Goal: Task Accomplishment & Management: Use online tool/utility

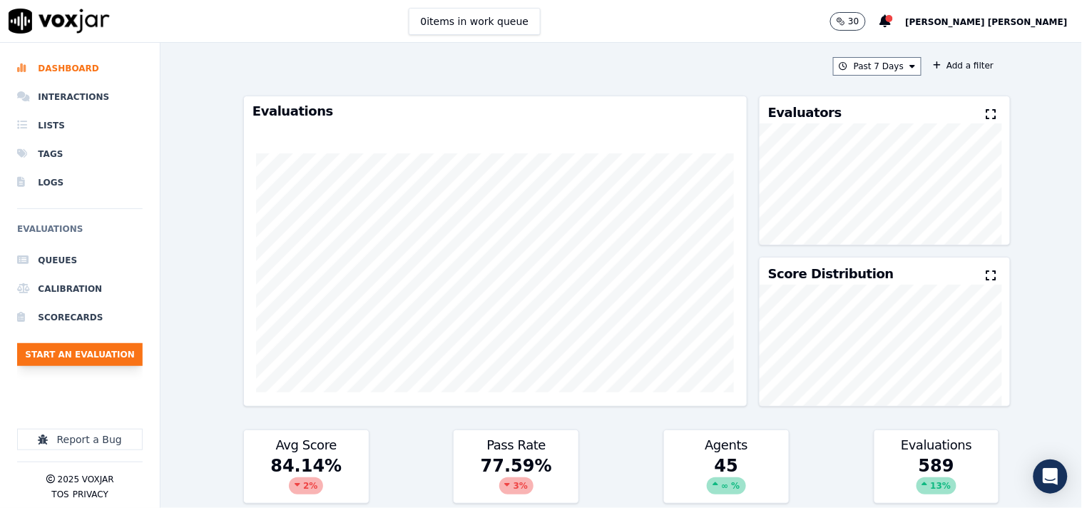
click at [69, 357] on button "Start an Evaluation" at bounding box center [80, 354] width 126 height 23
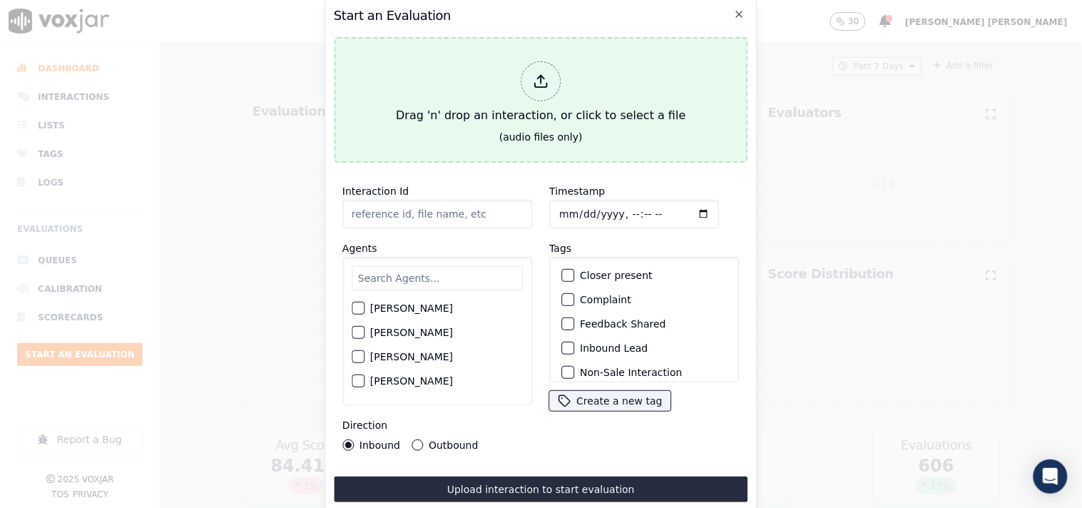
click at [548, 47] on button "Drag 'n' drop an interaction, or click to select a file (audio files only)" at bounding box center [541, 100] width 415 height 126
click at [532, 107] on div "Drag 'n' drop an interaction, or click to select a file" at bounding box center [540, 93] width 301 height 74
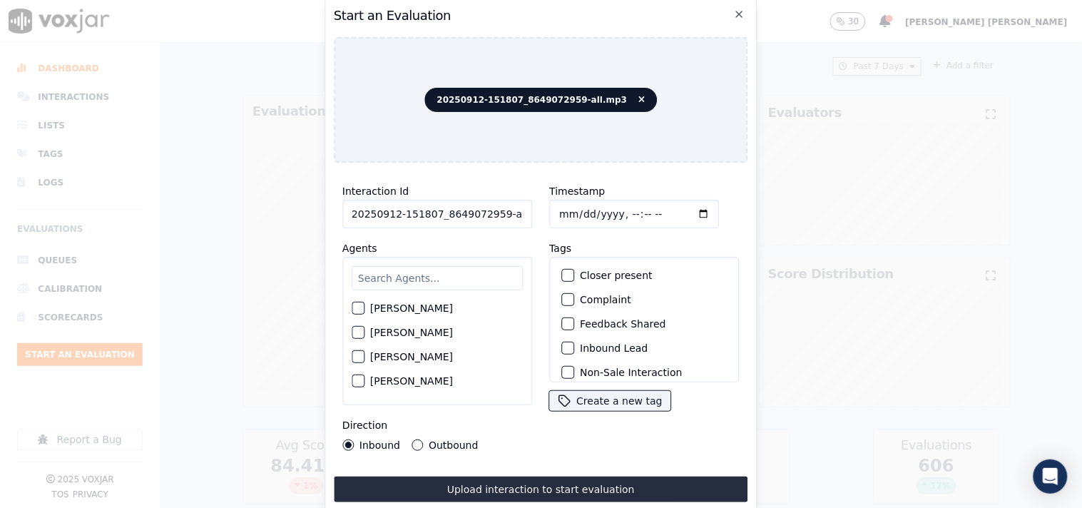
scroll to position [0, 8]
drag, startPoint x: 496, startPoint y: 211, endPoint x: 559, endPoint y: 211, distance: 63.5
click at [559, 211] on div "Interaction Id 20250912-151807_8649072959-all.mp3 Agents [PERSON_NAME] [PERSON_…" at bounding box center [541, 316] width 415 height 285
type input "20250912-151807_8649072959-C1"
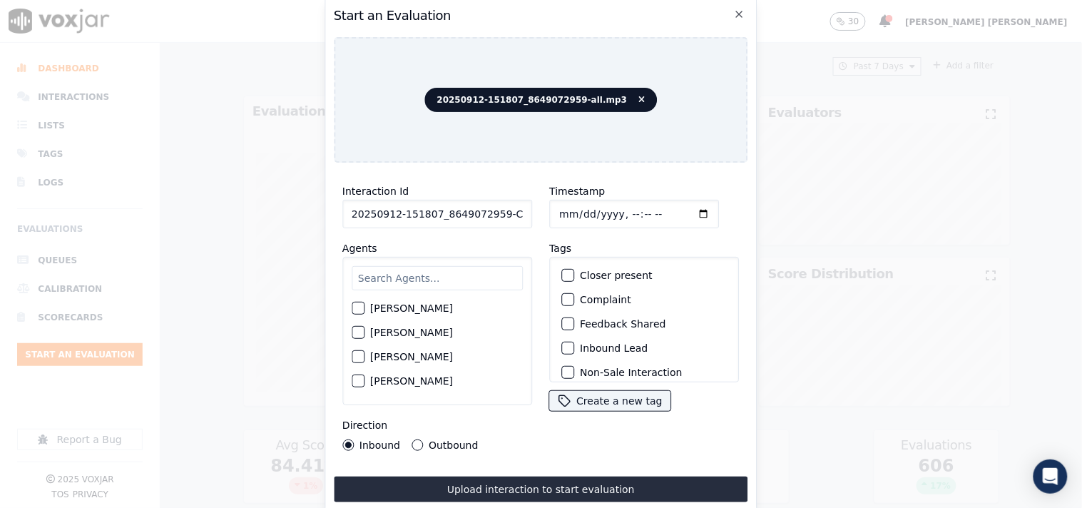
click at [564, 211] on input "Timestamp" at bounding box center [634, 214] width 170 height 29
type input "[DATE]T23:09"
click at [426, 273] on input "text" at bounding box center [437, 278] width 171 height 24
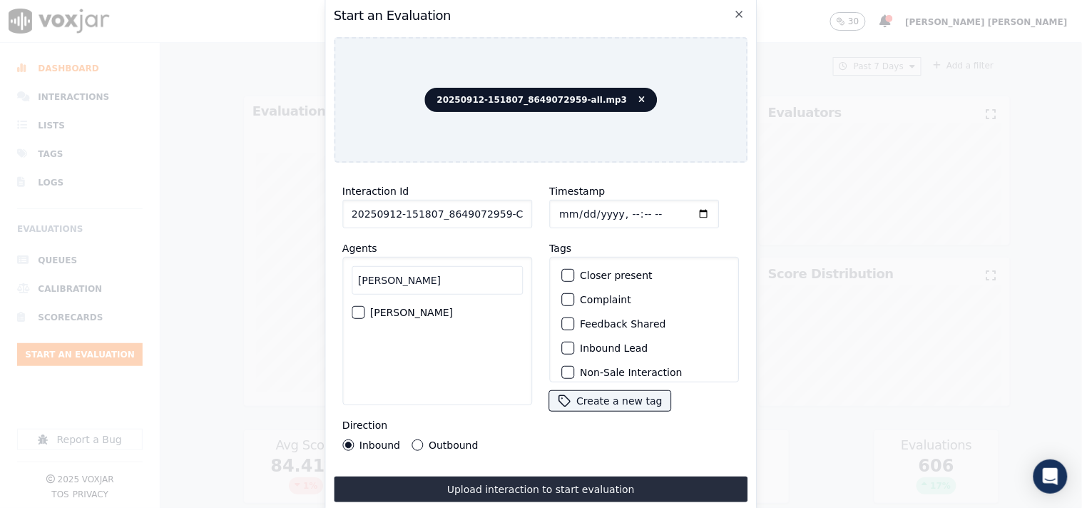
type input "[PERSON_NAME]"
click at [372, 313] on div "[PERSON_NAME]" at bounding box center [437, 312] width 171 height 24
click at [382, 311] on label "[PERSON_NAME]" at bounding box center [411, 313] width 83 height 10
click at [365, 311] on button "[PERSON_NAME]" at bounding box center [358, 312] width 13 height 13
click at [595, 336] on div "Inbound Lead" at bounding box center [644, 348] width 177 height 24
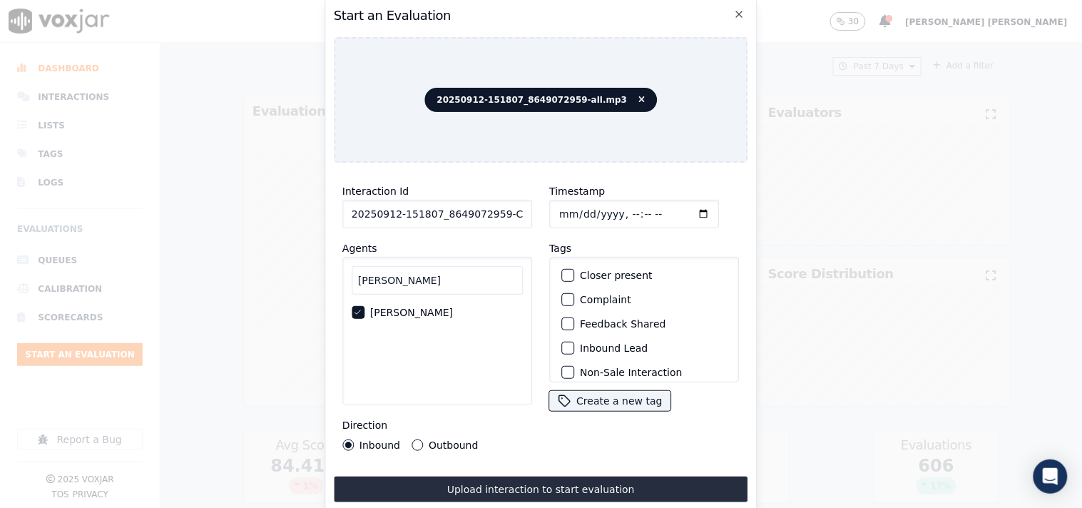
click at [595, 343] on label "Inbound Lead" at bounding box center [614, 348] width 68 height 10
click at [574, 342] on button "Inbound Lead" at bounding box center [568, 348] width 13 height 13
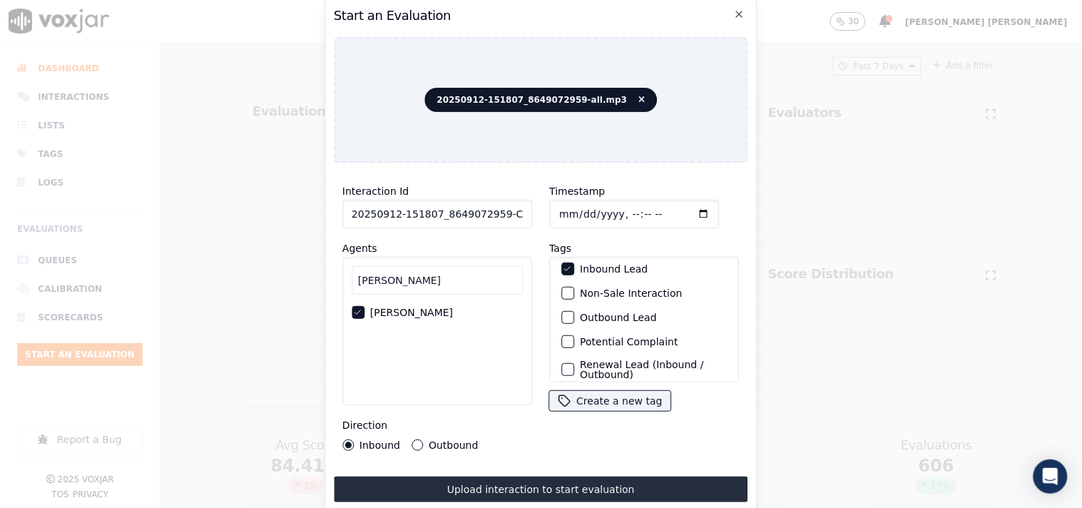
click at [603, 289] on label "Non-Sale Interaction" at bounding box center [631, 293] width 102 height 10
click at [574, 289] on button "Non-Sale Interaction" at bounding box center [568, 293] width 13 height 13
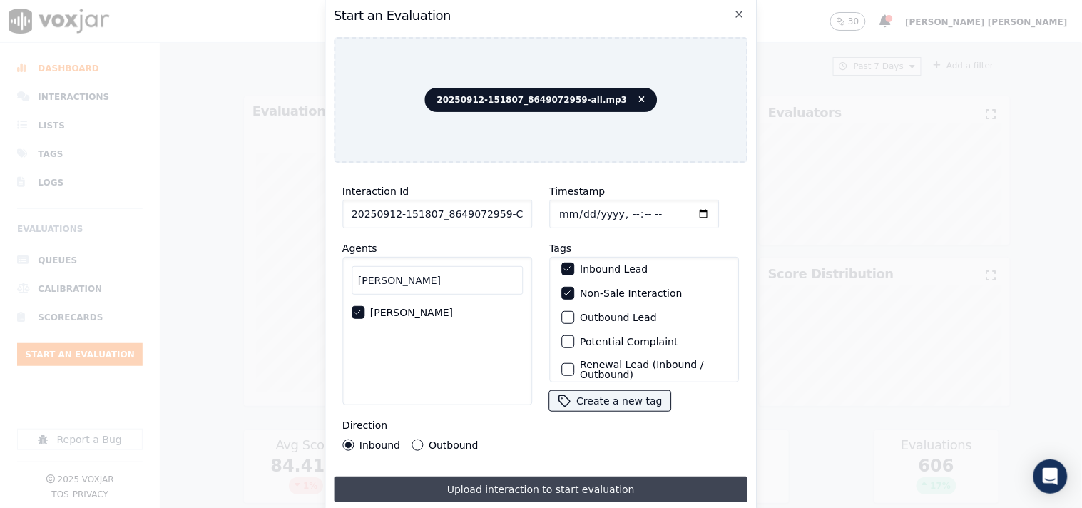
click at [420, 479] on button "Upload interaction to start evaluation" at bounding box center [541, 490] width 415 height 26
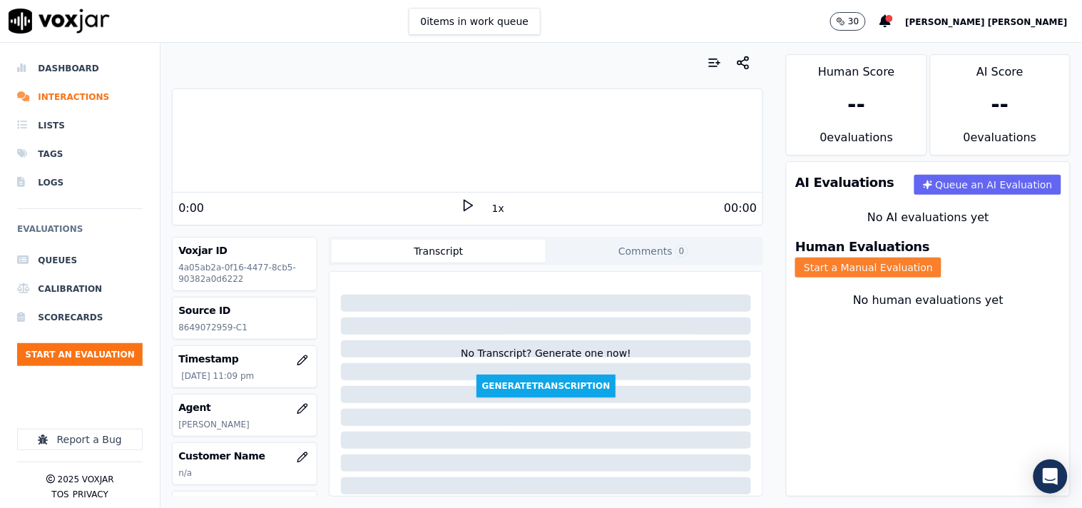
click at [942, 258] on button "Start a Manual Evaluation" at bounding box center [869, 268] width 146 height 20
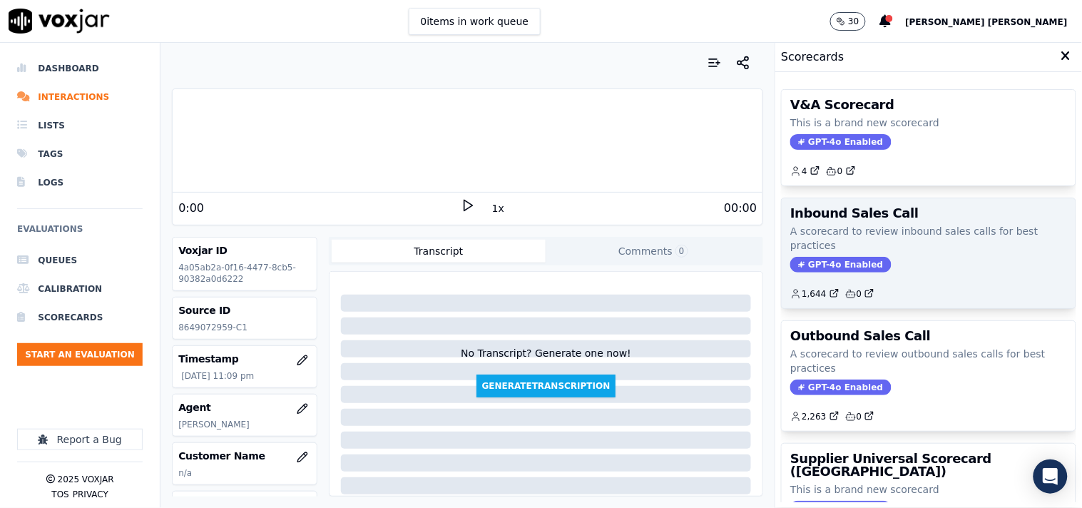
click at [803, 258] on span "GPT-4o Enabled" at bounding box center [841, 265] width 101 height 16
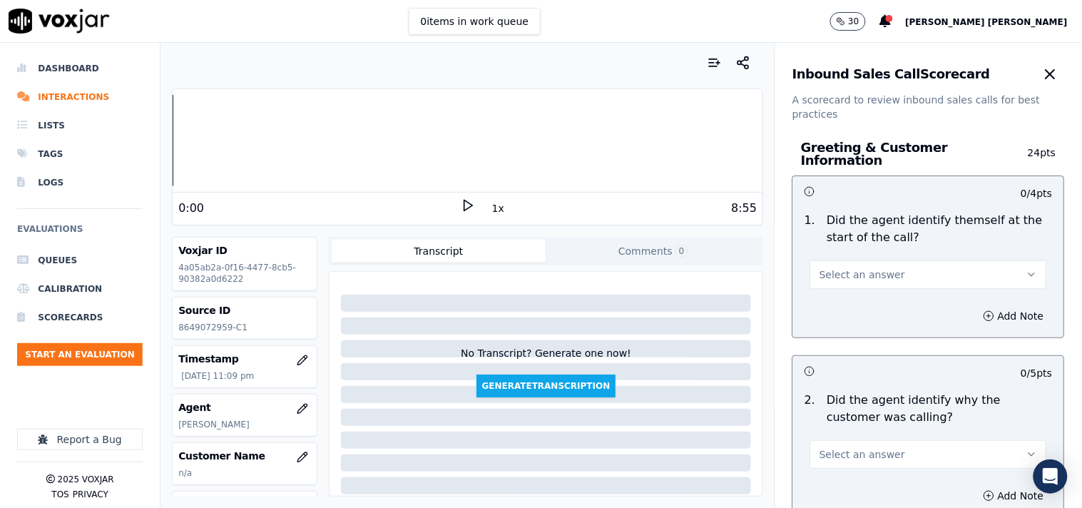
click at [875, 272] on span "Select an answer" at bounding box center [863, 275] width 86 height 14
click at [869, 293] on div "Yes" at bounding box center [904, 299] width 210 height 23
click at [866, 440] on button "Select an answer" at bounding box center [929, 454] width 237 height 29
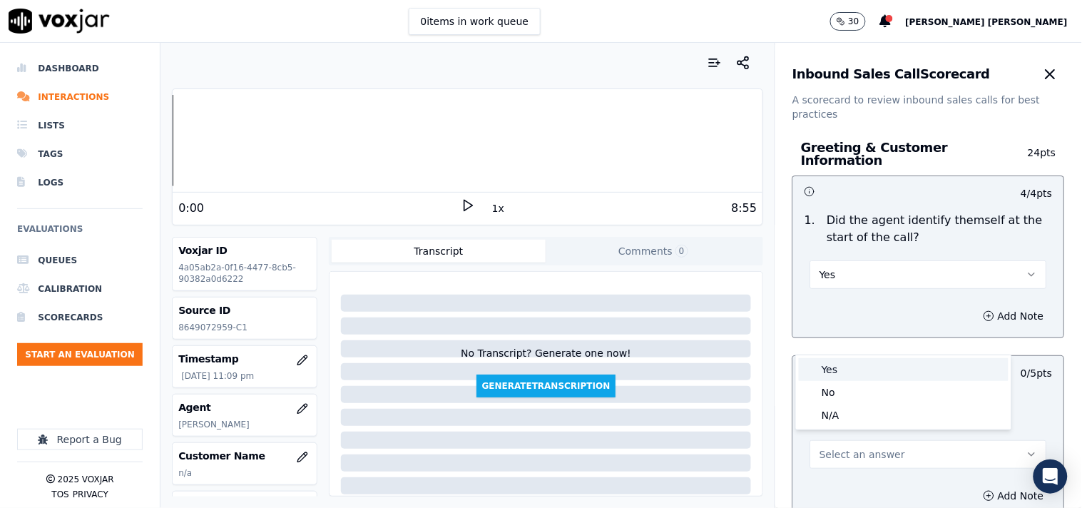
click at [856, 362] on div "Yes" at bounding box center [904, 369] width 210 height 23
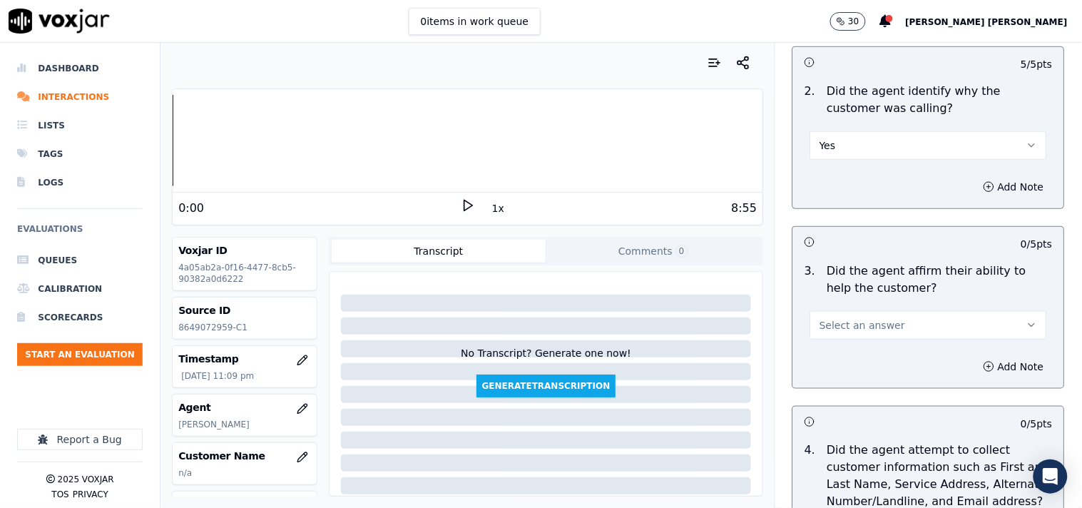
scroll to position [317, 0]
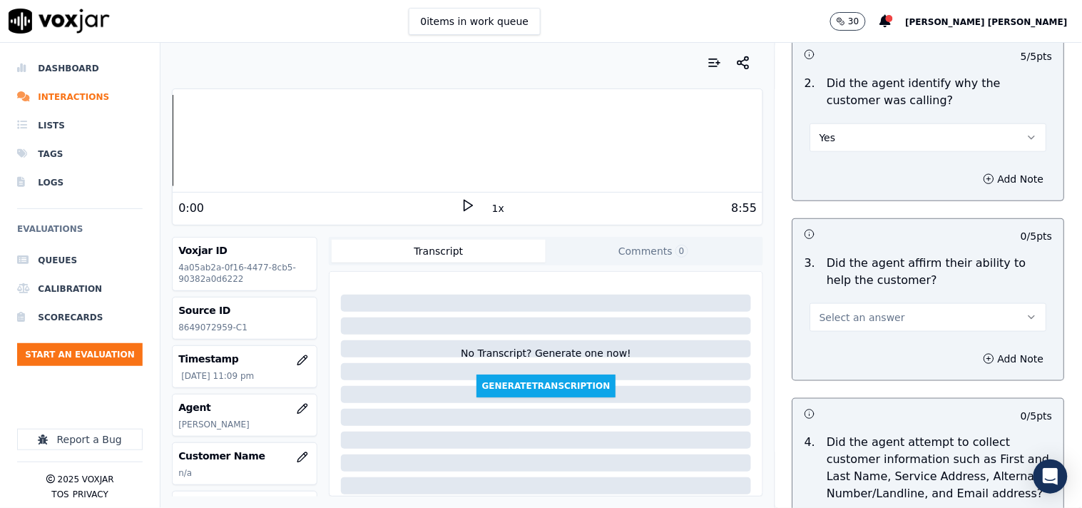
click at [890, 314] on button "Select an answer" at bounding box center [929, 317] width 237 height 29
click at [878, 332] on div "Yes" at bounding box center [904, 342] width 210 height 23
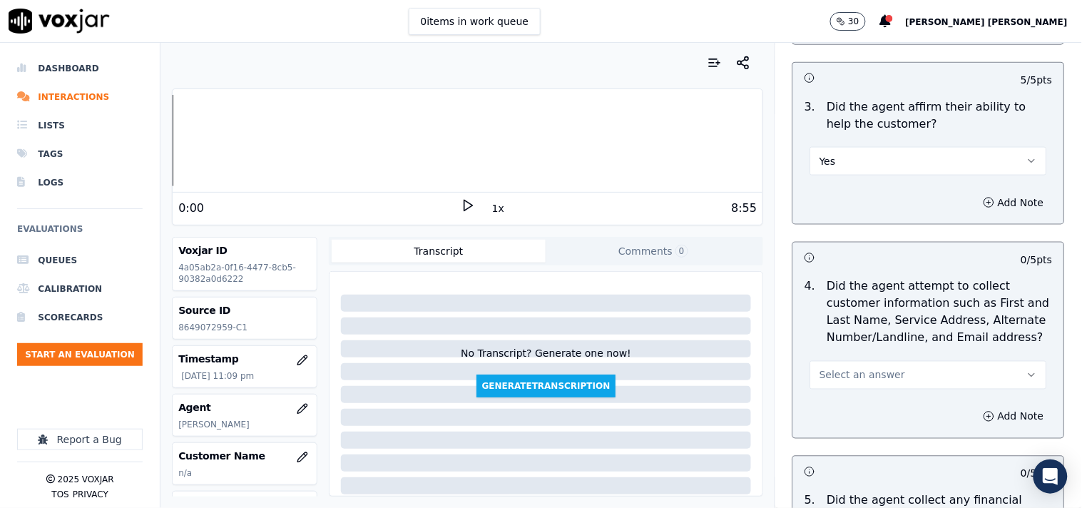
scroll to position [475, 0]
click at [873, 366] on span "Select an answer" at bounding box center [863, 373] width 86 height 14
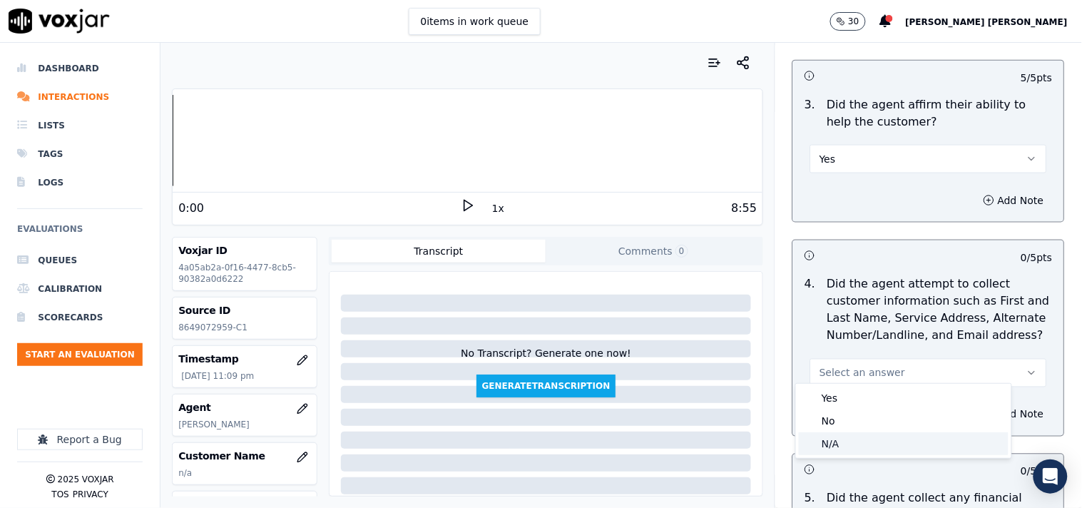
click at [852, 436] on div "N/A" at bounding box center [904, 443] width 210 height 23
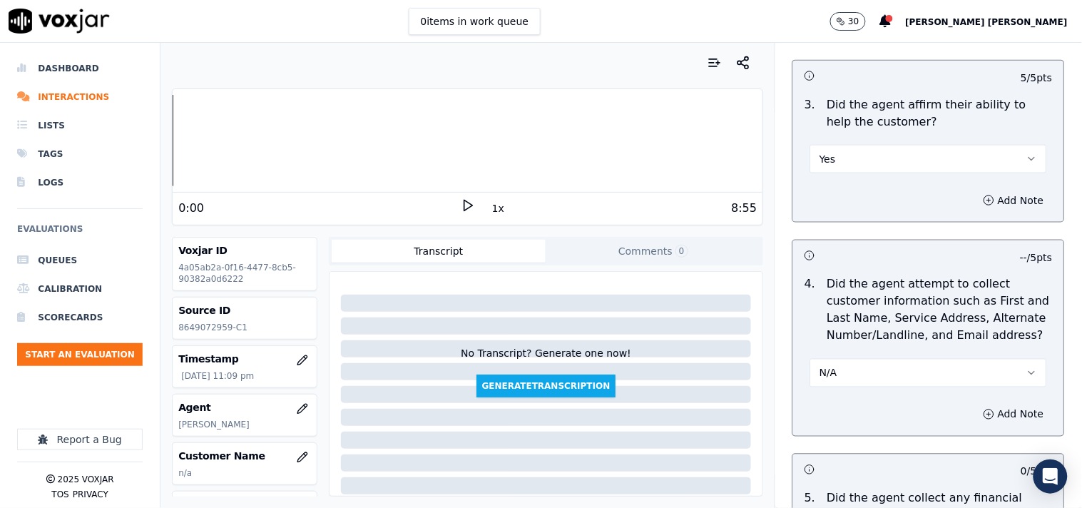
click at [880, 360] on button "N/A" at bounding box center [929, 373] width 237 height 29
click at [903, 400] on div "Yes" at bounding box center [904, 398] width 210 height 23
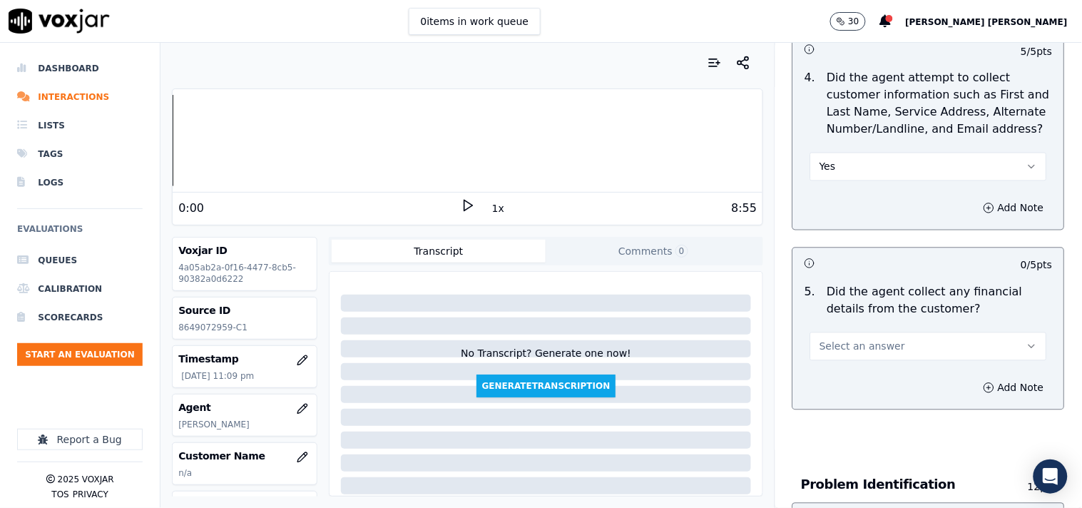
scroll to position [713, 0]
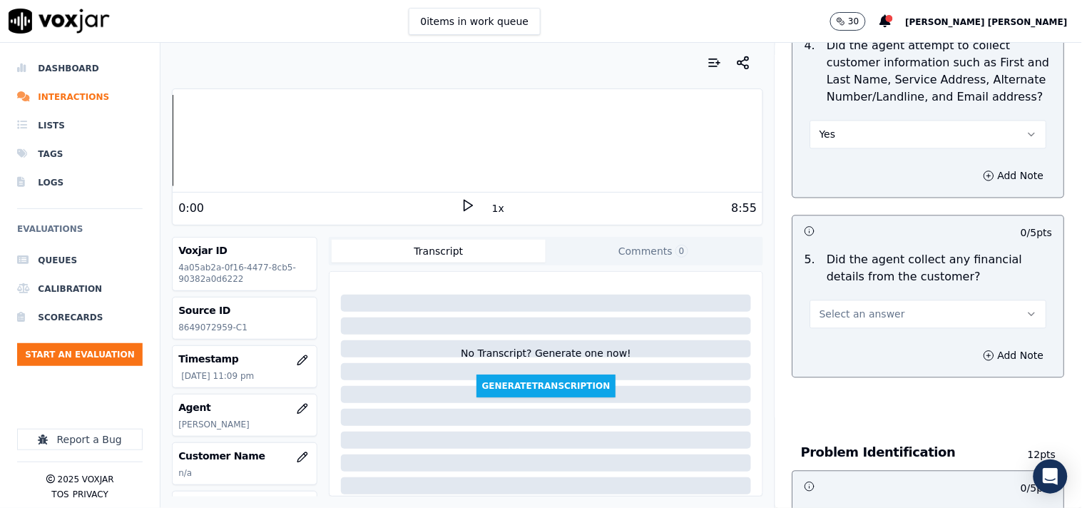
click at [890, 308] on button "Select an answer" at bounding box center [929, 314] width 237 height 29
click at [878, 357] on div "No" at bounding box center [904, 363] width 210 height 23
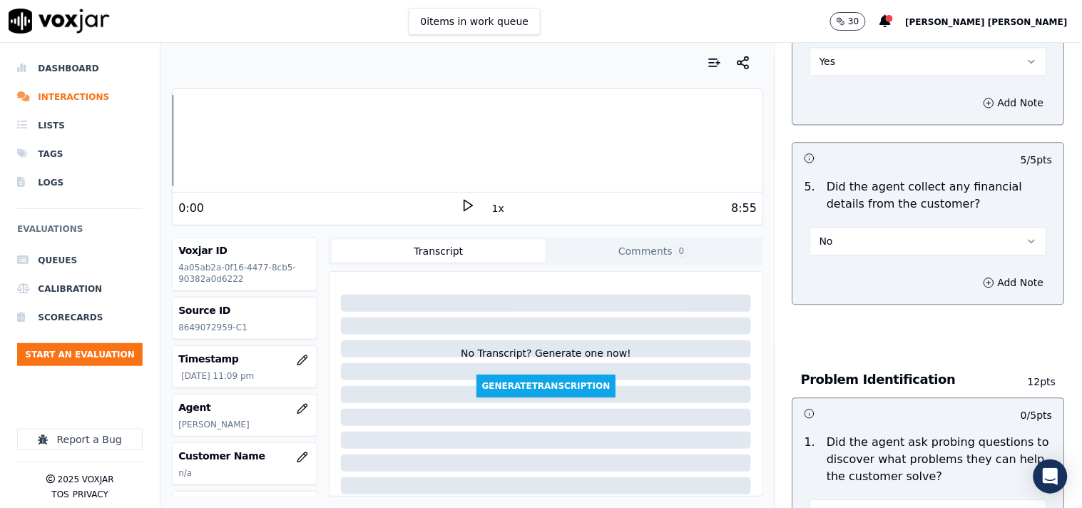
scroll to position [872, 0]
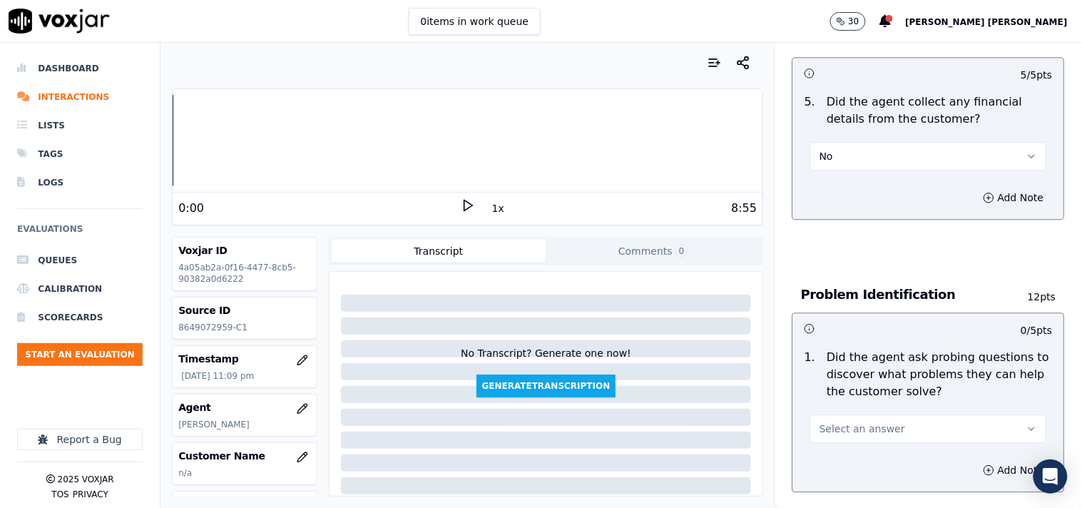
click at [859, 432] on button "Select an answer" at bounding box center [929, 429] width 237 height 29
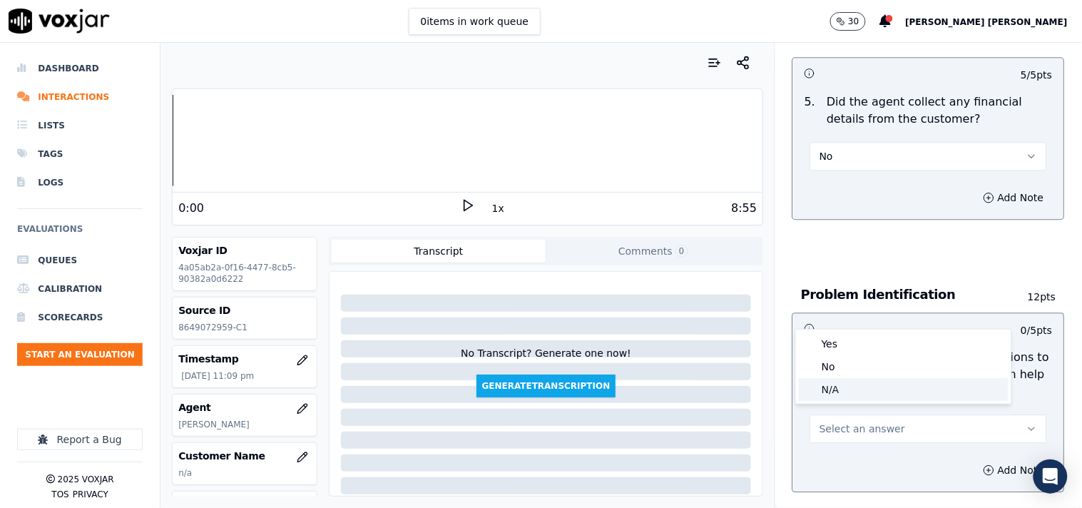
drag, startPoint x: 859, startPoint y: 375, endPoint x: 859, endPoint y: 387, distance: 11.4
click at [859, 387] on div "Yes No N/A" at bounding box center [903, 367] width 215 height 74
click at [859, 387] on div "N/A" at bounding box center [904, 389] width 210 height 23
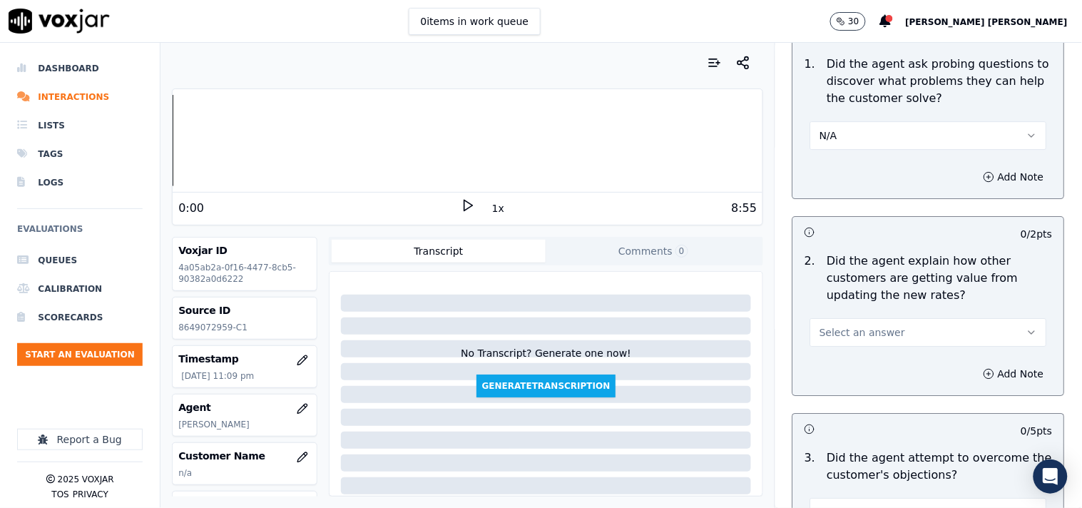
scroll to position [1189, 0]
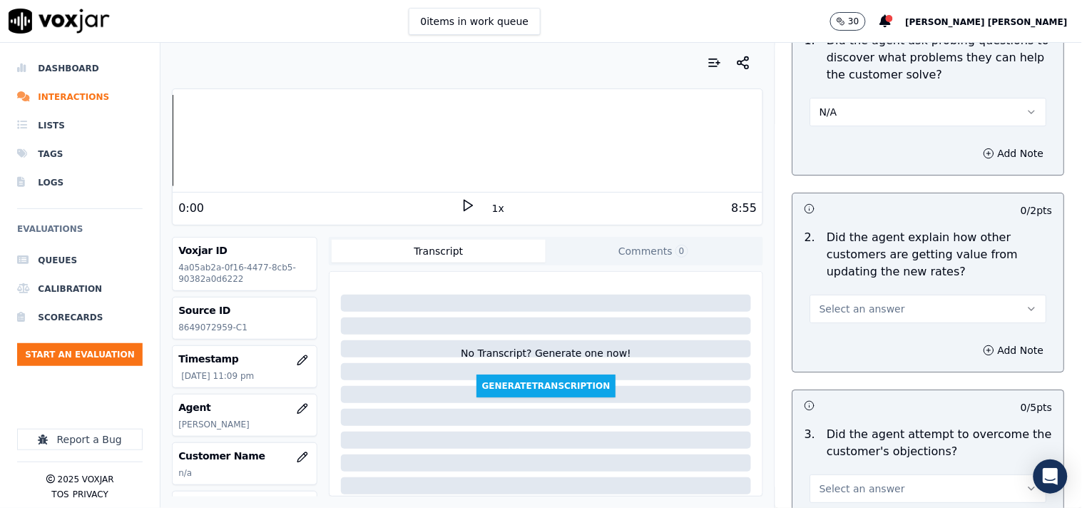
click at [854, 330] on div "Add Note" at bounding box center [928, 350] width 271 height 43
click at [868, 302] on span "Select an answer" at bounding box center [863, 309] width 86 height 14
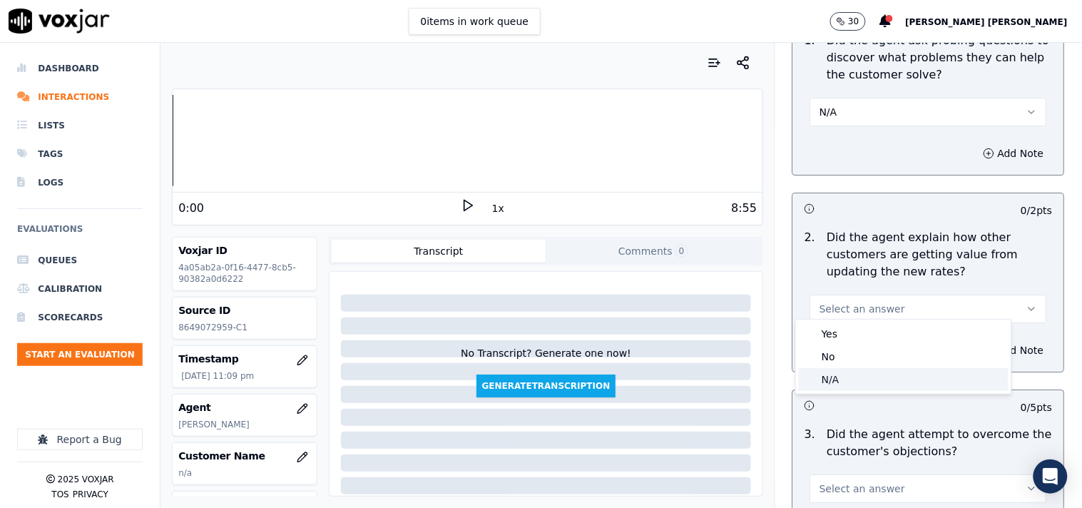
click at [846, 374] on div "N/A" at bounding box center [904, 379] width 210 height 23
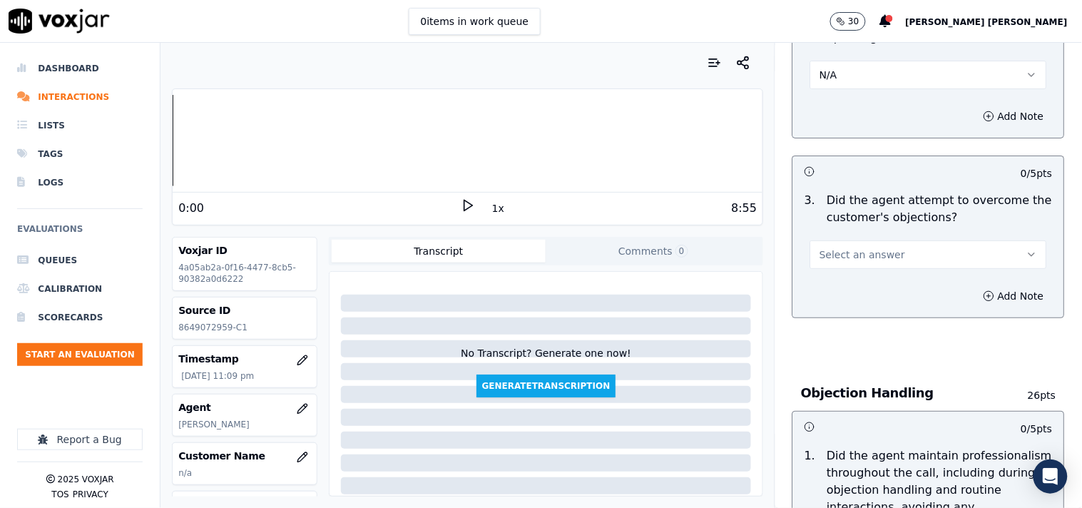
scroll to position [1427, 0]
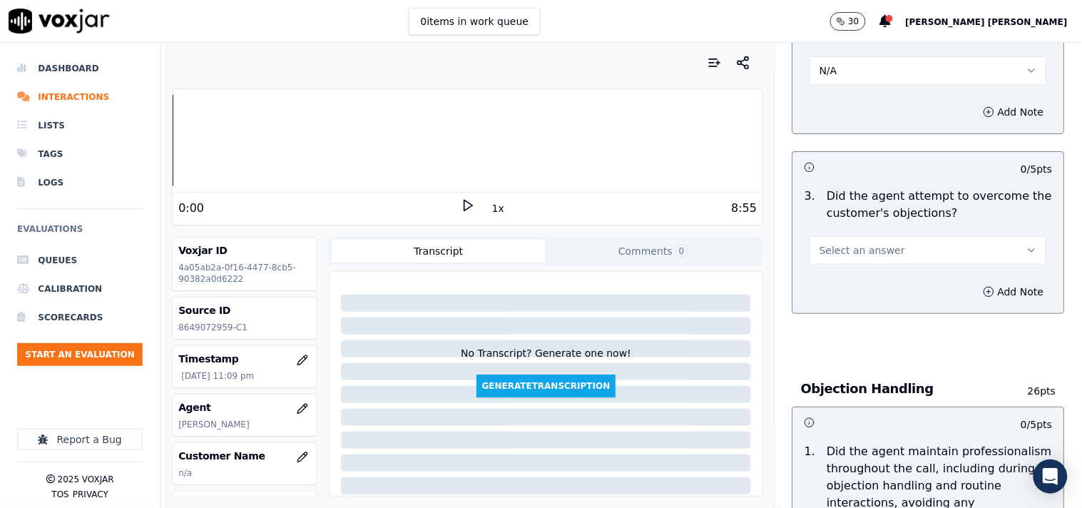
click at [865, 243] on span "Select an answer" at bounding box center [863, 250] width 86 height 14
click at [860, 267] on div "Yes" at bounding box center [904, 276] width 210 height 23
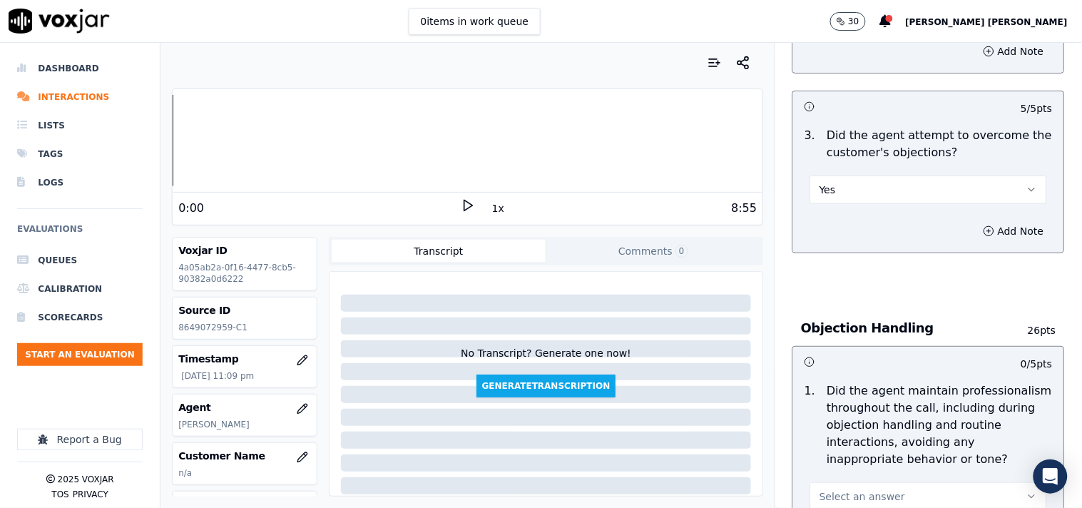
scroll to position [1585, 0]
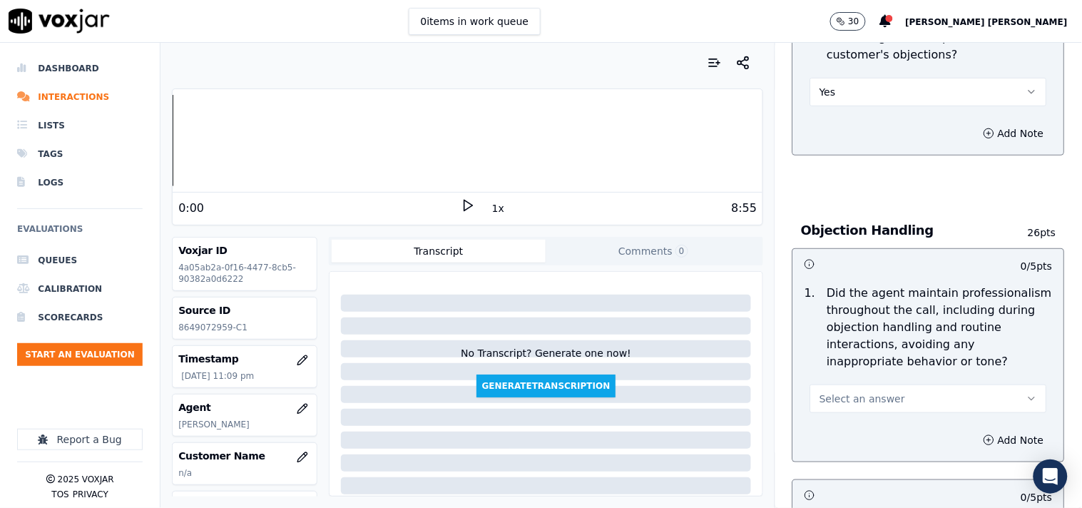
click at [839, 392] on span "Select an answer" at bounding box center [863, 399] width 86 height 14
click at [839, 417] on div "Yes" at bounding box center [904, 424] width 210 height 23
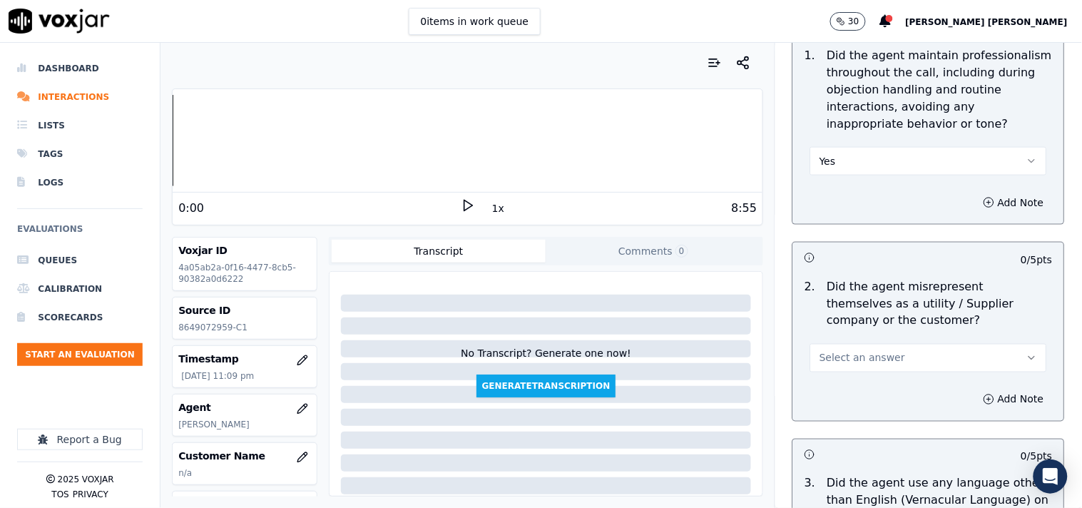
click at [868, 355] on span "Select an answer" at bounding box center [863, 358] width 86 height 14
click at [851, 404] on div "No" at bounding box center [904, 406] width 210 height 23
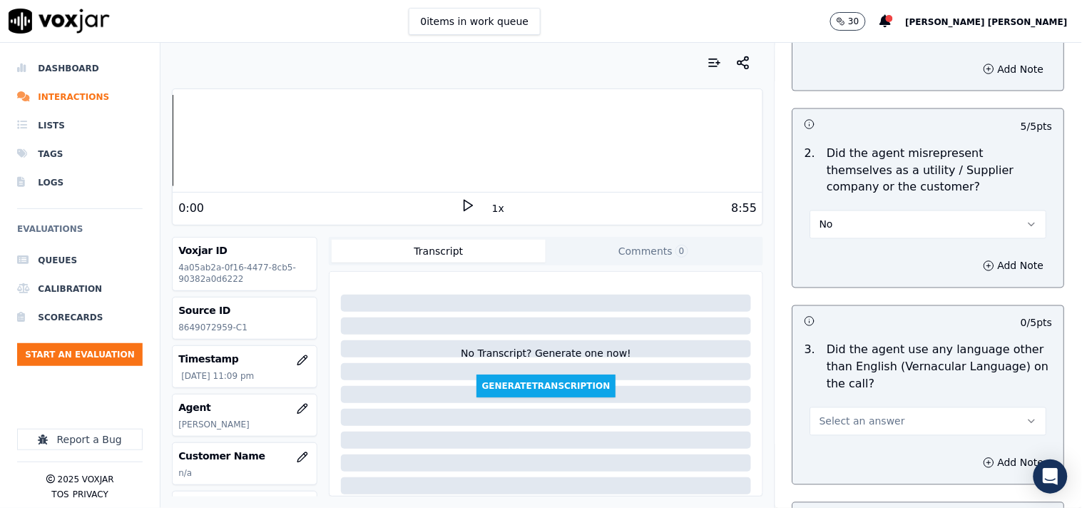
scroll to position [2061, 0]
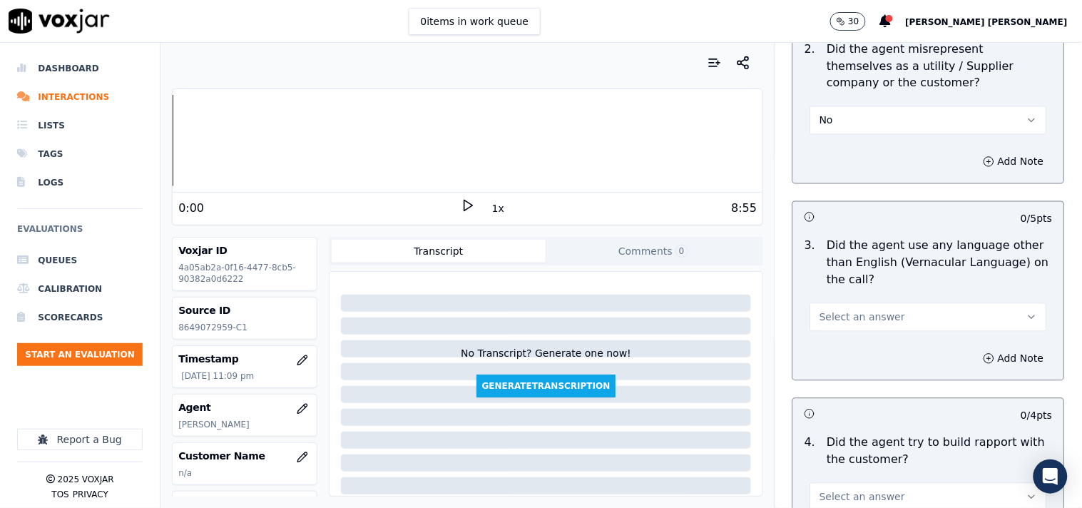
click at [875, 317] on span "Select an answer" at bounding box center [863, 317] width 86 height 14
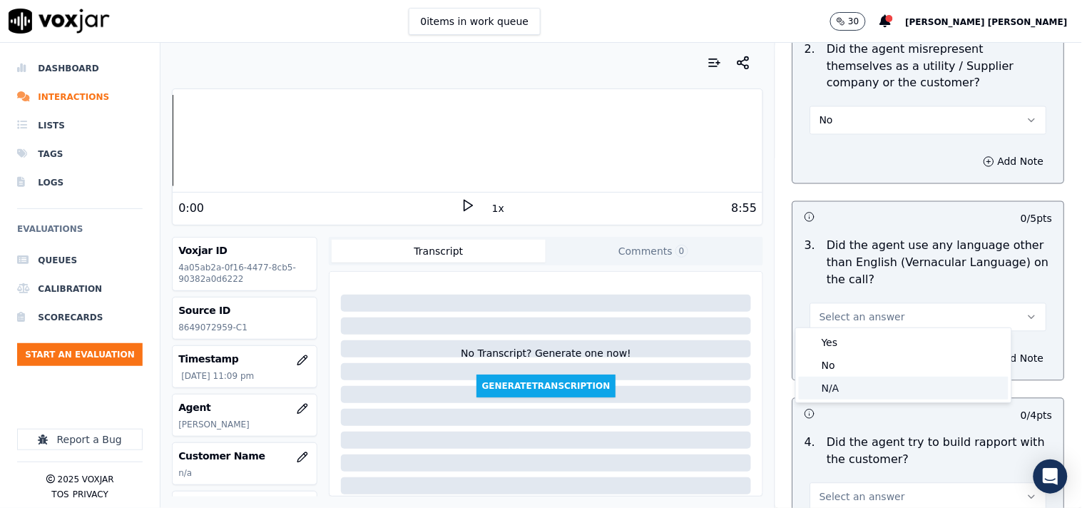
click at [847, 392] on div "N/A" at bounding box center [904, 388] width 210 height 23
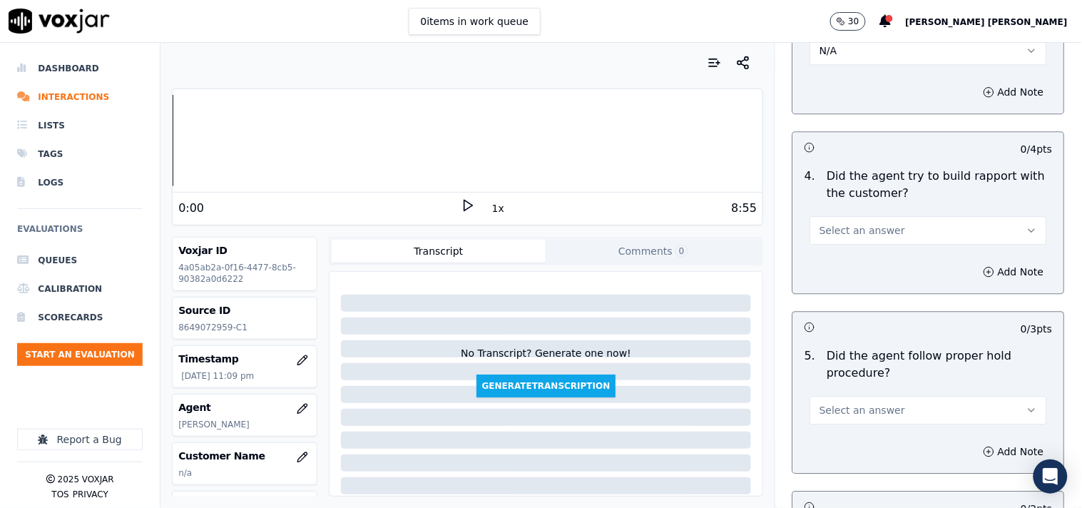
scroll to position [2220, 0]
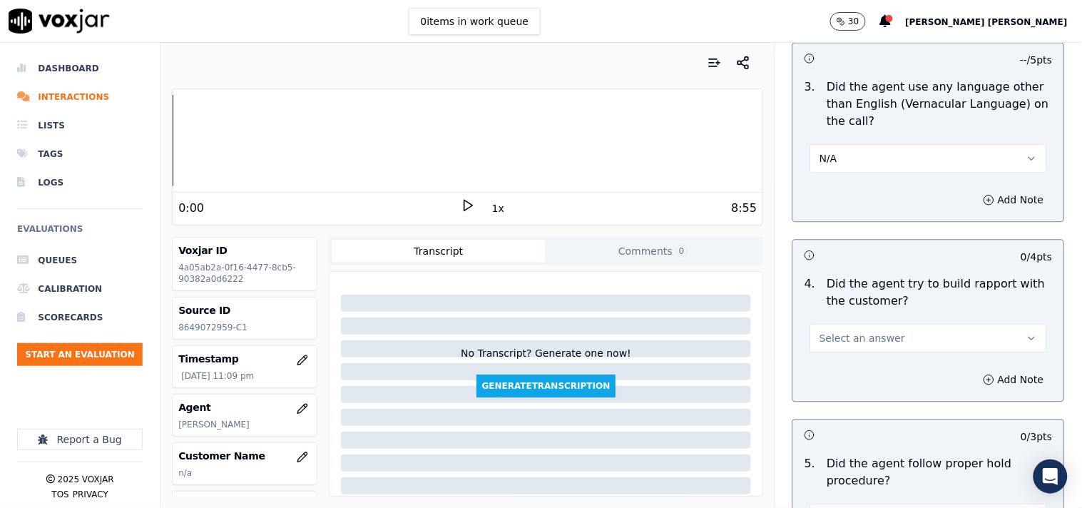
click at [855, 162] on button "N/A" at bounding box center [929, 158] width 237 height 29
click at [845, 209] on div "No" at bounding box center [904, 206] width 210 height 23
click at [854, 154] on button "No" at bounding box center [929, 158] width 237 height 29
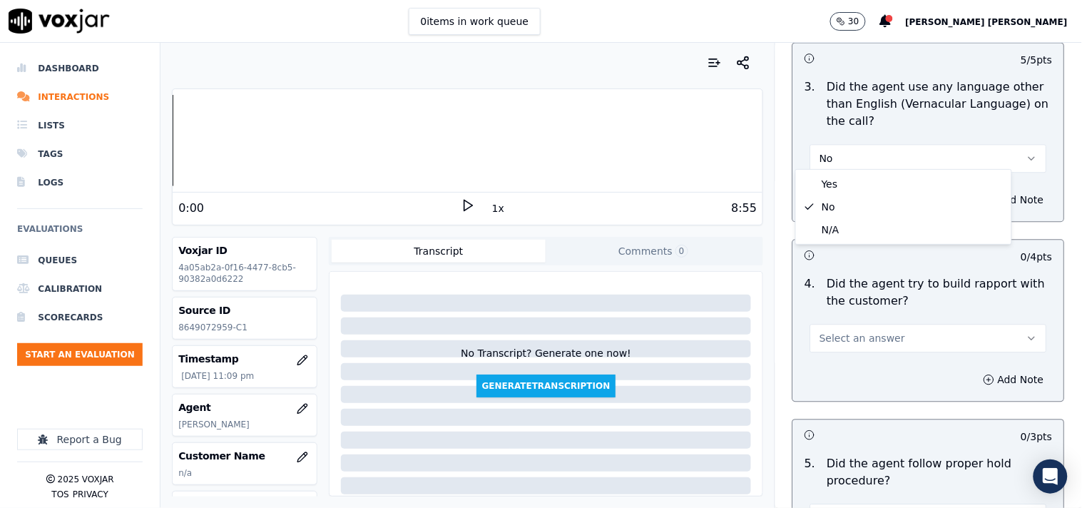
click at [869, 332] on span "Select an answer" at bounding box center [863, 338] width 86 height 14
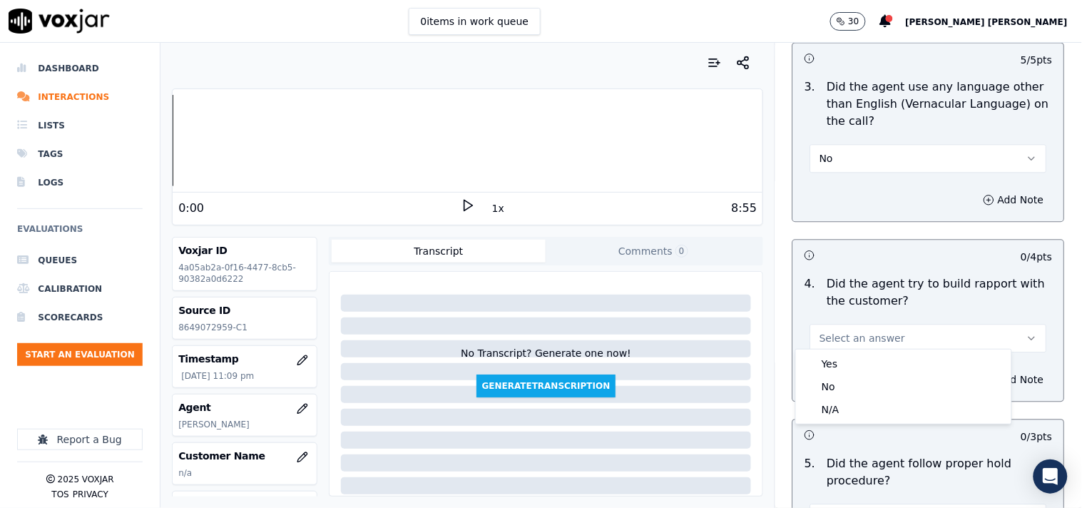
click at [869, 332] on span "Select an answer" at bounding box center [863, 338] width 86 height 14
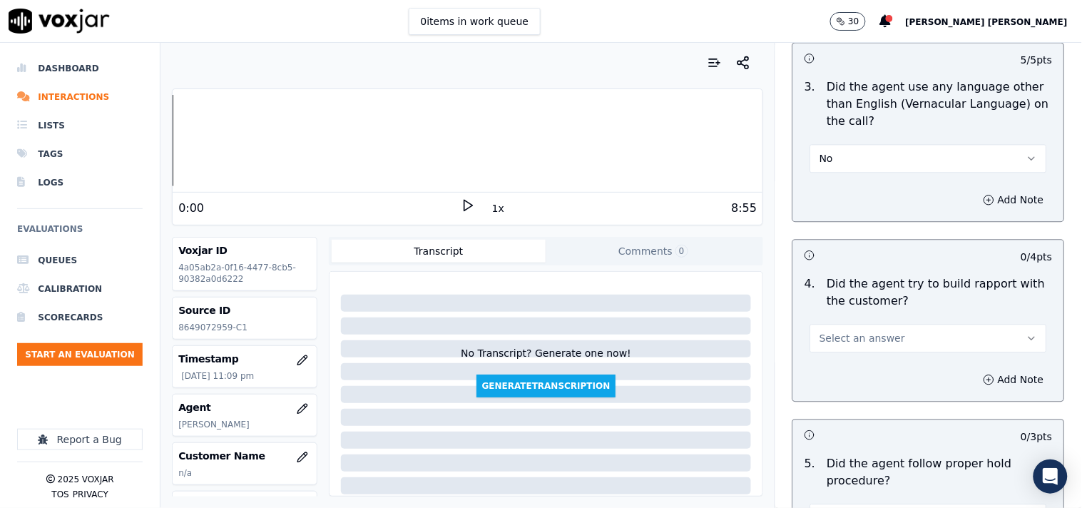
click at [865, 334] on span "Select an answer" at bounding box center [863, 338] width 86 height 14
click at [852, 372] on div "Yes" at bounding box center [904, 363] width 210 height 23
click at [881, 345] on button "Yes" at bounding box center [929, 338] width 237 height 29
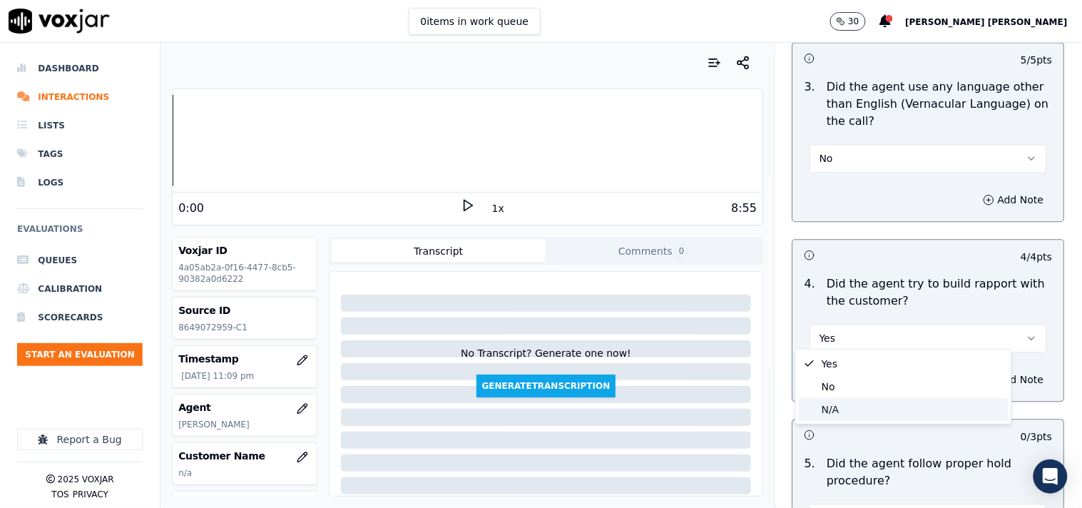
click at [850, 411] on div "N/A" at bounding box center [904, 409] width 210 height 23
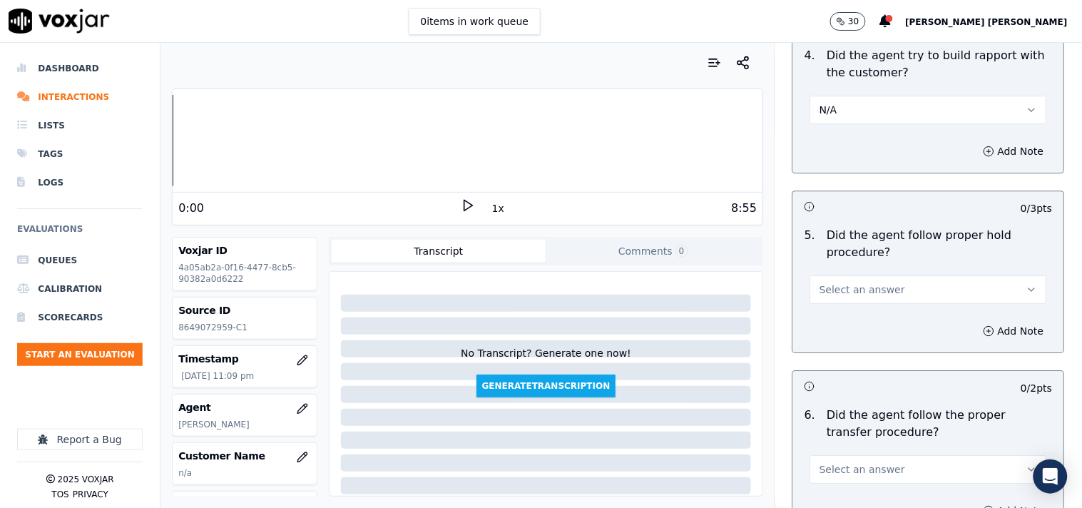
scroll to position [2457, 0]
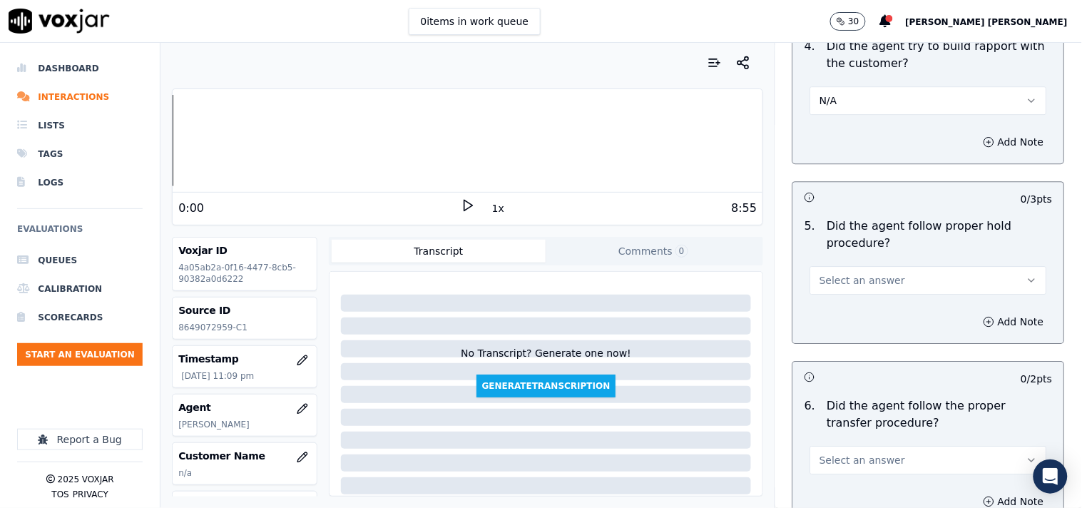
click at [873, 255] on div "Select an answer" at bounding box center [929, 273] width 260 height 43
click at [873, 274] on span "Select an answer" at bounding box center [863, 280] width 86 height 14
click at [853, 340] on div "N/A" at bounding box center [904, 351] width 210 height 23
click at [868, 280] on button "N/A" at bounding box center [929, 280] width 237 height 29
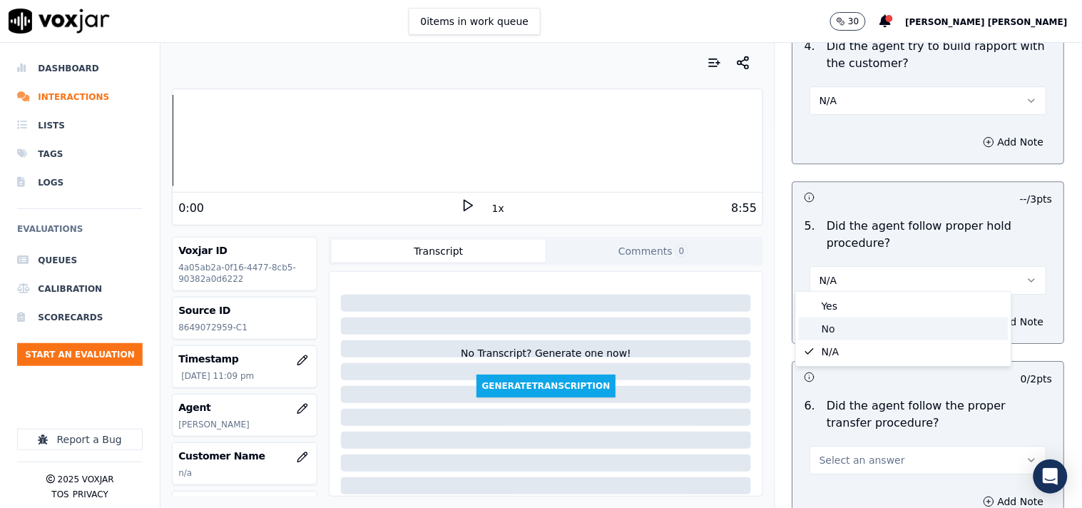
click at [850, 330] on div "No" at bounding box center [904, 329] width 210 height 23
click at [843, 432] on div "Select an answer" at bounding box center [929, 453] width 260 height 43
click at [833, 467] on button "Select an answer" at bounding box center [929, 460] width 237 height 29
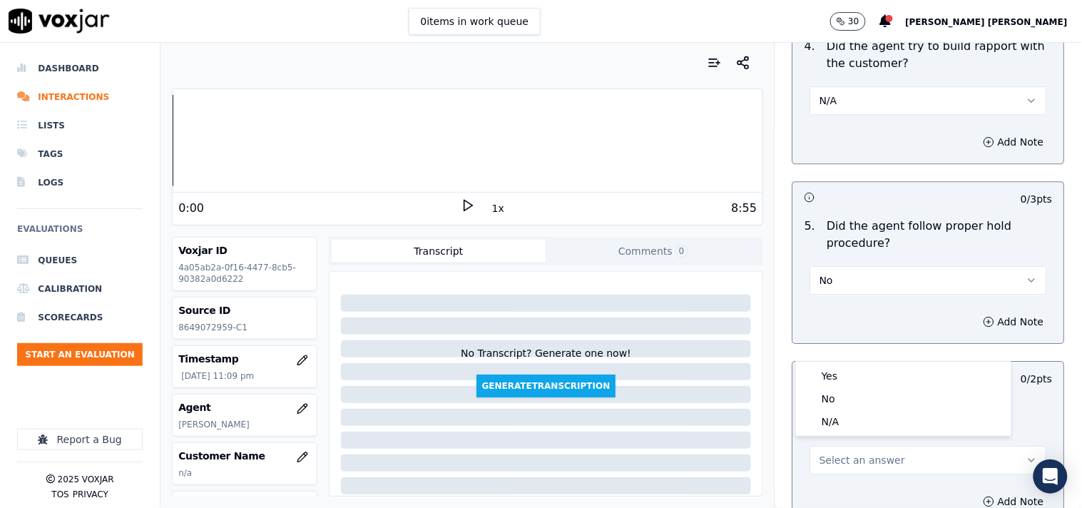
click at [873, 266] on button "No" at bounding box center [929, 280] width 237 height 29
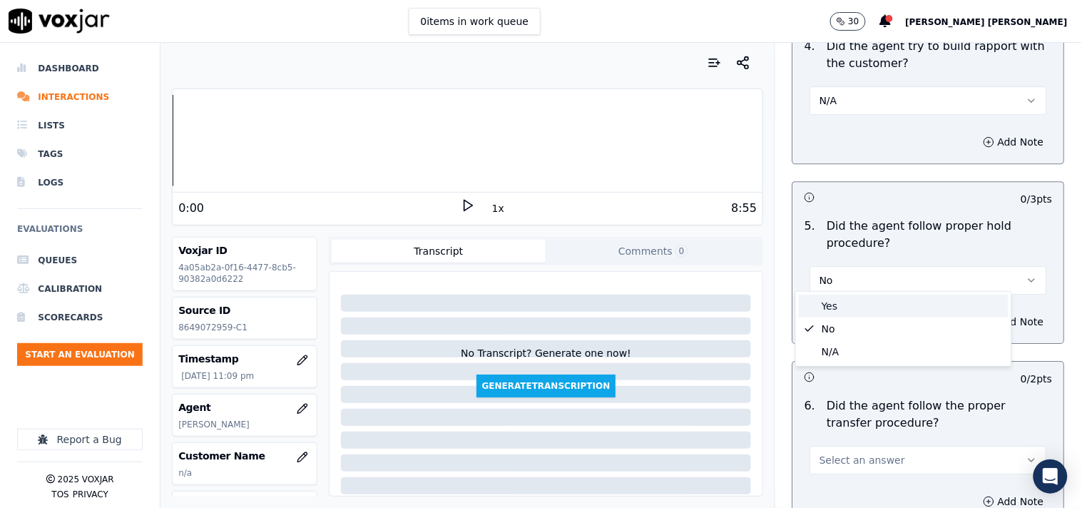
click at [863, 300] on div "Yes" at bounding box center [904, 306] width 210 height 23
click at [860, 446] on button "Select an answer" at bounding box center [929, 460] width 237 height 29
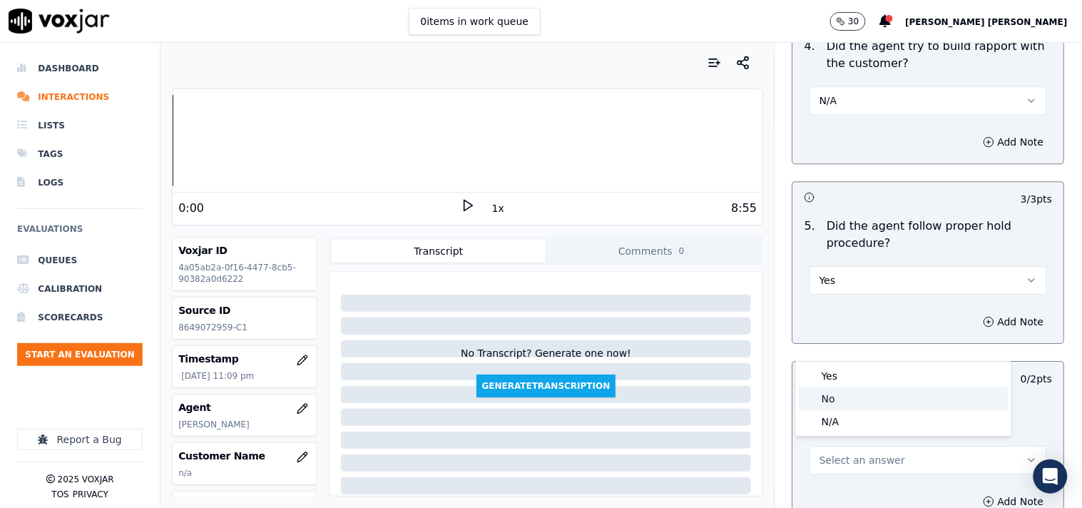
click at [857, 407] on div "No" at bounding box center [904, 398] width 210 height 23
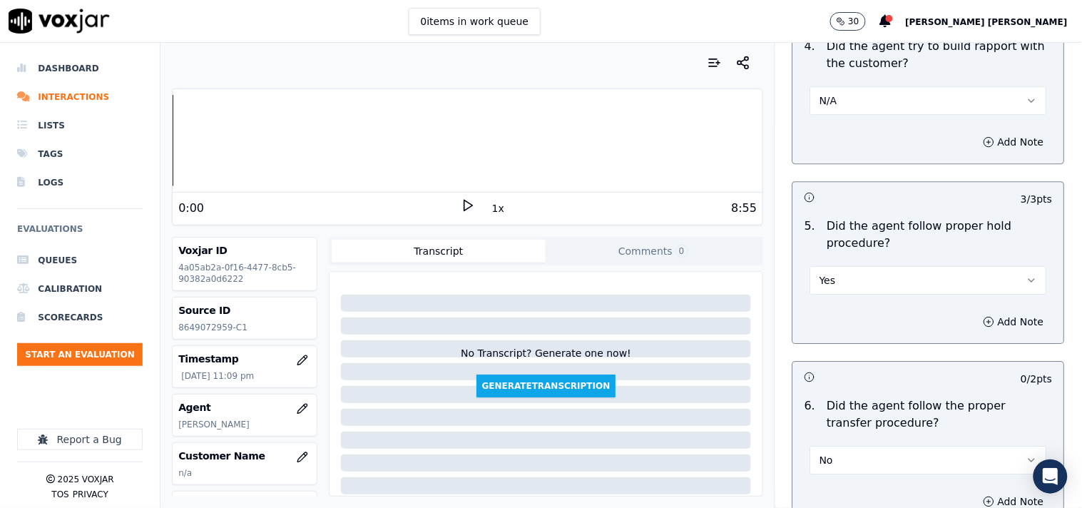
click at [871, 461] on button "No" at bounding box center [929, 460] width 237 height 29
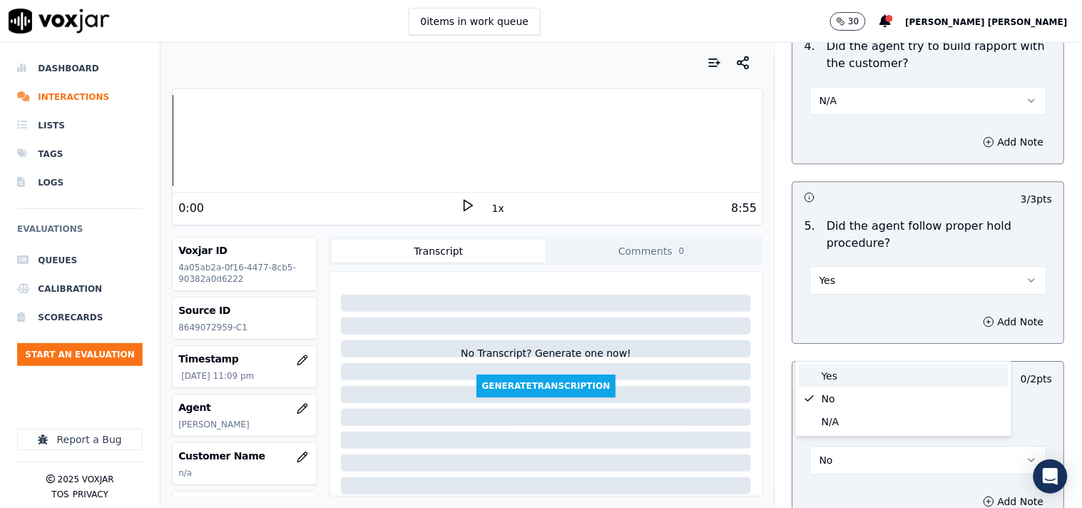
click at [853, 375] on div "Yes" at bounding box center [904, 376] width 210 height 23
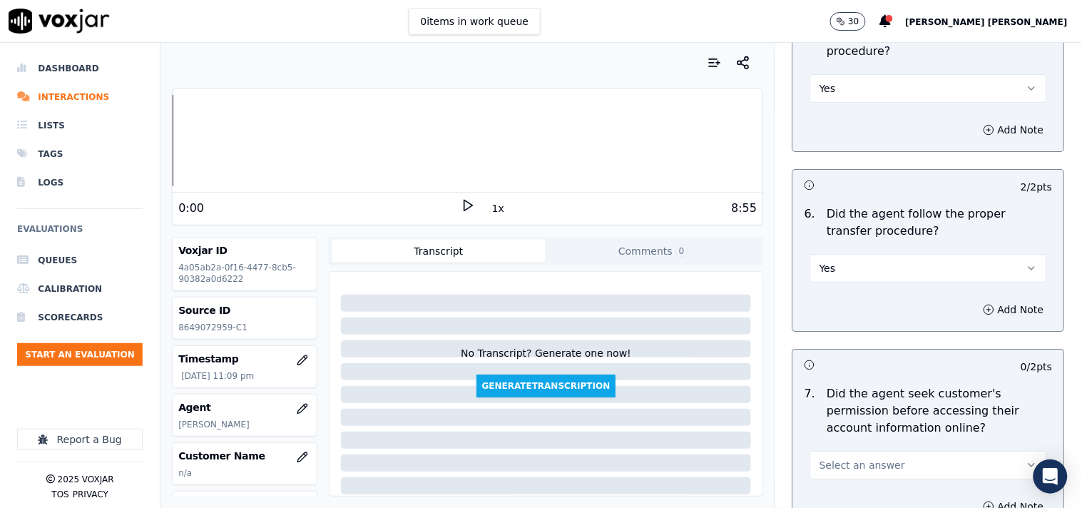
scroll to position [2695, 0]
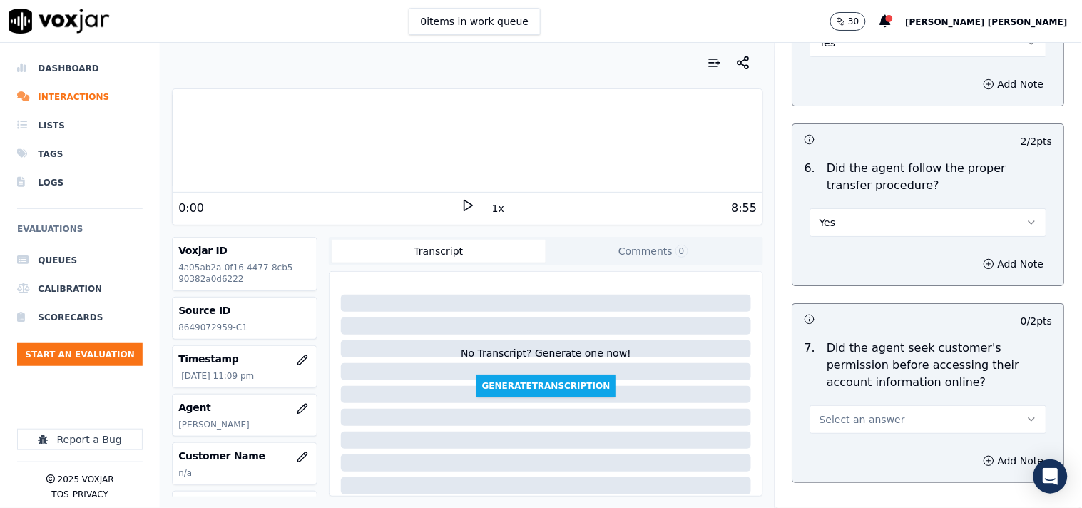
click at [850, 417] on span "Select an answer" at bounding box center [863, 419] width 86 height 14
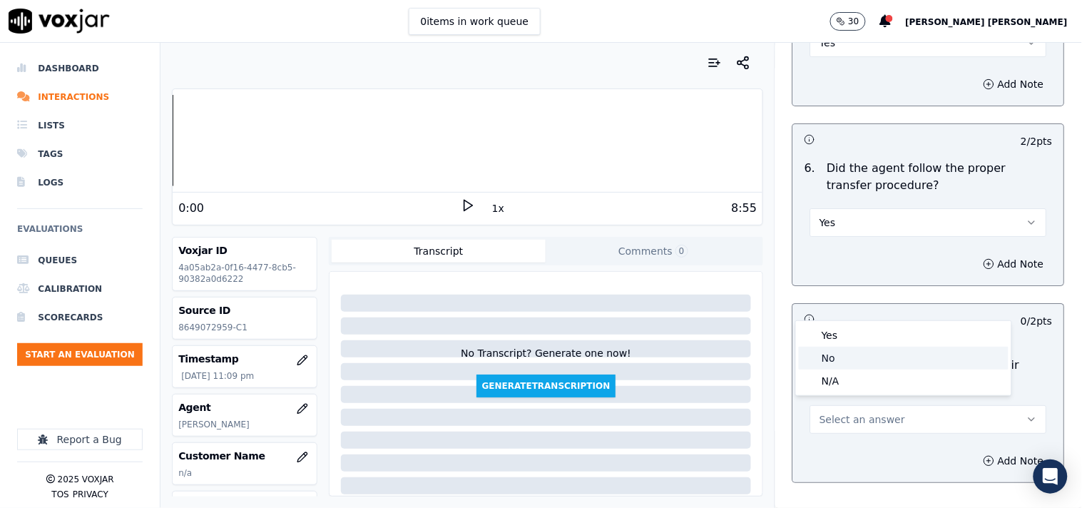
click at [848, 352] on div "No" at bounding box center [904, 358] width 210 height 23
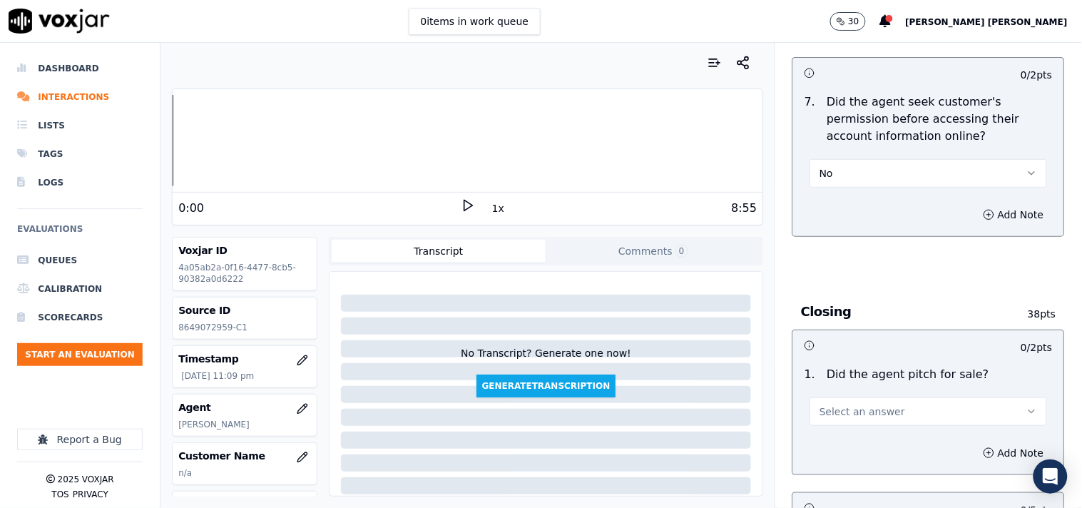
scroll to position [3092, 0]
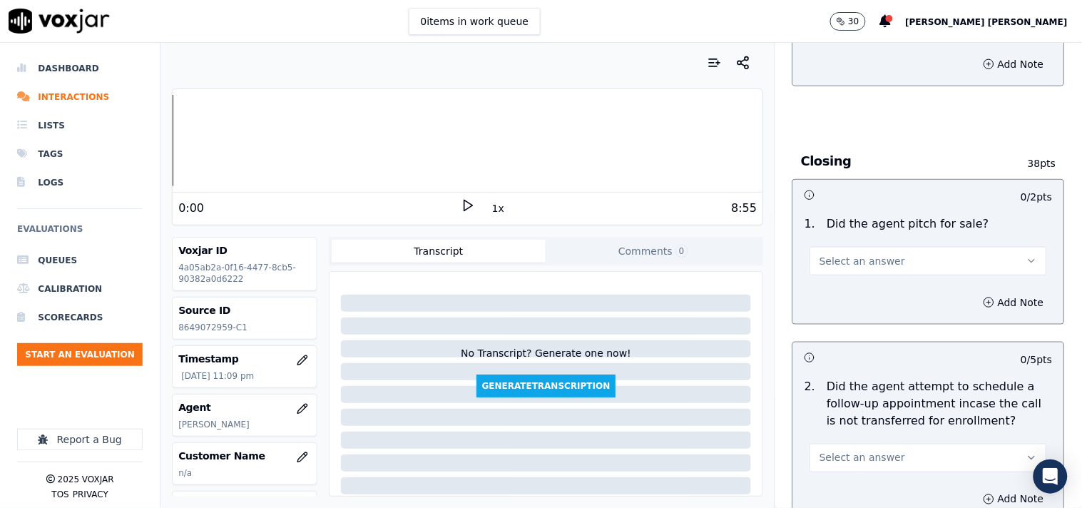
click at [880, 271] on div "1 . Did the agent pitch for sale? Select an answer" at bounding box center [928, 245] width 271 height 71
click at [887, 252] on button "Select an answer" at bounding box center [929, 261] width 237 height 29
click at [833, 293] on div "Yes" at bounding box center [904, 287] width 210 height 23
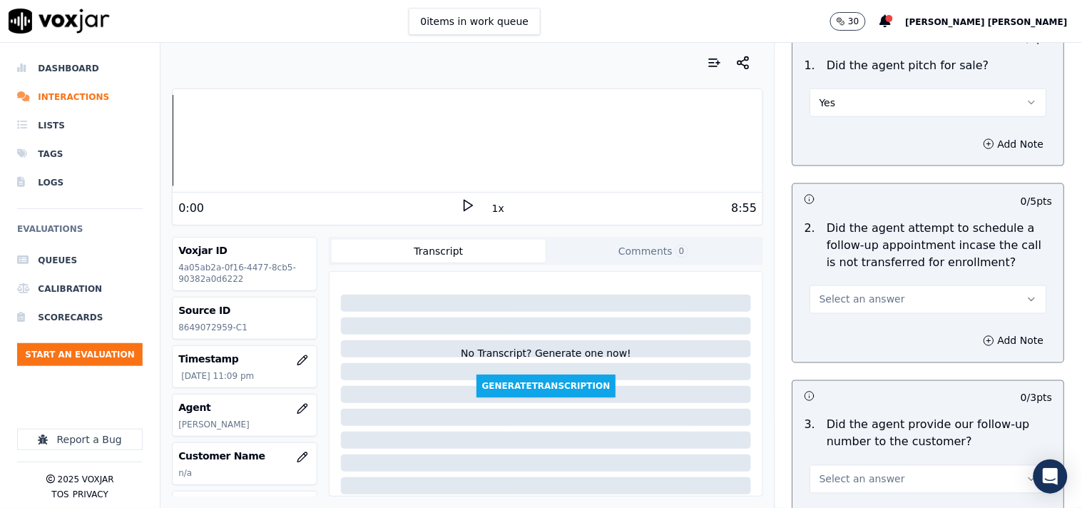
click at [848, 320] on div "Add Note" at bounding box center [928, 341] width 271 height 43
click at [852, 305] on button "Select an answer" at bounding box center [929, 299] width 237 height 29
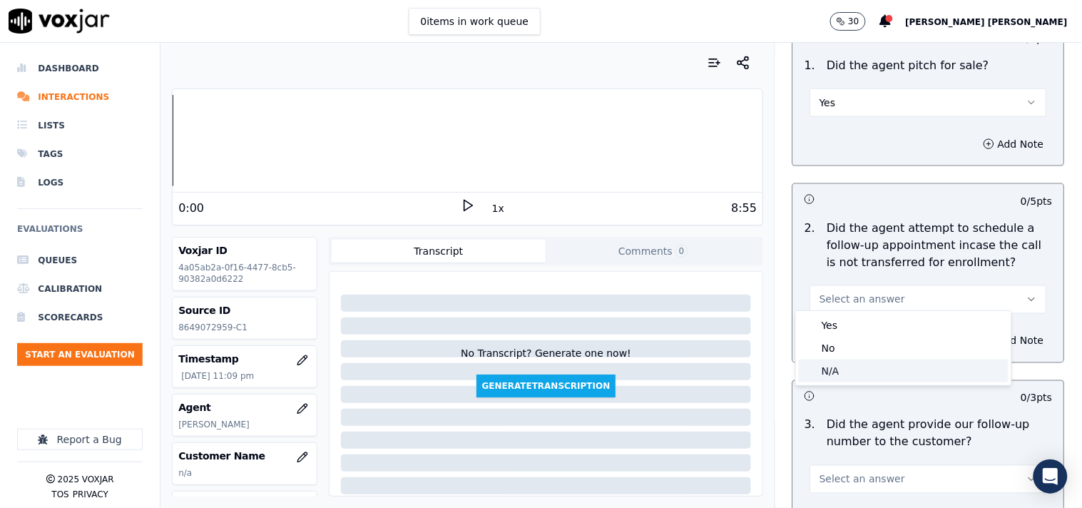
click at [843, 375] on div "N/A" at bounding box center [904, 371] width 210 height 23
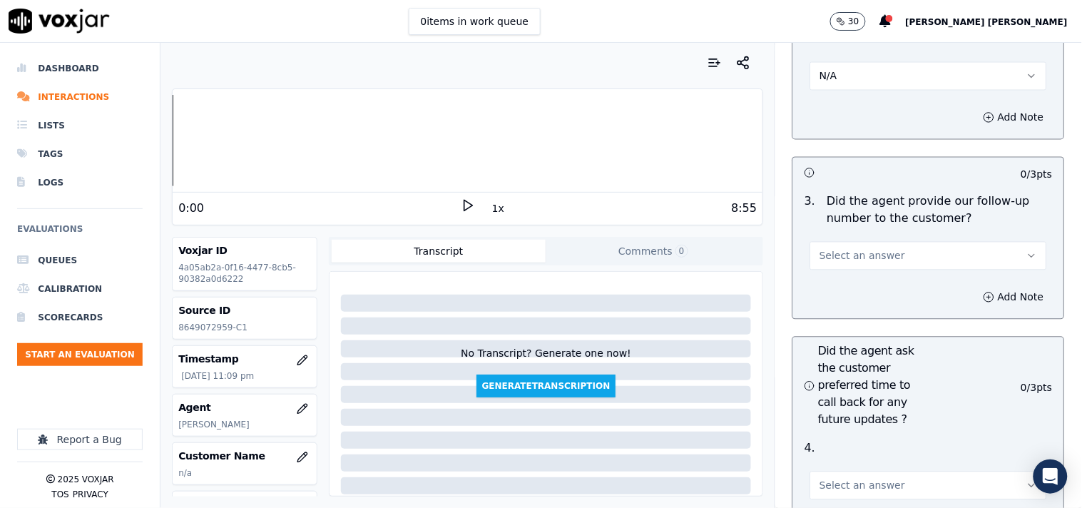
scroll to position [3488, 0]
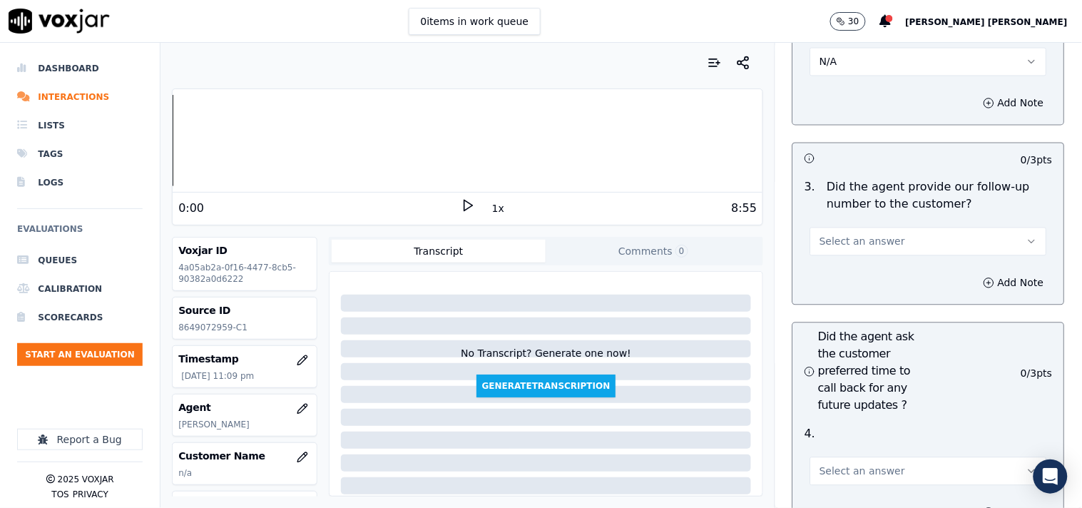
click at [913, 243] on button "Select an answer" at bounding box center [929, 242] width 237 height 29
click at [903, 267] on div "Yes" at bounding box center [904, 267] width 210 height 23
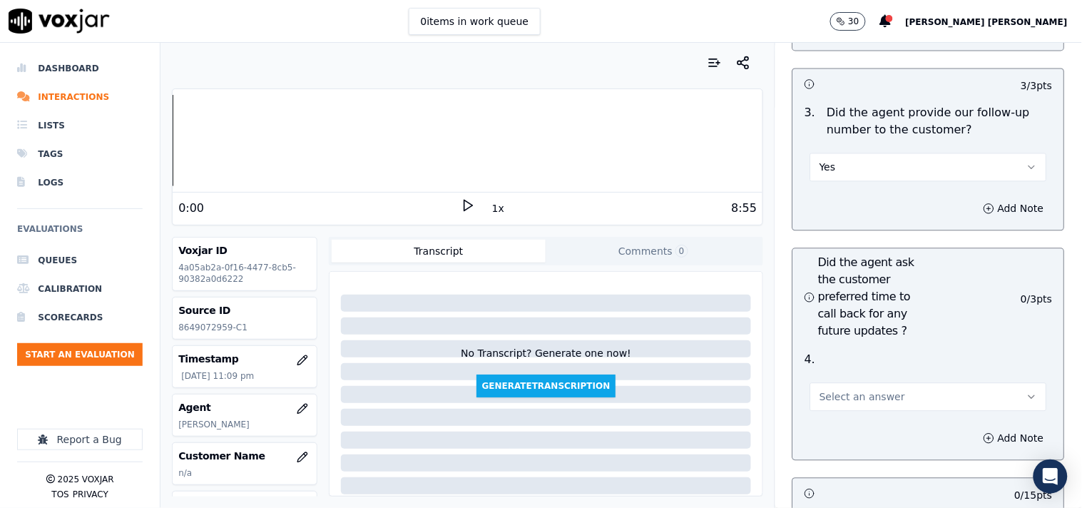
scroll to position [3647, 0]
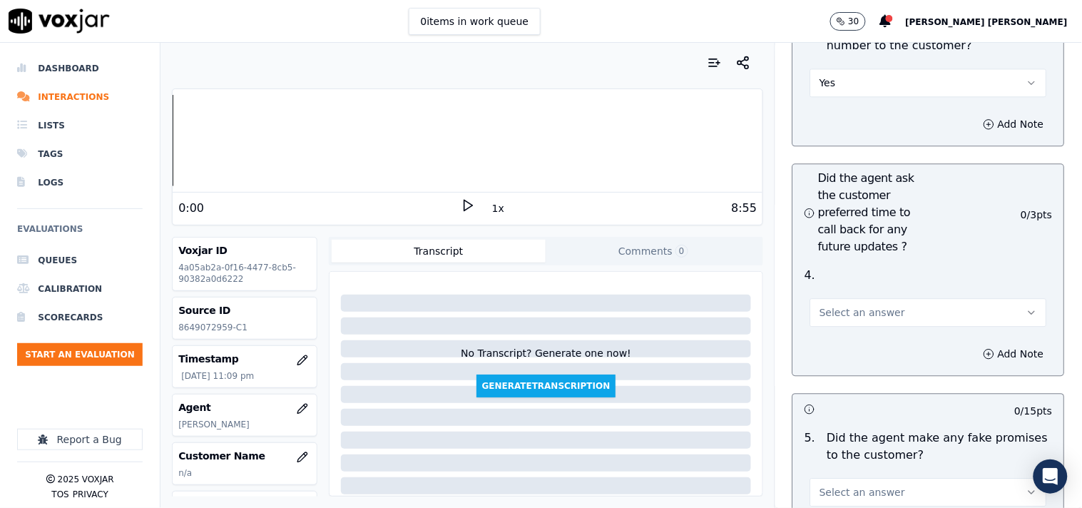
click at [851, 320] on button "Select an answer" at bounding box center [929, 312] width 237 height 29
click at [840, 375] on div "N/A" at bounding box center [904, 384] width 210 height 23
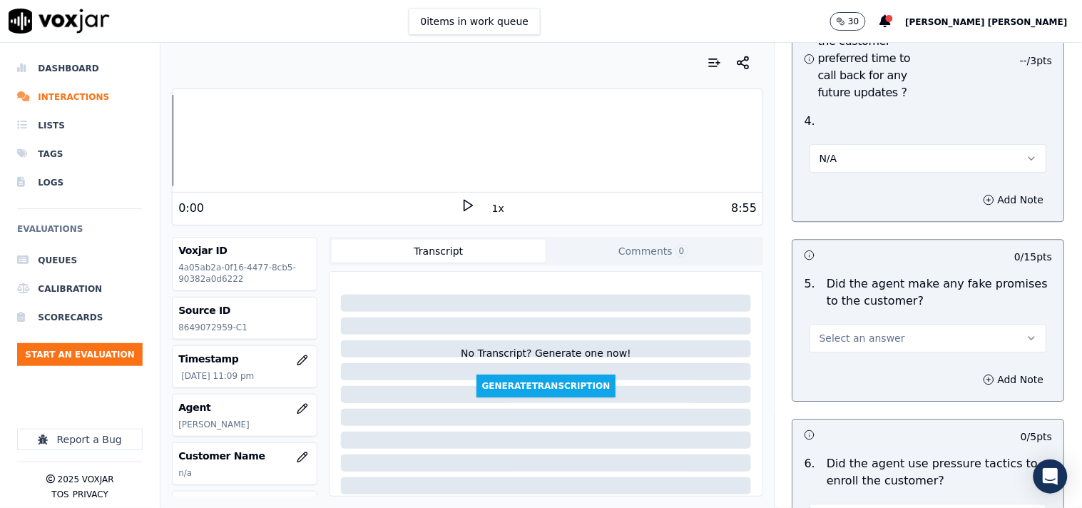
scroll to position [3805, 0]
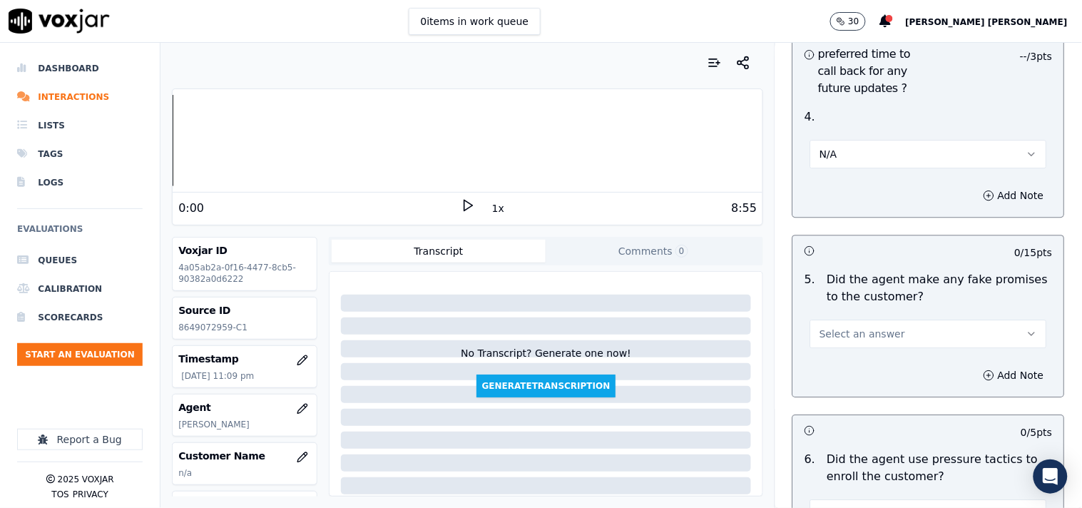
click at [853, 336] on button "Select an answer" at bounding box center [929, 334] width 237 height 29
click at [840, 384] on div "No" at bounding box center [904, 383] width 210 height 23
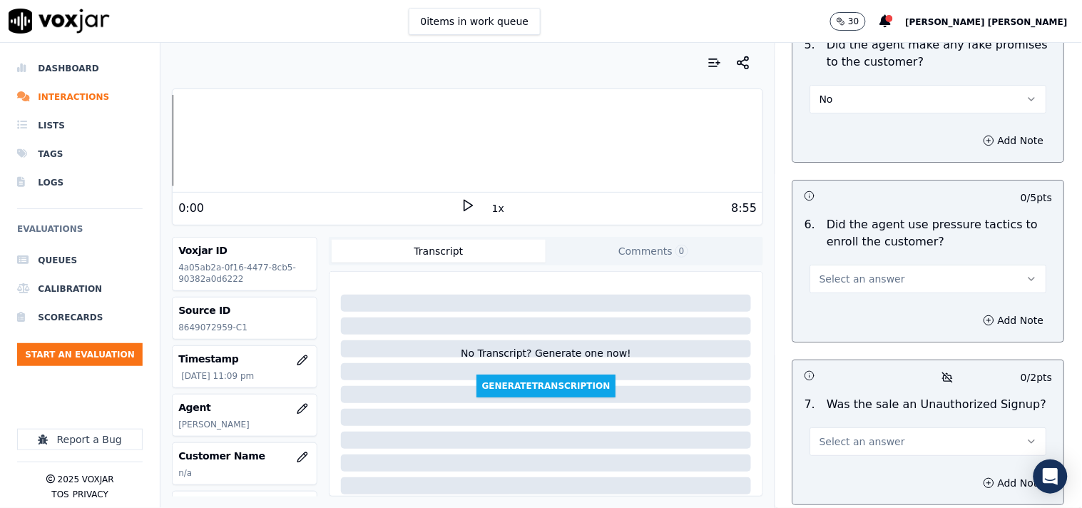
scroll to position [4043, 0]
click at [915, 248] on div "Select an answer" at bounding box center [929, 269] width 260 height 43
click at [907, 265] on button "Select an answer" at bounding box center [929, 276] width 237 height 29
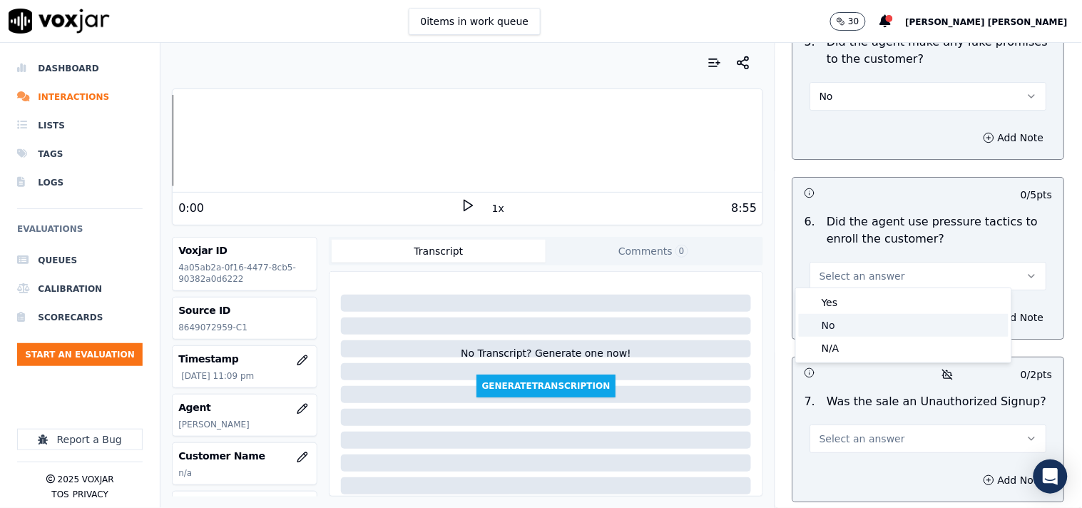
click at [868, 315] on div "No" at bounding box center [904, 325] width 210 height 23
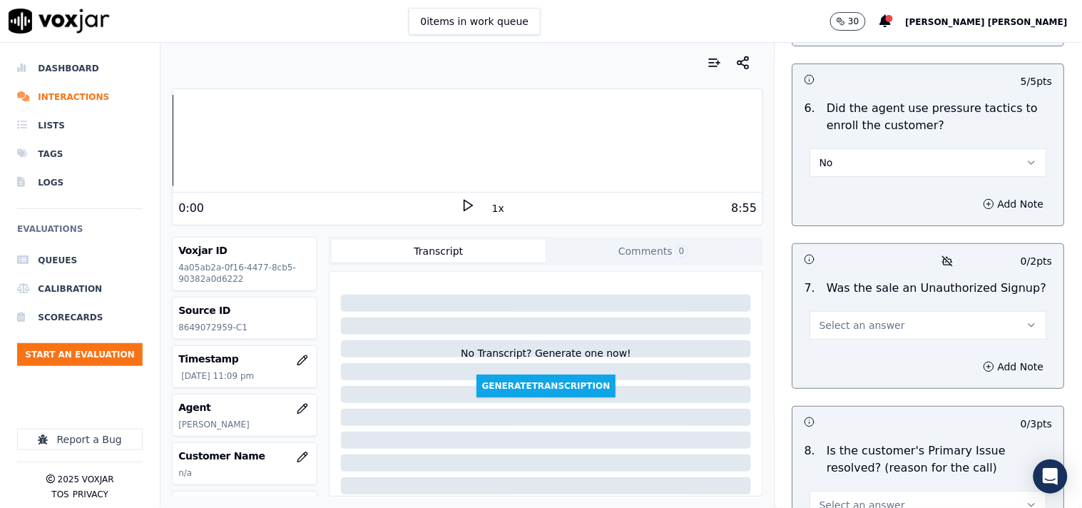
scroll to position [4281, 0]
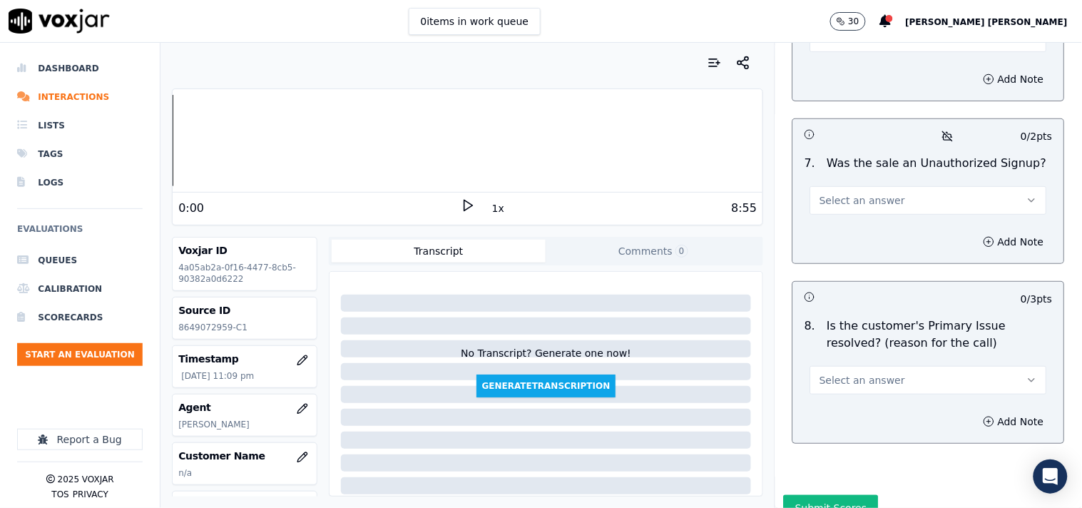
click at [879, 220] on div "Add Note" at bounding box center [928, 241] width 271 height 43
click at [883, 195] on button "Select an answer" at bounding box center [929, 200] width 237 height 29
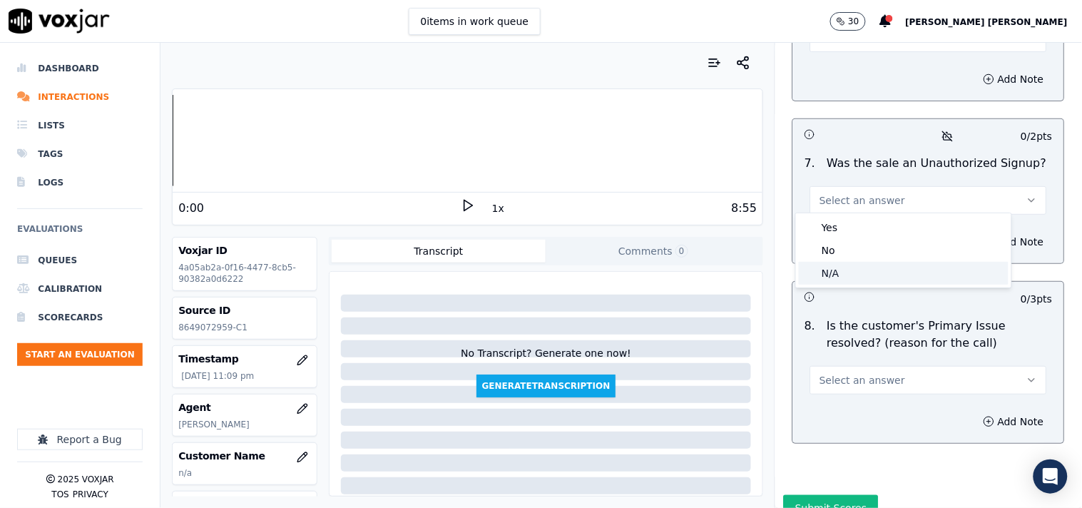
click at [859, 288] on div "Yes No N/A" at bounding box center [904, 251] width 217 height 76
click at [865, 268] on div "N/A" at bounding box center [904, 273] width 210 height 23
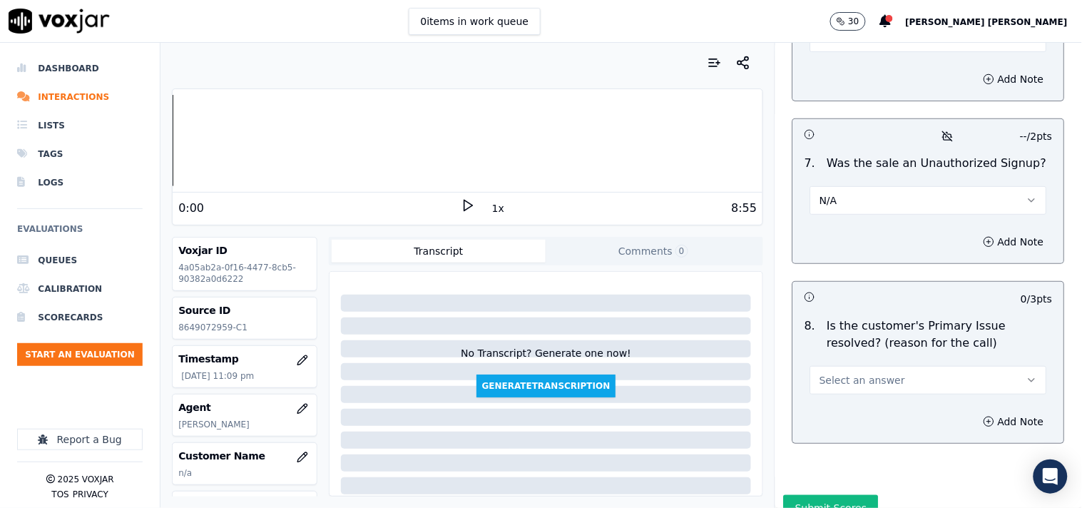
click at [849, 380] on span "Select an answer" at bounding box center [863, 380] width 86 height 14
click at [845, 416] on div "Yes" at bounding box center [904, 407] width 210 height 23
click at [975, 236] on button "Add Note" at bounding box center [1014, 242] width 78 height 20
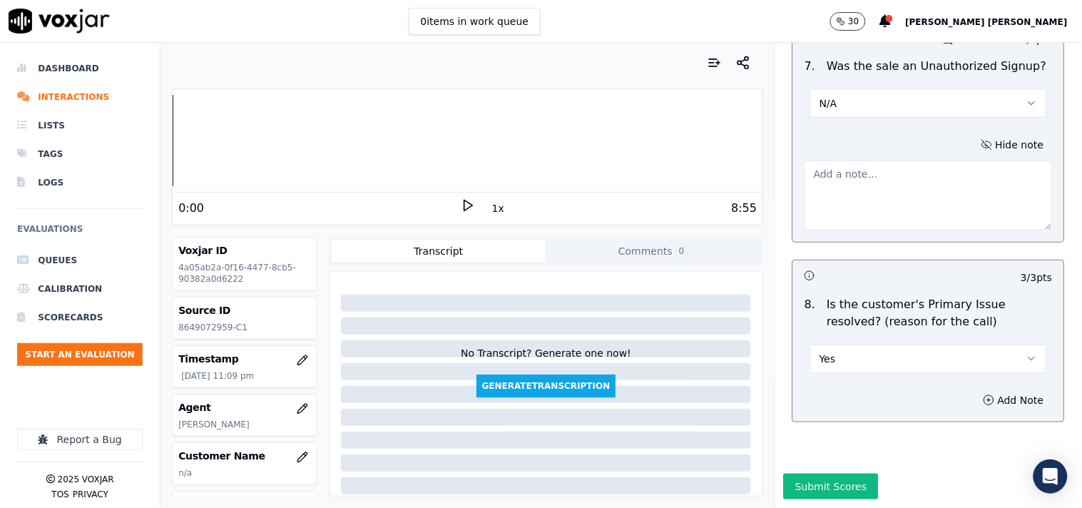
scroll to position [4408, 0]
click at [885, 345] on button "Yes" at bounding box center [929, 359] width 237 height 29
click at [860, 384] on div "No" at bounding box center [904, 378] width 210 height 23
click at [923, 161] on textarea at bounding box center [929, 196] width 248 height 70
click at [845, 345] on button "No" at bounding box center [929, 359] width 237 height 29
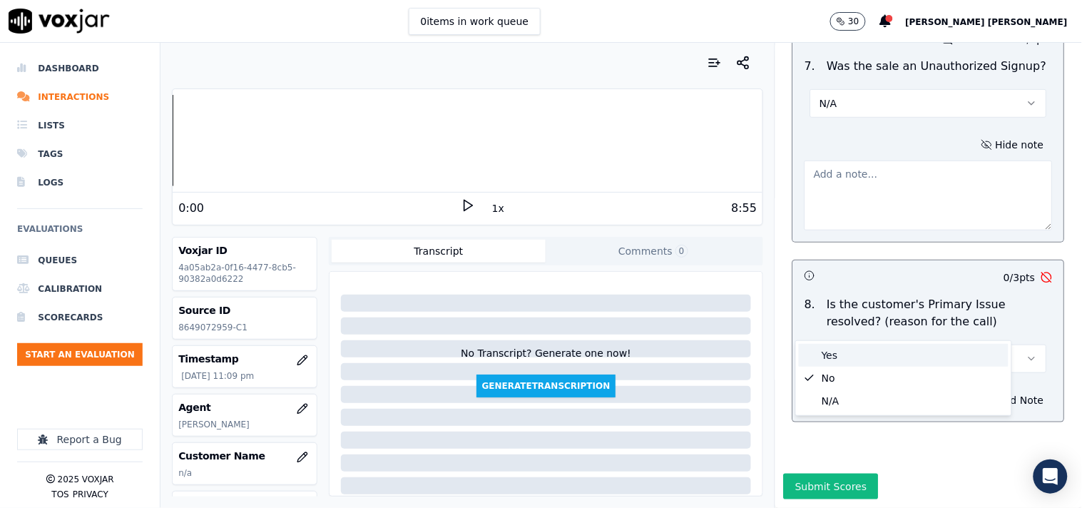
click at [828, 367] on div "No" at bounding box center [904, 378] width 210 height 23
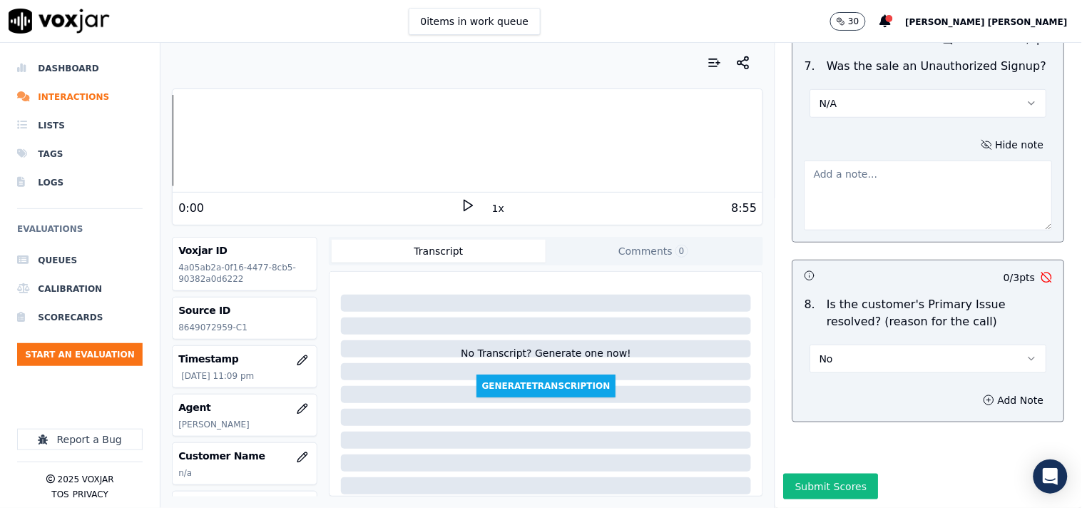
click at [839, 340] on div "8 . Is the customer's Primary Issue resolved? (reason for the call) No" at bounding box center [928, 334] width 271 height 88
click at [845, 345] on button "No" at bounding box center [929, 359] width 237 height 29
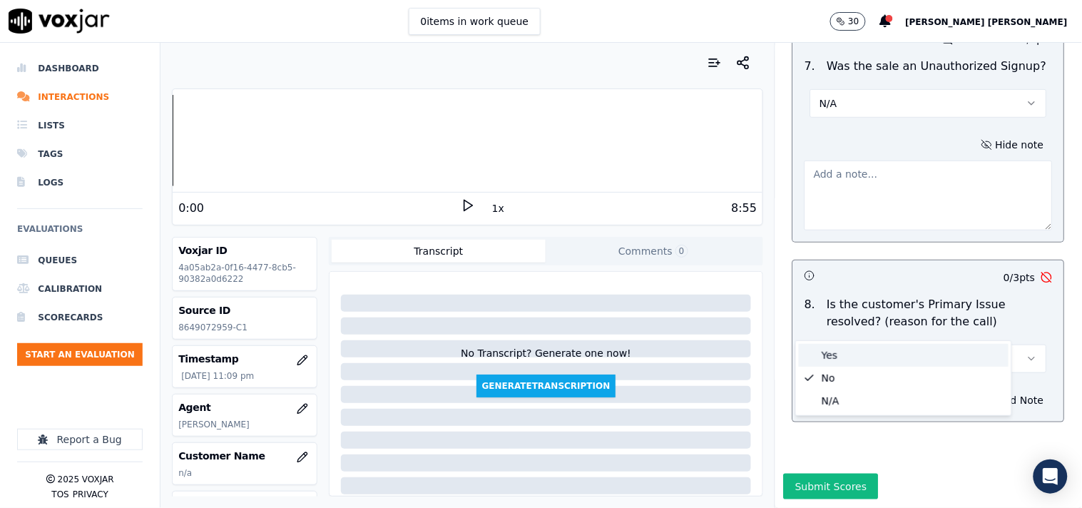
click at [833, 352] on div "Yes" at bounding box center [904, 355] width 210 height 23
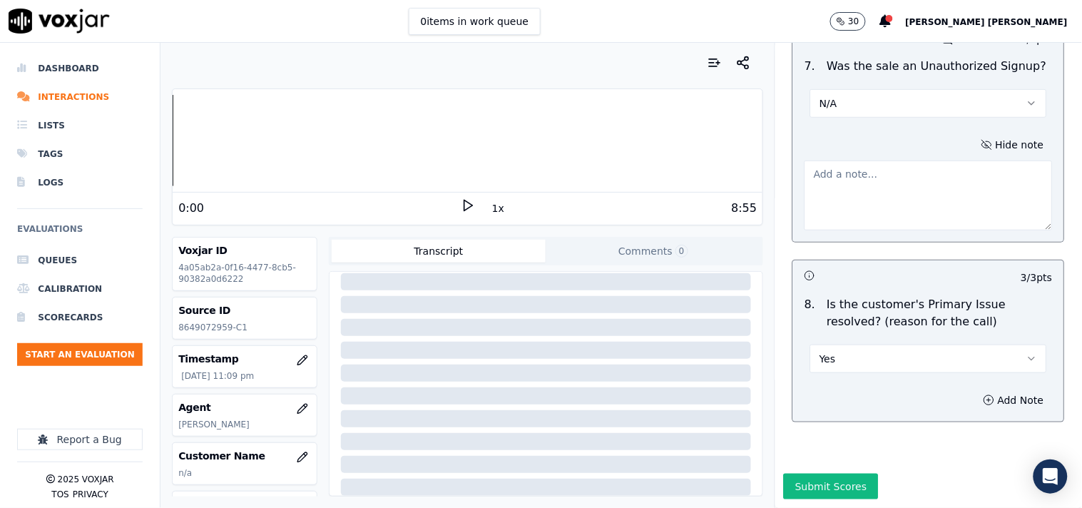
click at [826, 345] on button "Yes" at bounding box center [929, 359] width 237 height 29
click at [828, 396] on div "N/A" at bounding box center [904, 401] width 210 height 23
drag, startPoint x: 771, startPoint y: 447, endPoint x: 779, endPoint y: 414, distance: 33.9
click at [779, 414] on div "Inbound Sales Call Scorecard A scorecard to review inbound sales calls for best…" at bounding box center [929, 275] width 307 height 465
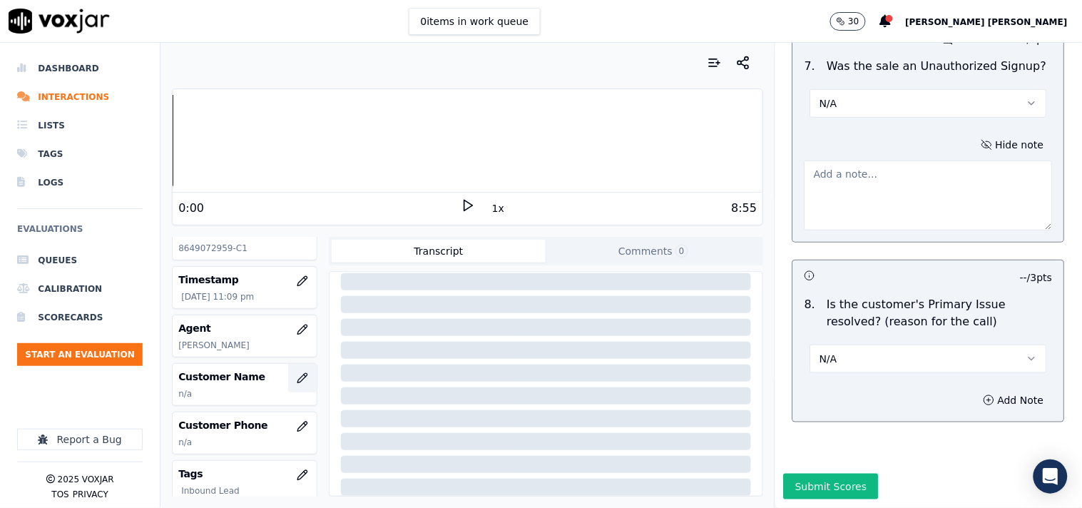
click at [298, 380] on icon "button" at bounding box center [302, 377] width 9 height 9
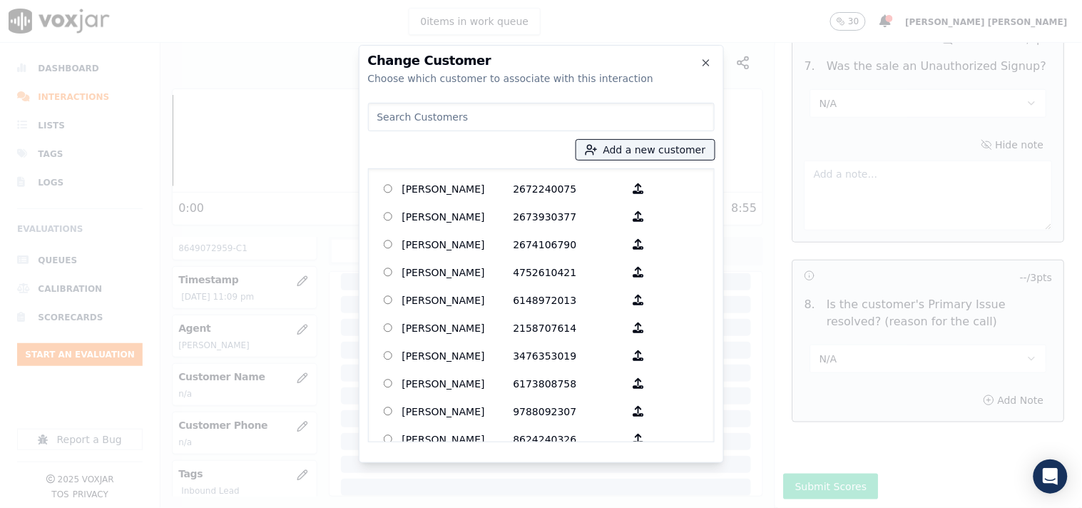
paste input "[PERSON_NAME]"
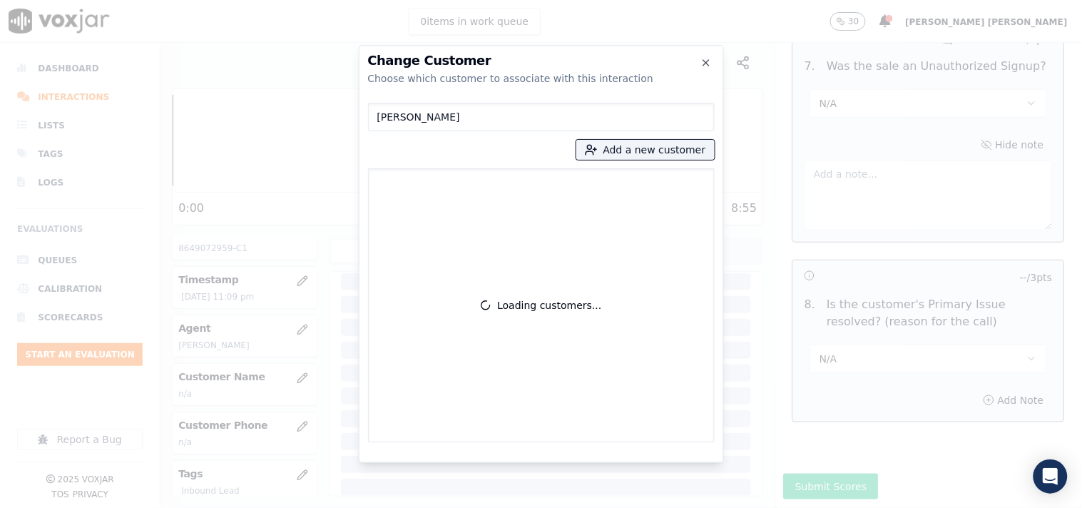
type input "[PERSON_NAME]"
click at [632, 160] on div "NURU SANI Add a new customer Loading customers..." at bounding box center [541, 269] width 347 height 345
click at [632, 158] on button "Add a new customer" at bounding box center [645, 150] width 138 height 20
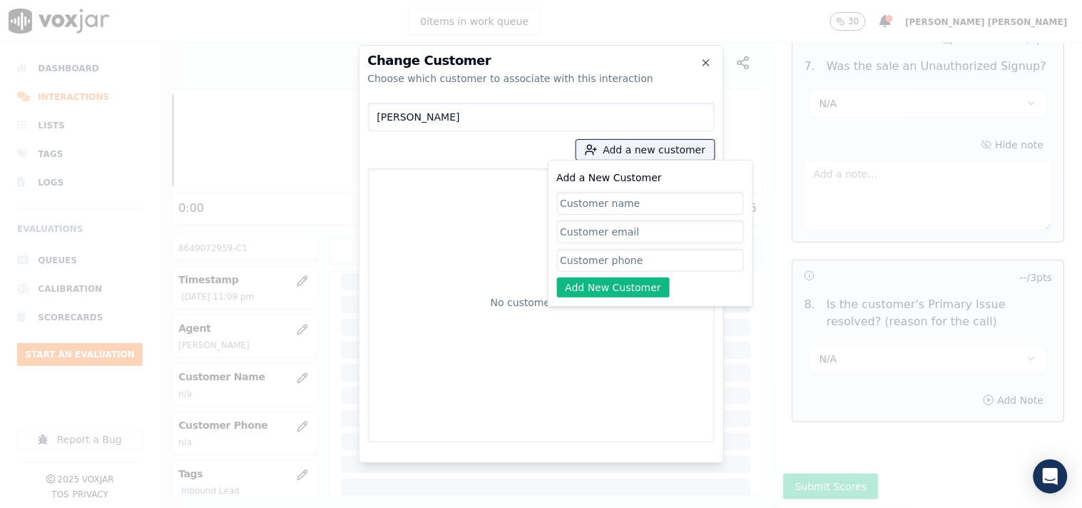
paste input "[PERSON_NAME]"
type input "[PERSON_NAME]"
drag, startPoint x: 575, startPoint y: 258, endPoint x: 562, endPoint y: 246, distance: 17.7
click at [575, 258] on input "Add a New Customer" at bounding box center [650, 260] width 187 height 23
paste input "8649072959"
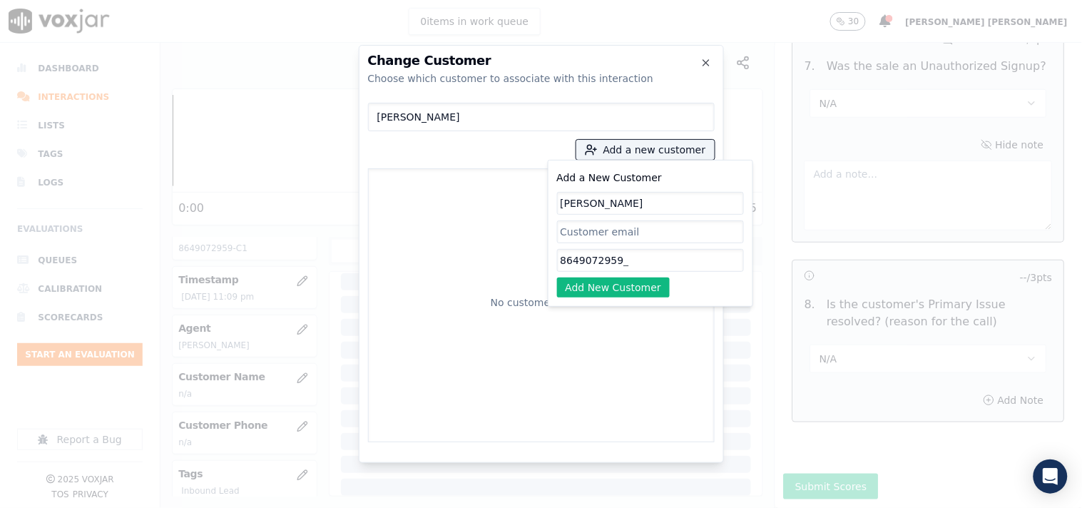
paste input "8644010241"
type input "8649072959_ 8644010241"
click at [640, 289] on button "Add New Customer" at bounding box center [613, 288] width 113 height 20
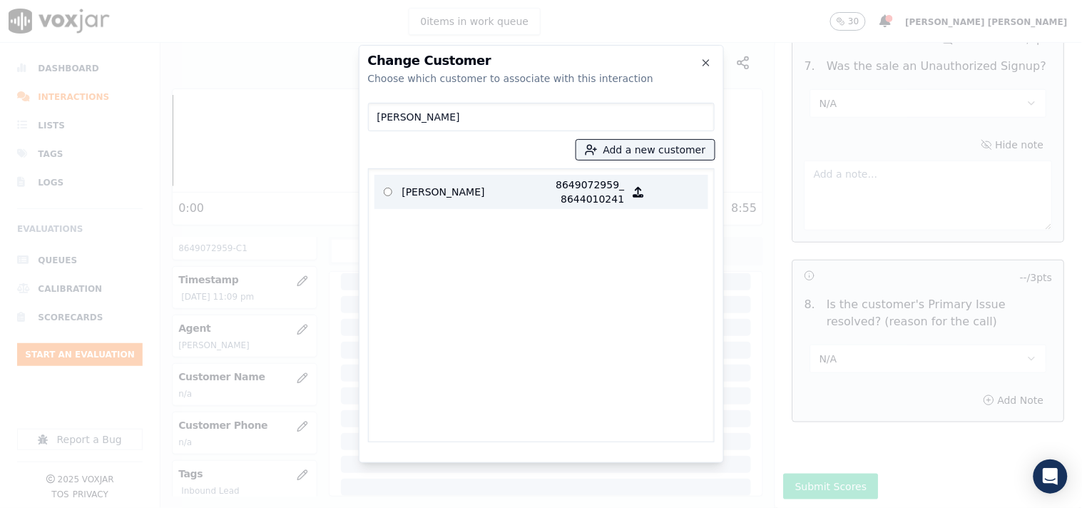
click at [478, 202] on p "[PERSON_NAME]" at bounding box center [457, 192] width 111 height 29
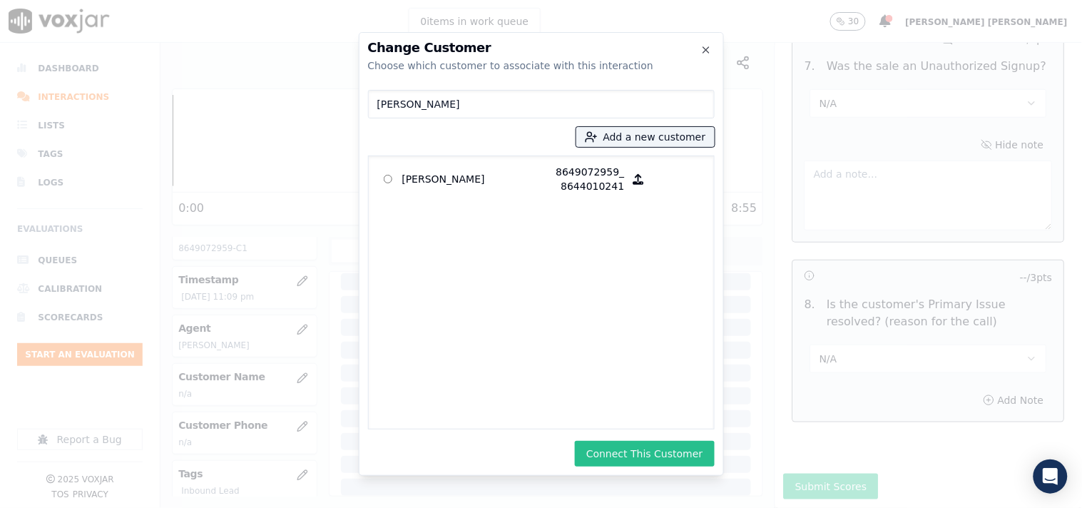
click at [633, 446] on button "Connect This Customer" at bounding box center [644, 454] width 139 height 26
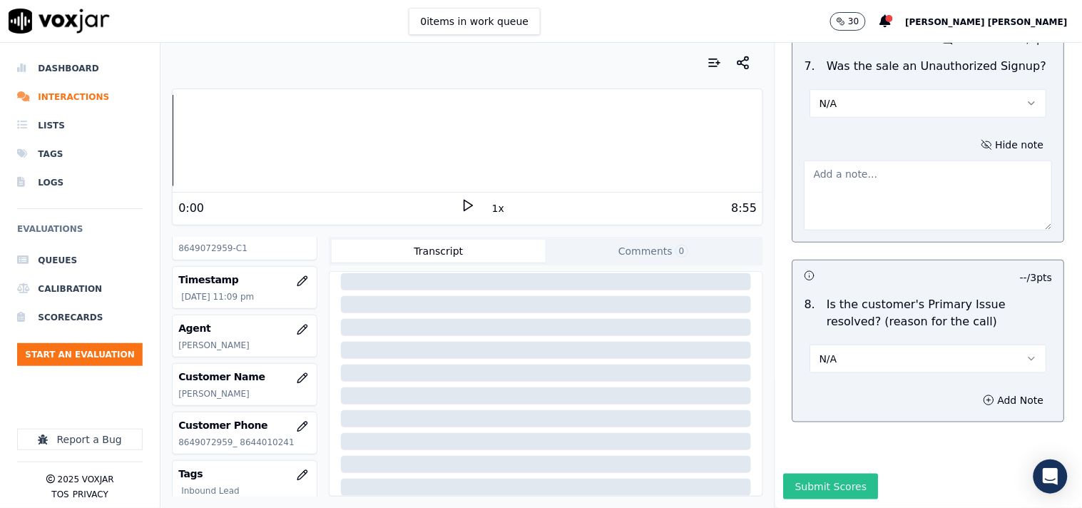
click at [804, 474] on button "Submit Scores" at bounding box center [831, 487] width 95 height 26
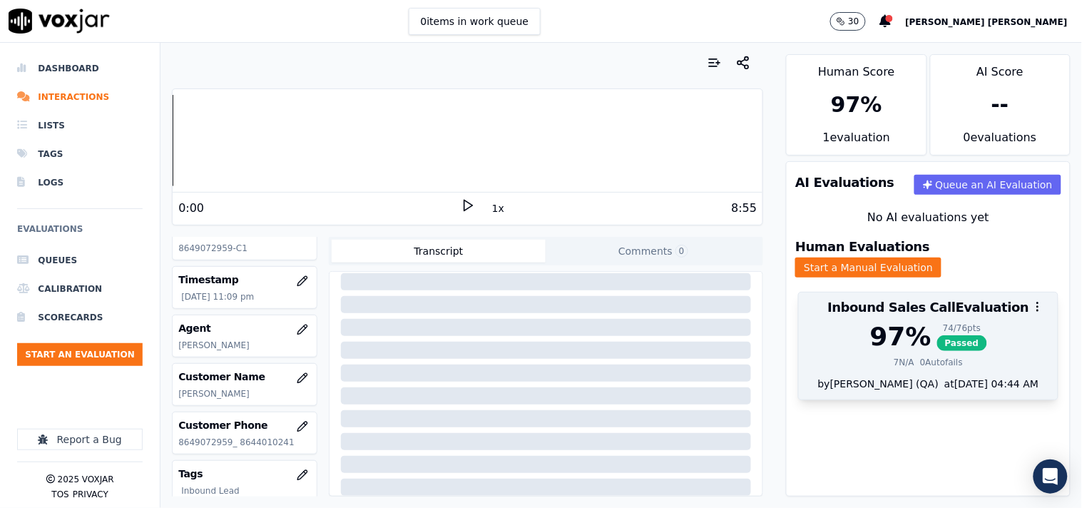
click at [940, 304] on div at bounding box center [928, 307] width 259 height 29
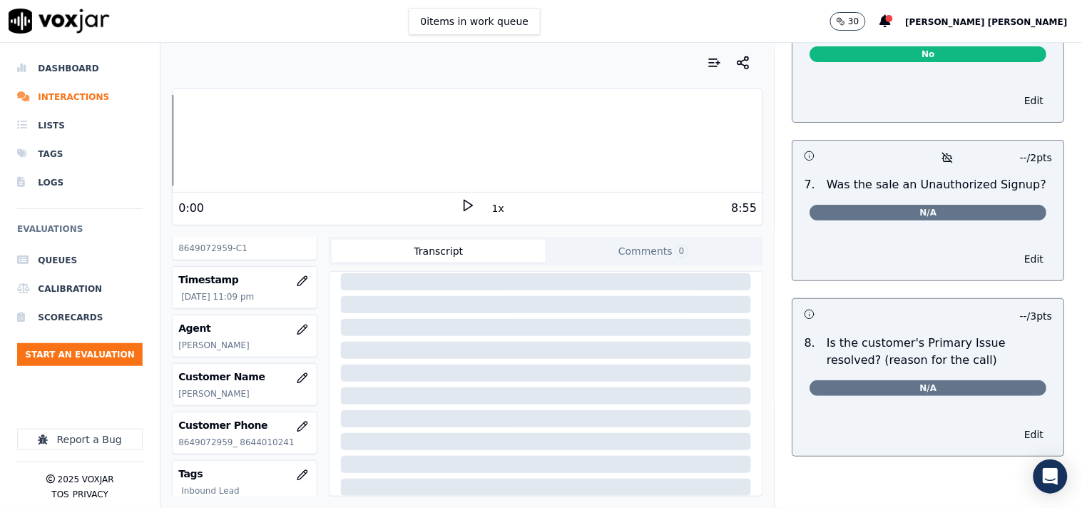
scroll to position [4124, 0]
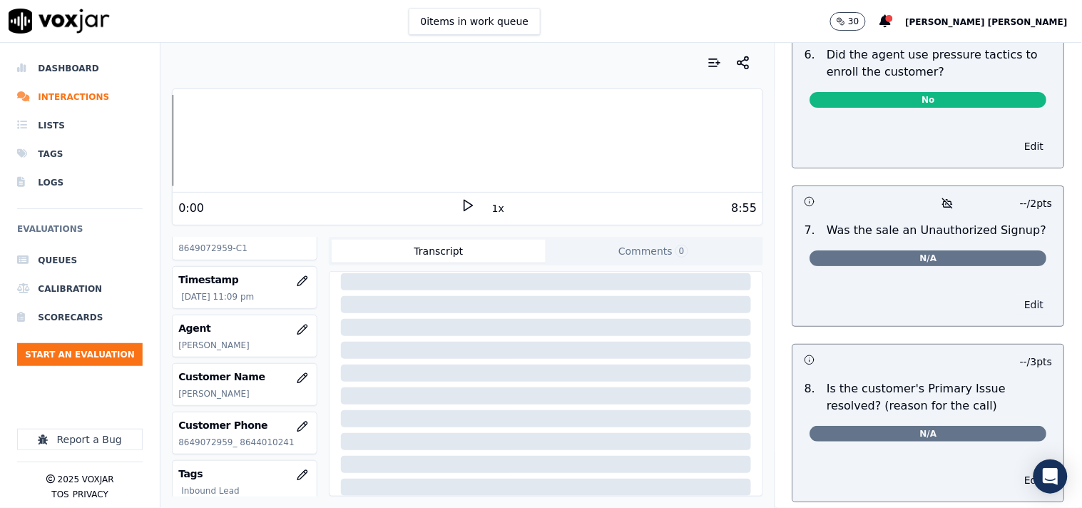
click at [1017, 307] on button "Edit" at bounding box center [1035, 305] width 36 height 20
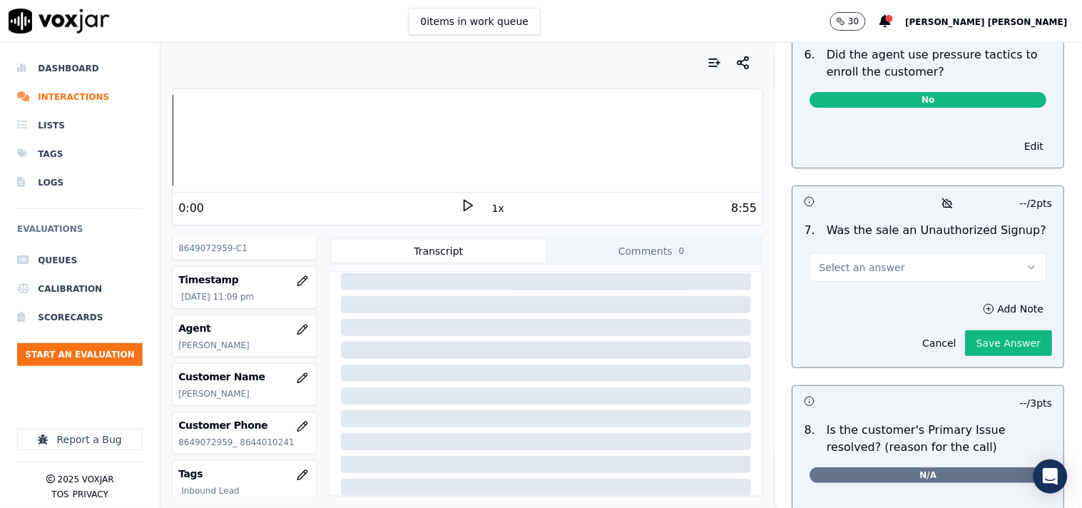
click at [880, 280] on div "7 . Was the sale an Unauthorized Signup? Select an answer" at bounding box center [928, 251] width 271 height 71
click at [885, 269] on button "Select an answer" at bounding box center [929, 267] width 237 height 29
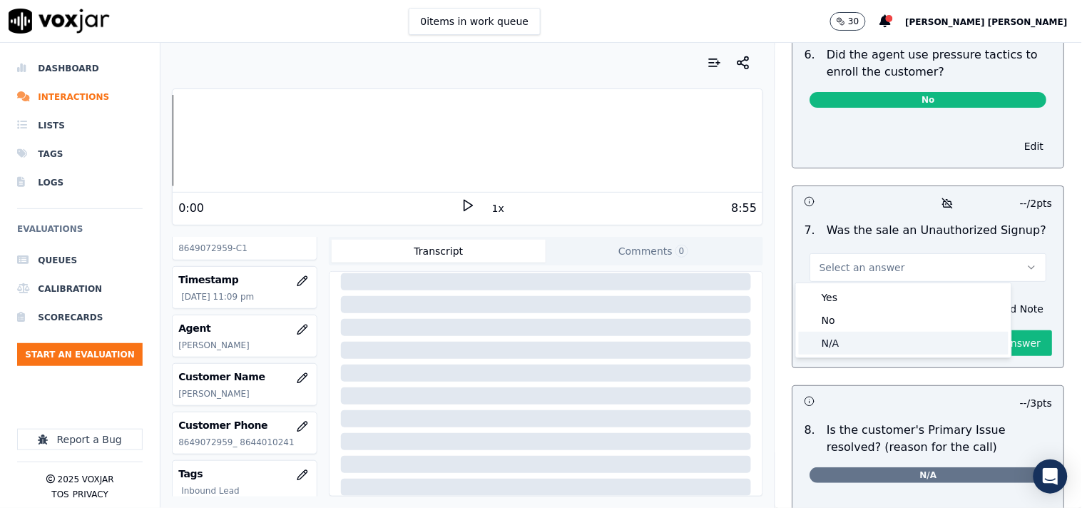
click at [866, 335] on div "N/A" at bounding box center [904, 343] width 210 height 23
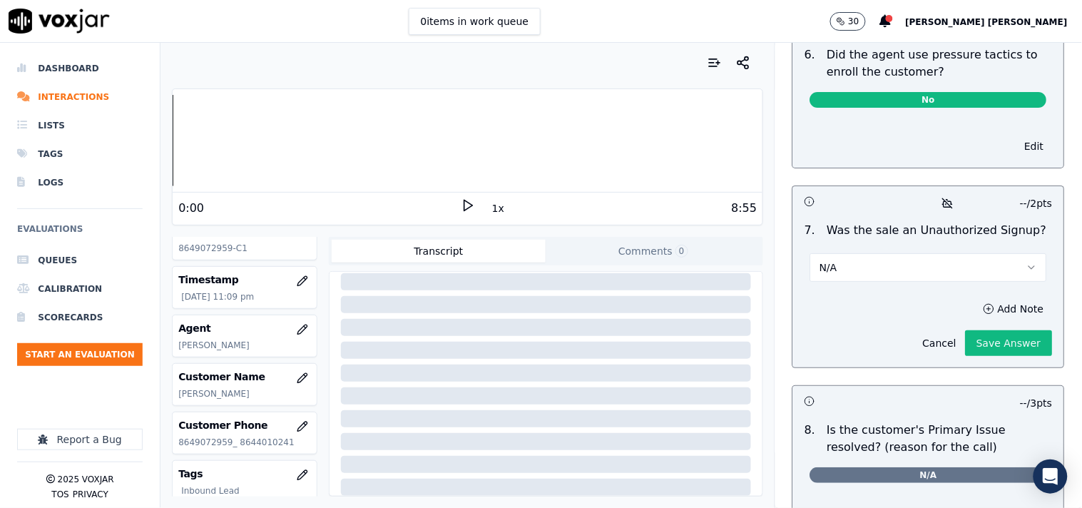
click at [865, 303] on div "Add Note Cancel Save Answer" at bounding box center [928, 328] width 271 height 80
click at [985, 305] on button "Add Note" at bounding box center [1014, 309] width 78 height 20
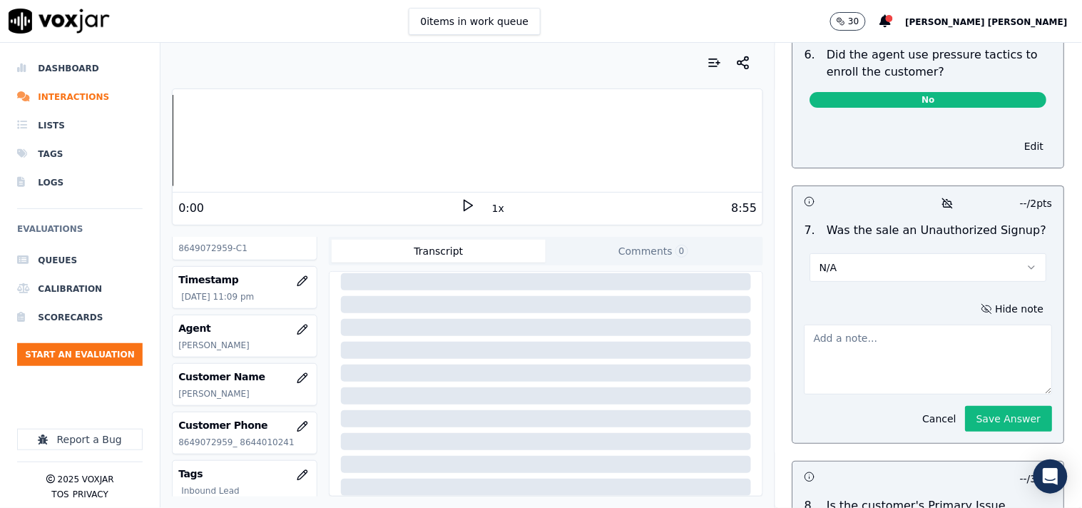
click at [892, 342] on textarea at bounding box center [929, 360] width 248 height 70
paste textarea "Drop reason call id-20250912-181225 While doing CTS verification cx hang up the…"
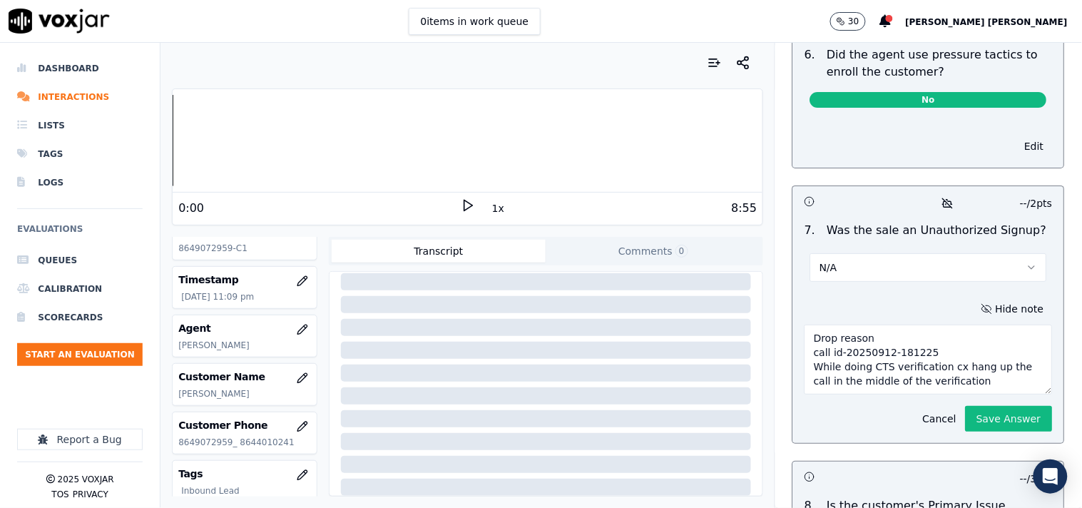
scroll to position [22, 0]
type textarea "Drop reason call id-20250912-181225 While doing CTS verification cx hang up the…"
click at [969, 406] on button "Save Answer" at bounding box center [1009, 419] width 87 height 26
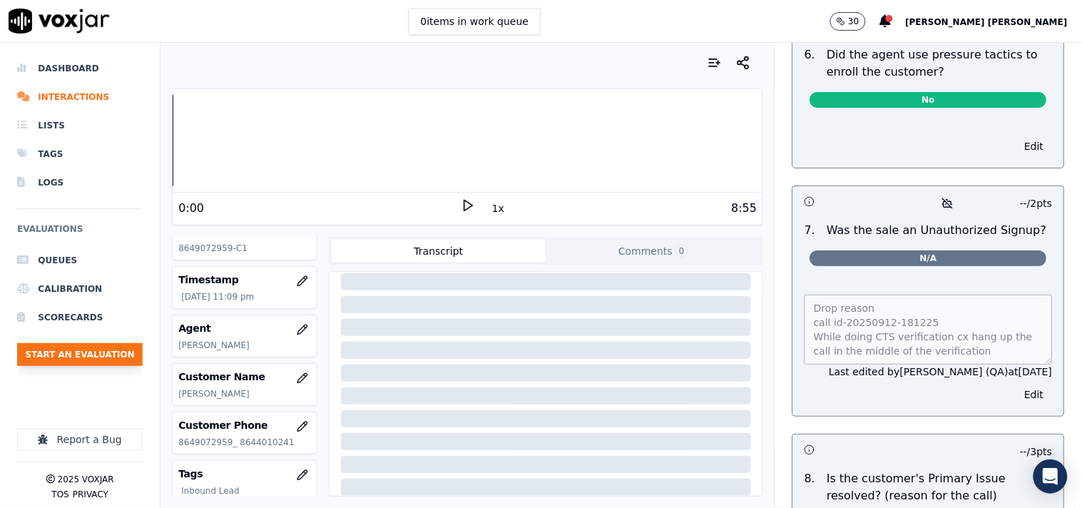
click at [71, 352] on button "Start an Evaluation" at bounding box center [80, 354] width 126 height 23
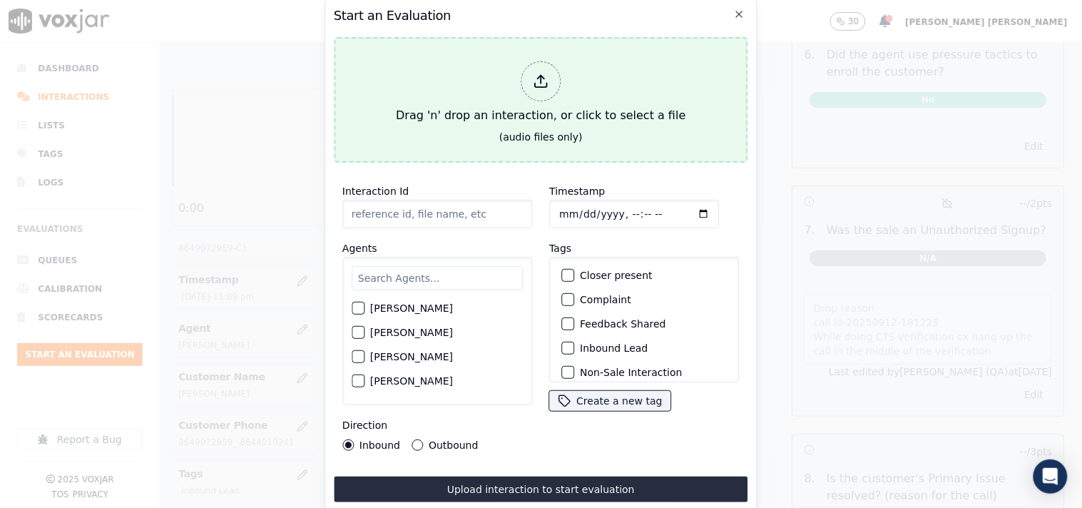
click at [504, 89] on div "Drag 'n' drop an interaction, or click to select a file" at bounding box center [540, 93] width 301 height 74
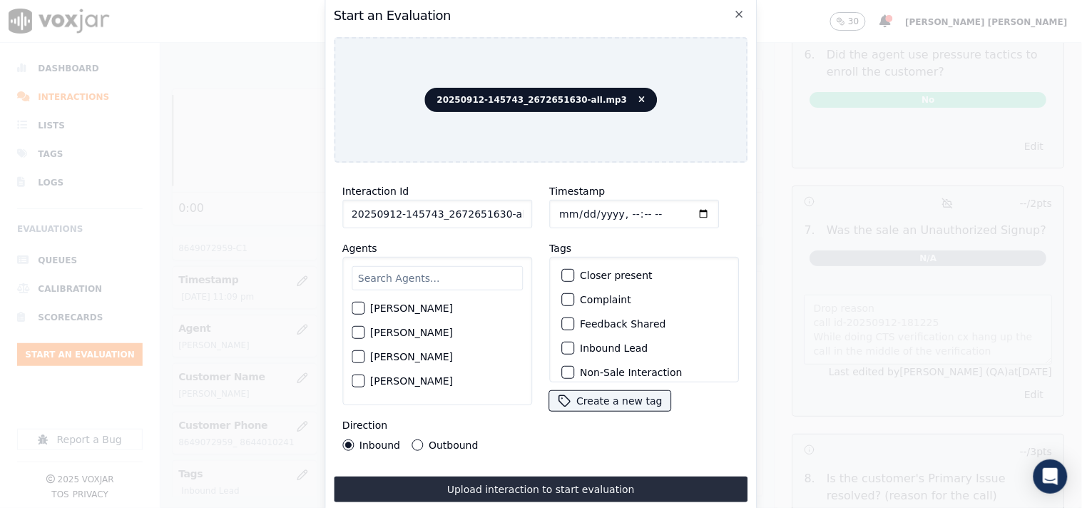
scroll to position [0, 8]
drag, startPoint x: 495, startPoint y: 210, endPoint x: 539, endPoint y: 209, distance: 44.3
click at [539, 209] on div "Interaction Id 20250912-145743_2672651630-all.mp3 Agents [PERSON_NAME] [PERSON_…" at bounding box center [541, 316] width 415 height 285
type input "20250912-145743_2672651630-C1"
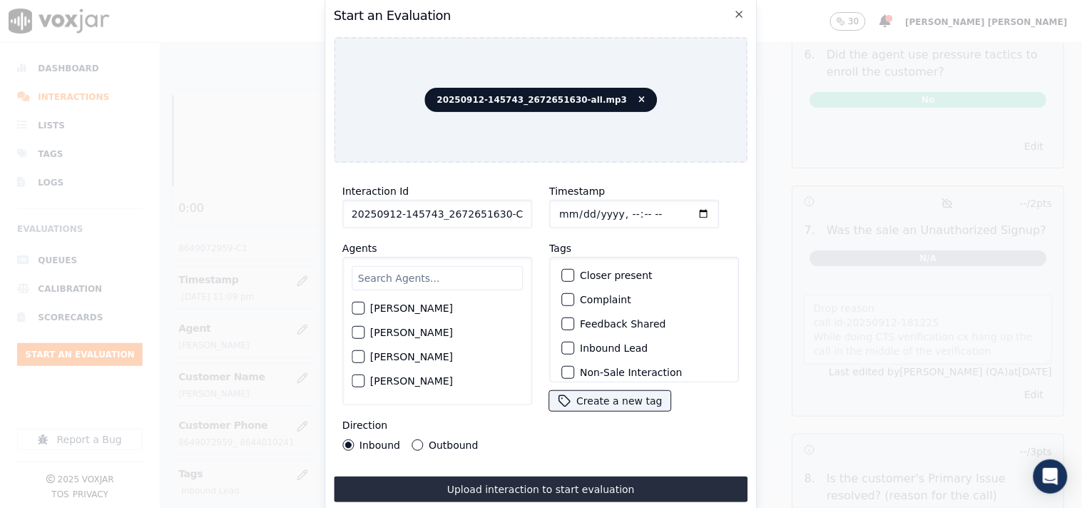
click at [564, 208] on input "Timestamp" at bounding box center [634, 214] width 170 height 29
type input "[DATE]T23:42"
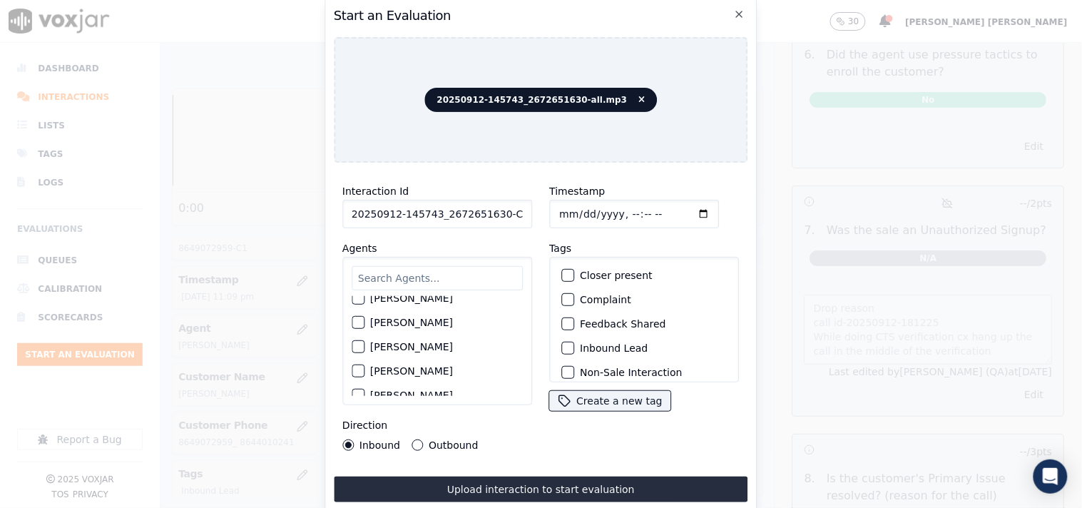
click at [373, 279] on input "text" at bounding box center [437, 278] width 171 height 24
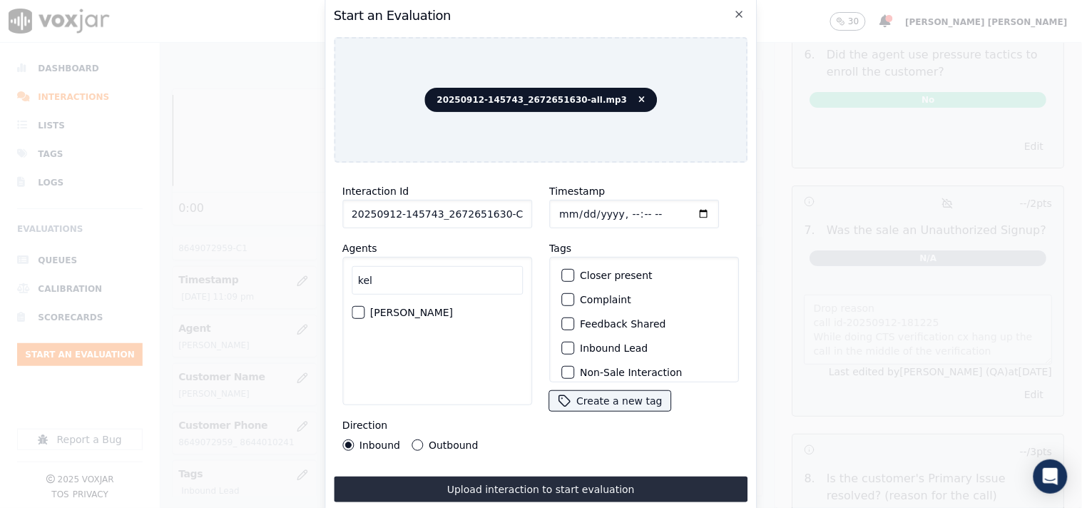
scroll to position [0, 0]
type input "kel"
click at [379, 315] on div "[PERSON_NAME]" at bounding box center [437, 312] width 171 height 24
click at [395, 310] on label "[PERSON_NAME]" at bounding box center [411, 313] width 83 height 10
click at [365, 310] on button "[PERSON_NAME]" at bounding box center [358, 312] width 13 height 13
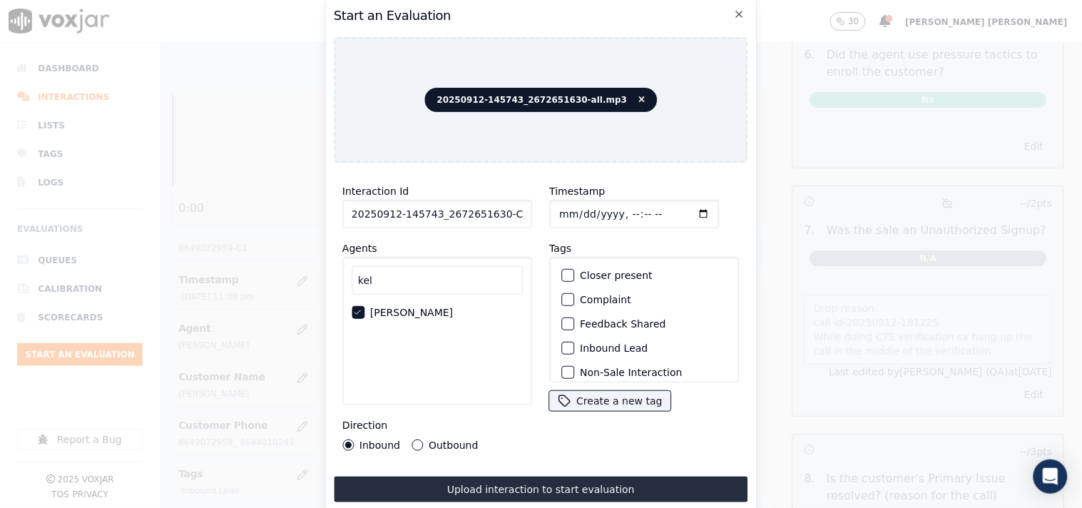
click at [618, 350] on div "Inbound Lead" at bounding box center [644, 348] width 177 height 24
click at [623, 344] on label "Inbound Lead" at bounding box center [614, 348] width 68 height 10
click at [574, 344] on button "Inbound Lead" at bounding box center [568, 348] width 13 height 13
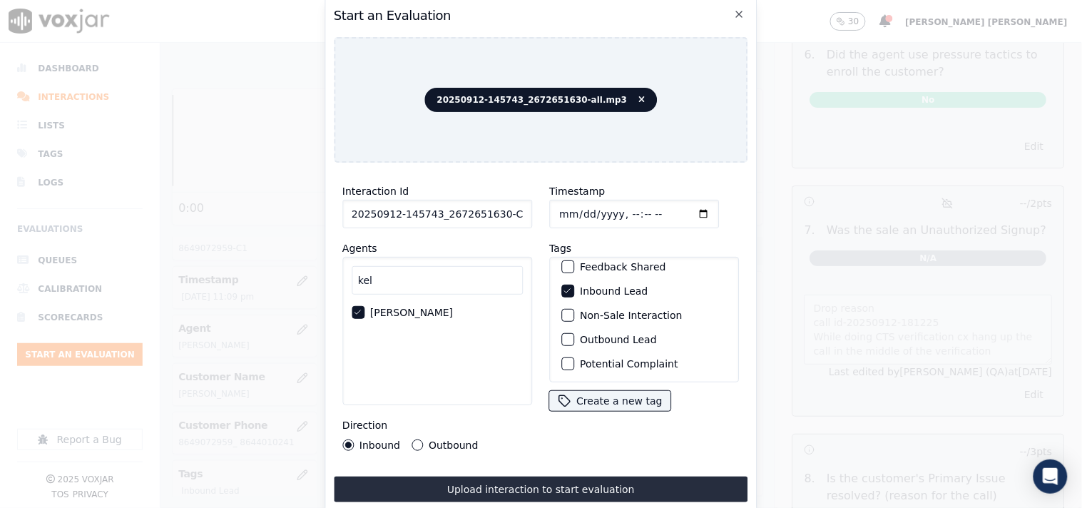
scroll to position [79, 0]
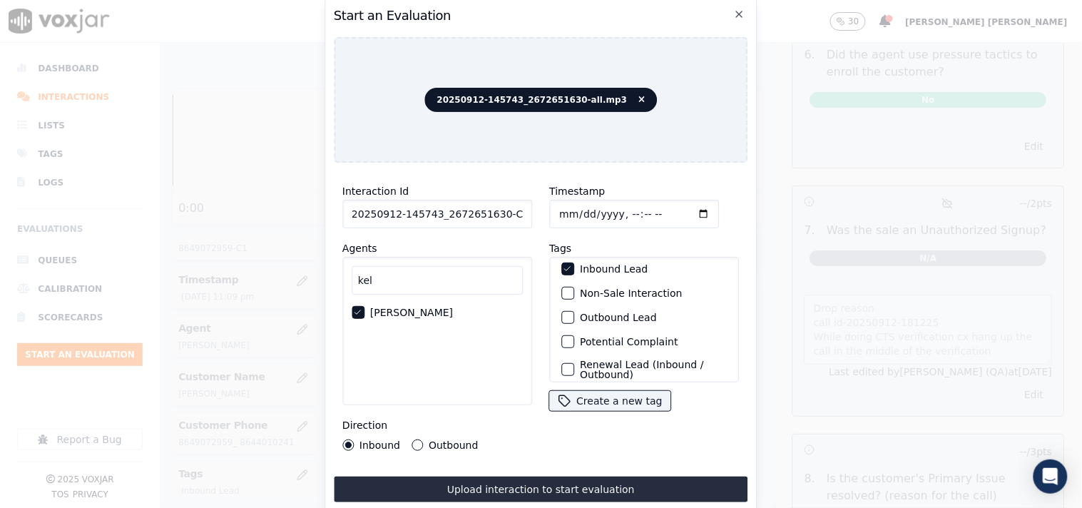
click at [619, 288] on label "Non-Sale Interaction" at bounding box center [631, 293] width 102 height 10
click at [574, 287] on button "Non-Sale Interaction" at bounding box center [568, 293] width 13 height 13
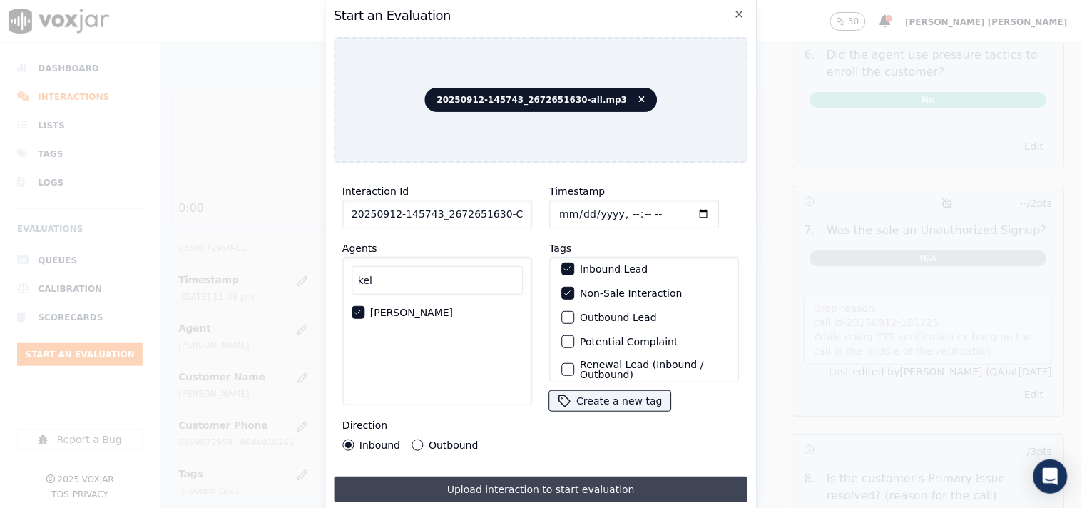
click at [451, 479] on button "Upload interaction to start evaluation" at bounding box center [541, 490] width 415 height 26
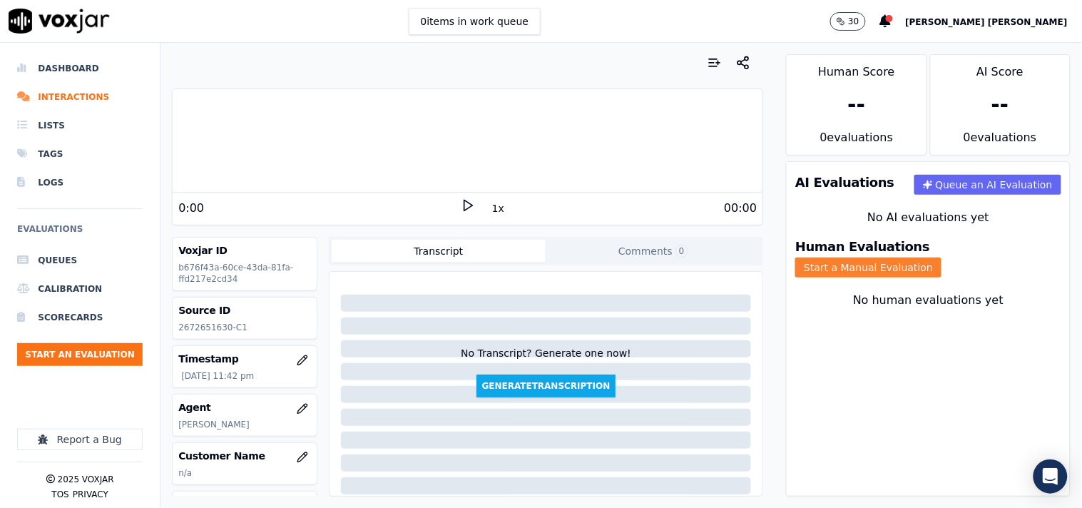
click at [942, 258] on button "Start a Manual Evaluation" at bounding box center [869, 268] width 146 height 20
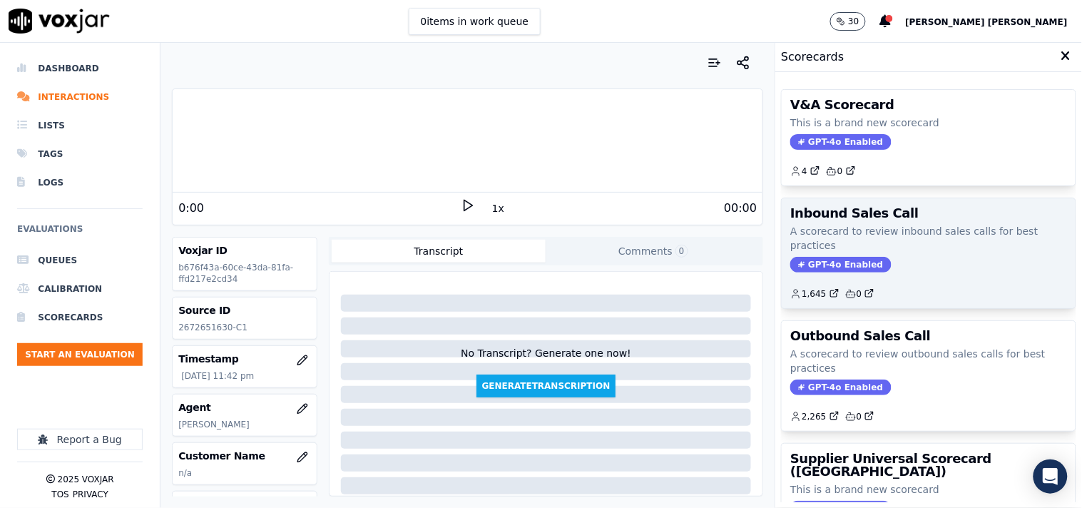
click at [821, 258] on span "GPT-4o Enabled" at bounding box center [841, 265] width 101 height 16
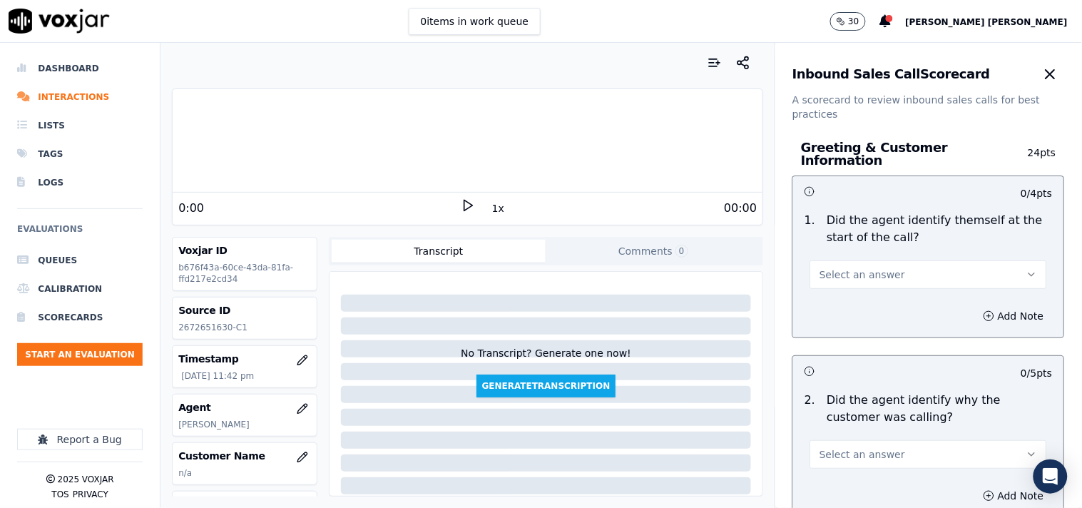
click at [875, 273] on span "Select an answer" at bounding box center [863, 275] width 86 height 14
click at [840, 310] on div "Yes" at bounding box center [904, 299] width 210 height 23
click at [837, 447] on span "Select an answer" at bounding box center [863, 454] width 86 height 14
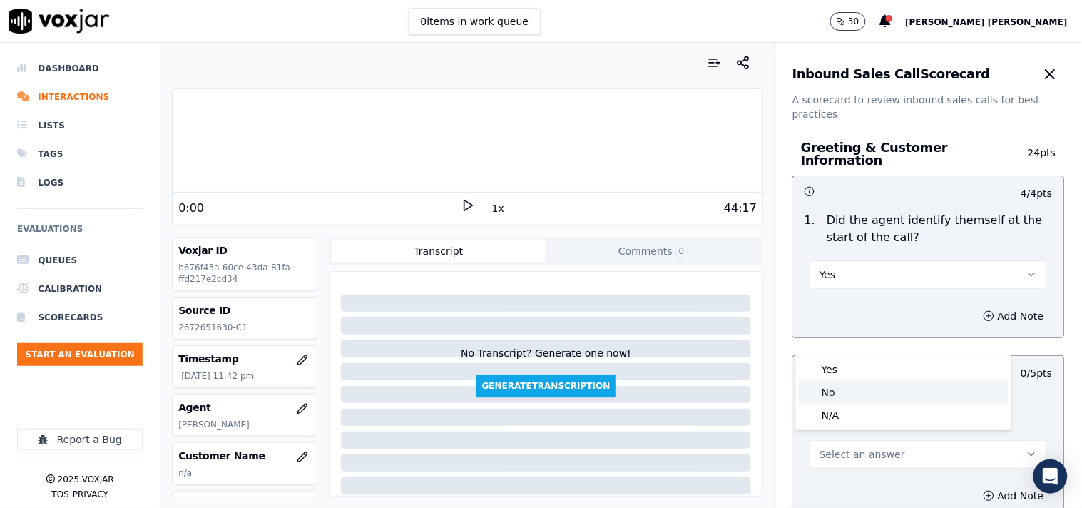
click at [845, 379] on div "Yes" at bounding box center [904, 369] width 210 height 23
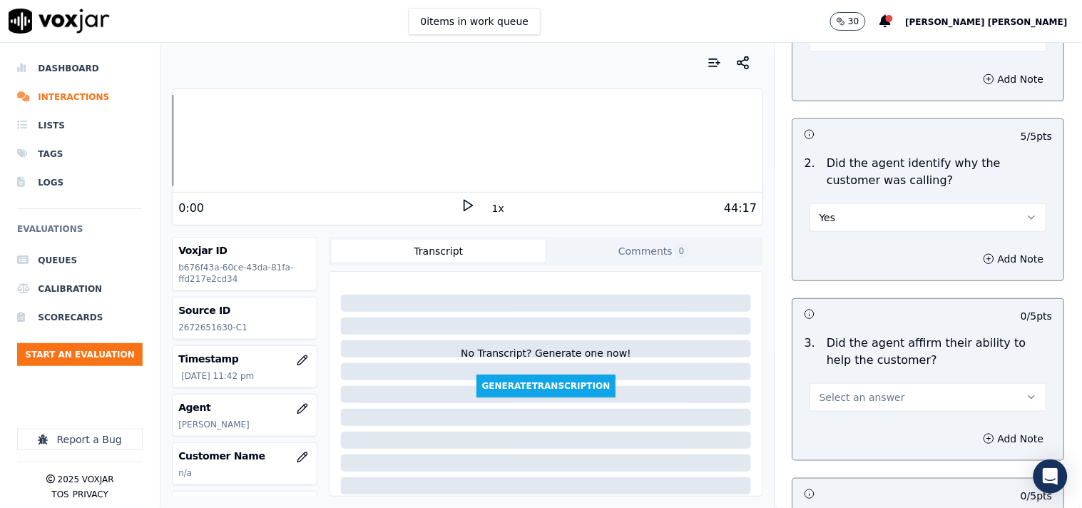
scroll to position [238, 0]
click at [856, 368] on div "Select an answer" at bounding box center [929, 389] width 260 height 43
click at [852, 390] on span "Select an answer" at bounding box center [863, 397] width 86 height 14
click at [838, 410] on div "Yes" at bounding box center [904, 421] width 210 height 23
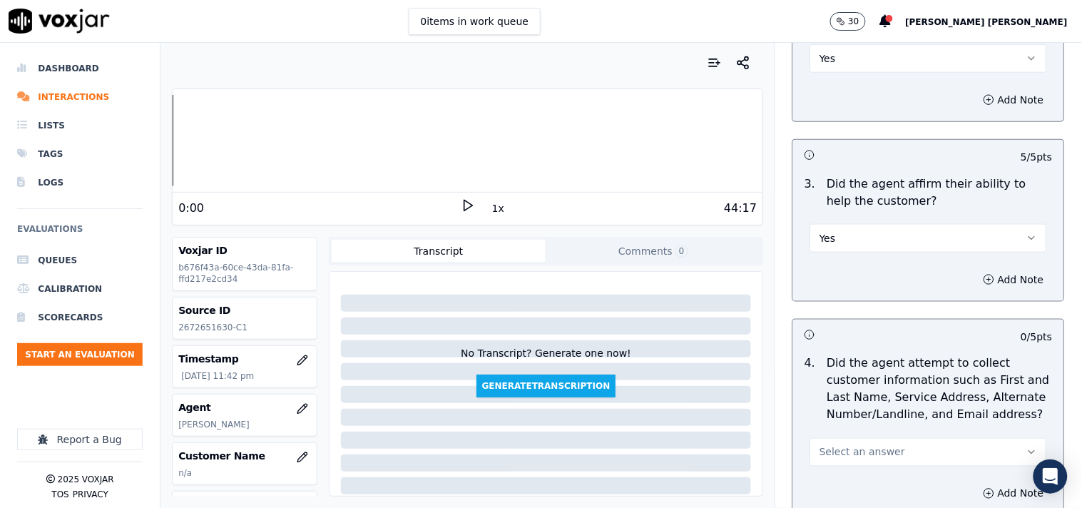
click at [826, 445] on span "Select an answer" at bounding box center [863, 452] width 86 height 14
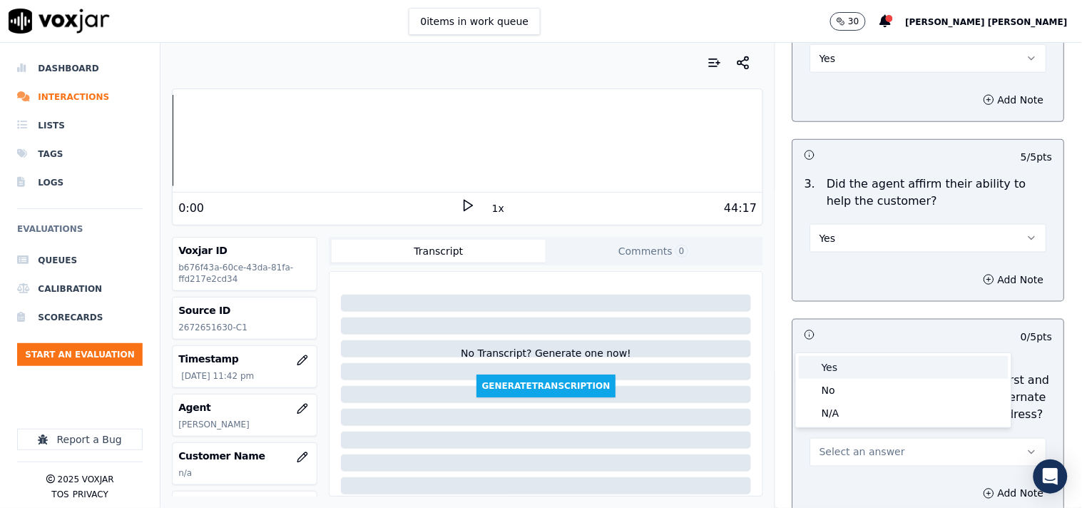
click at [844, 371] on div "Yes" at bounding box center [904, 367] width 210 height 23
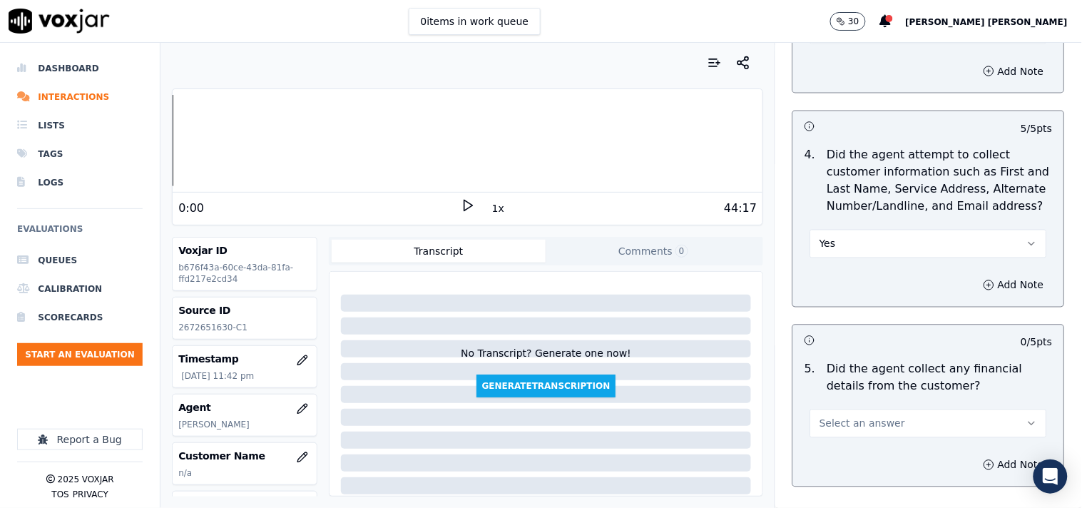
scroll to position [634, 0]
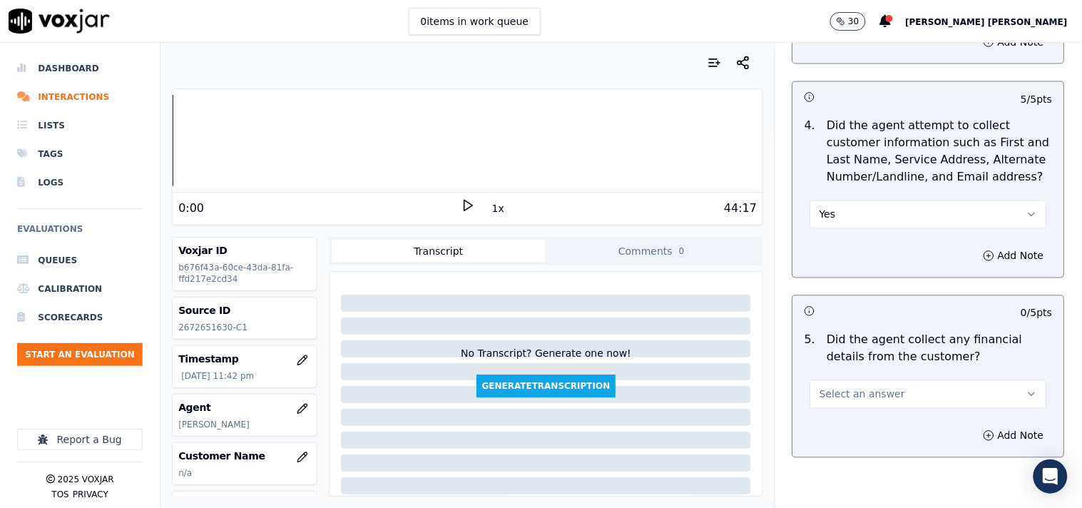
click at [848, 395] on button "Select an answer" at bounding box center [929, 394] width 237 height 29
click at [837, 440] on div "No" at bounding box center [904, 442] width 210 height 23
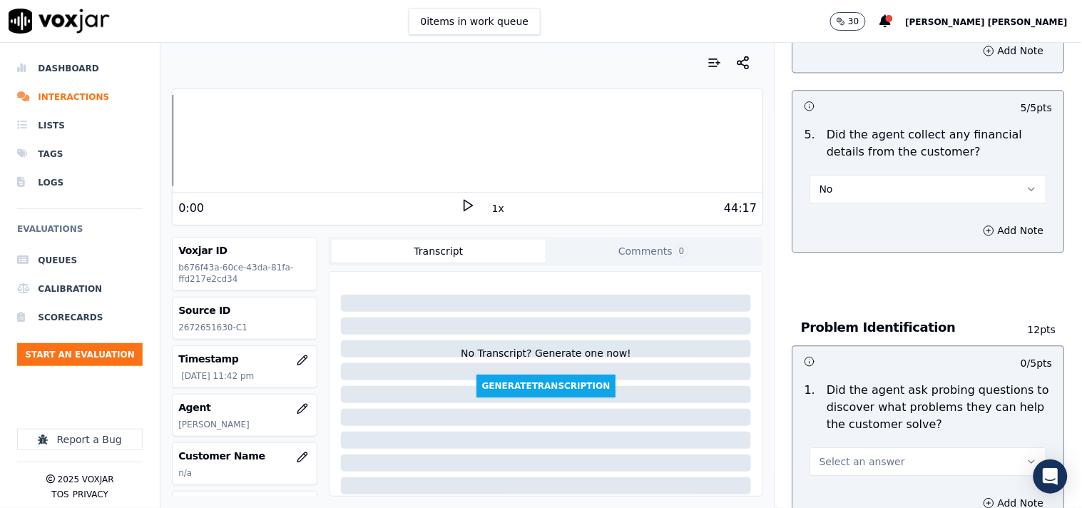
scroll to position [872, 0]
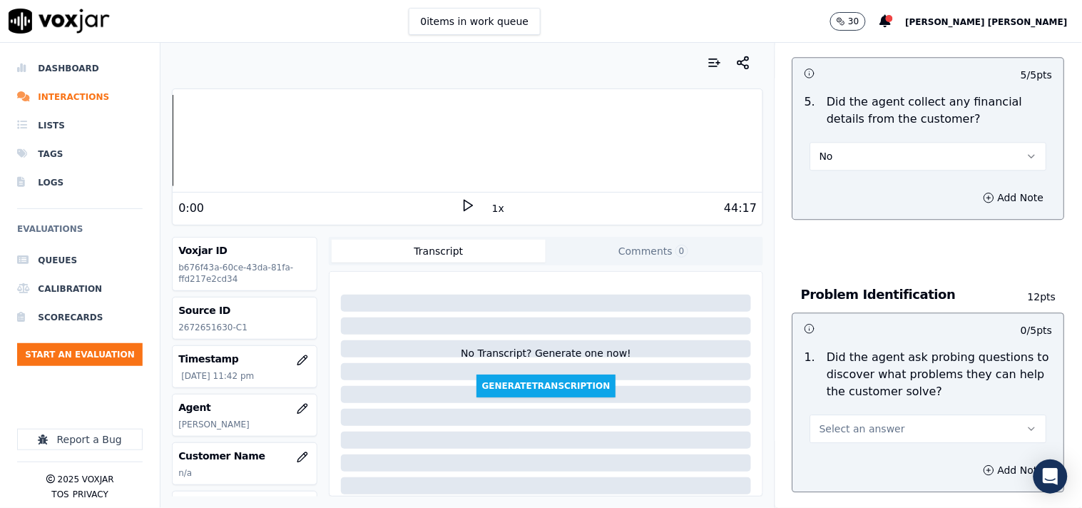
click at [839, 426] on span "Select an answer" at bounding box center [863, 429] width 86 height 14
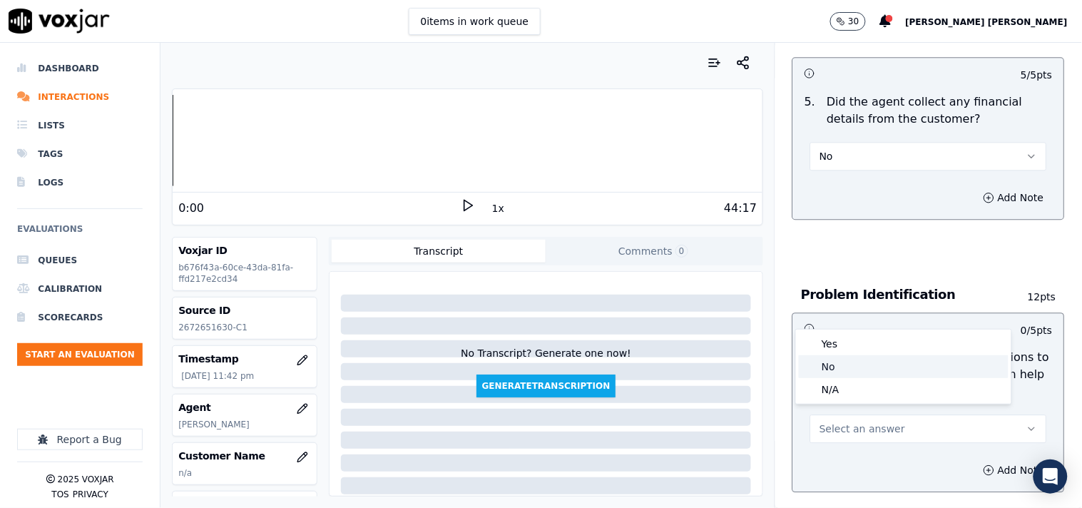
click at [855, 374] on div "No" at bounding box center [904, 366] width 210 height 23
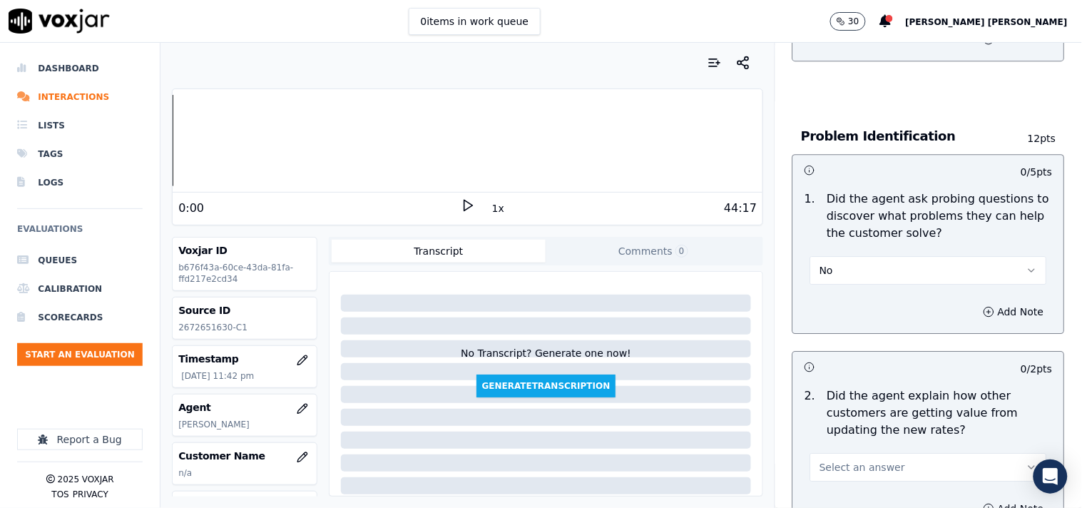
scroll to position [1109, 0]
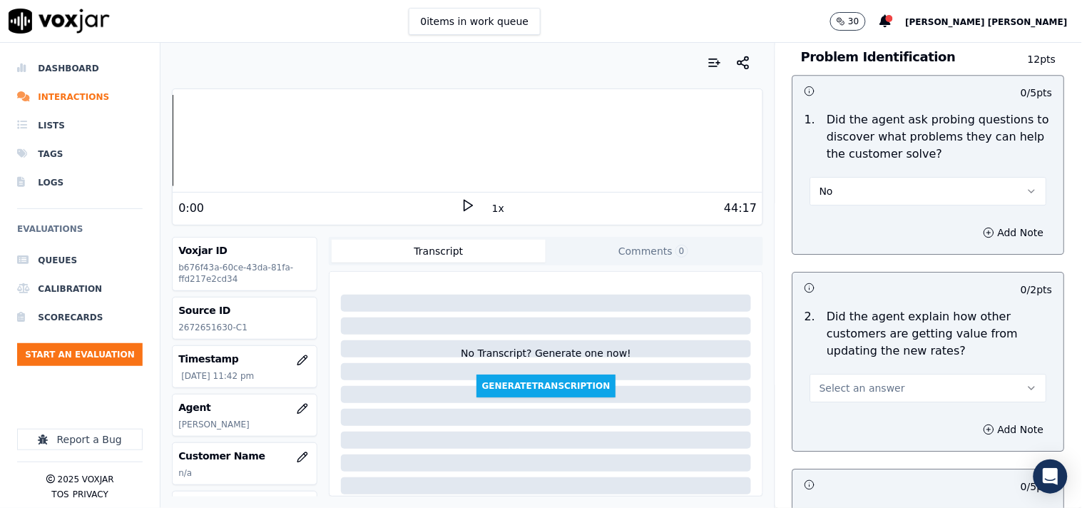
click at [867, 390] on button "Select an answer" at bounding box center [929, 388] width 237 height 29
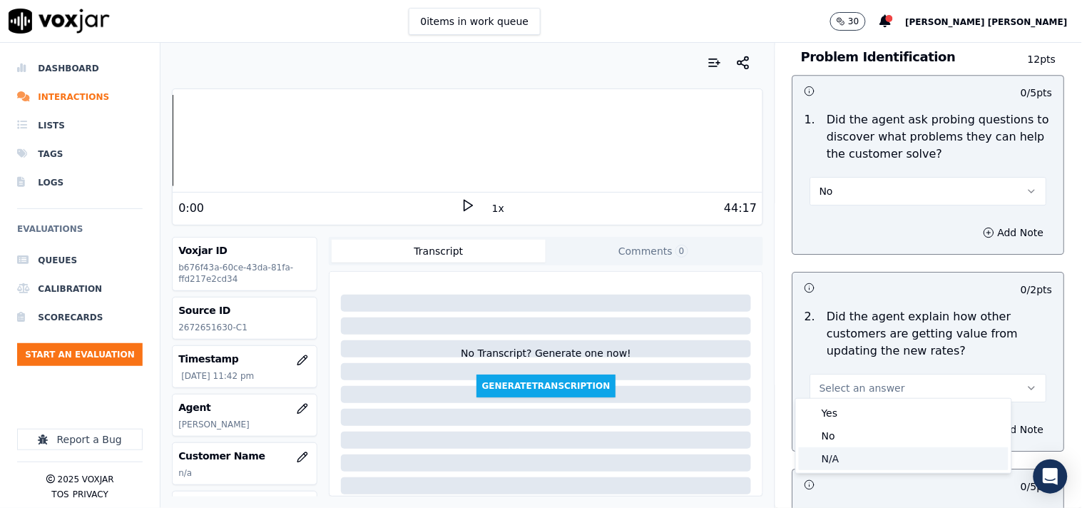
click at [849, 467] on div "N/A" at bounding box center [904, 458] width 210 height 23
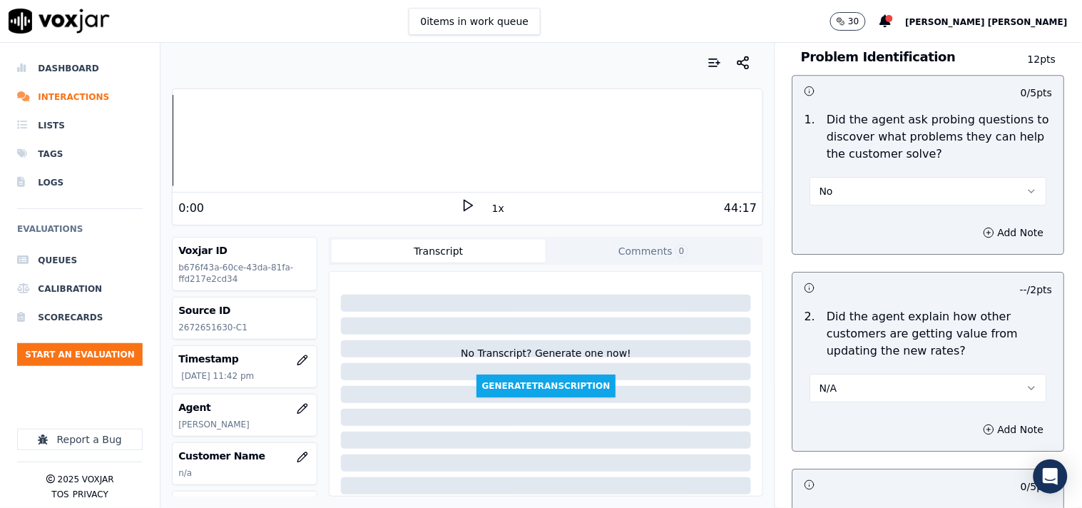
click at [862, 177] on button "No" at bounding box center [929, 191] width 237 height 29
click at [862, 208] on div "Yes" at bounding box center [904, 216] width 210 height 23
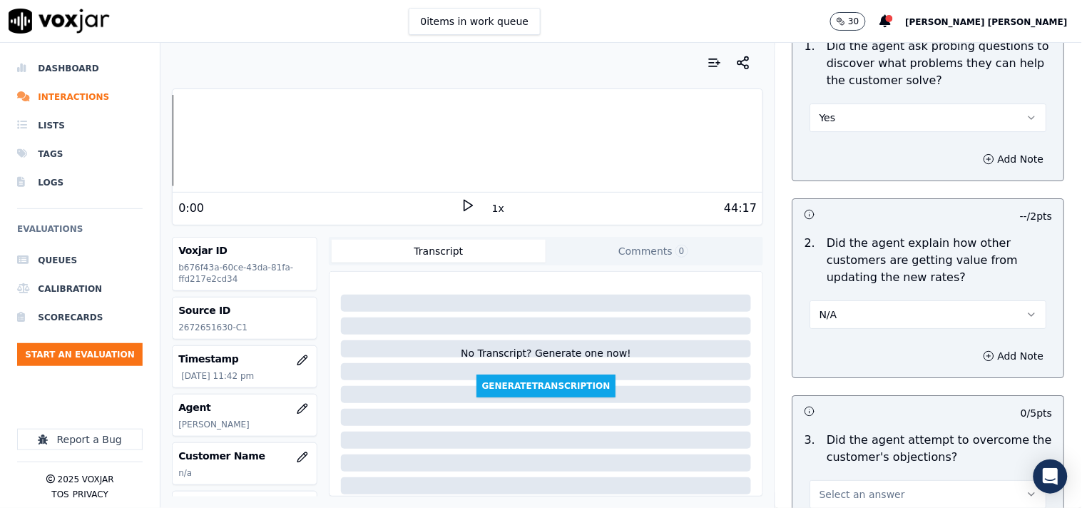
scroll to position [1347, 0]
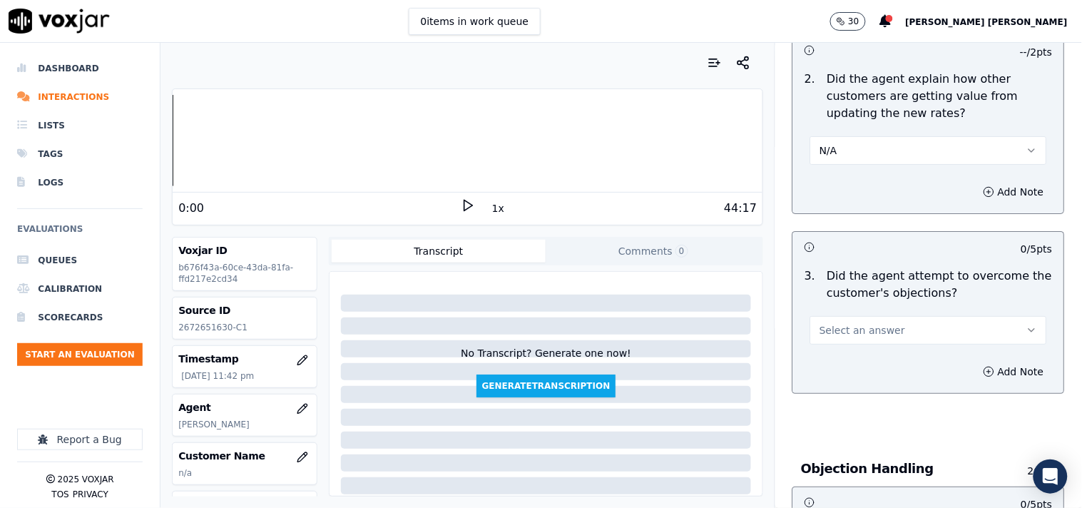
click at [838, 325] on span "Select an answer" at bounding box center [863, 330] width 86 height 14
click at [849, 346] on div "Yes" at bounding box center [904, 355] width 210 height 23
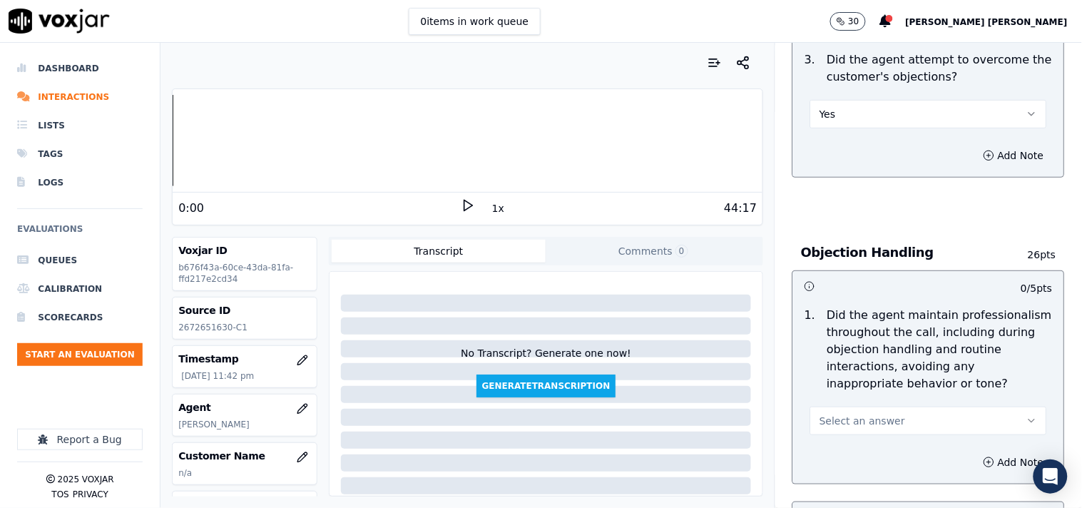
scroll to position [1585, 0]
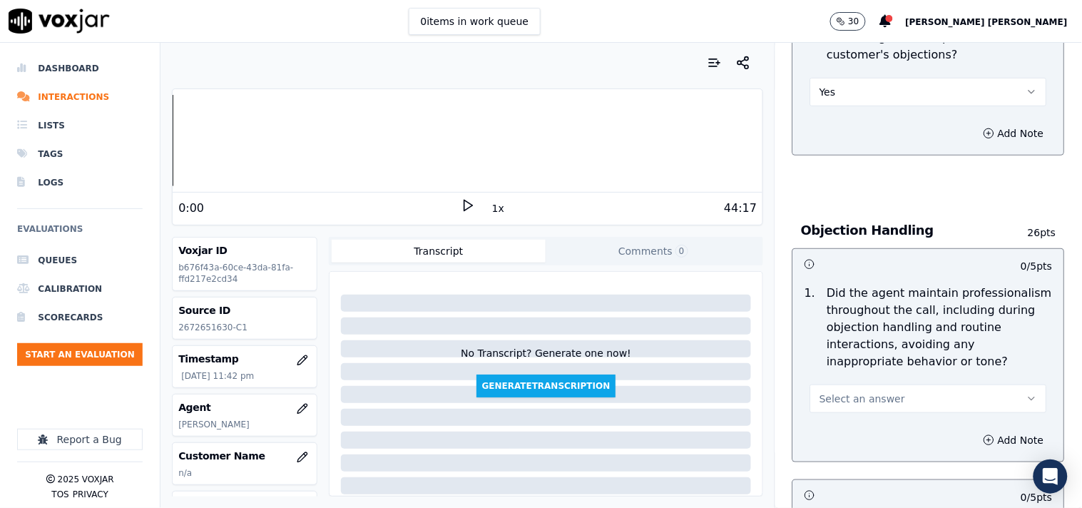
click at [845, 404] on button "Select an answer" at bounding box center [929, 399] width 237 height 29
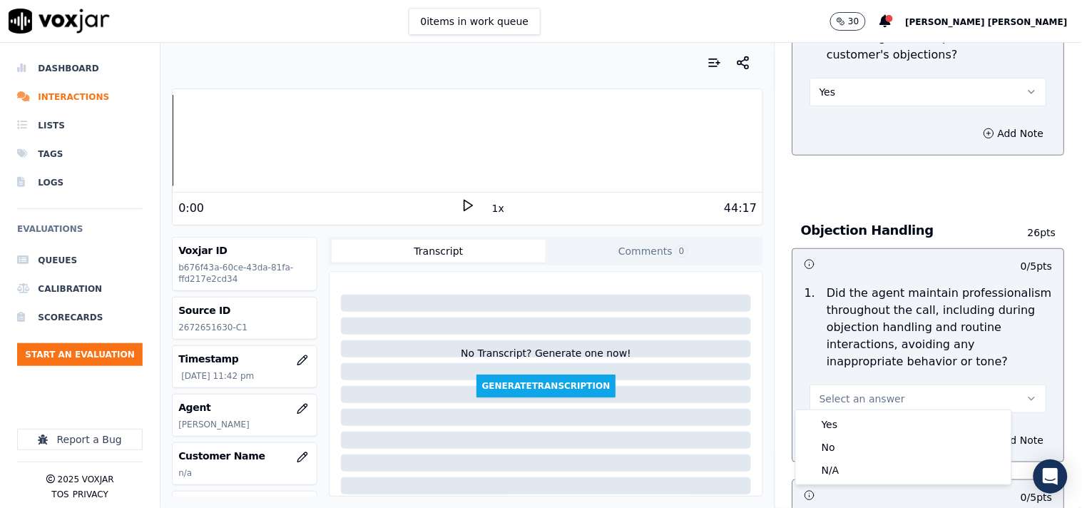
click at [839, 407] on div "1 . Did the agent maintain professionalism throughout the call, including durin…" at bounding box center [928, 349] width 271 height 140
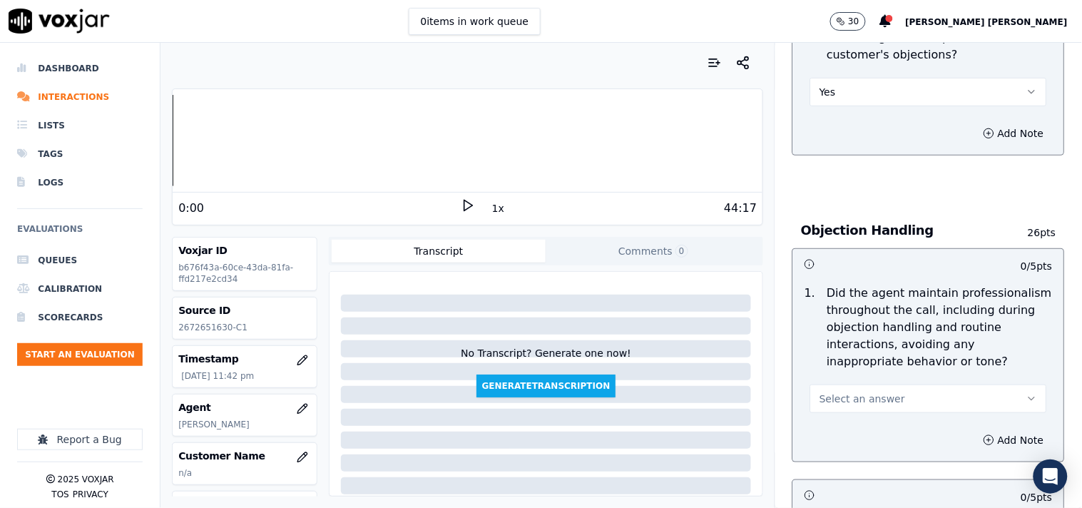
drag, startPoint x: 839, startPoint y: 417, endPoint x: 847, endPoint y: 389, distance: 29.6
click at [838, 419] on div "Add Note" at bounding box center [928, 440] width 271 height 43
click at [847, 392] on span "Select an answer" at bounding box center [863, 399] width 86 height 14
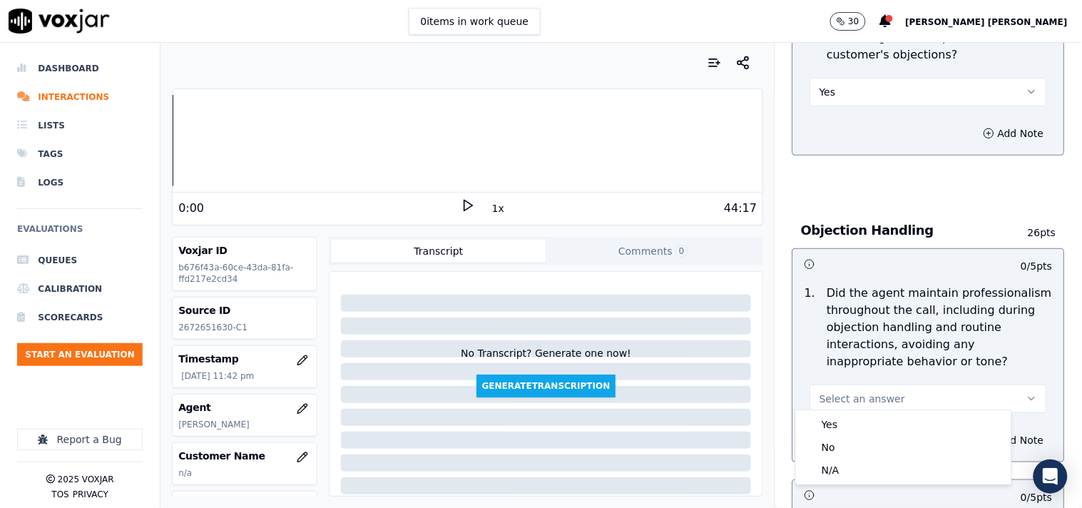
click at [843, 425] on div "Yes" at bounding box center [904, 424] width 210 height 23
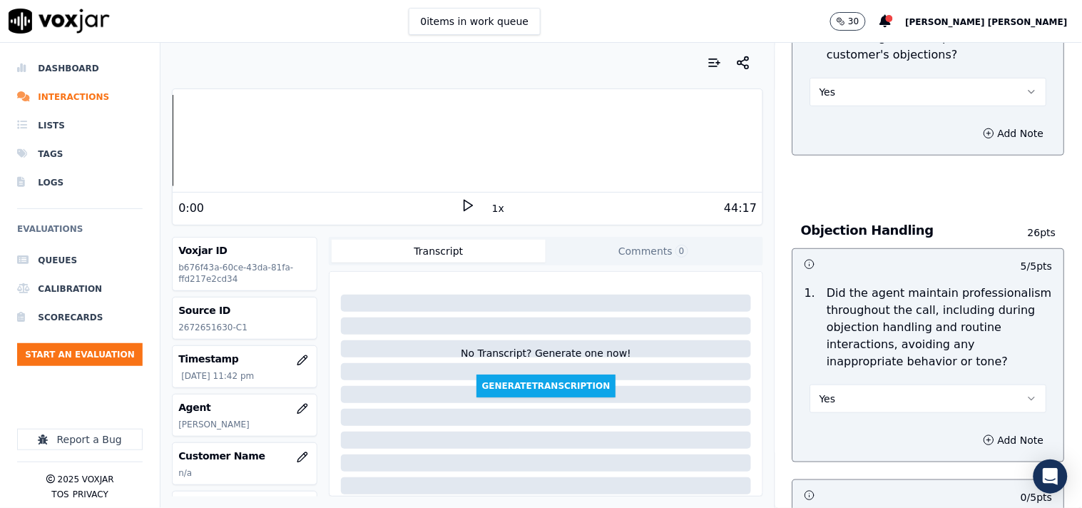
scroll to position [1744, 0]
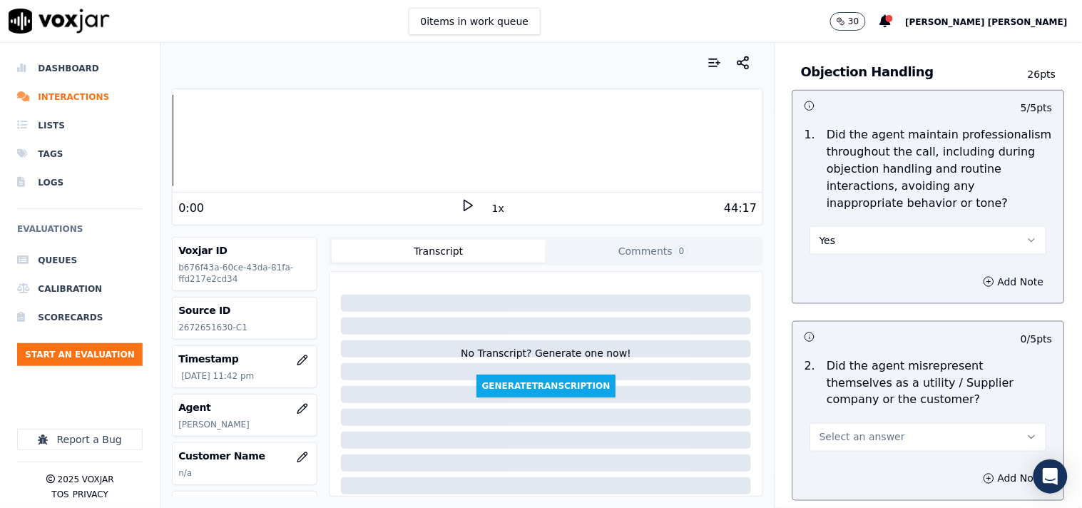
click at [843, 433] on span "Select an answer" at bounding box center [863, 437] width 86 height 14
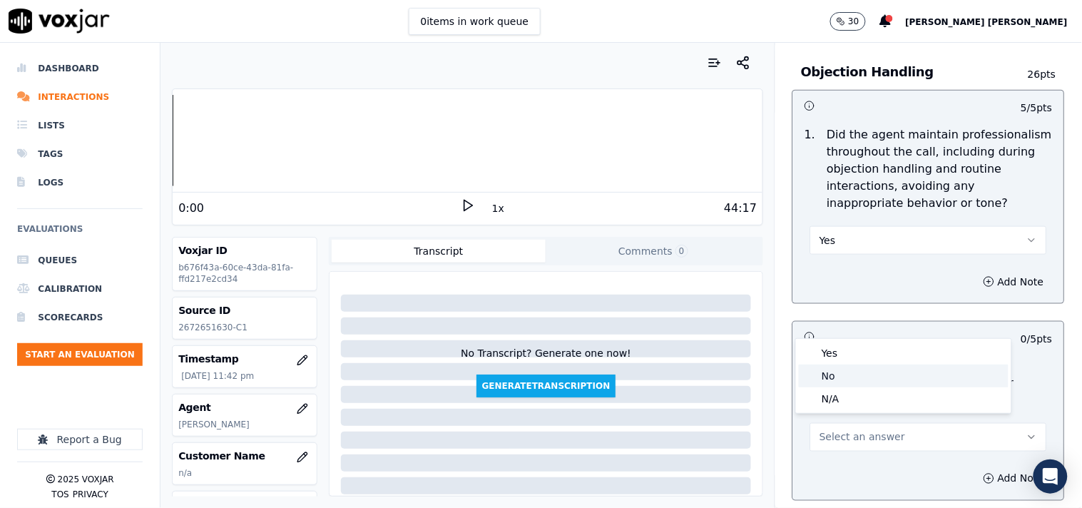
click at [851, 386] on body "0 items in work queue 30 [PERSON_NAME] [PERSON_NAME] Dashboard Interactions Lis…" at bounding box center [541, 254] width 1082 height 508
click at [851, 386] on div "No" at bounding box center [904, 376] width 210 height 23
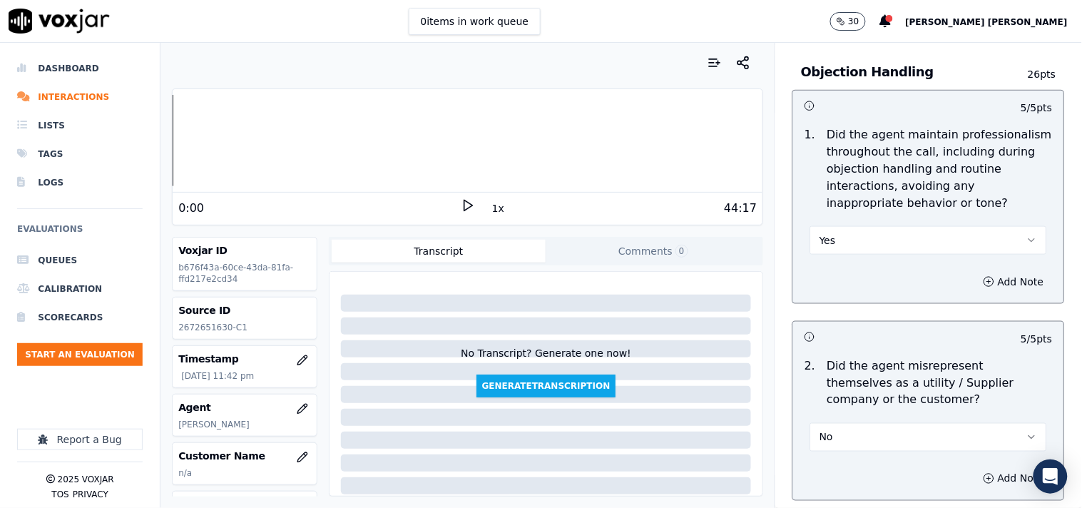
click at [849, 446] on div "2 . Did the agent misrepresent themselves as a utility / Supplier company or th…" at bounding box center [928, 405] width 271 height 106
click at [849, 431] on button "No" at bounding box center [929, 437] width 237 height 29
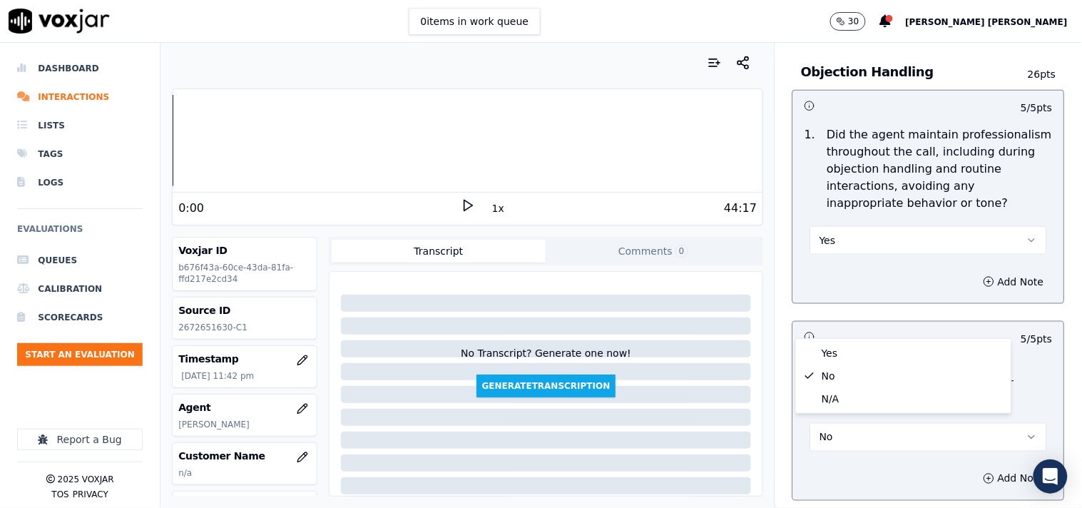
click at [845, 439] on button "No" at bounding box center [929, 437] width 237 height 29
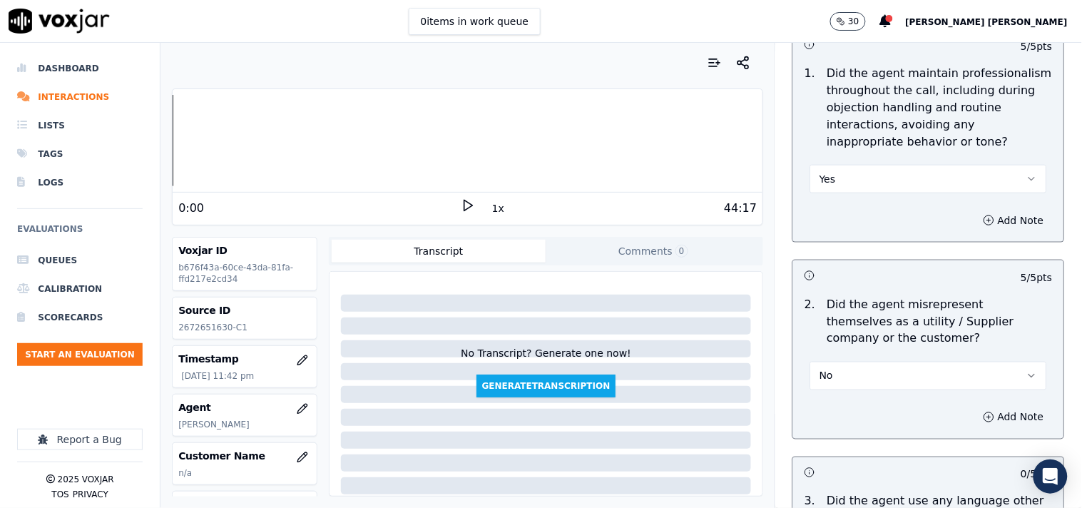
scroll to position [1981, 0]
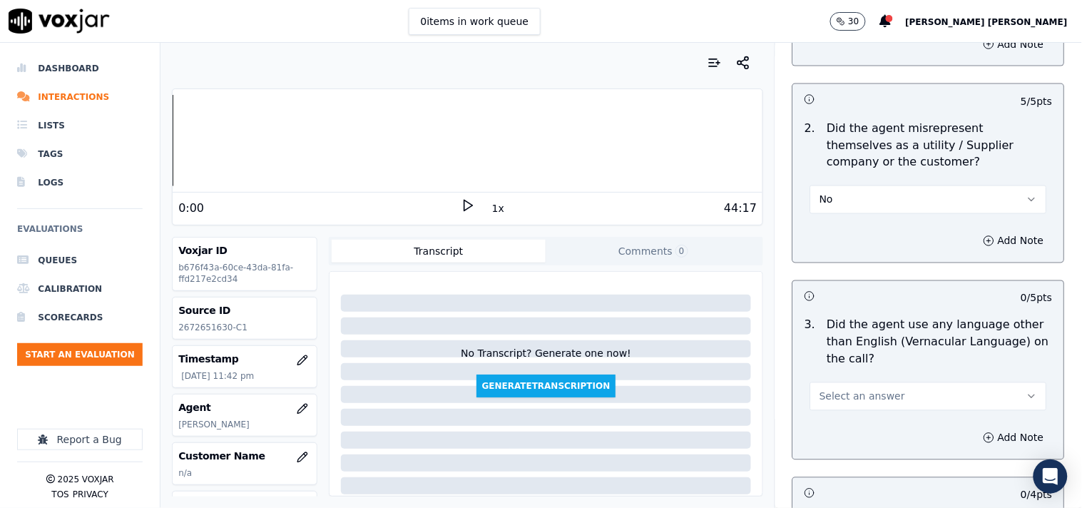
click at [843, 390] on span "Select an answer" at bounding box center [863, 397] width 86 height 14
click at [837, 439] on div "No" at bounding box center [904, 445] width 210 height 23
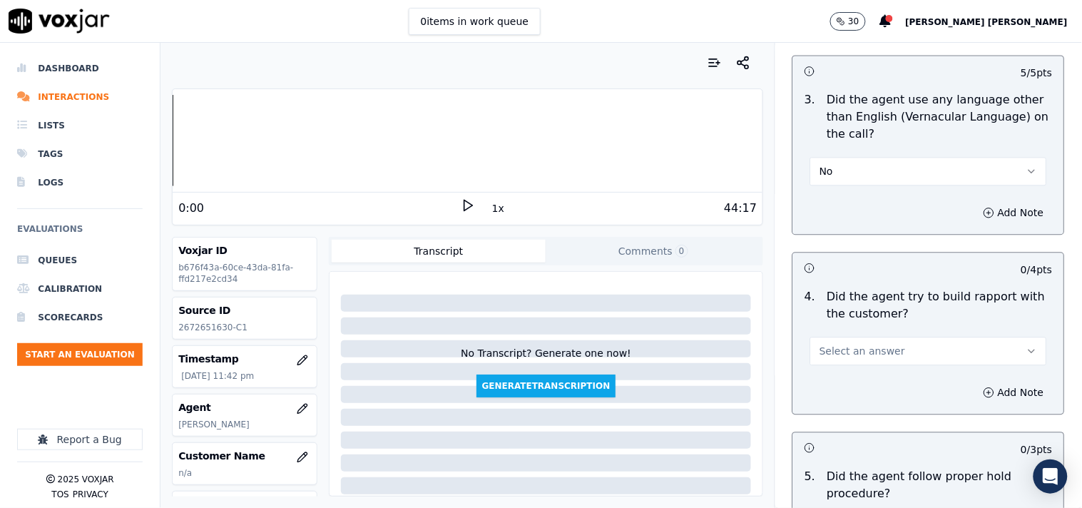
scroll to position [2220, 0]
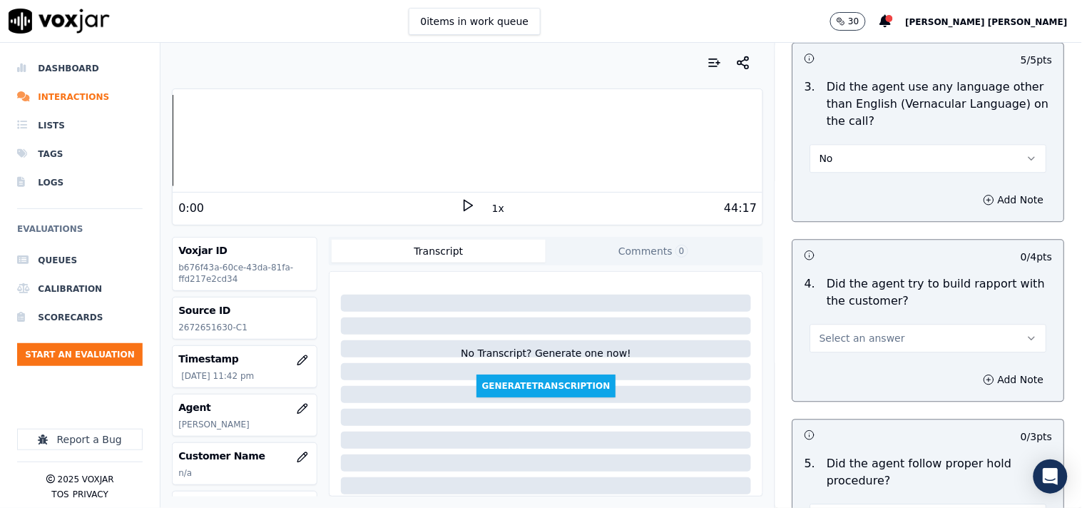
click at [849, 337] on span "Select an answer" at bounding box center [863, 338] width 86 height 14
click at [843, 384] on div "No" at bounding box center [904, 386] width 210 height 23
click at [865, 334] on button "No" at bounding box center [929, 338] width 237 height 29
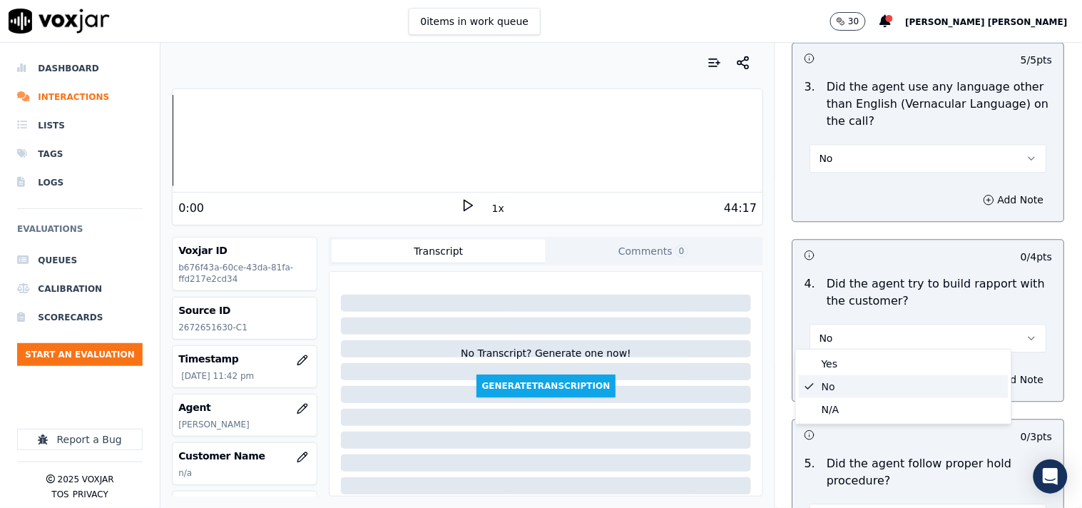
click at [843, 403] on div "N/A" at bounding box center [904, 409] width 210 height 23
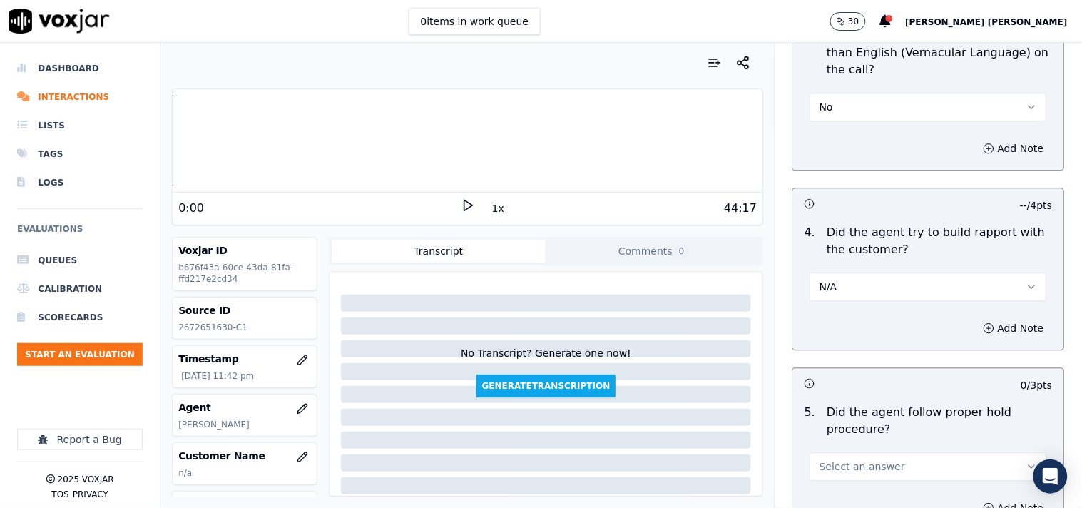
scroll to position [2299, 0]
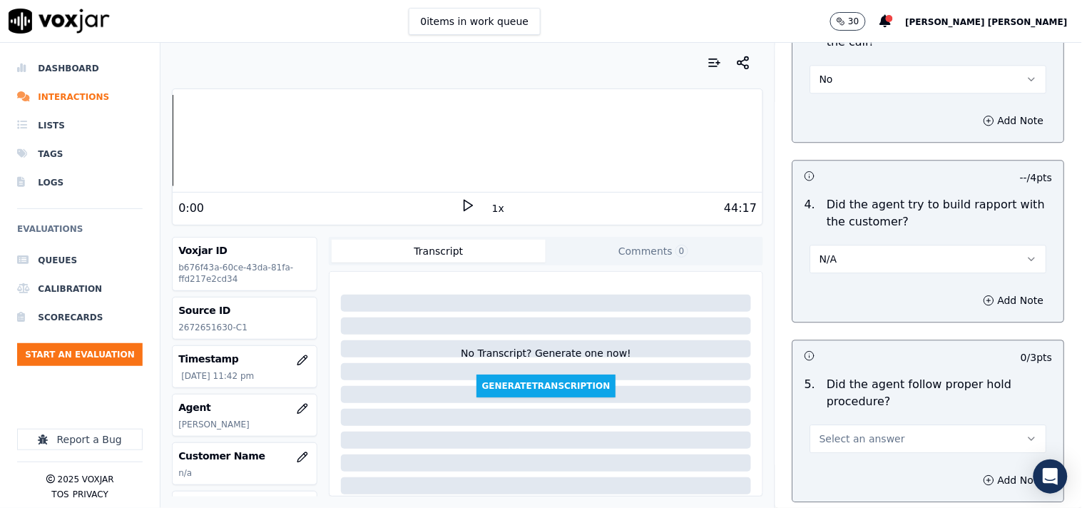
click at [849, 432] on span "Select an answer" at bounding box center [863, 439] width 86 height 14
click at [846, 357] on div "Yes" at bounding box center [904, 354] width 210 height 23
click at [865, 440] on button "Yes" at bounding box center [929, 439] width 237 height 29
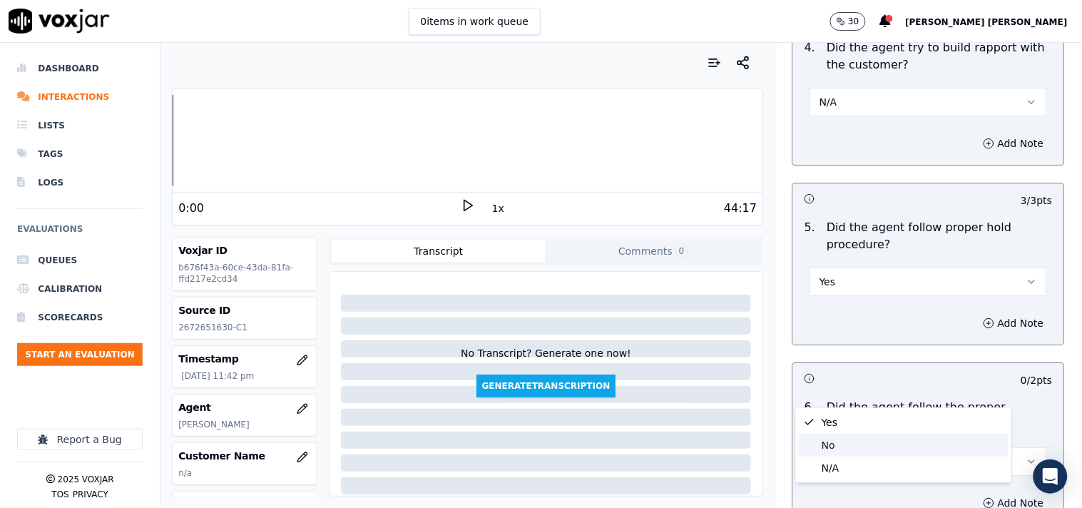
scroll to position [2457, 0]
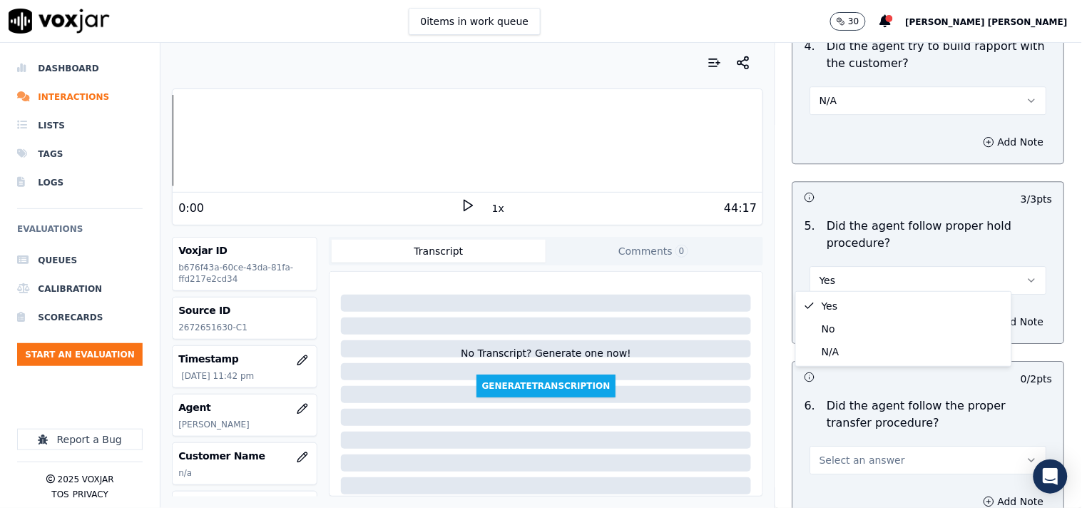
click at [847, 454] on span "Select an answer" at bounding box center [863, 460] width 86 height 14
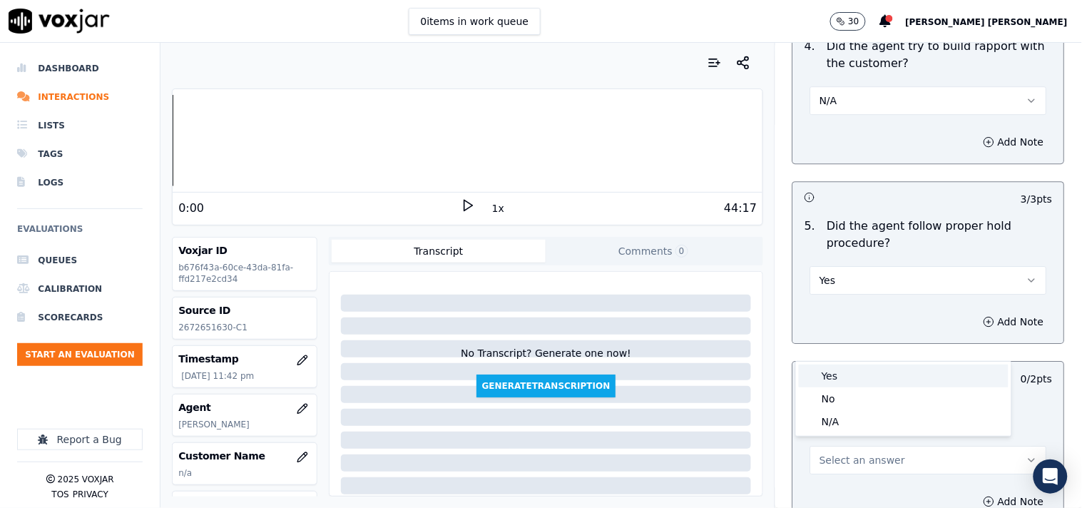
click at [844, 369] on div "Yes" at bounding box center [904, 376] width 210 height 23
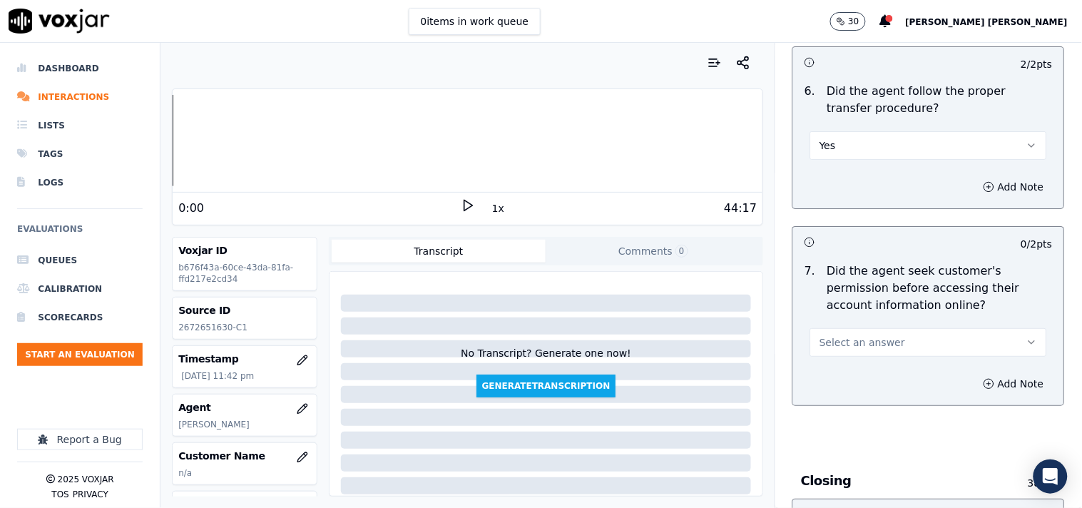
scroll to position [2774, 0]
click at [845, 346] on button "Select an answer" at bounding box center [929, 340] width 237 height 29
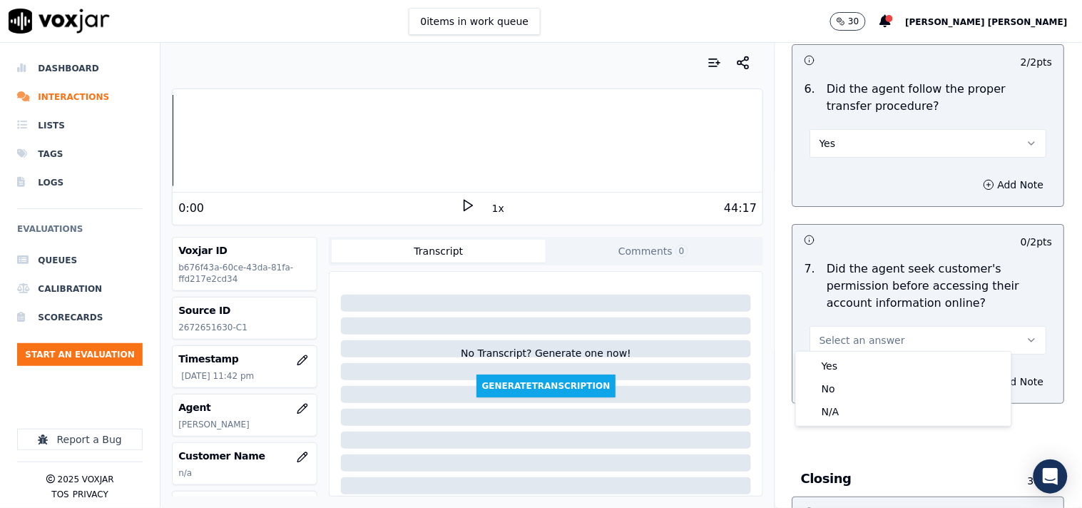
click at [842, 368] on div "Yes" at bounding box center [904, 366] width 210 height 23
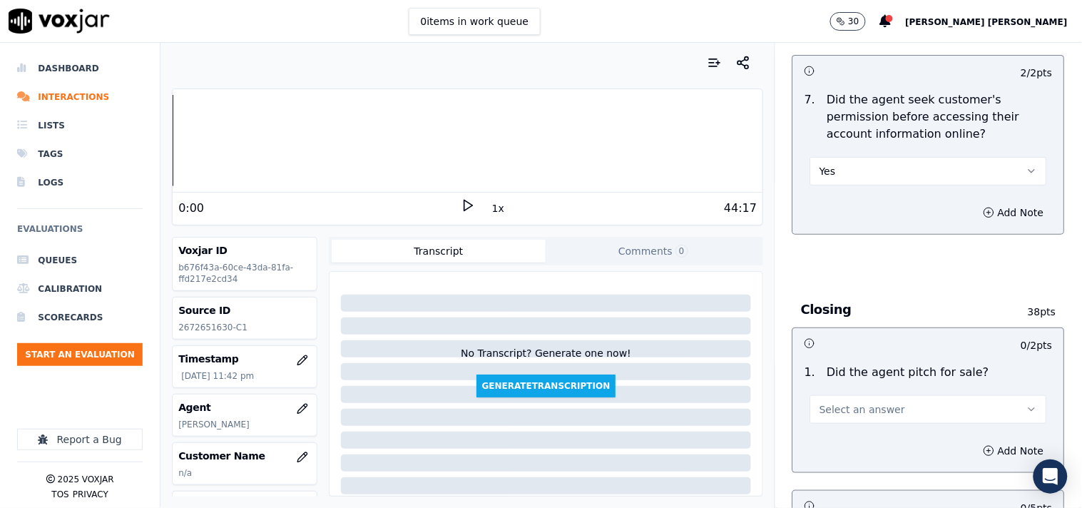
scroll to position [3012, 0]
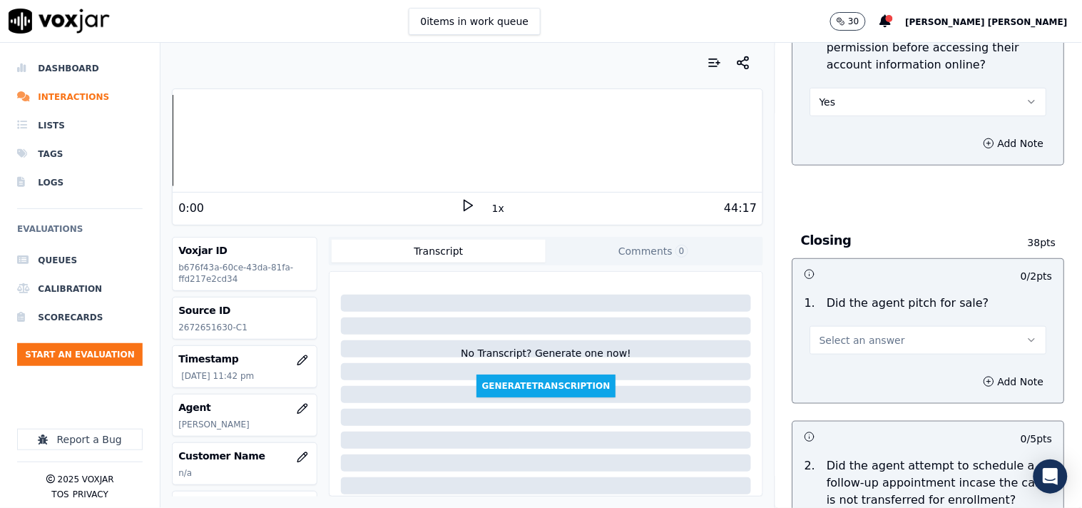
click at [847, 343] on button "Select an answer" at bounding box center [929, 340] width 237 height 29
click at [845, 367] on div "Yes" at bounding box center [904, 366] width 210 height 23
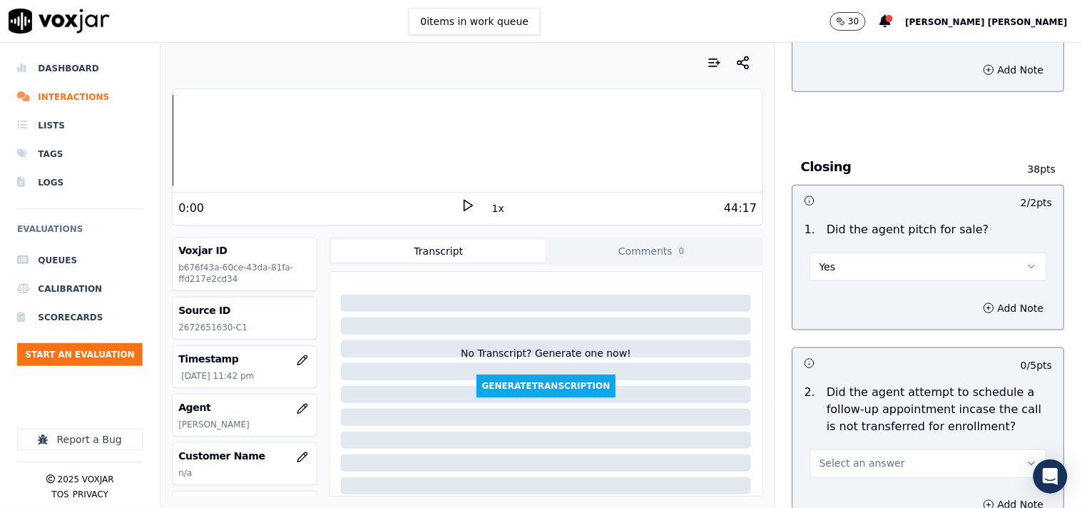
scroll to position [3171, 0]
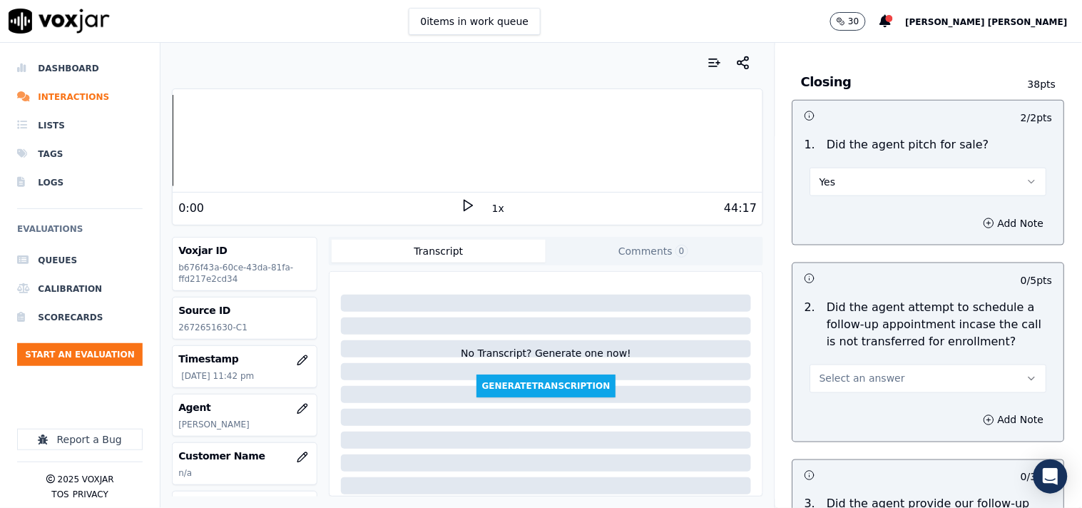
click at [838, 373] on span "Select an answer" at bounding box center [863, 379] width 86 height 14
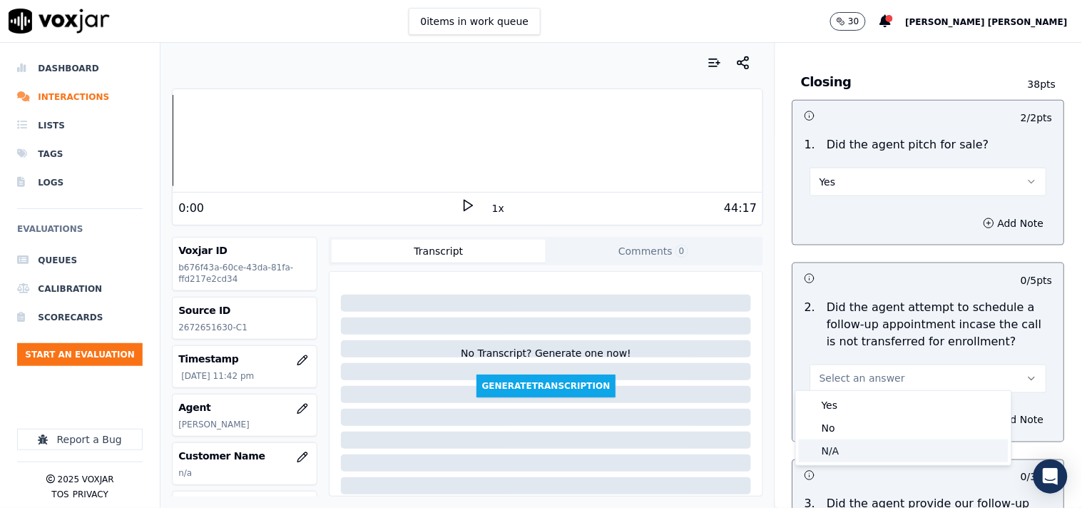
click at [845, 442] on div "N/A" at bounding box center [904, 451] width 210 height 23
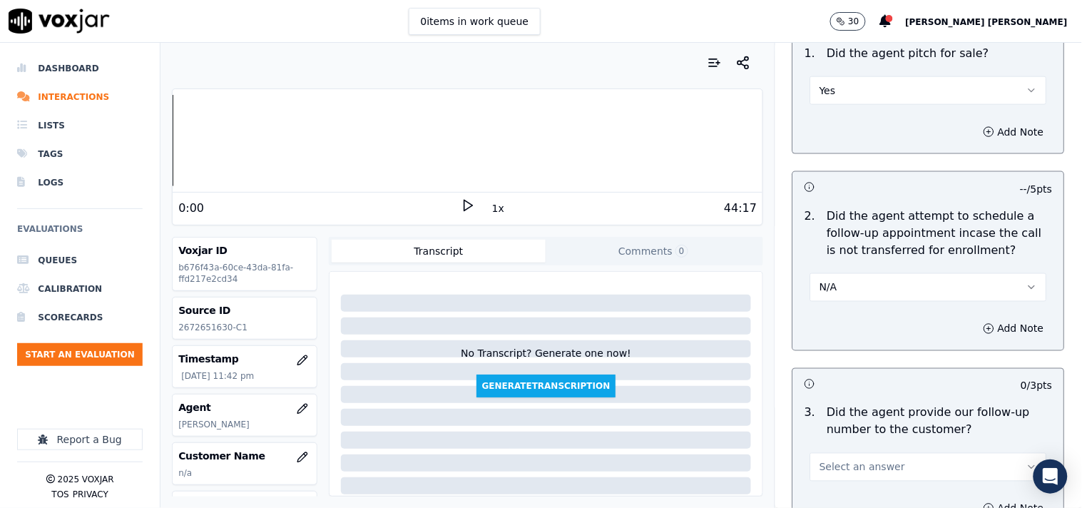
scroll to position [3488, 0]
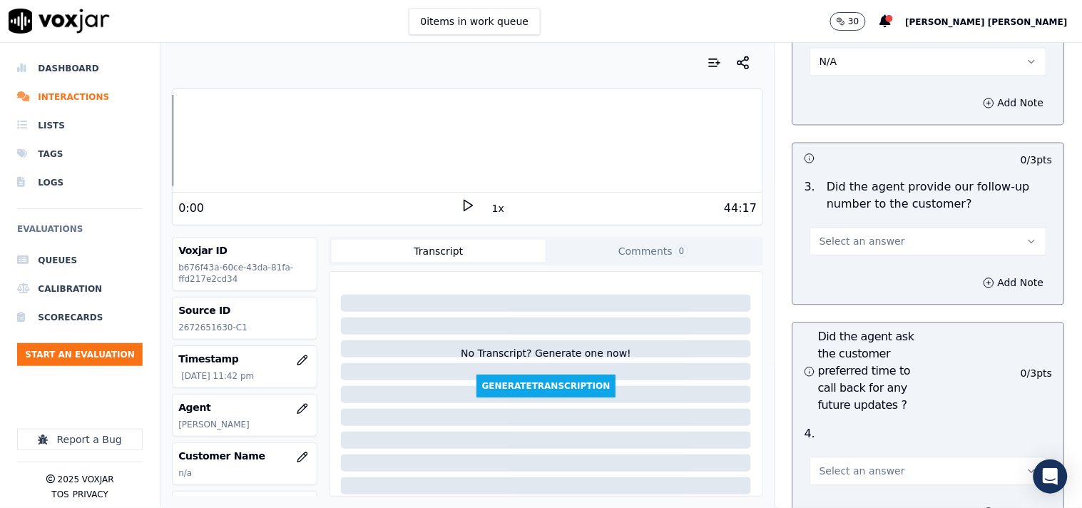
click at [850, 245] on button "Select an answer" at bounding box center [929, 242] width 237 height 29
click at [851, 275] on div "Yes" at bounding box center [904, 267] width 210 height 23
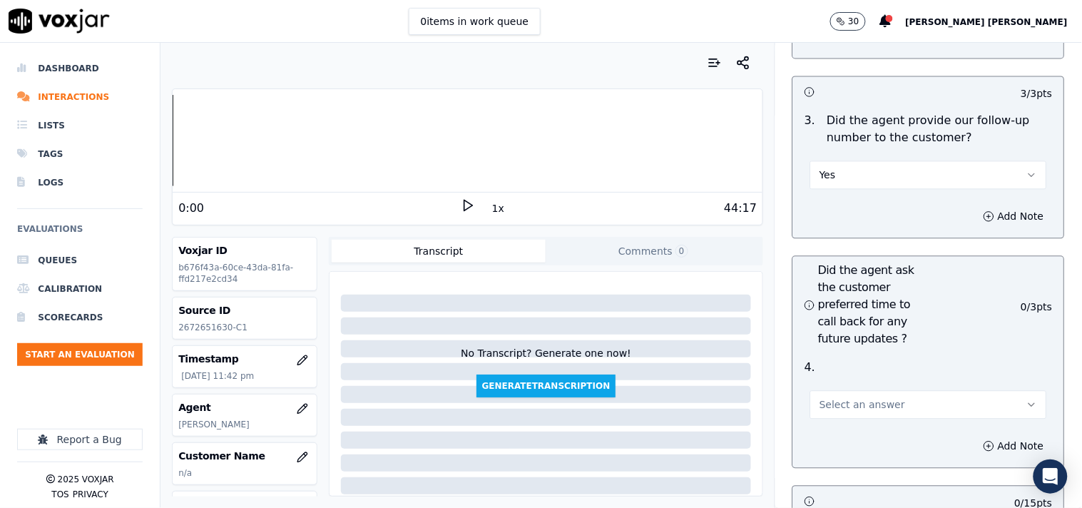
scroll to position [3647, 0]
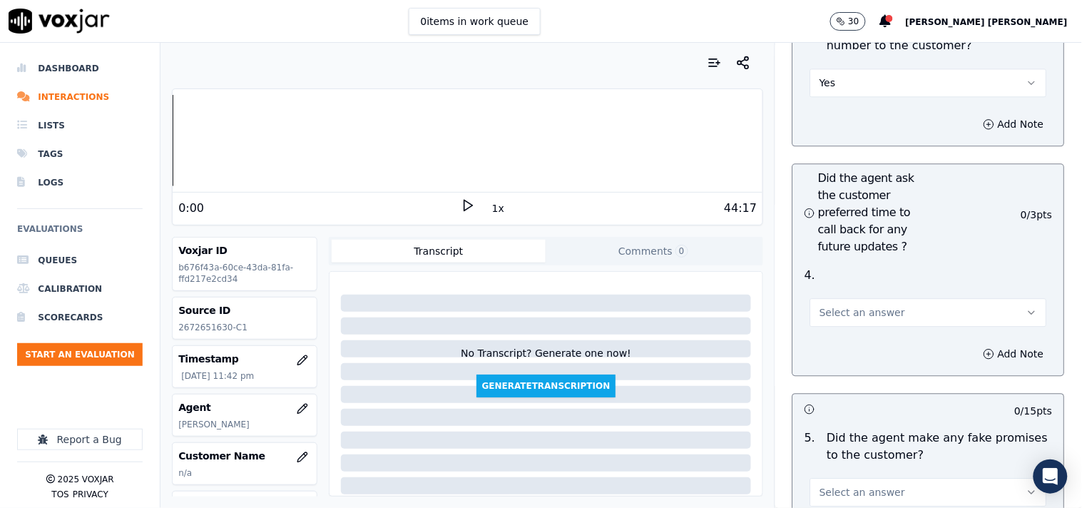
click at [873, 305] on span "Select an answer" at bounding box center [863, 312] width 86 height 14
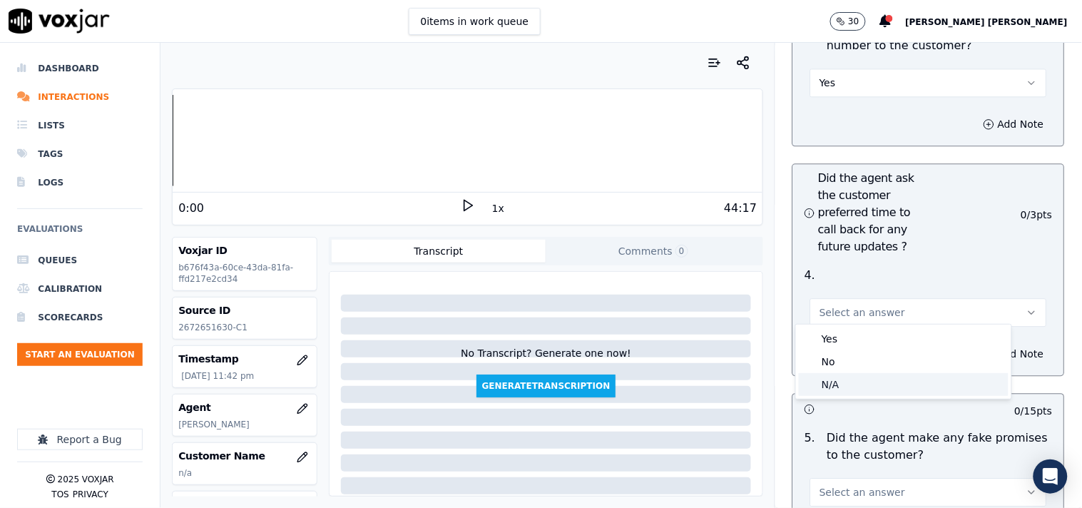
click at [850, 374] on div "N/A" at bounding box center [904, 384] width 210 height 23
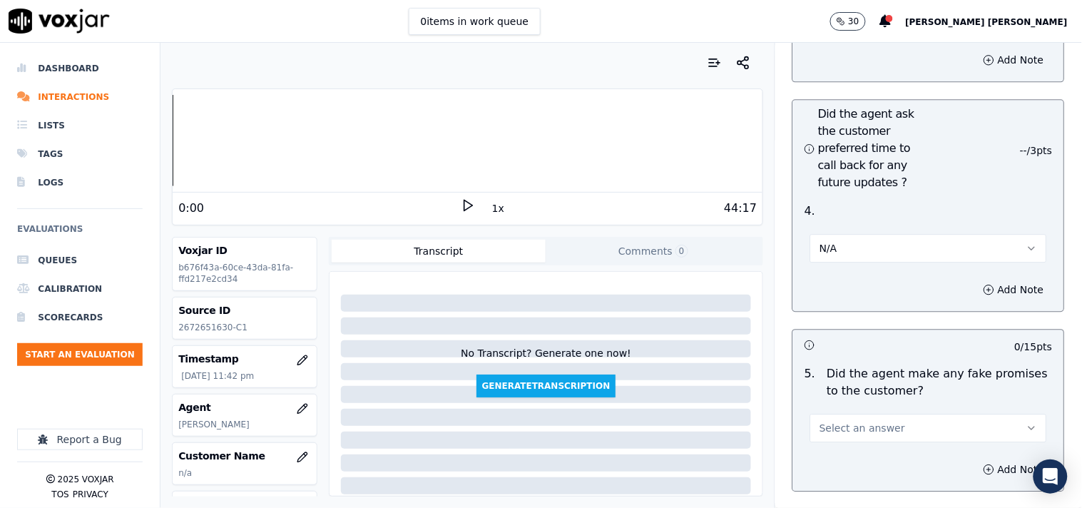
scroll to position [3805, 0]
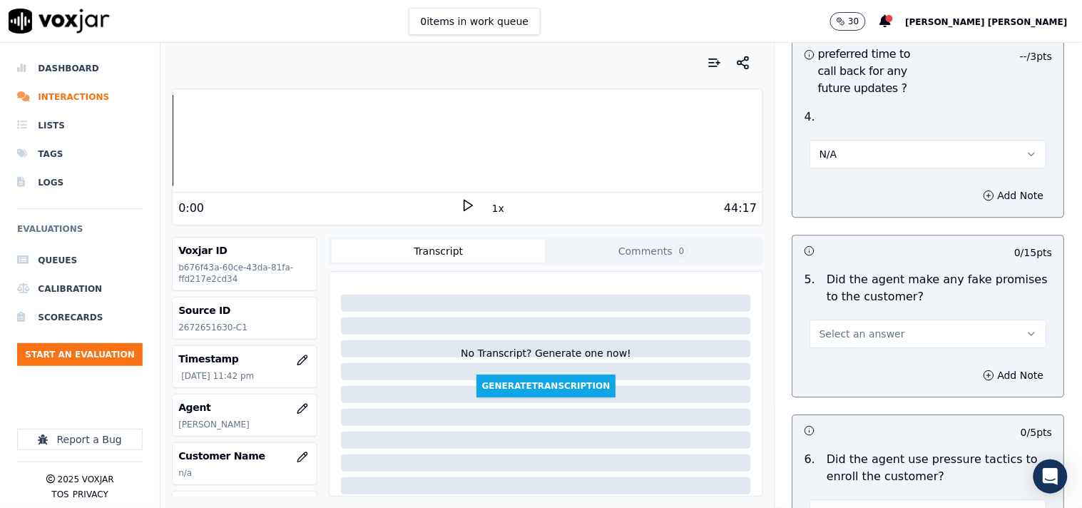
click at [850, 327] on span "Select an answer" at bounding box center [863, 334] width 86 height 14
click at [843, 376] on div "No" at bounding box center [904, 383] width 210 height 23
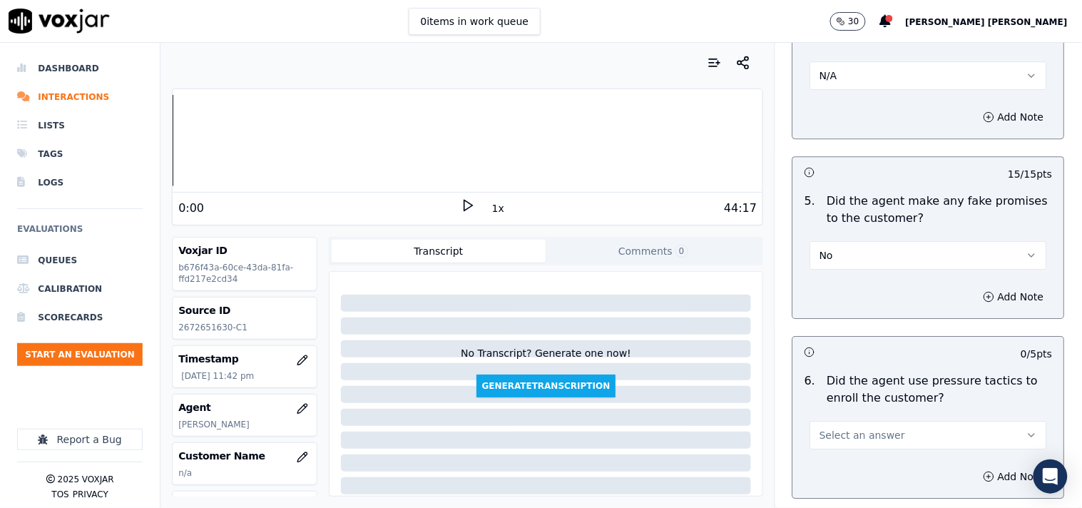
scroll to position [3884, 0]
click at [843, 420] on button "Select an answer" at bounding box center [929, 434] width 237 height 29
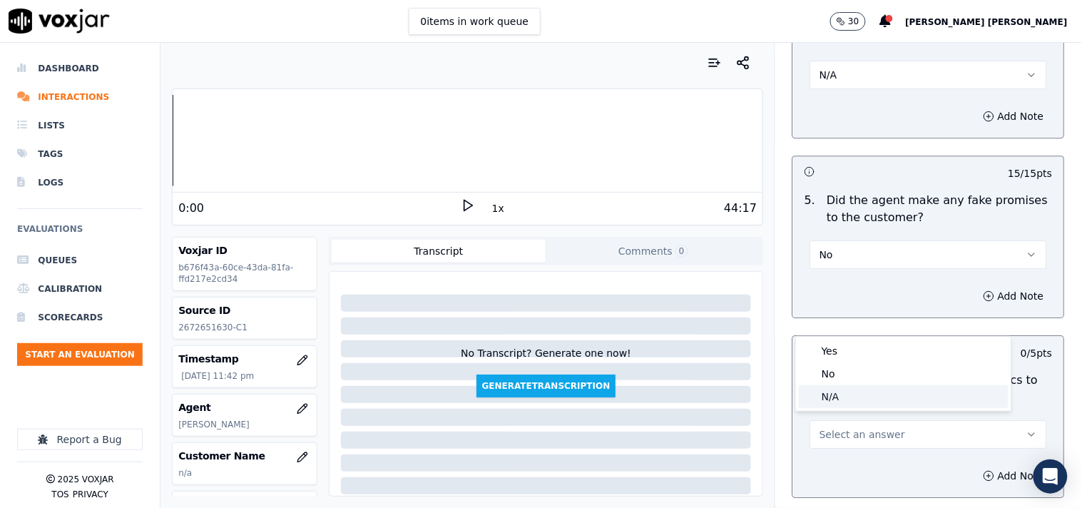
drag, startPoint x: 840, startPoint y: 395, endPoint x: 843, endPoint y: 373, distance: 21.7
click at [843, 373] on div "Yes No N/A" at bounding box center [903, 374] width 215 height 74
click at [843, 373] on div "No" at bounding box center [904, 373] width 210 height 23
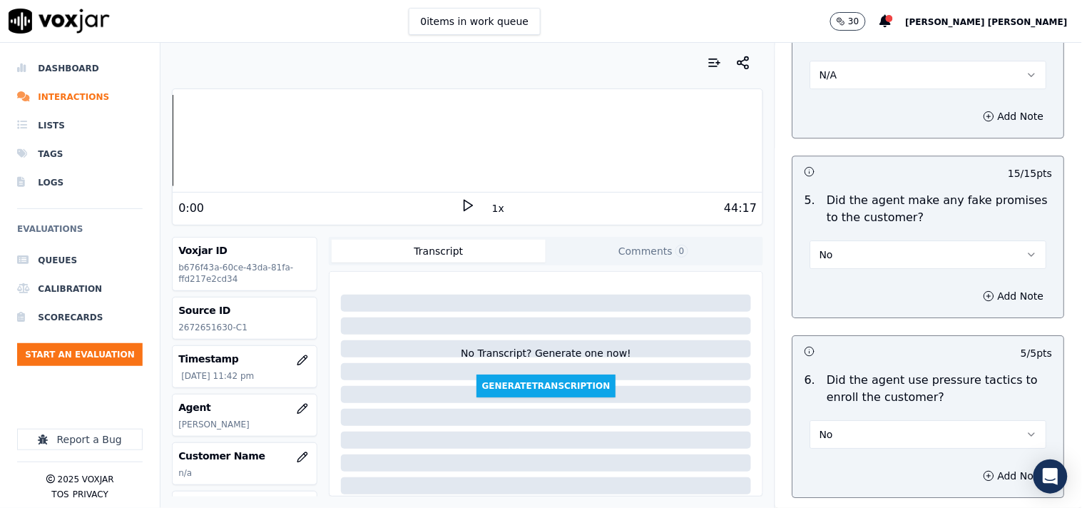
scroll to position [4201, 0]
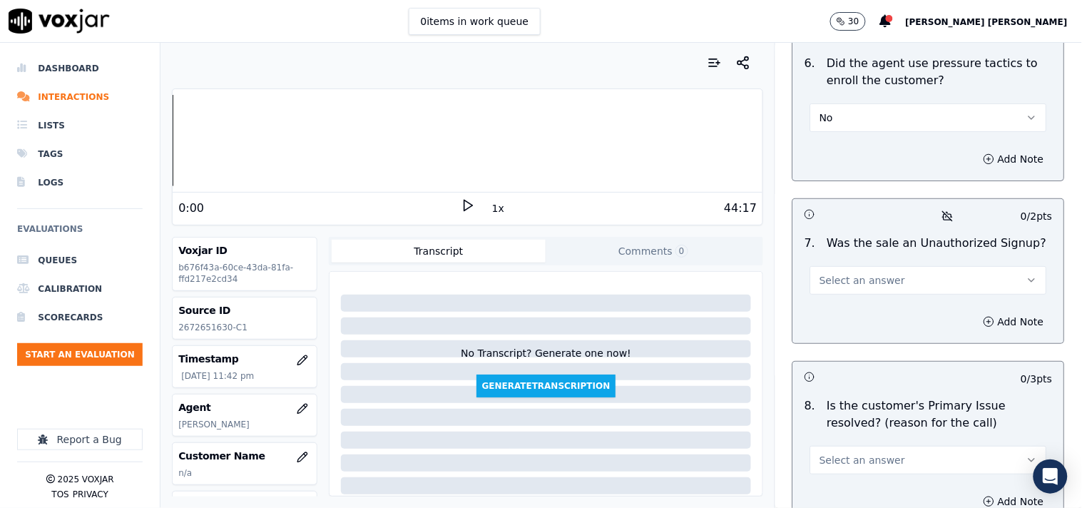
click at [866, 300] on div "Add Note" at bounding box center [928, 321] width 271 height 43
click at [870, 276] on span "Select an answer" at bounding box center [863, 280] width 86 height 14
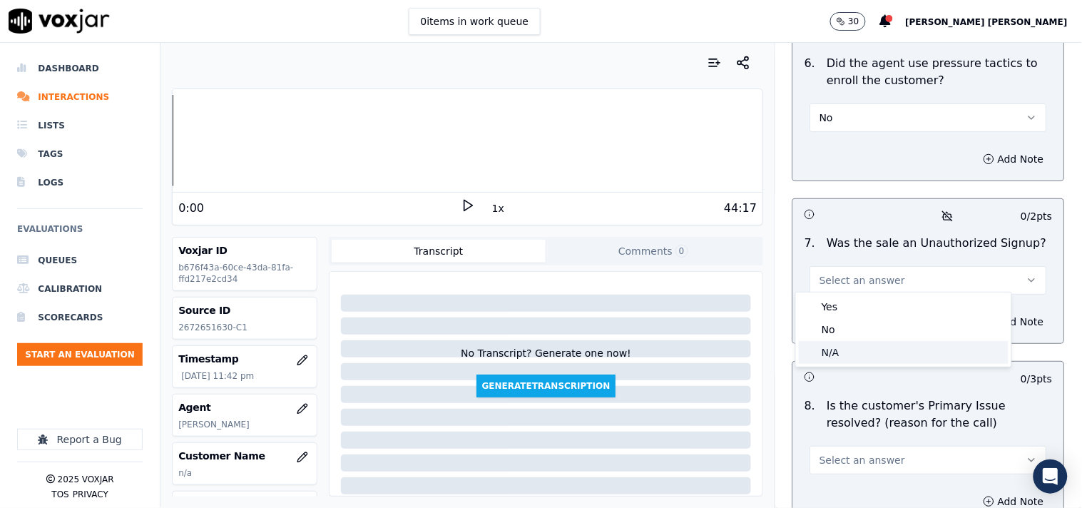
click at [852, 344] on div "N/A" at bounding box center [904, 352] width 210 height 23
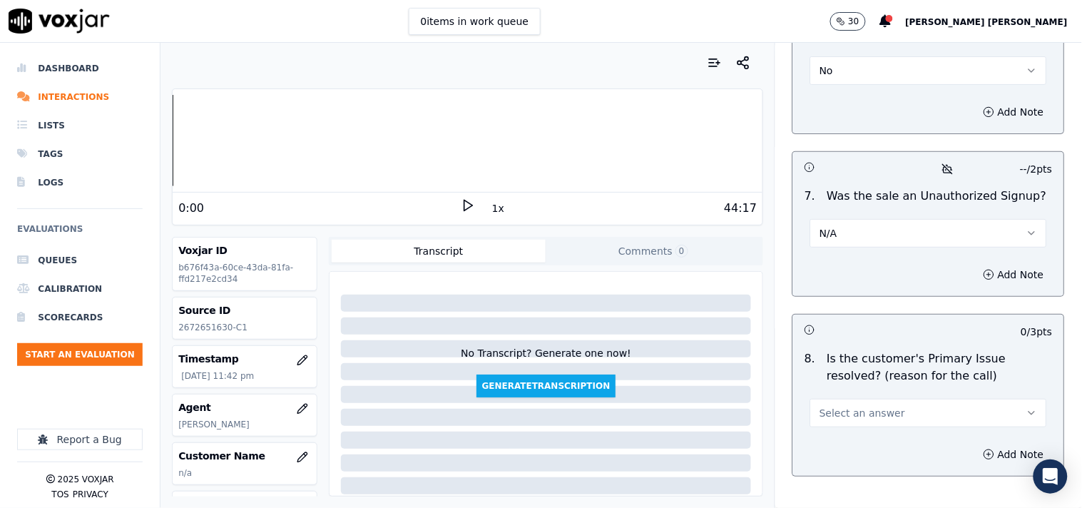
scroll to position [4281, 0]
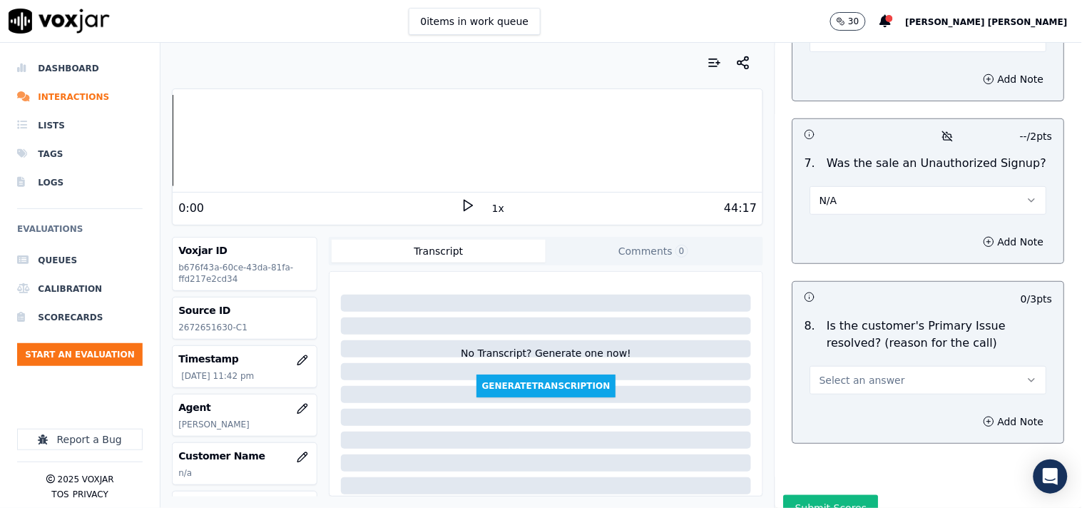
click at [861, 373] on span "Select an answer" at bounding box center [863, 380] width 86 height 14
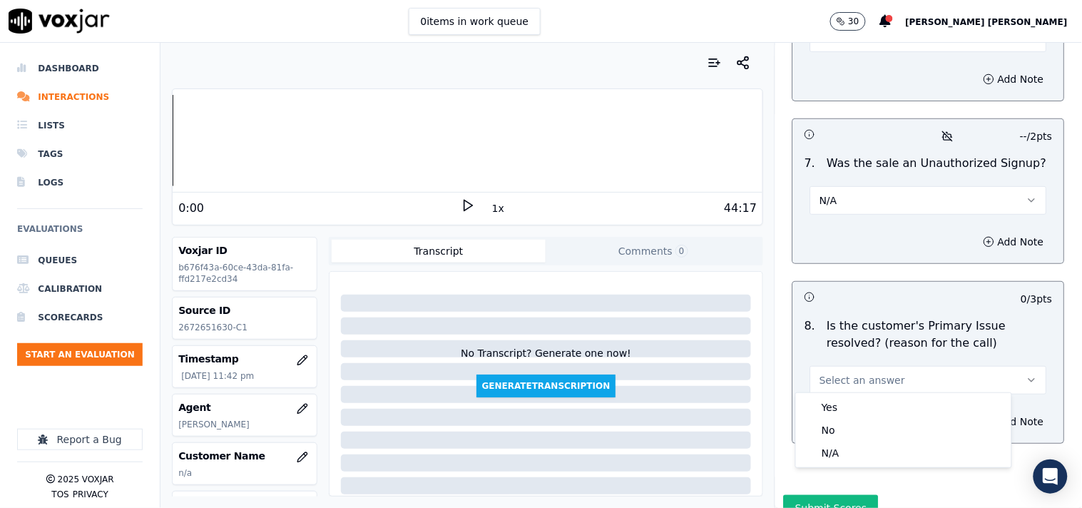
click at [844, 401] on div "Yes" at bounding box center [904, 407] width 210 height 23
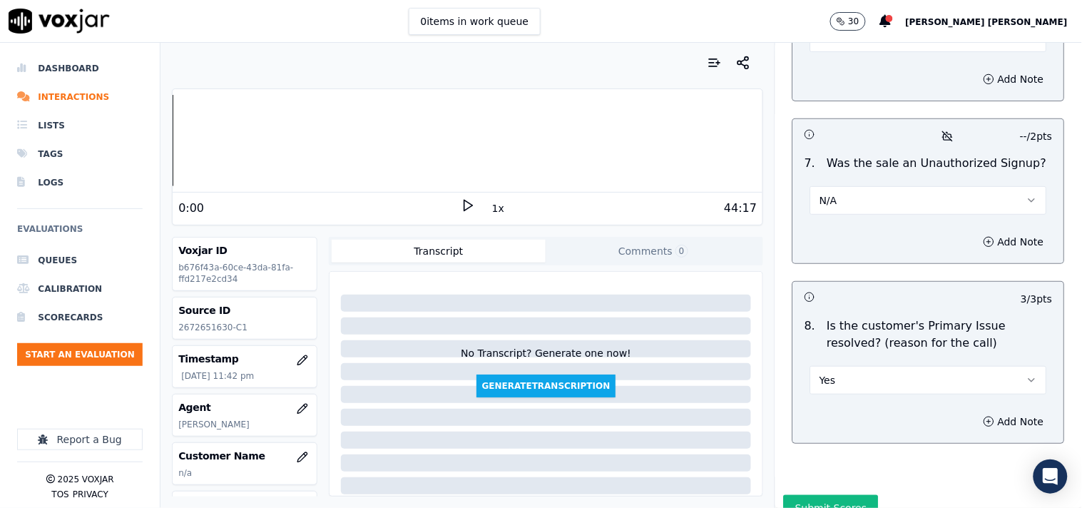
click at [970, 250] on div "Add Note" at bounding box center [928, 241] width 271 height 43
click at [975, 235] on button "Add Note" at bounding box center [1014, 242] width 78 height 20
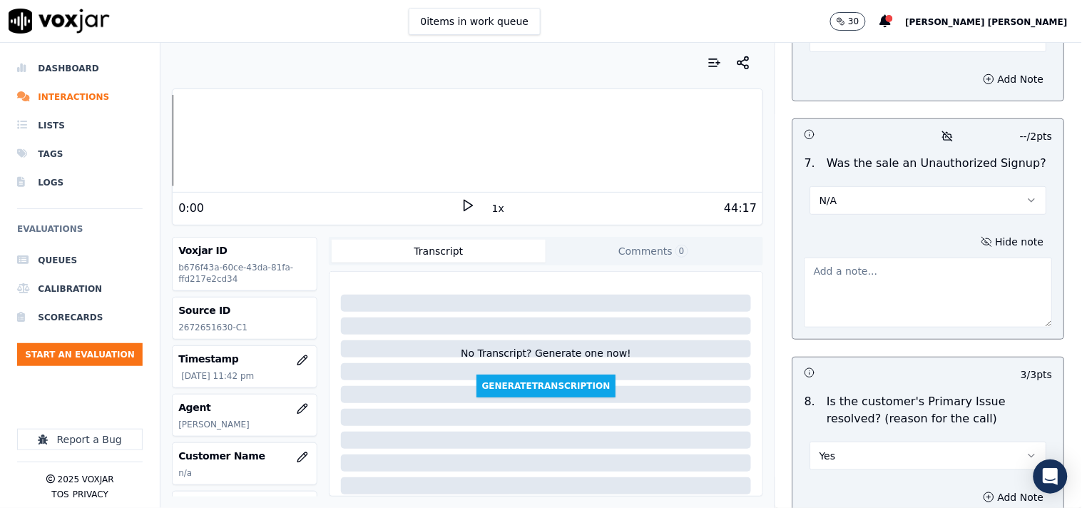
click at [860, 296] on textarea at bounding box center [929, 293] width 248 height 70
paste textarea "Call id-20250912-170738 In the TPV verification cx have query regarding cancell…"
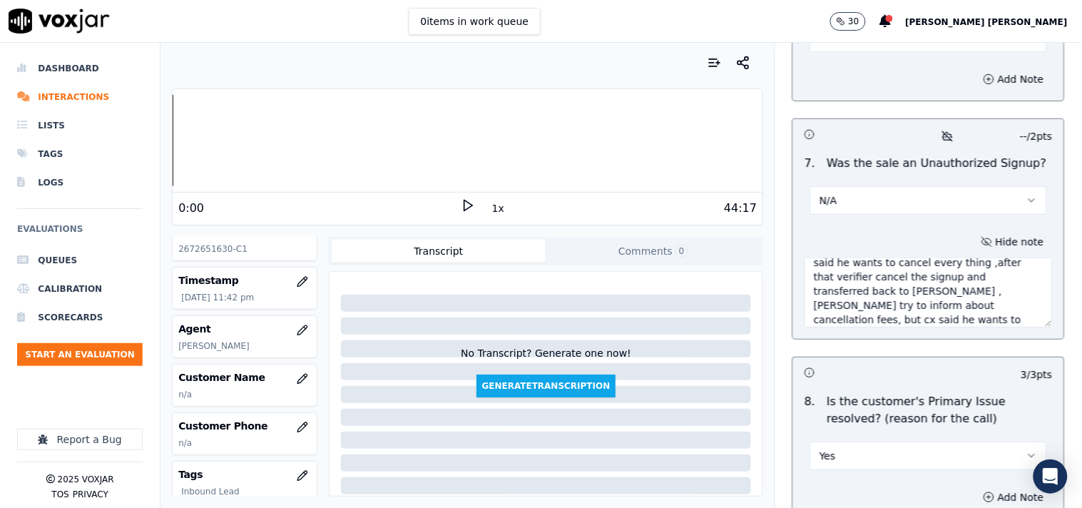
scroll to position [79, 0]
type textarea "Call id-20250912-170738 In the TPV verification cx have query regarding cancell…"
click at [298, 382] on icon "button" at bounding box center [302, 377] width 9 height 9
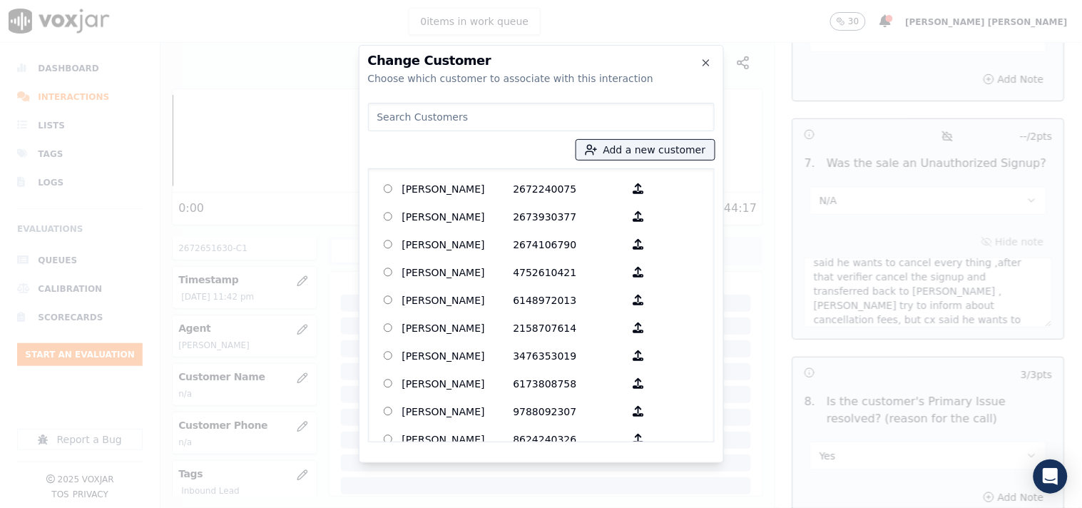
paste input "[PERSON_NAME]"
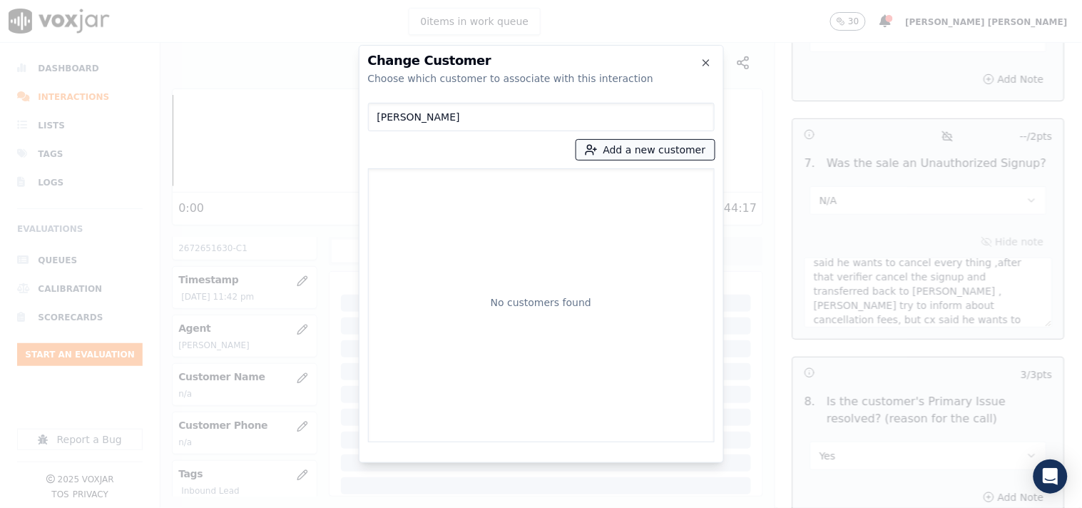
type input "[PERSON_NAME]"
click at [629, 155] on button "Add a new customer" at bounding box center [645, 150] width 138 height 20
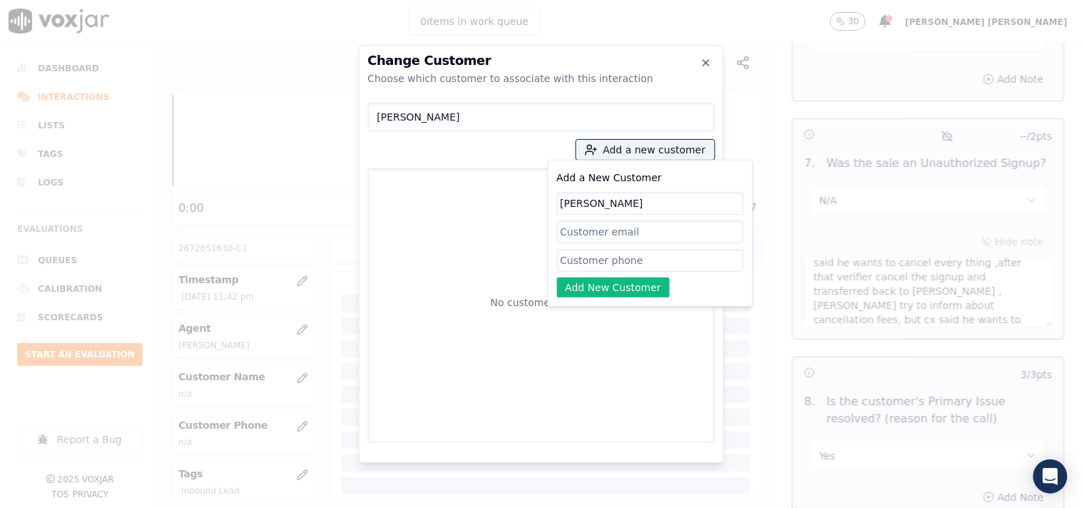
type input "[PERSON_NAME]"
drag, startPoint x: 596, startPoint y: 265, endPoint x: 557, endPoint y: 224, distance: 57.0
click at [597, 265] on input "Add a New Customer" at bounding box center [650, 260] width 187 height 23
paste input "2672651630"
type input "2672651630"
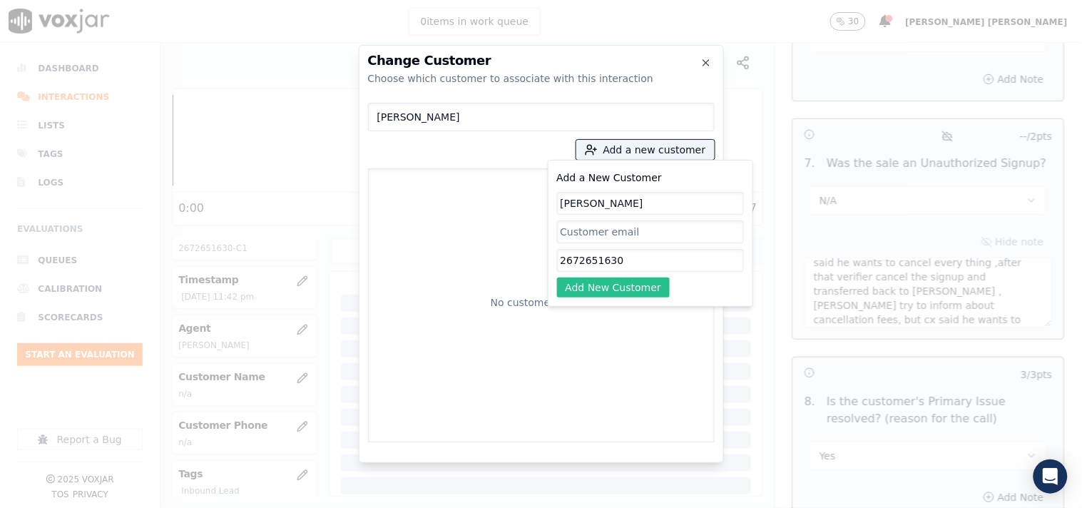
click at [636, 290] on button "Add New Customer" at bounding box center [613, 288] width 113 height 20
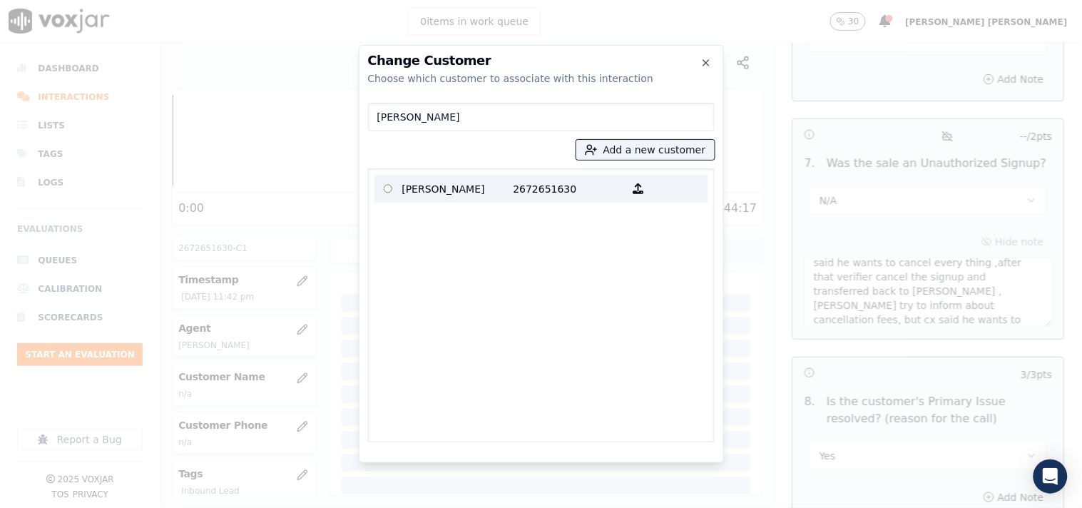
click at [524, 187] on p "2672651630" at bounding box center [569, 189] width 111 height 22
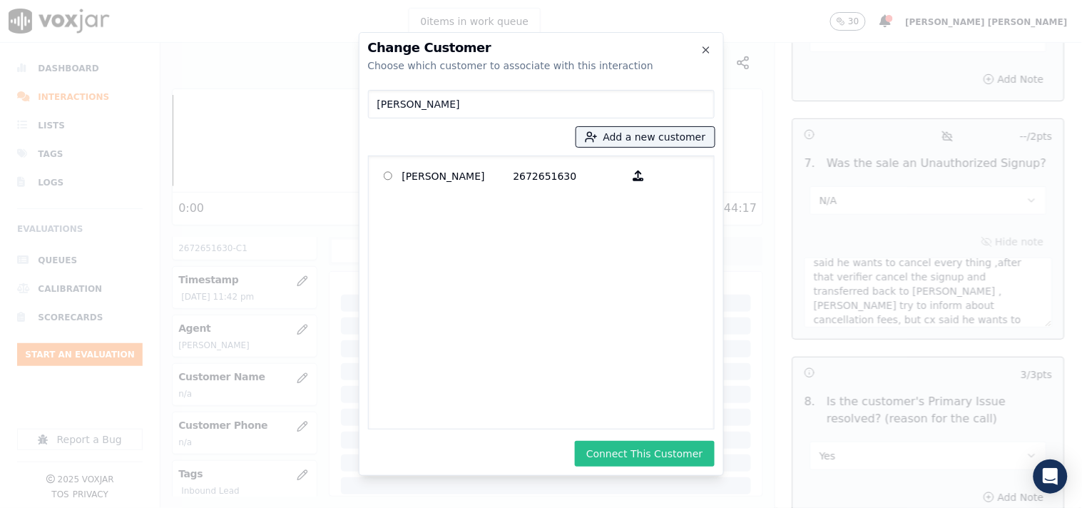
click at [644, 447] on button "Connect This Customer" at bounding box center [644, 454] width 139 height 26
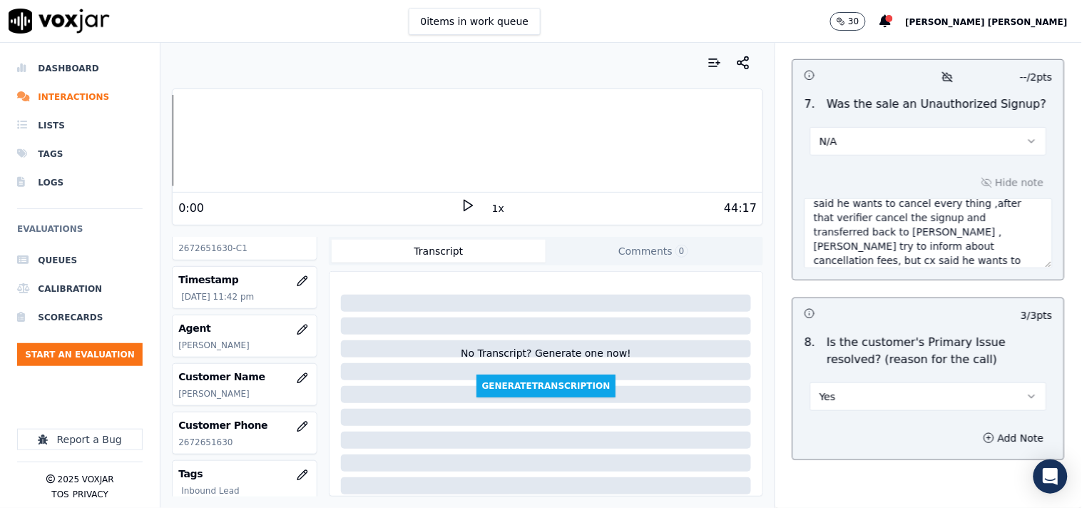
scroll to position [4408, 0]
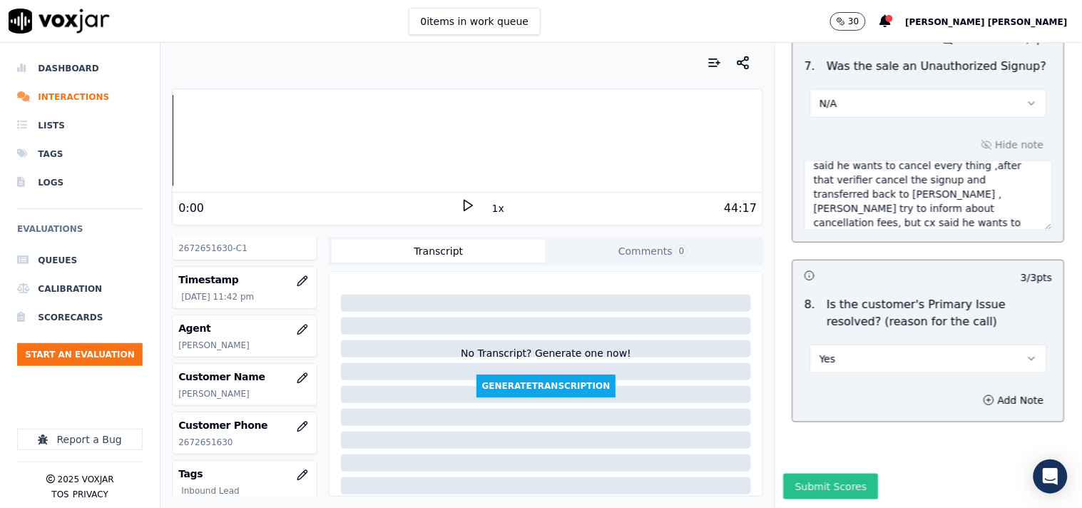
click at [840, 474] on button "Submit Scores" at bounding box center [831, 487] width 95 height 26
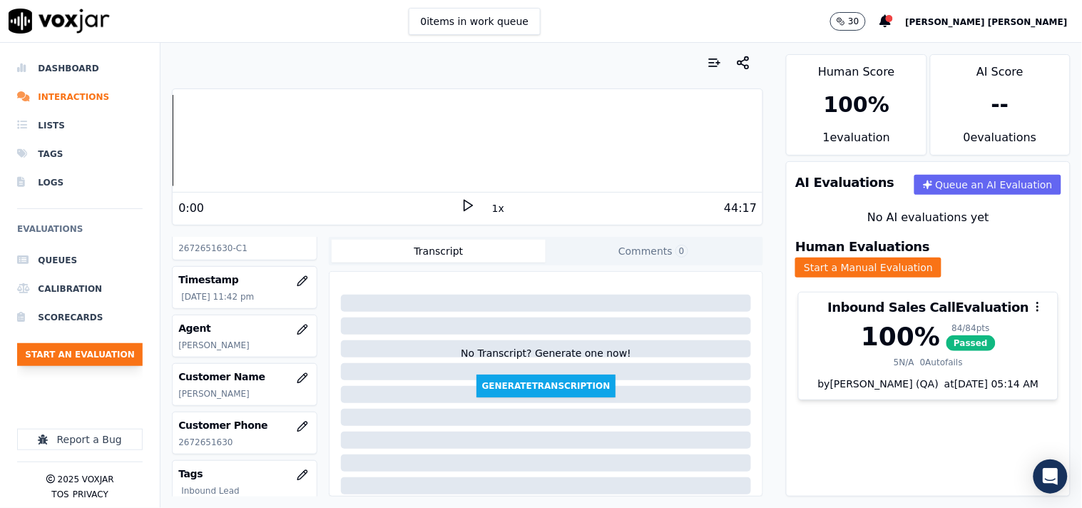
click at [113, 357] on button "Start an Evaluation" at bounding box center [80, 354] width 126 height 23
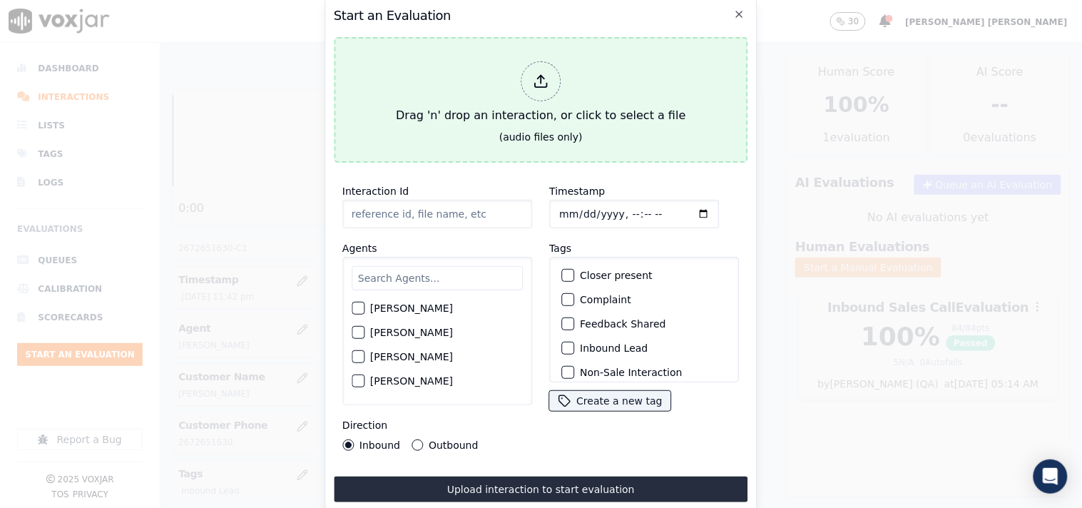
click at [564, 111] on div "Drag 'n' drop an interaction, or click to select a file" at bounding box center [540, 93] width 301 height 74
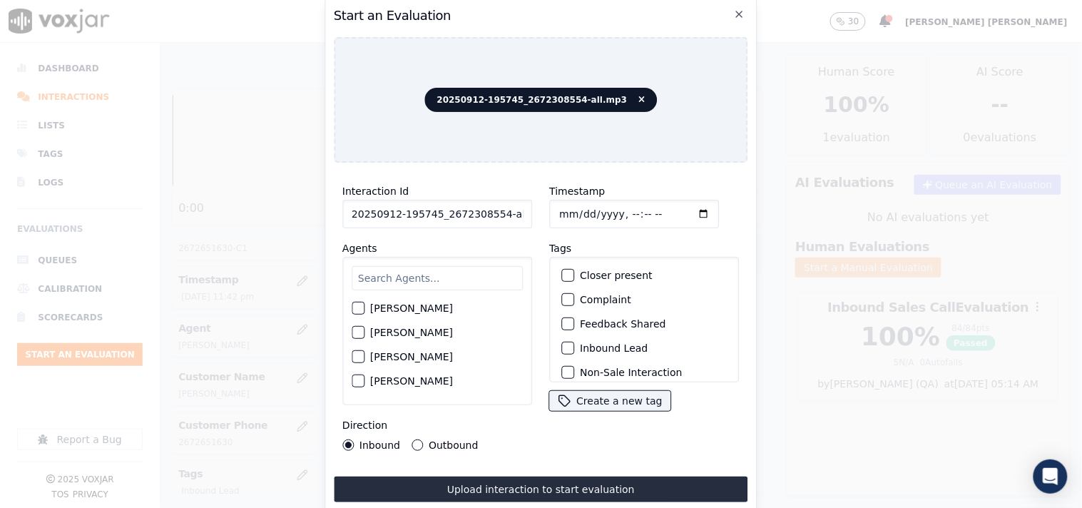
scroll to position [0, 8]
drag, startPoint x: 494, startPoint y: 212, endPoint x: 574, endPoint y: 217, distance: 79.4
click at [574, 217] on div "Interaction Id 20250912-195745_2672308554-all.mp3 Agents [PERSON_NAME] [PERSON_…" at bounding box center [541, 316] width 415 height 285
type input "20250912-195745_2672308554-C1"
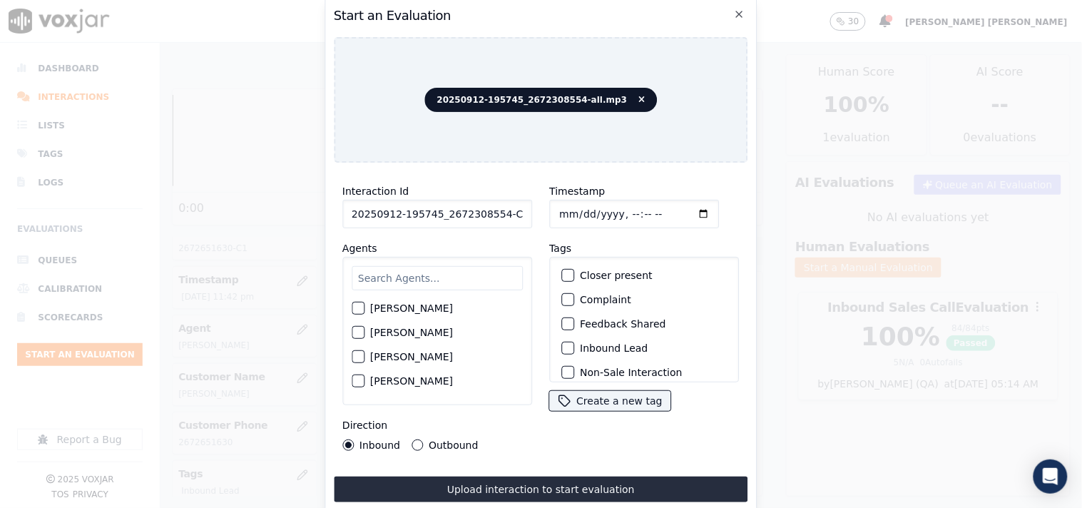
click at [559, 205] on input "Timestamp" at bounding box center [634, 214] width 170 height 29
type input "[DATE]T00:11"
click at [580, 343] on label "Inbound Lead" at bounding box center [614, 348] width 68 height 10
click at [574, 342] on button "Inbound Lead" at bounding box center [568, 348] width 13 height 13
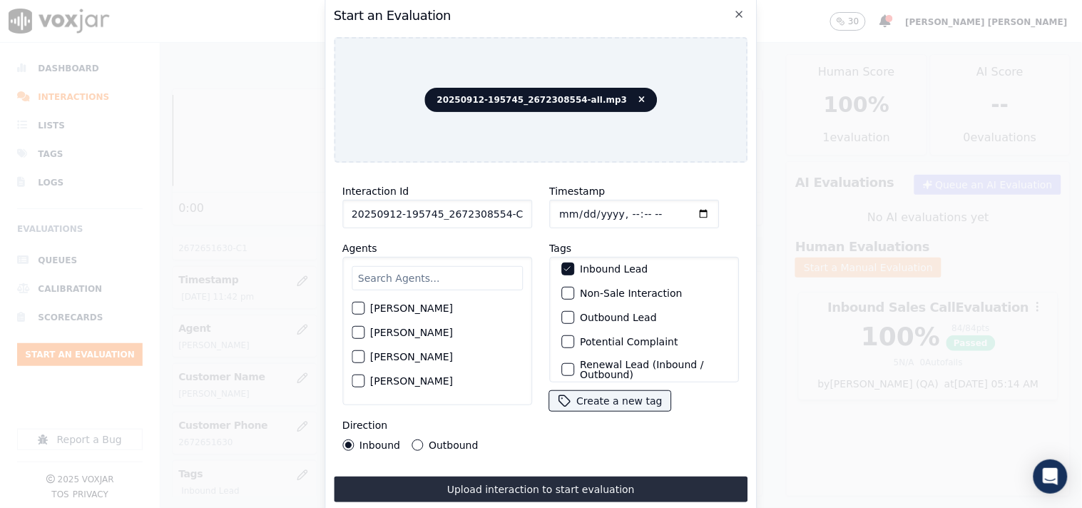
click at [615, 288] on label "Non-Sale Interaction" at bounding box center [631, 293] width 102 height 10
click at [574, 287] on button "Non-Sale Interaction" at bounding box center [568, 293] width 13 height 13
click at [409, 268] on input "text" at bounding box center [437, 278] width 171 height 24
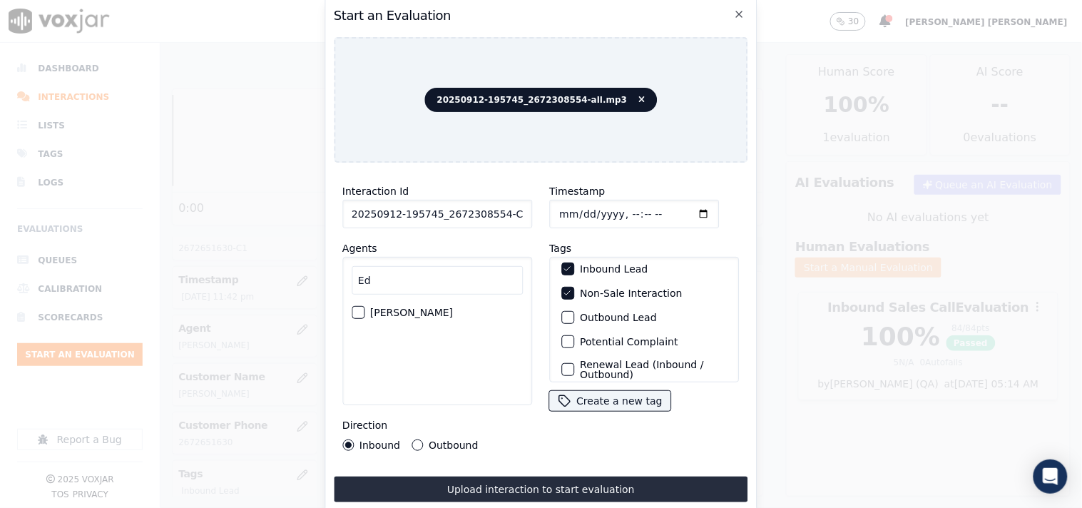
type input "Ed"
click at [422, 308] on label "[PERSON_NAME]" at bounding box center [411, 313] width 83 height 10
click at [365, 306] on button "[PERSON_NAME]" at bounding box center [358, 312] width 13 height 13
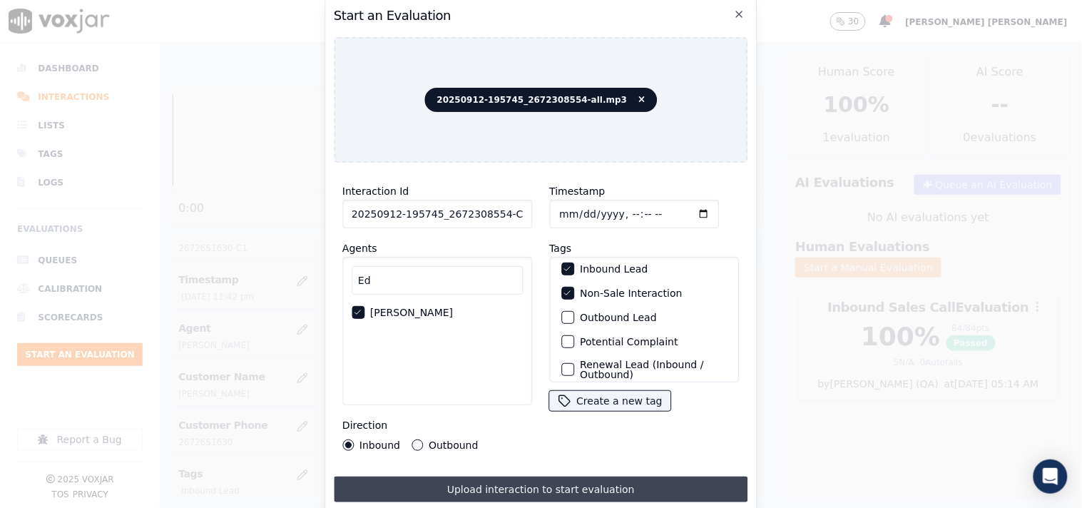
click at [487, 477] on button "Upload interaction to start evaluation" at bounding box center [541, 490] width 415 height 26
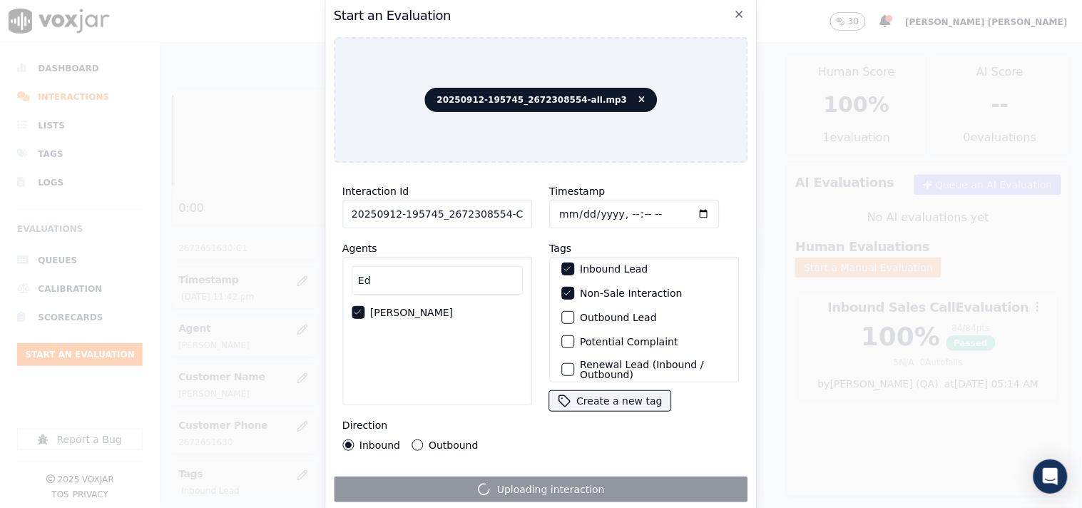
click at [430, 440] on label "Outbound" at bounding box center [453, 445] width 49 height 10
click at [423, 440] on button "Outbound" at bounding box center [417, 445] width 11 height 11
click at [586, 264] on label "Inbound Lead" at bounding box center [614, 269] width 68 height 10
click at [574, 263] on button "Inbound Lead" at bounding box center [568, 269] width 13 height 13
click at [565, 318] on div "Your browser does not support the audio element. 0:00 1x 44:17 Voxjar ID b676f4…" at bounding box center [622, 275] width 922 height 465
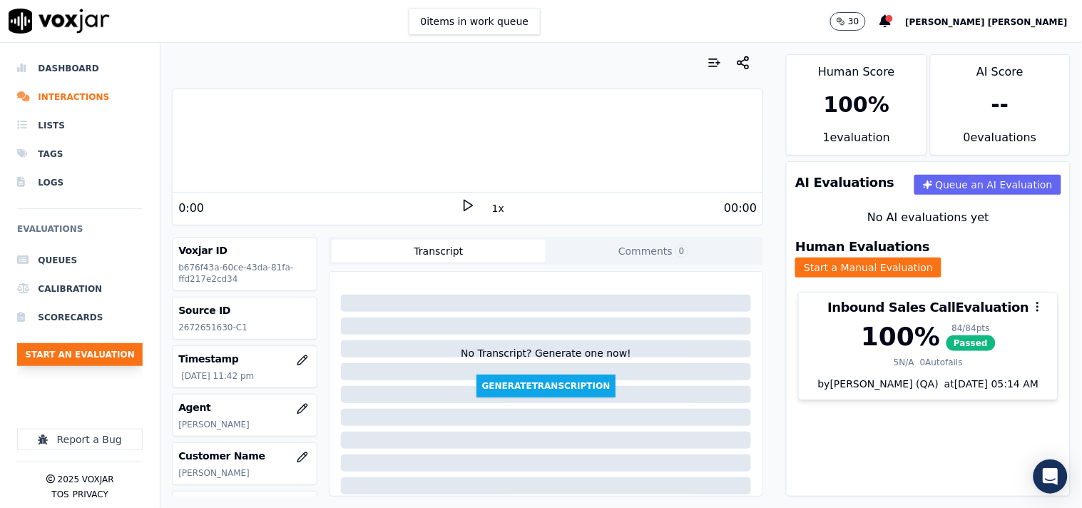
click at [71, 352] on button "Start an Evaluation" at bounding box center [80, 354] width 126 height 23
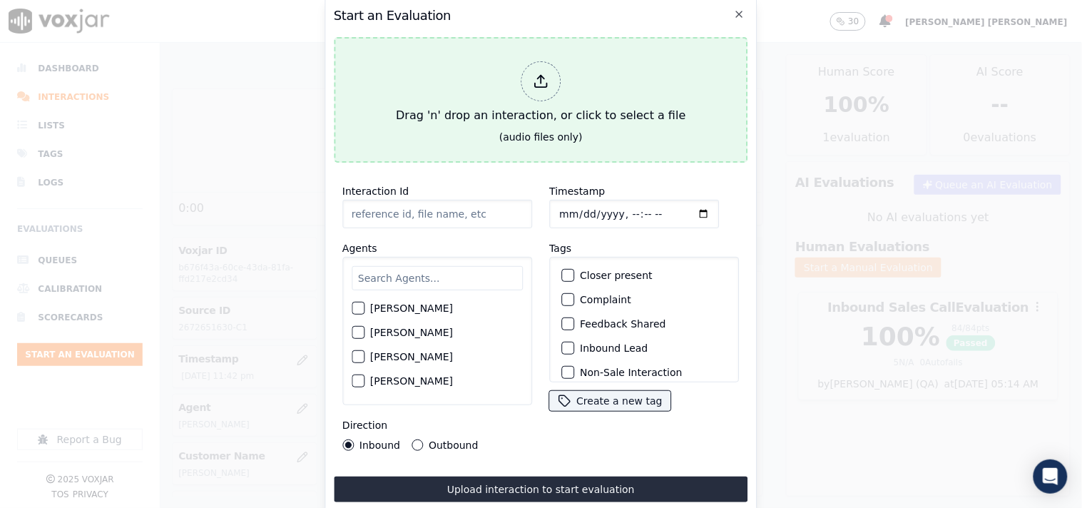
click at [553, 81] on div at bounding box center [541, 81] width 40 height 40
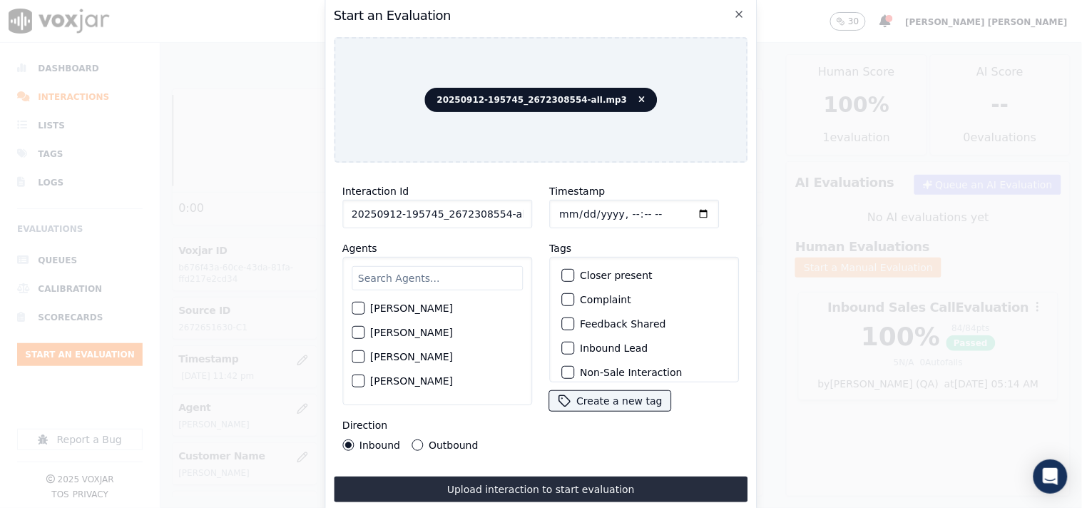
scroll to position [0, 8]
drag, startPoint x: 493, startPoint y: 211, endPoint x: 579, endPoint y: 215, distance: 85.7
click at [579, 215] on div "Interaction Id 20250912-195745_2672308554-all.mp3 Agents [PERSON_NAME] [PERSON_…" at bounding box center [541, 316] width 415 height 285
type input "20250912-195745_2672308554-C1"
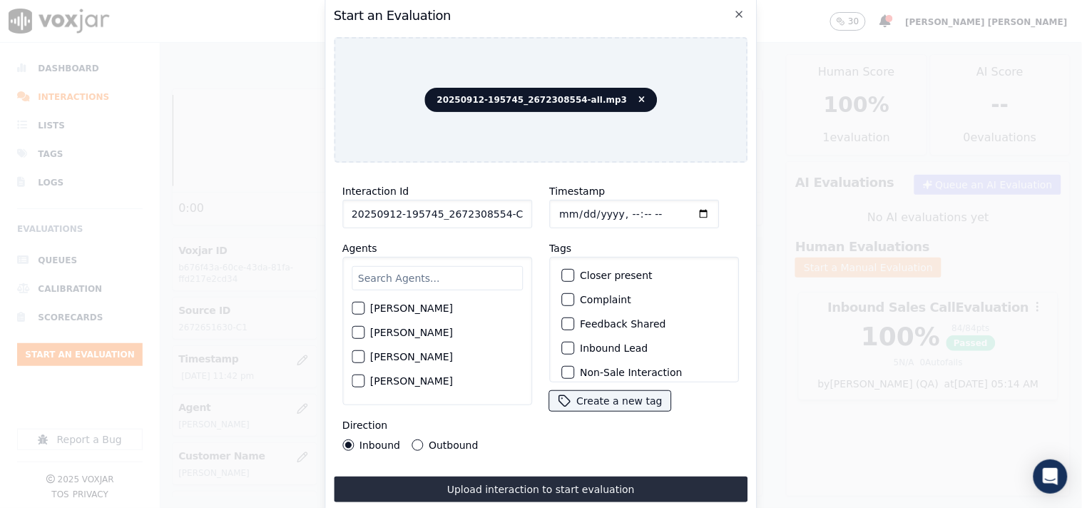
click at [567, 212] on input "Timestamp" at bounding box center [634, 214] width 170 height 29
type input "[DATE]T00:12"
click at [574, 347] on div "Inbound Lead" at bounding box center [644, 348] width 177 height 24
click at [580, 343] on label "Inbound Lead" at bounding box center [614, 348] width 68 height 10
click at [574, 343] on button "Inbound Lead" at bounding box center [568, 348] width 13 height 13
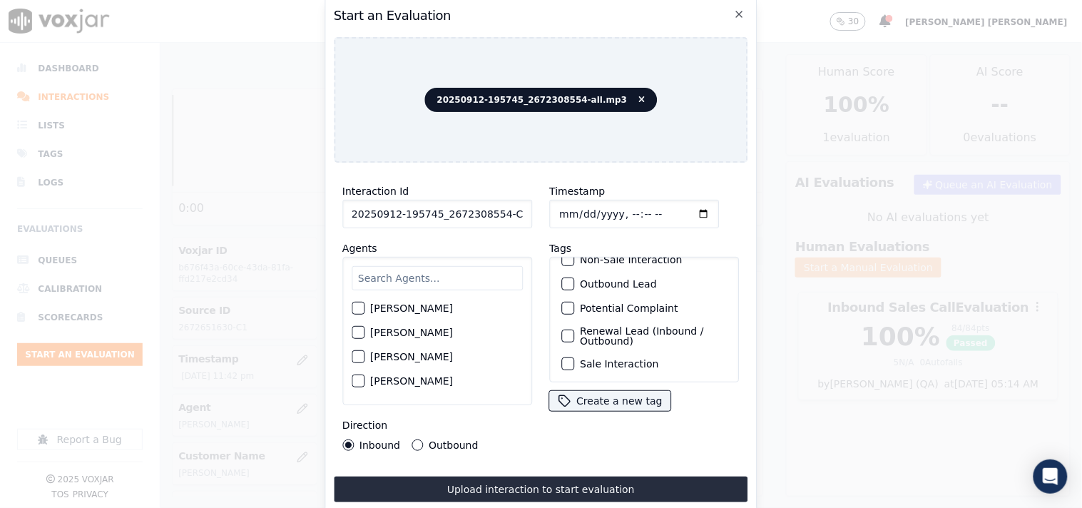
scroll to position [46, 0]
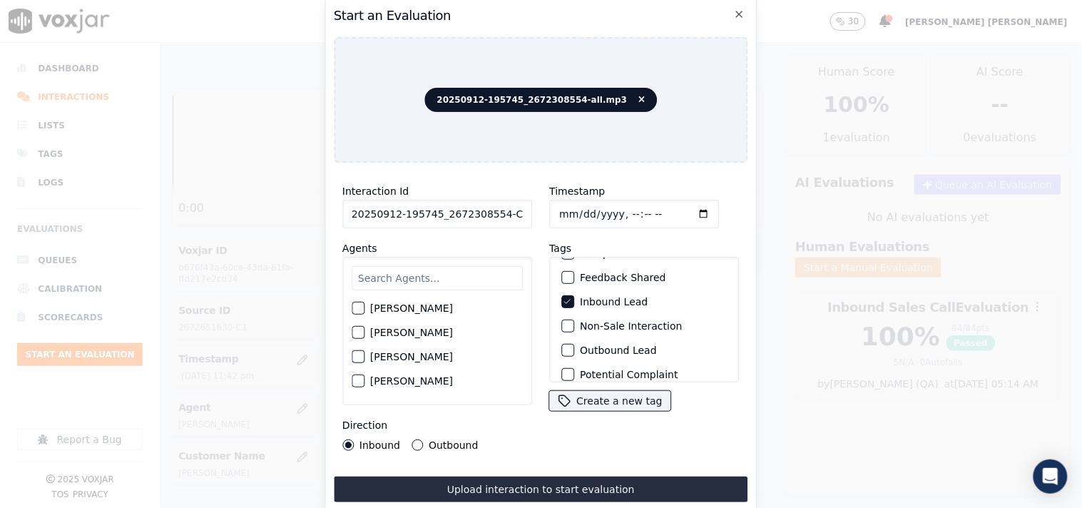
click at [589, 321] on label "Non-Sale Interaction" at bounding box center [631, 326] width 102 height 10
click at [574, 321] on button "Non-Sale Interaction" at bounding box center [568, 326] width 13 height 13
click at [596, 297] on label "Inbound Lead" at bounding box center [614, 302] width 68 height 10
click at [574, 295] on button "Inbound Lead" at bounding box center [568, 301] width 13 height 13
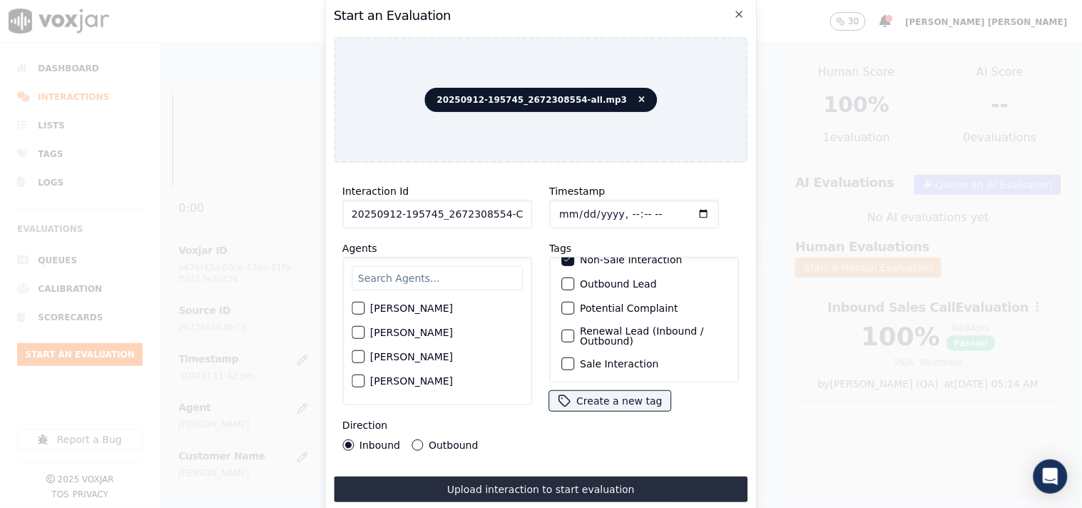
click at [608, 279] on label "Outbound Lead" at bounding box center [618, 284] width 77 height 10
click at [574, 278] on button "Outbound Lead" at bounding box center [568, 284] width 13 height 13
click at [421, 444] on div "Outbound" at bounding box center [445, 445] width 66 height 11
click at [421, 440] on div "Outbound" at bounding box center [445, 445] width 66 height 11
click at [415, 432] on div "Direction Inbound Outbound" at bounding box center [437, 434] width 190 height 34
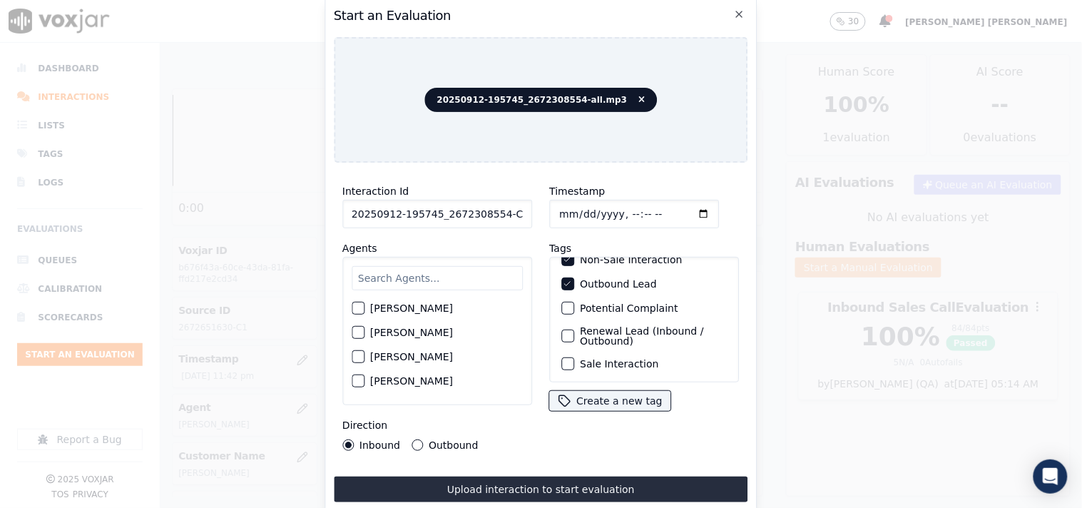
click at [415, 440] on button "Outbound" at bounding box center [417, 445] width 11 height 11
click at [407, 279] on input "text" at bounding box center [437, 278] width 171 height 24
type input "1"
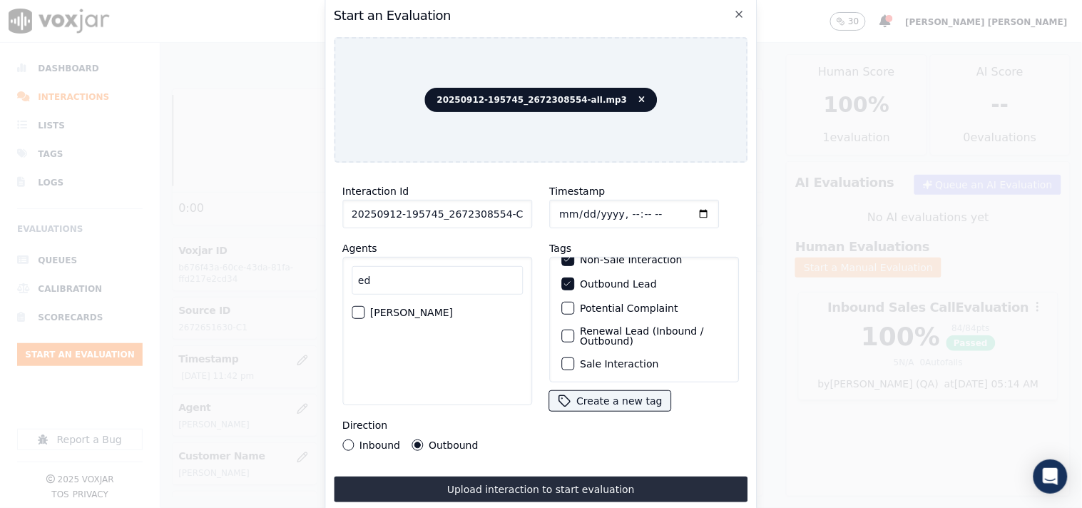
type input "ed"
click at [394, 308] on label "[PERSON_NAME]" at bounding box center [411, 313] width 83 height 10
click at [365, 308] on button "[PERSON_NAME]" at bounding box center [358, 312] width 13 height 13
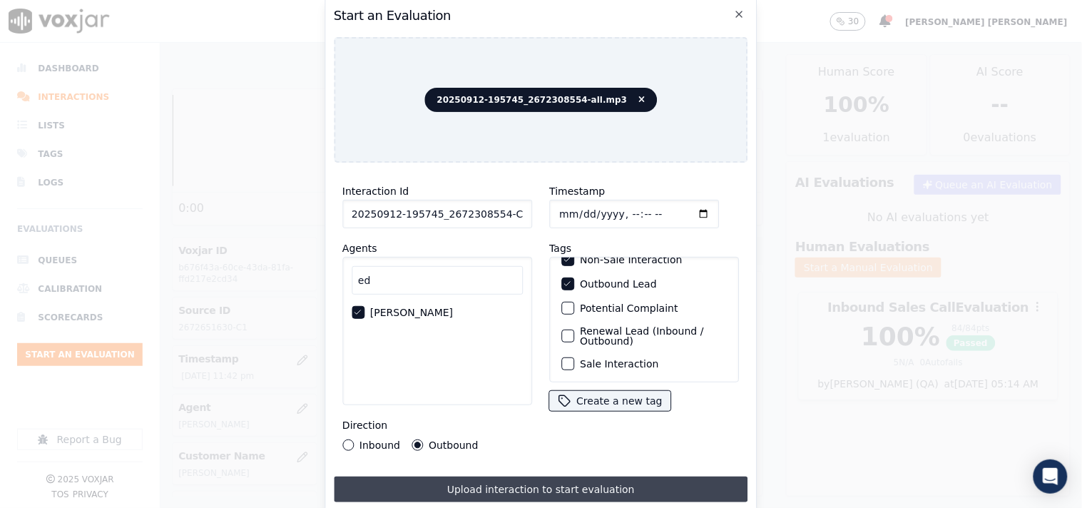
click at [507, 477] on button "Upload interaction to start evaluation" at bounding box center [541, 490] width 415 height 26
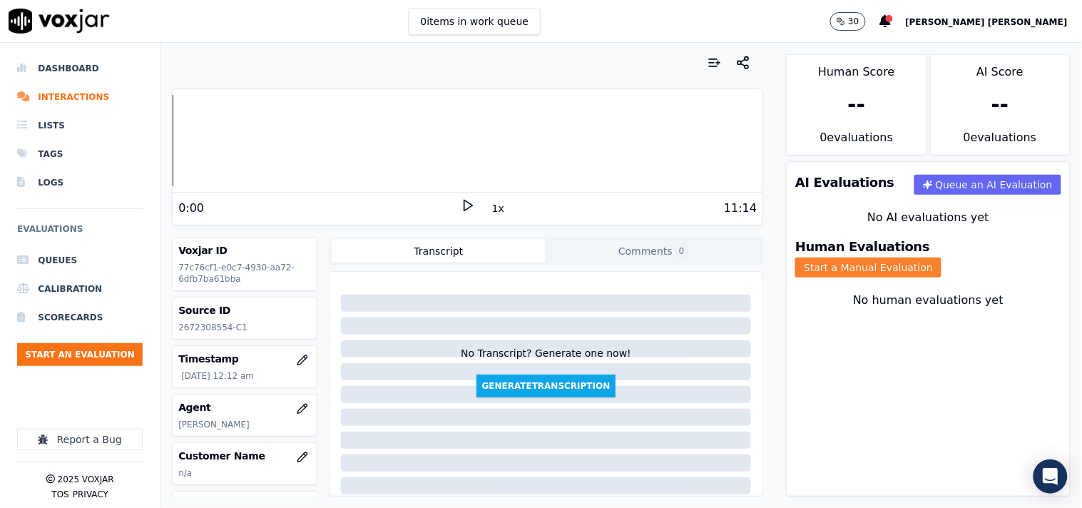
click at [942, 258] on button "Start a Manual Evaluation" at bounding box center [869, 268] width 146 height 20
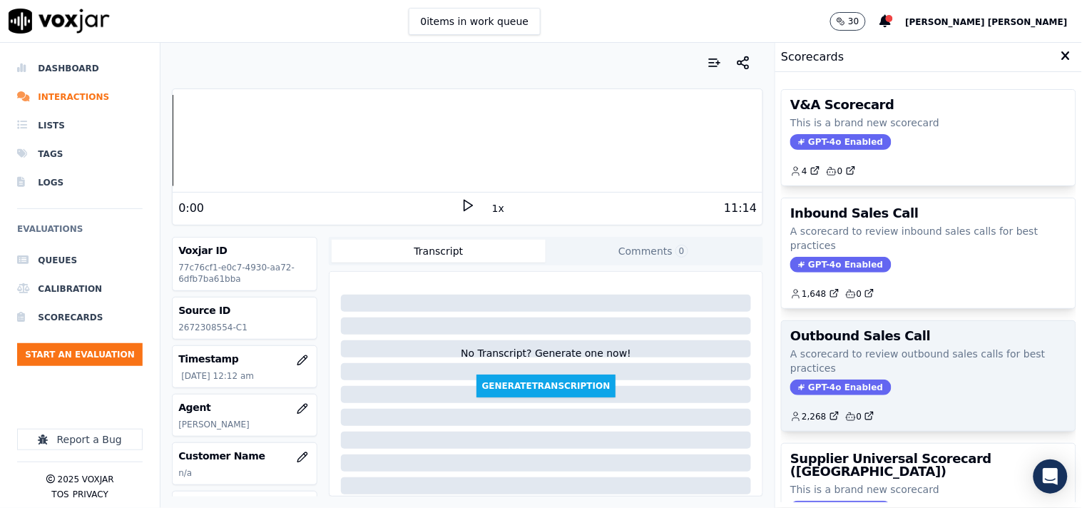
drag, startPoint x: 843, startPoint y: 133, endPoint x: 810, endPoint y: 398, distance: 266.8
click at [810, 398] on div "V&A Scorecard This is a brand new scorecard GPT-4o Enabled 4 0 Inbound Sales Ca…" at bounding box center [928, 290] width 295 height 425
click at [810, 398] on div "Outbound Sales Call A scorecard to review outbound sales calls for best practic…" at bounding box center [929, 376] width 294 height 110
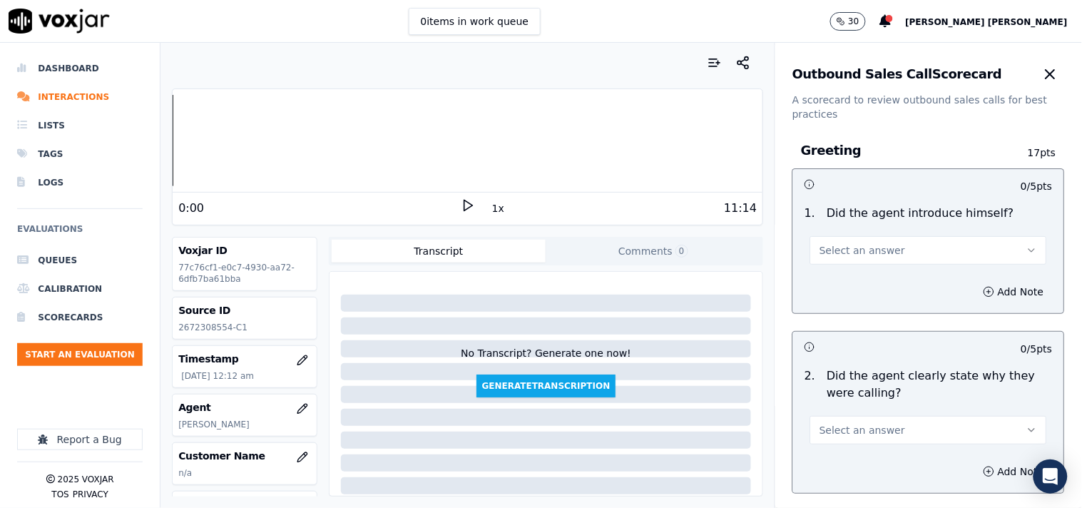
click at [887, 236] on button "Select an answer" at bounding box center [929, 250] width 237 height 29
click at [883, 280] on div "Yes" at bounding box center [904, 282] width 210 height 23
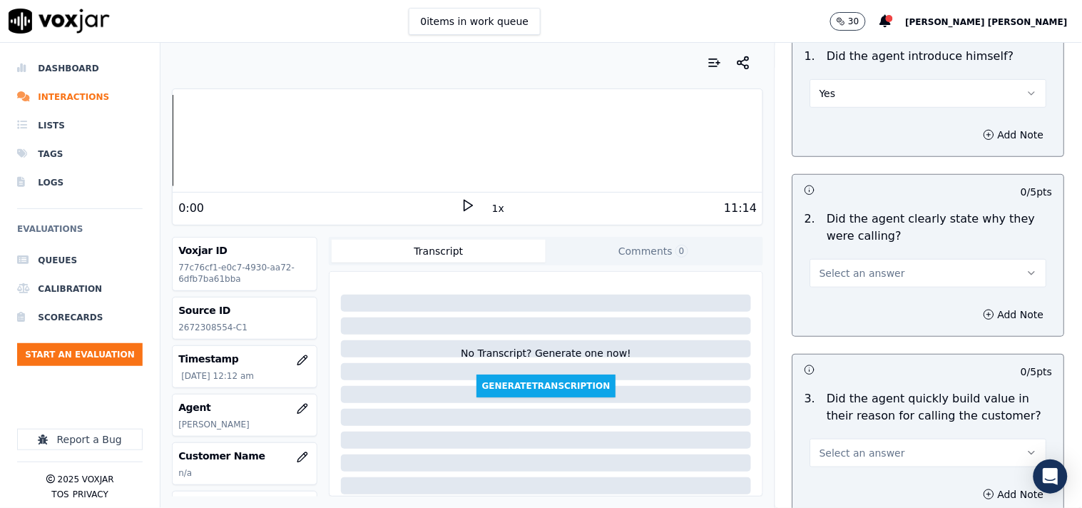
scroll to position [158, 0]
click at [881, 287] on div "2 . Did the agent clearly state why they were calling? Select an answer" at bounding box center [928, 247] width 271 height 88
click at [883, 286] on div "2 . Did the agent clearly state why they were calling? Select an answer" at bounding box center [928, 247] width 271 height 88
click at [885, 280] on button "Select an answer" at bounding box center [929, 272] width 237 height 29
click at [875, 297] on div "Yes" at bounding box center [904, 304] width 210 height 23
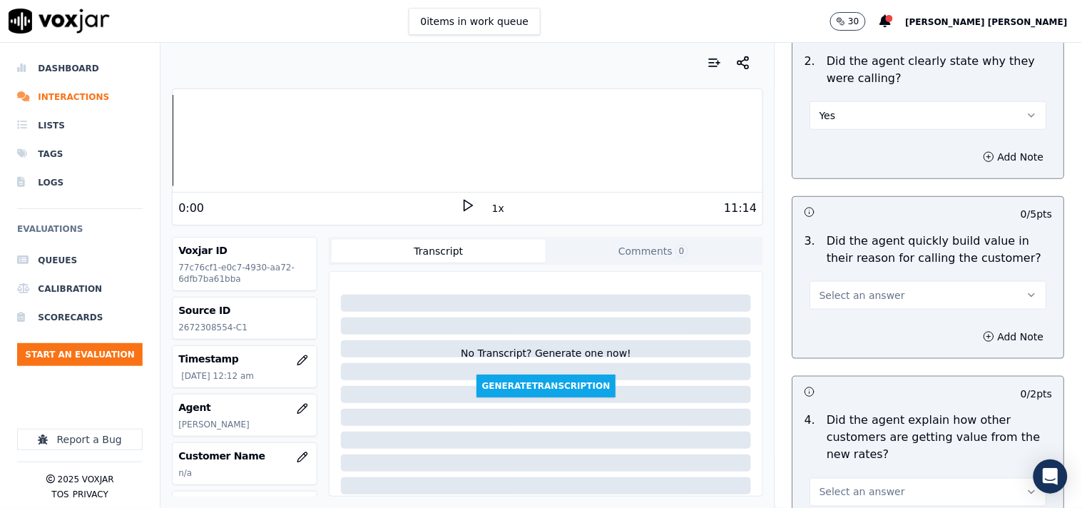
scroll to position [317, 0]
click at [880, 300] on button "Select an answer" at bounding box center [929, 293] width 237 height 29
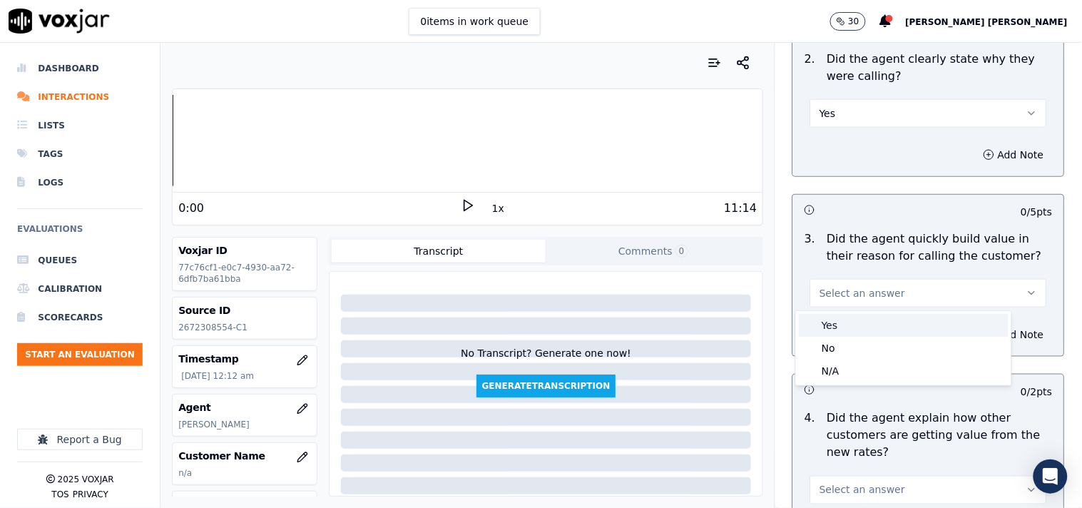
click at [873, 317] on div "Yes" at bounding box center [904, 325] width 210 height 23
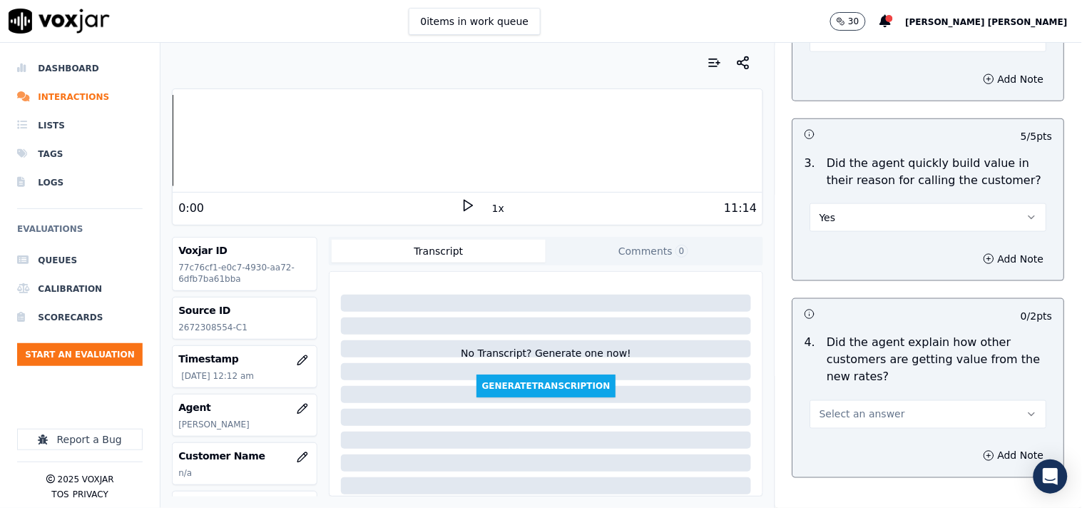
scroll to position [554, 0]
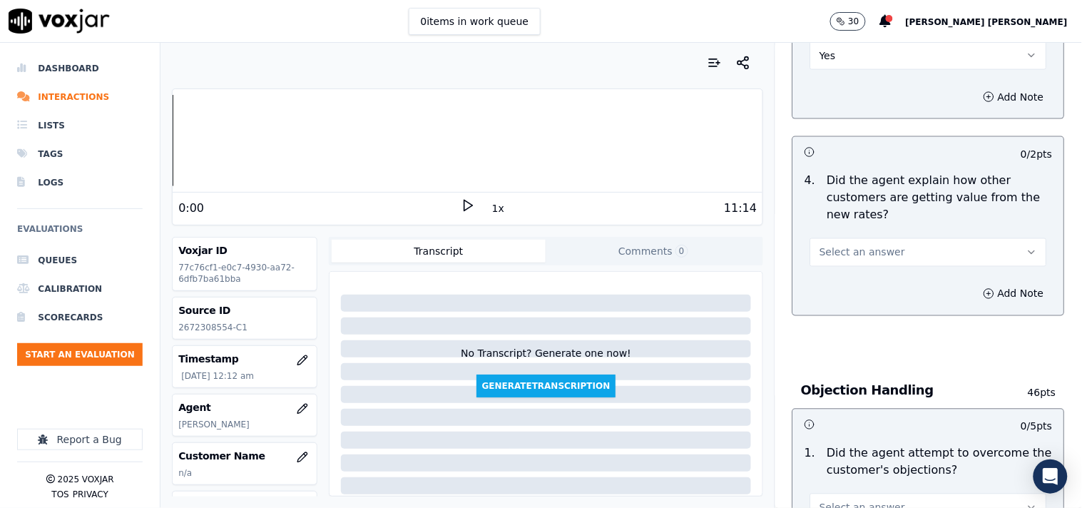
click at [881, 253] on button "Select an answer" at bounding box center [929, 252] width 237 height 29
click at [875, 281] on div "Yes" at bounding box center [904, 284] width 210 height 23
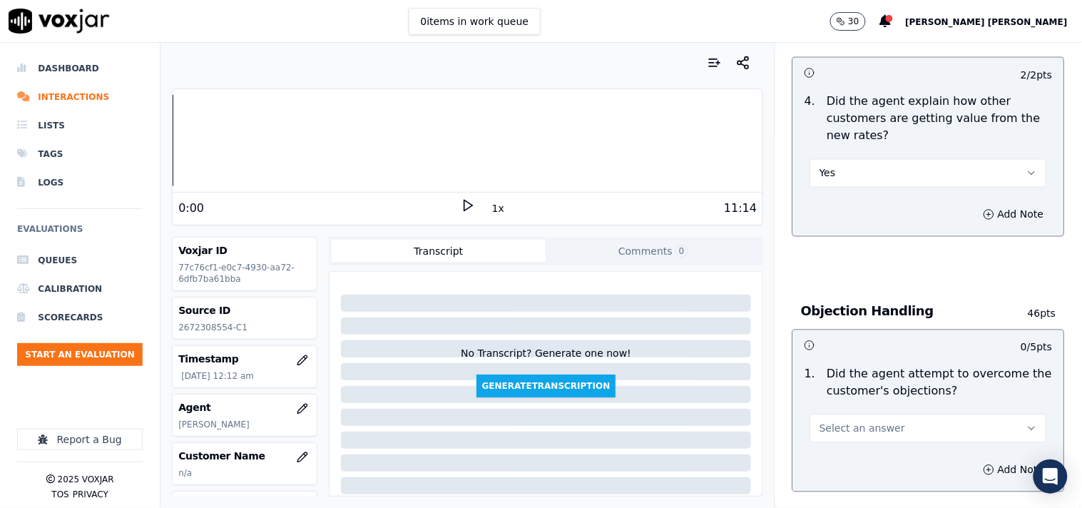
click at [866, 195] on div "Add Note" at bounding box center [928, 214] width 271 height 43
click at [868, 181] on button "Yes" at bounding box center [929, 173] width 237 height 29
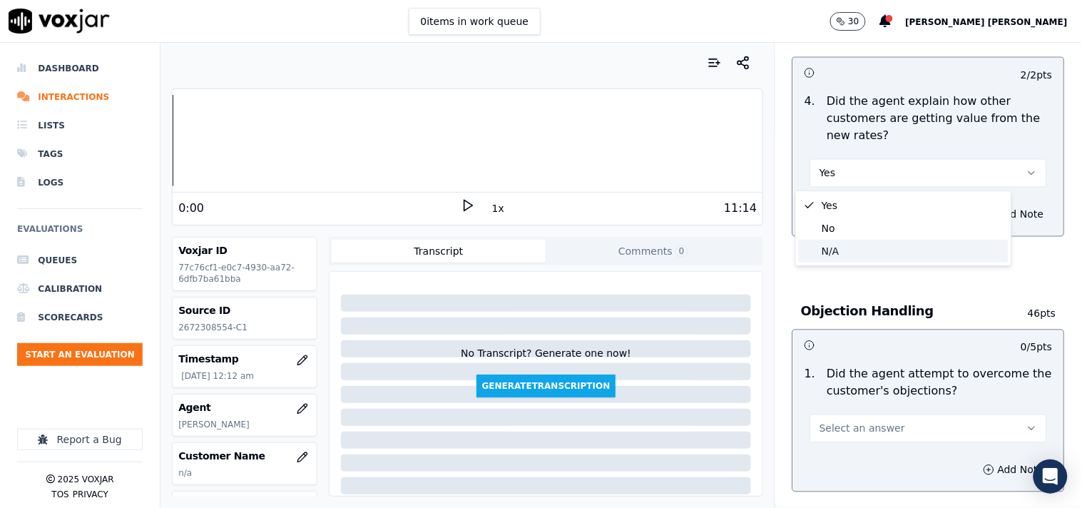
click at [860, 250] on div "N/A" at bounding box center [904, 251] width 210 height 23
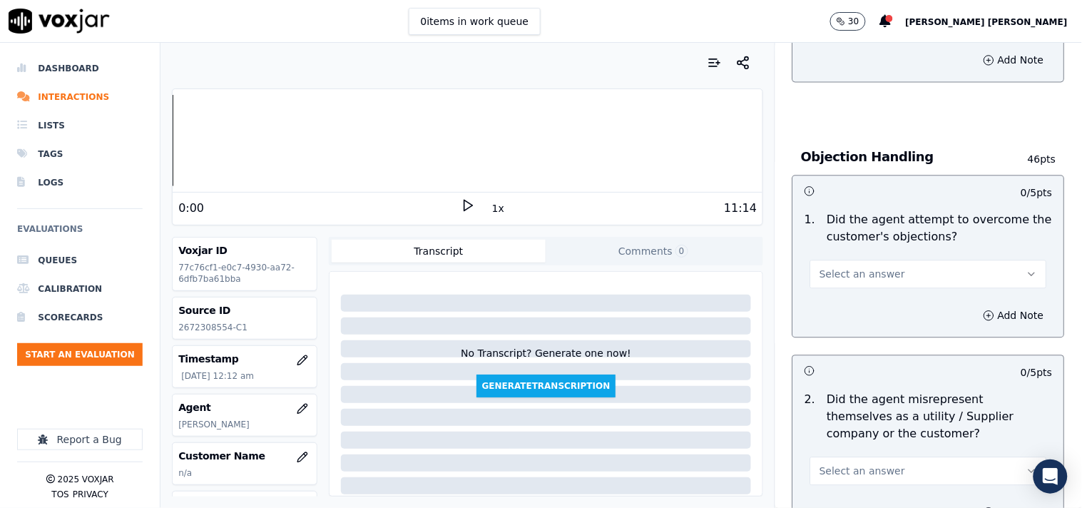
scroll to position [793, 0]
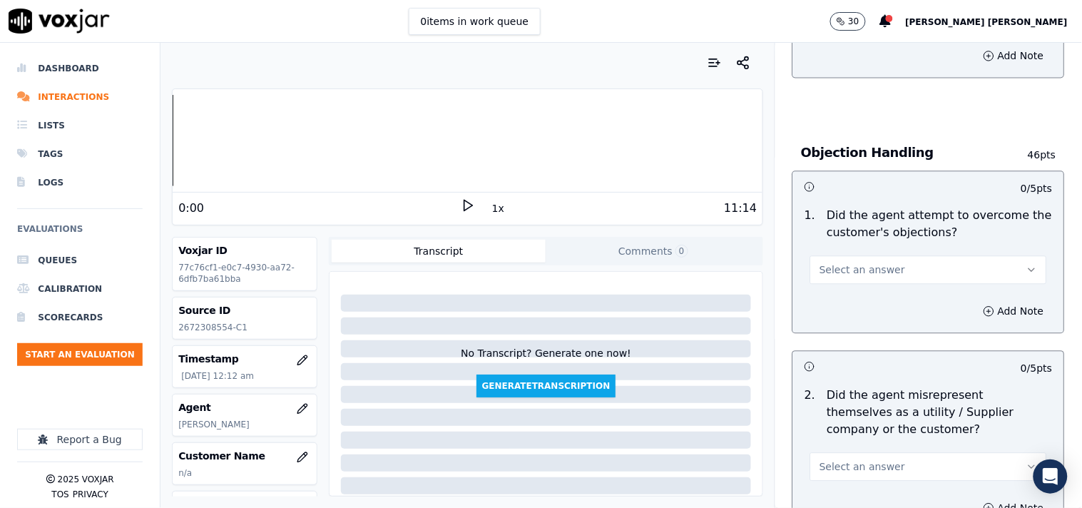
click at [893, 273] on button "Select an answer" at bounding box center [929, 269] width 237 height 29
click at [878, 304] on div "Yes" at bounding box center [904, 301] width 210 height 23
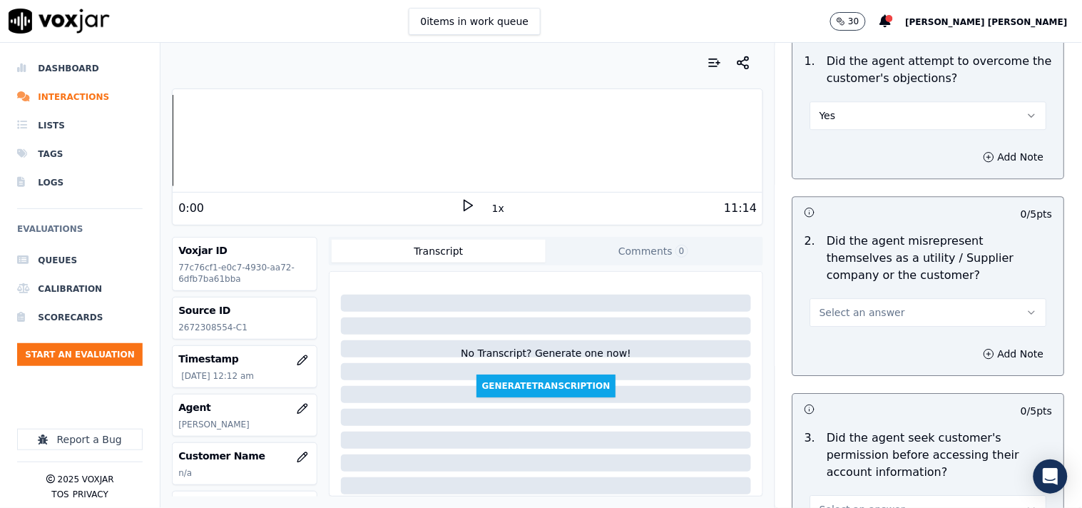
scroll to position [951, 0]
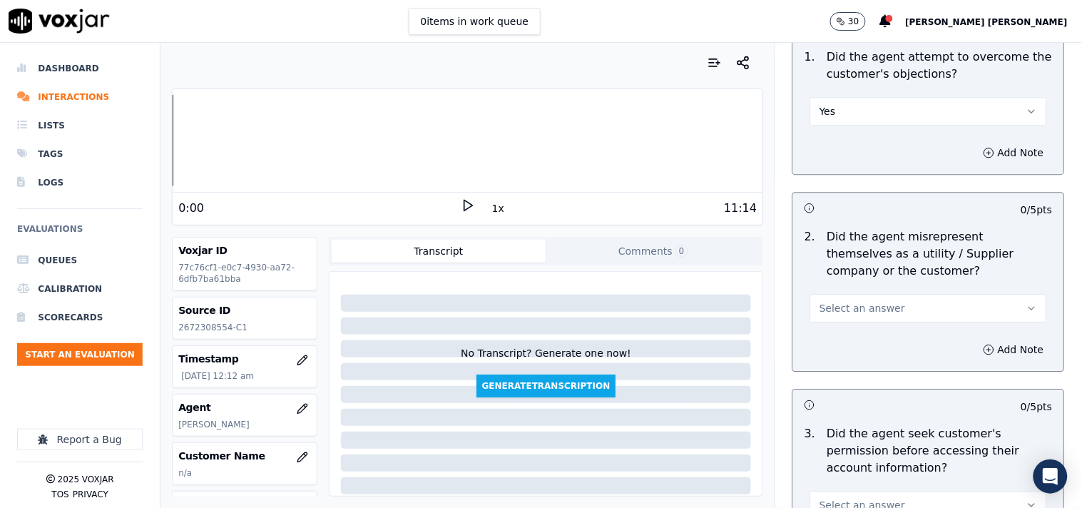
click at [876, 295] on button "Select an answer" at bounding box center [929, 308] width 237 height 29
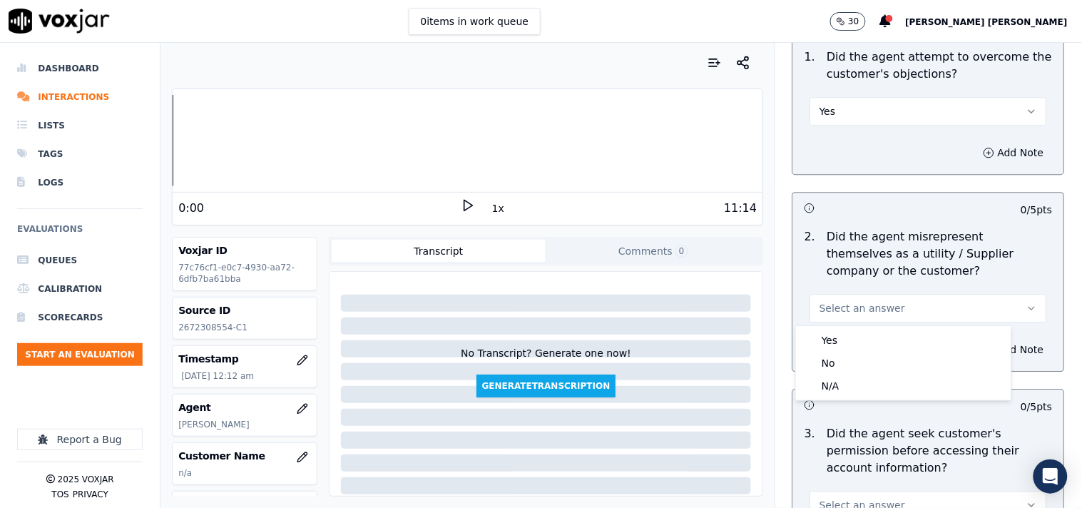
click at [874, 307] on span "Select an answer" at bounding box center [863, 308] width 86 height 14
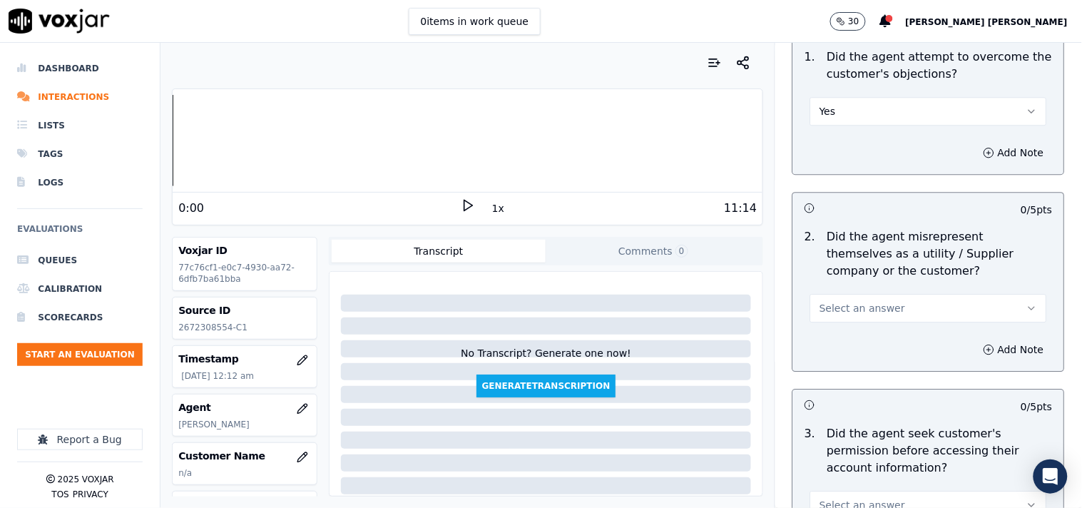
click at [865, 303] on span "Select an answer" at bounding box center [863, 308] width 86 height 14
click at [852, 346] on div "Yes" at bounding box center [904, 340] width 210 height 23
click at [852, 351] on div "Add Note" at bounding box center [928, 349] width 271 height 43
click at [861, 305] on button "Yes" at bounding box center [929, 308] width 237 height 29
click at [845, 358] on div "No" at bounding box center [904, 363] width 210 height 23
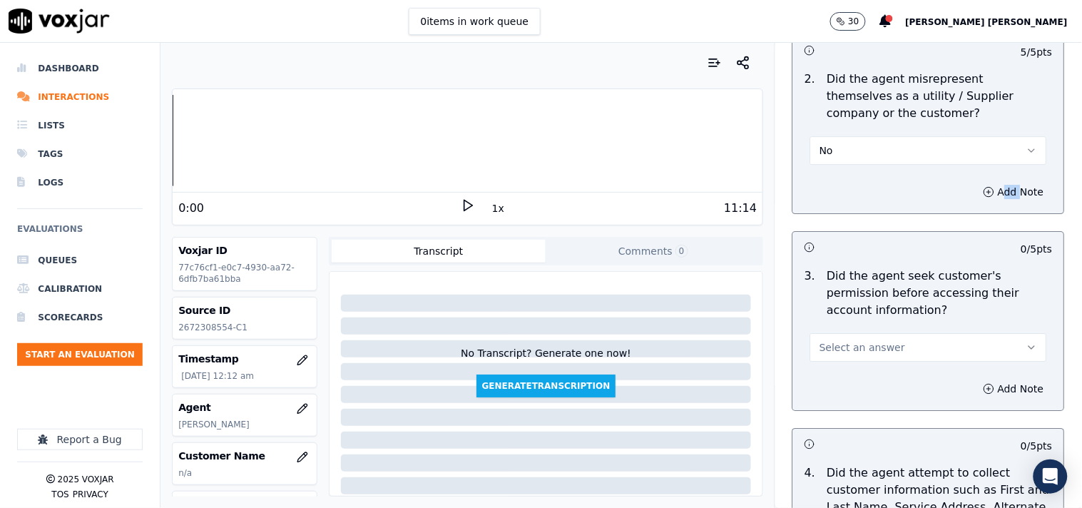
scroll to position [1109, 0]
click at [850, 345] on span "Select an answer" at bounding box center [863, 347] width 86 height 14
click at [840, 397] on div "No" at bounding box center [904, 401] width 210 height 23
click at [975, 395] on button "Add Note" at bounding box center [1014, 388] width 78 height 20
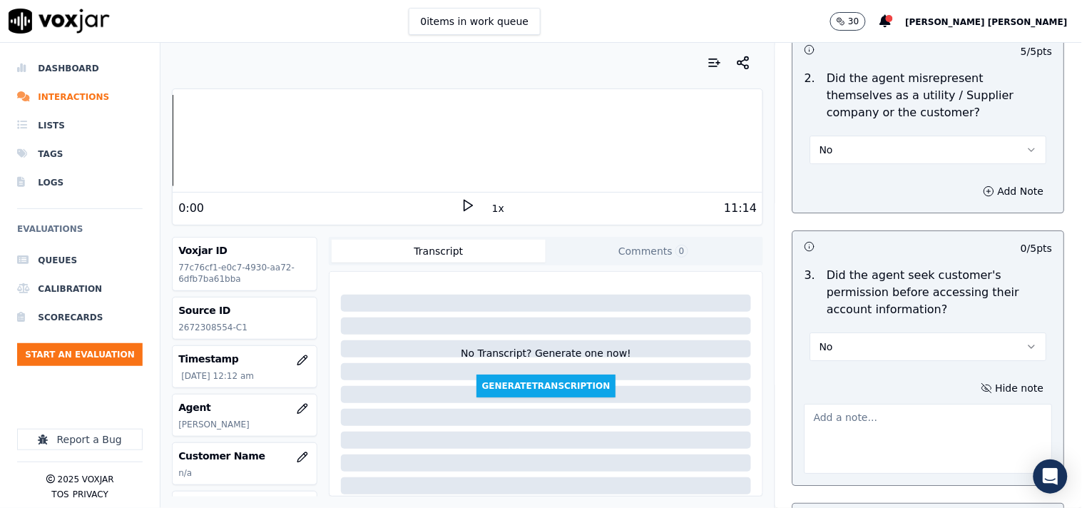
click at [865, 435] on textarea at bounding box center [929, 439] width 248 height 70
paste textarea "@02:29 [PERSON_NAME]-inform the account details to cx without taking cx permiss…"
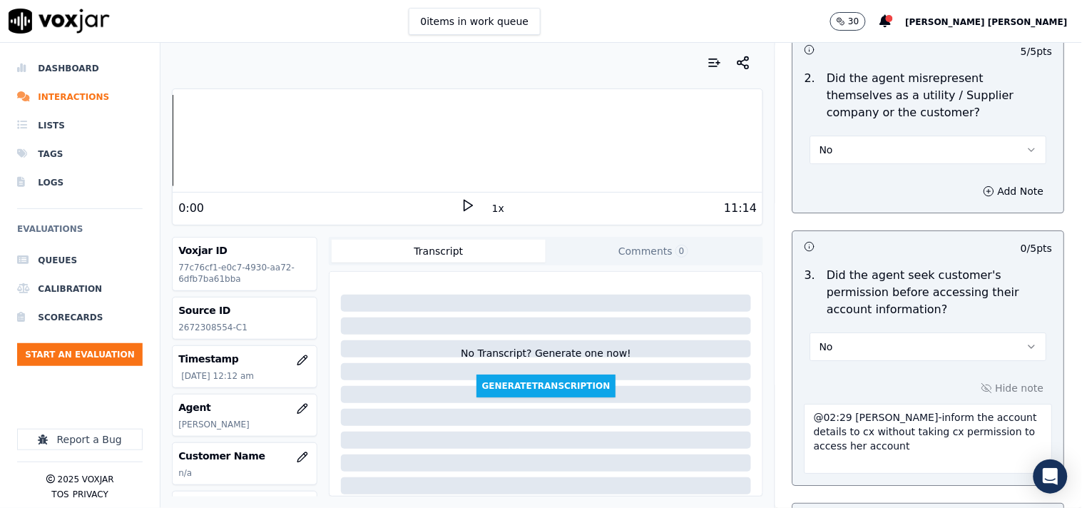
click at [805, 407] on textarea "@02:29 [PERSON_NAME]-inform the account details to cx without taking cx permiss…" at bounding box center [929, 439] width 248 height 70
paste textarea "CAll id-20250912-195745"
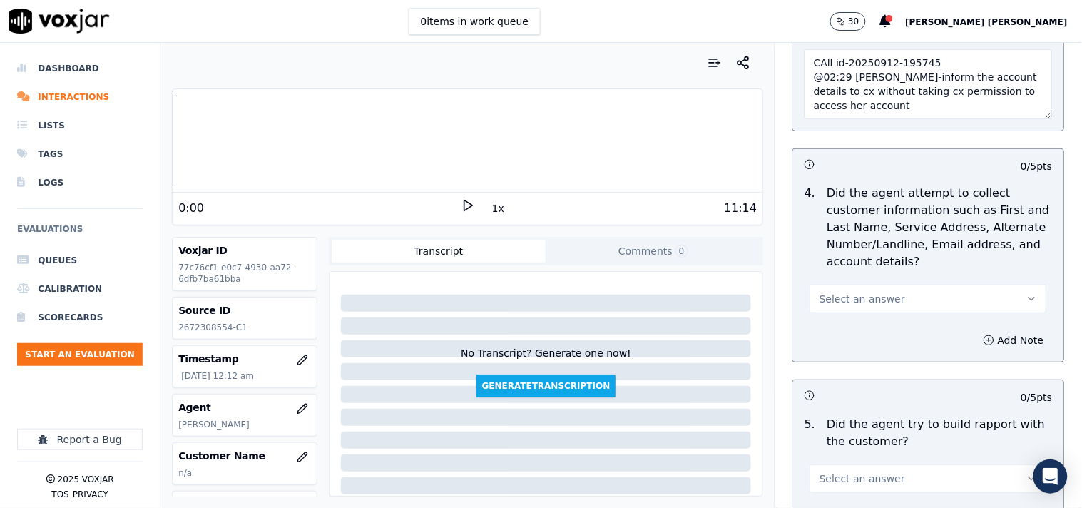
scroll to position [1466, 0]
type textarea "CAll id-20250912-195745 @02:29 [PERSON_NAME]-inform the account details to cx w…"
click at [924, 281] on div "Select an answer" at bounding box center [929, 295] width 237 height 31
click at [919, 295] on button "Select an answer" at bounding box center [929, 297] width 237 height 29
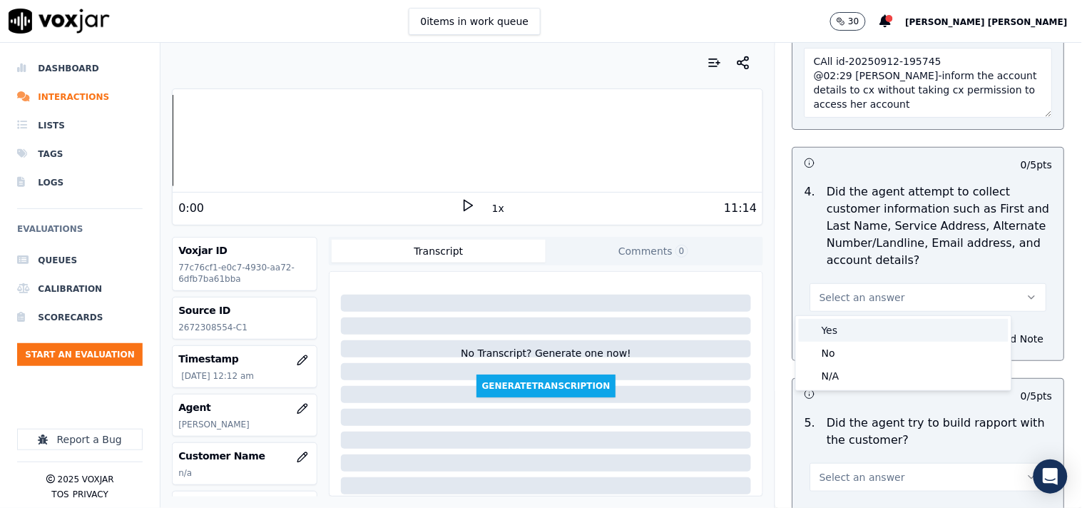
click at [878, 328] on div "Yes" at bounding box center [904, 330] width 210 height 23
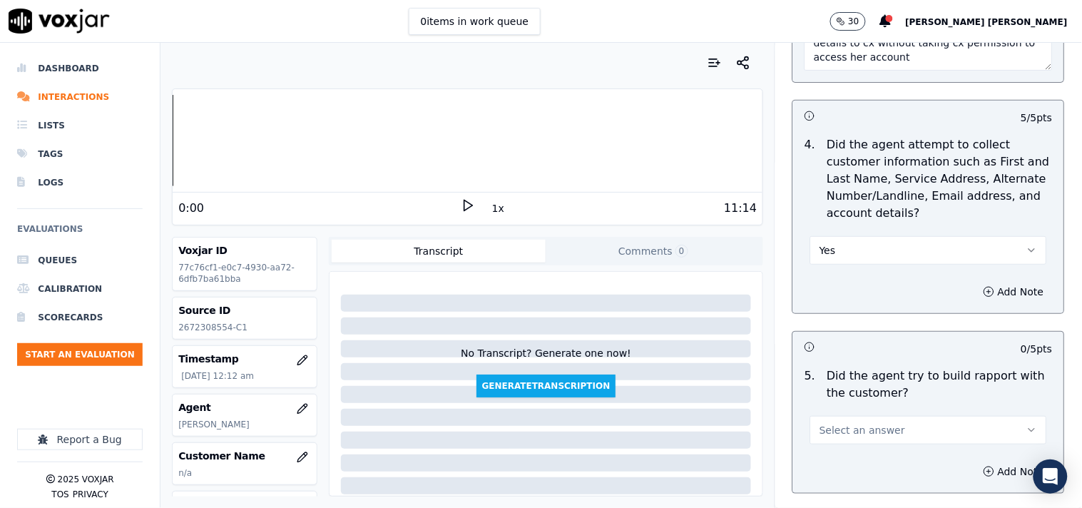
scroll to position [1545, 0]
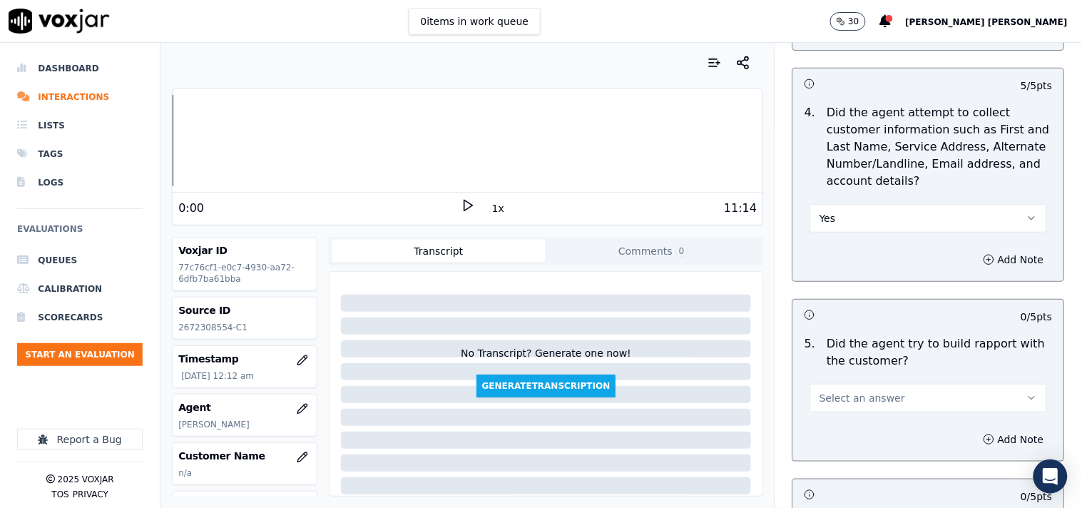
click at [895, 216] on button "Yes" at bounding box center [929, 218] width 237 height 29
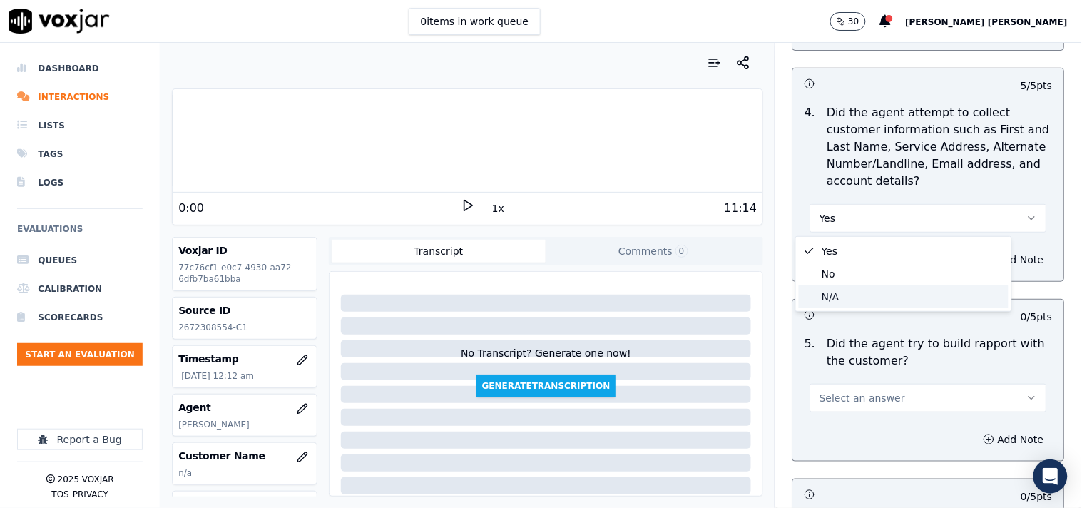
click at [880, 287] on div "N/A" at bounding box center [904, 296] width 210 height 23
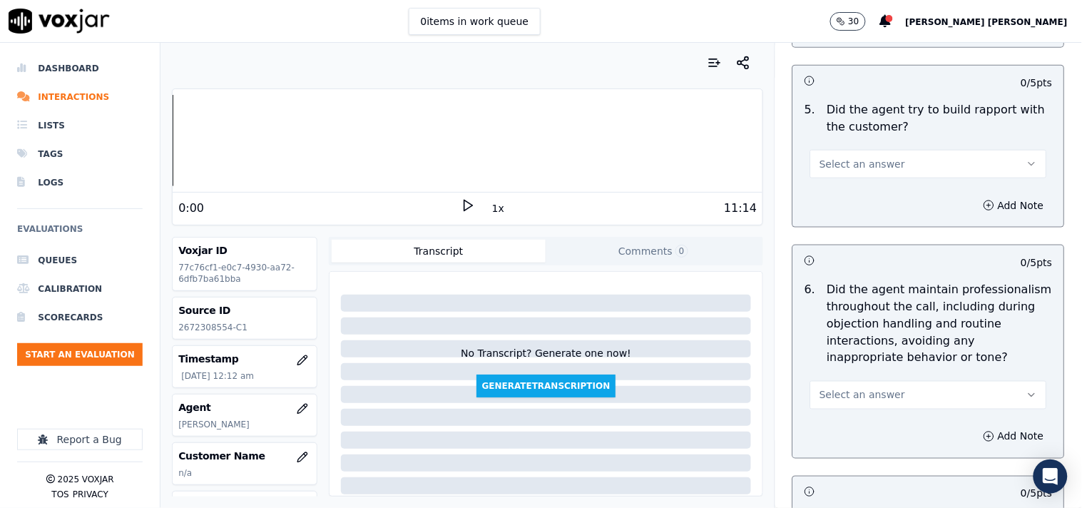
scroll to position [1782, 0]
click at [959, 162] on button "Select an answer" at bounding box center [929, 160] width 237 height 29
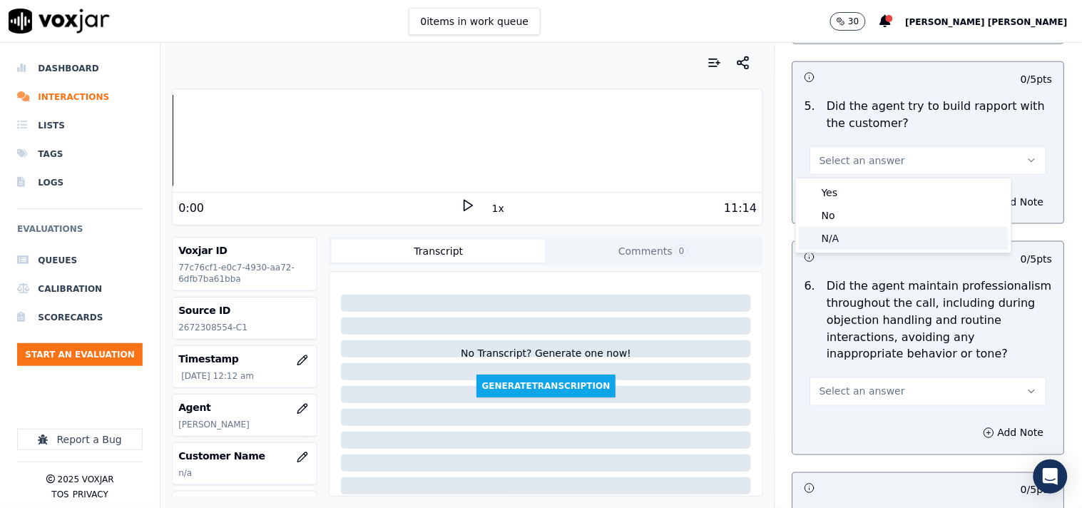
click at [851, 239] on div "N/A" at bounding box center [904, 238] width 210 height 23
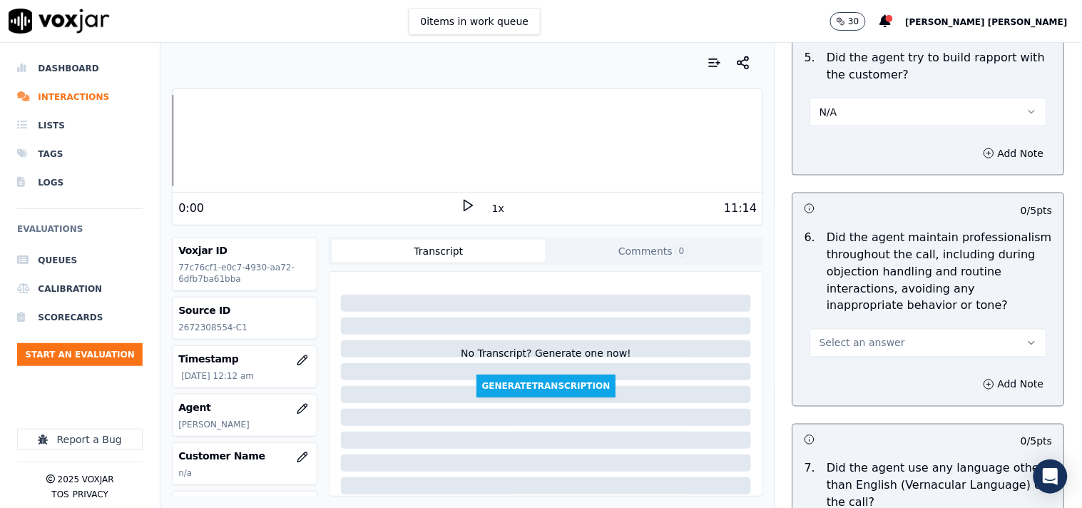
scroll to position [1862, 0]
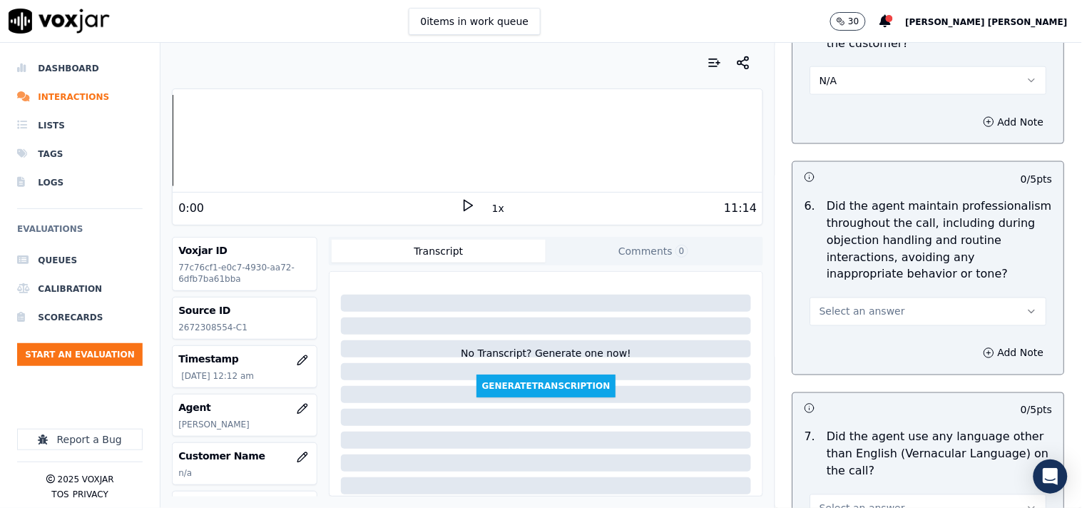
click at [897, 310] on button "Select an answer" at bounding box center [929, 312] width 237 height 29
click at [869, 333] on div "Yes" at bounding box center [904, 344] width 210 height 23
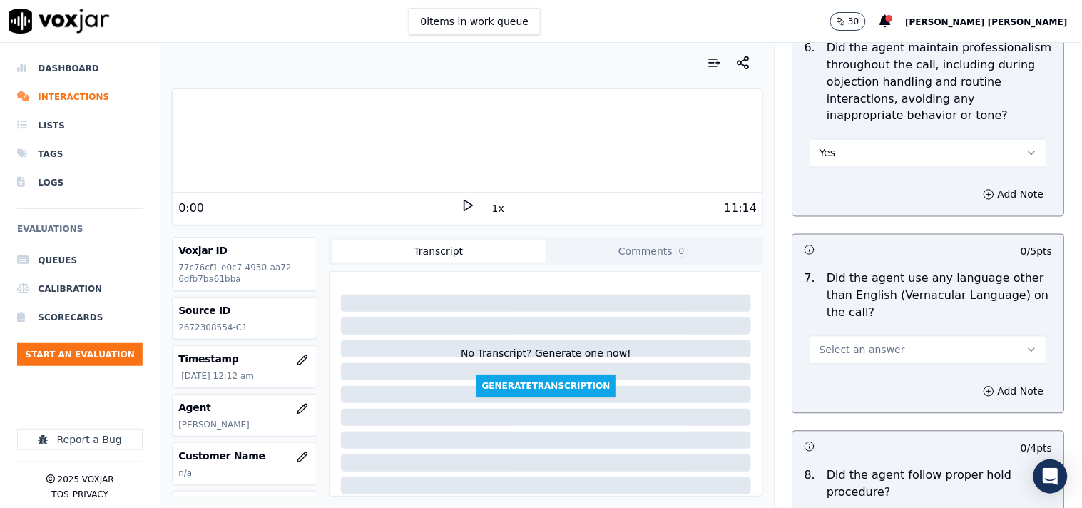
click at [880, 340] on button "Select an answer" at bounding box center [929, 350] width 237 height 29
click at [862, 403] on div "No" at bounding box center [904, 406] width 210 height 23
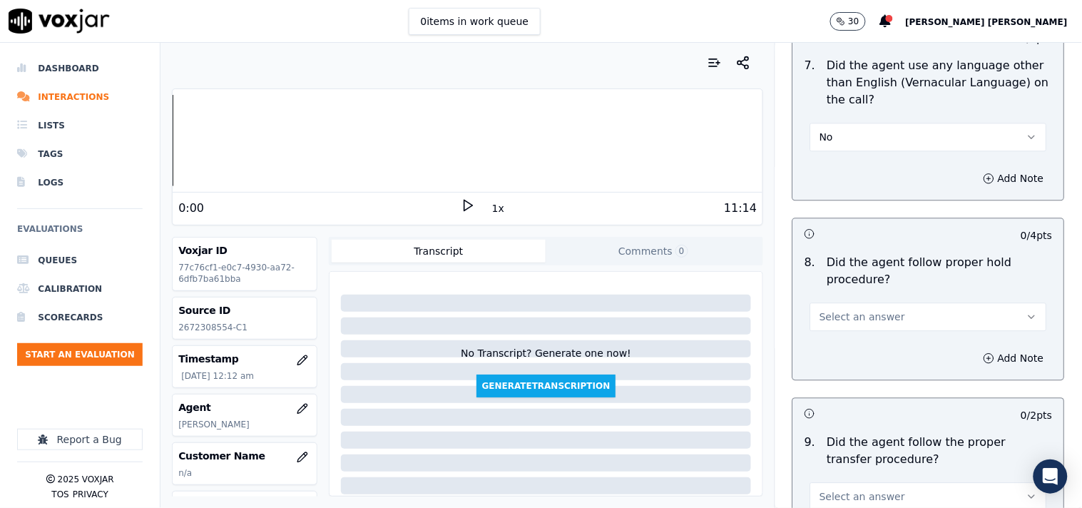
scroll to position [2258, 0]
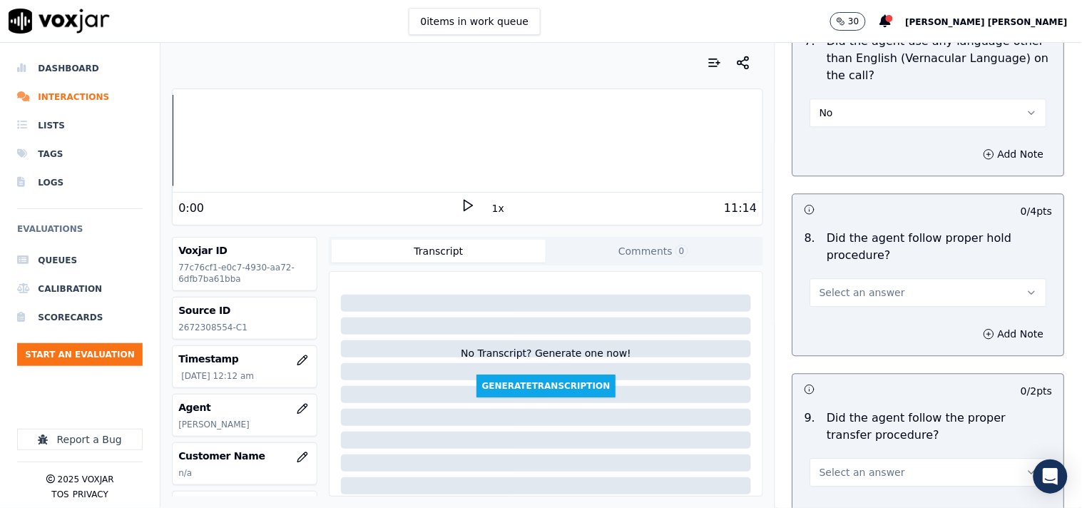
click at [885, 290] on button "Select an answer" at bounding box center [929, 292] width 237 height 29
click at [867, 327] on div "Yes" at bounding box center [904, 325] width 210 height 23
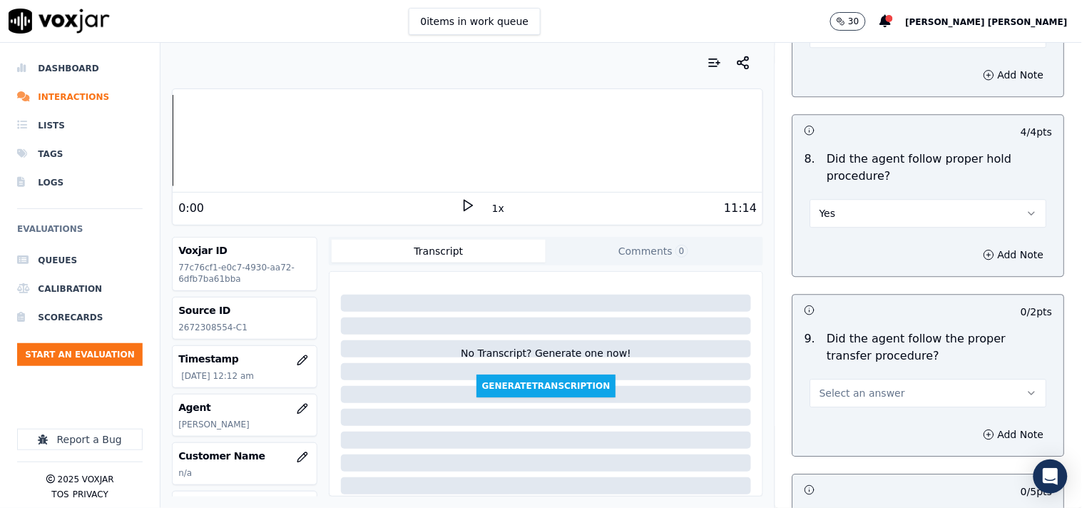
click at [878, 388] on button "Select an answer" at bounding box center [929, 393] width 237 height 29
click at [845, 419] on div "Yes" at bounding box center [904, 426] width 210 height 23
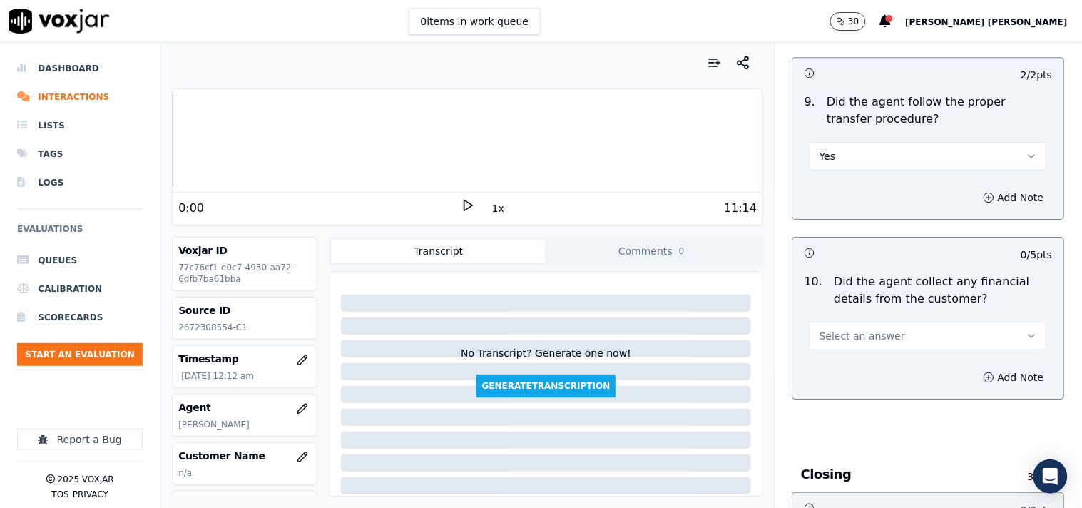
scroll to position [2576, 0]
click at [895, 341] on button "Select an answer" at bounding box center [929, 334] width 237 height 29
click at [876, 385] on div "No" at bounding box center [904, 391] width 210 height 23
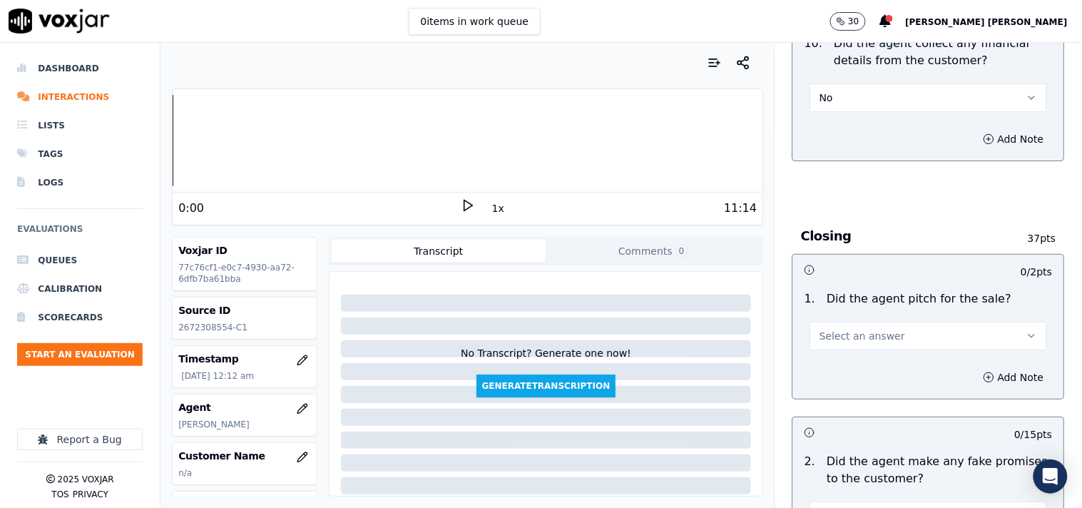
scroll to position [2813, 0]
click at [885, 352] on div "1 . Did the agent pitch for the sale? Select an answer" at bounding box center [928, 319] width 271 height 71
click at [883, 350] on button "Select an answer" at bounding box center [929, 335] width 237 height 29
click at [857, 370] on div "Yes" at bounding box center [904, 368] width 210 height 23
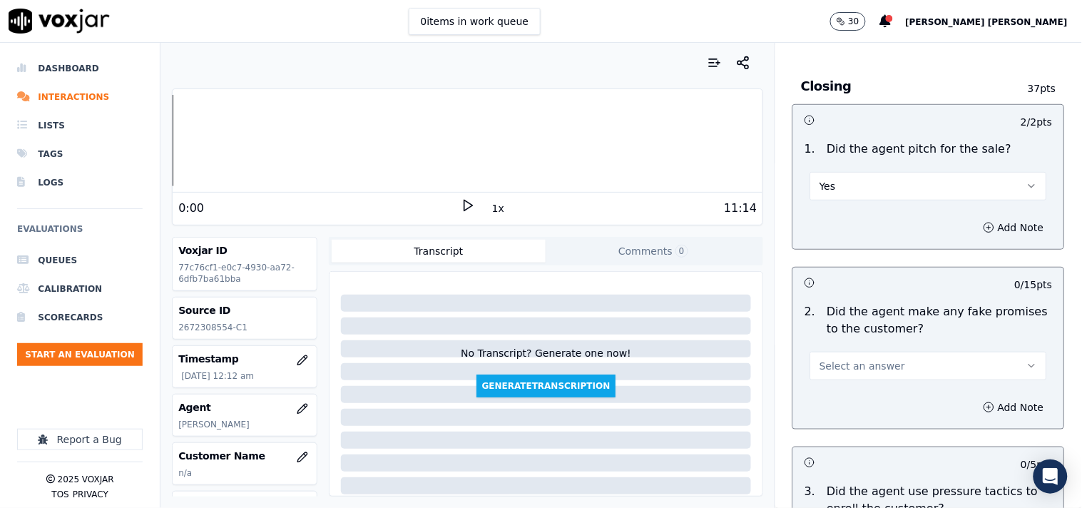
scroll to position [2972, 0]
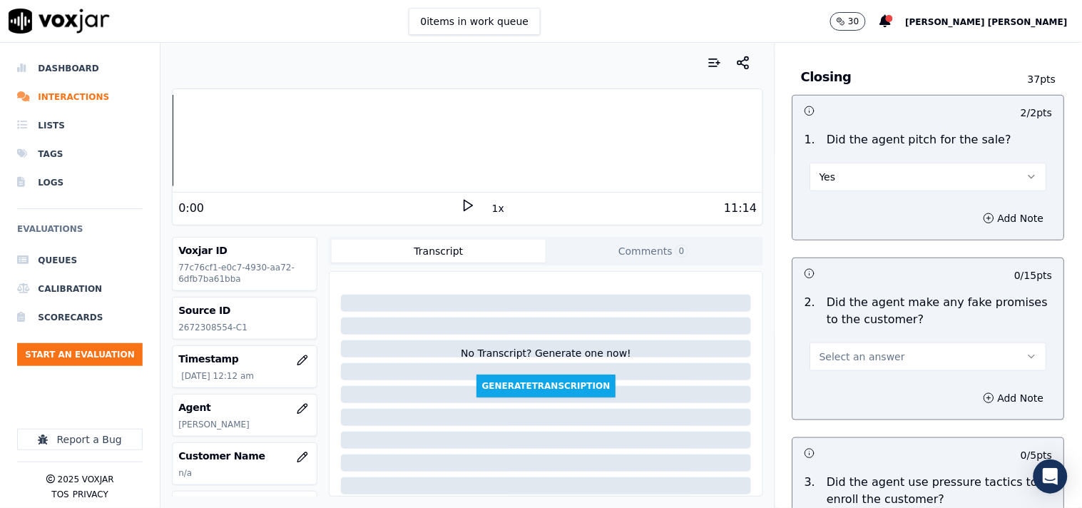
click at [915, 353] on button "Select an answer" at bounding box center [929, 356] width 237 height 29
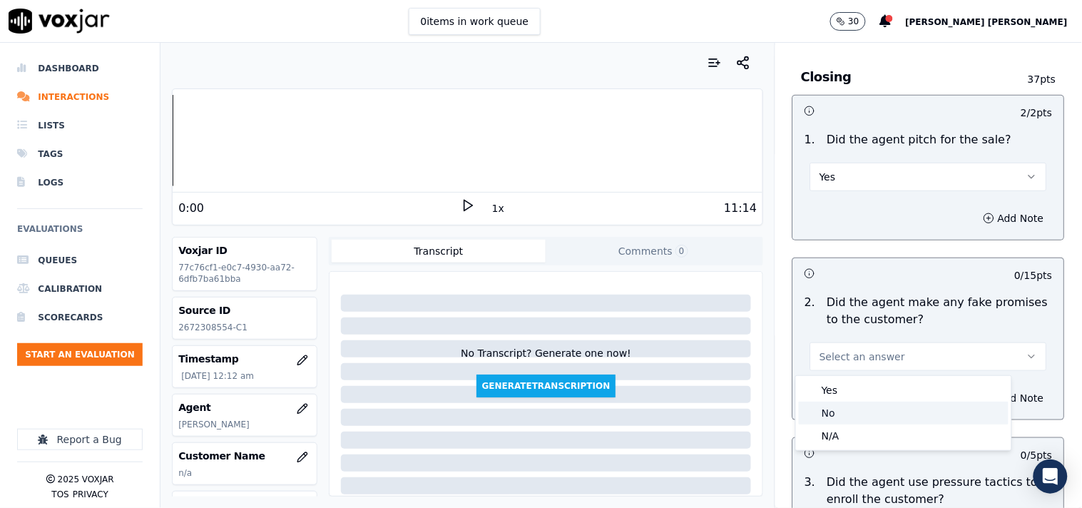
click at [846, 409] on div "No" at bounding box center [904, 413] width 210 height 23
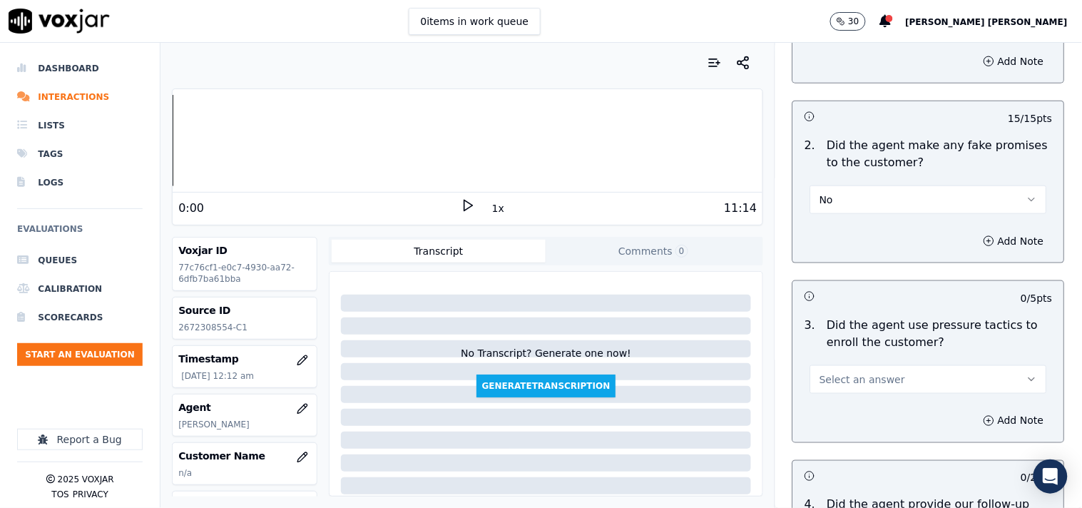
scroll to position [3130, 0]
click at [893, 375] on button "Select an answer" at bounding box center [929, 378] width 237 height 29
click at [842, 427] on div "No" at bounding box center [904, 433] width 210 height 23
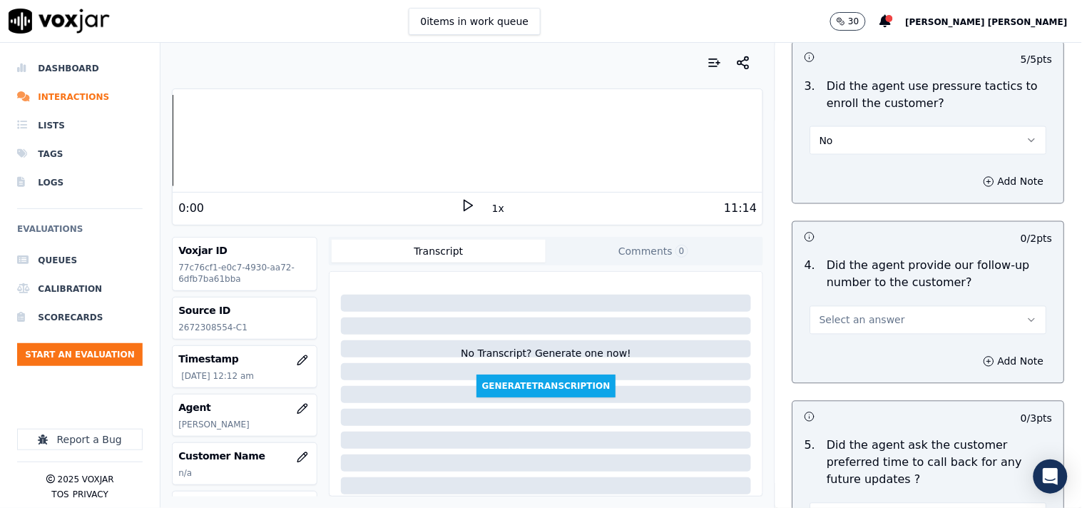
scroll to position [3368, 0]
click at [888, 323] on button "Select an answer" at bounding box center [929, 319] width 237 height 29
click at [838, 383] on div "No" at bounding box center [904, 376] width 210 height 23
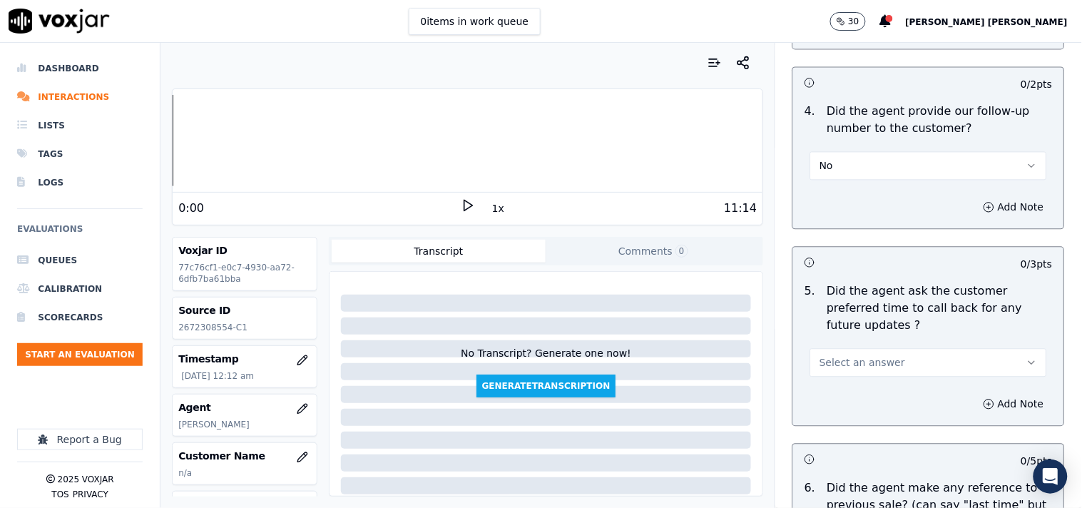
scroll to position [3527, 0]
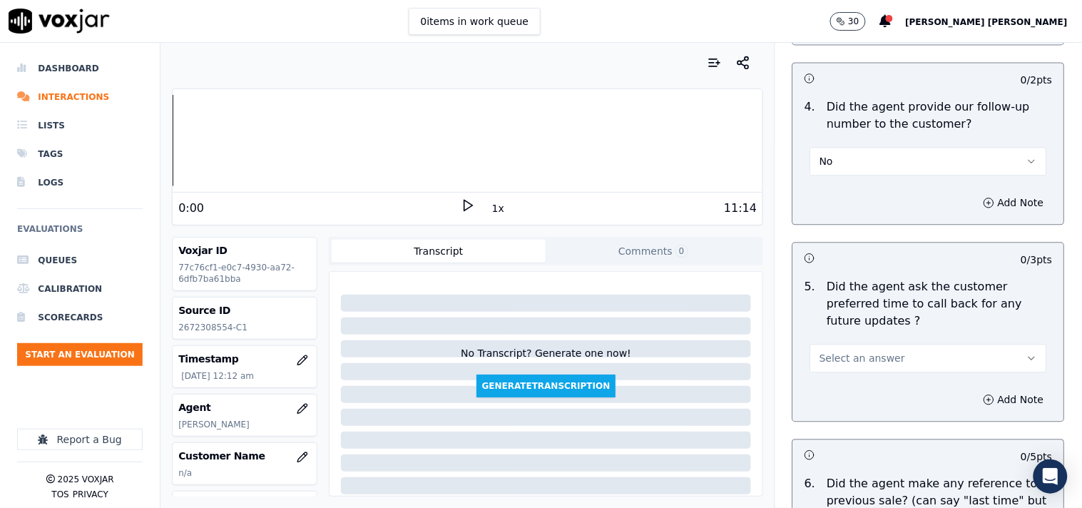
click at [850, 351] on span "Select an answer" at bounding box center [863, 358] width 86 height 14
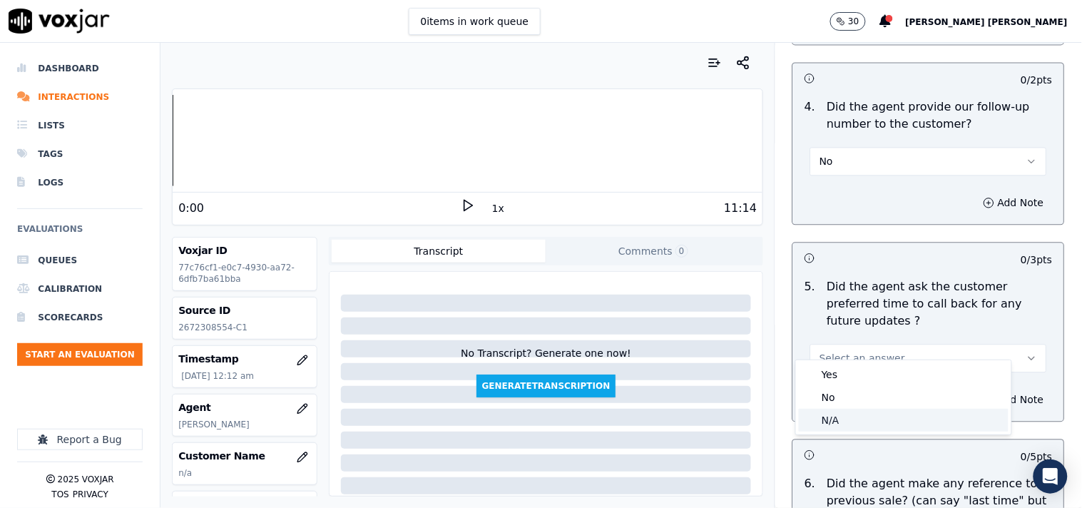
click at [832, 411] on div "N/A" at bounding box center [904, 420] width 210 height 23
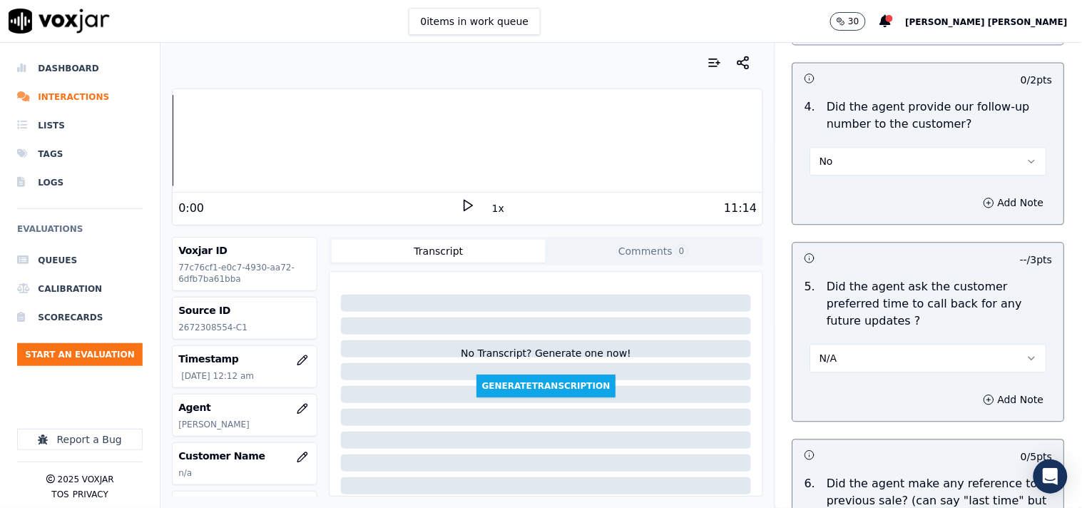
scroll to position [3685, 0]
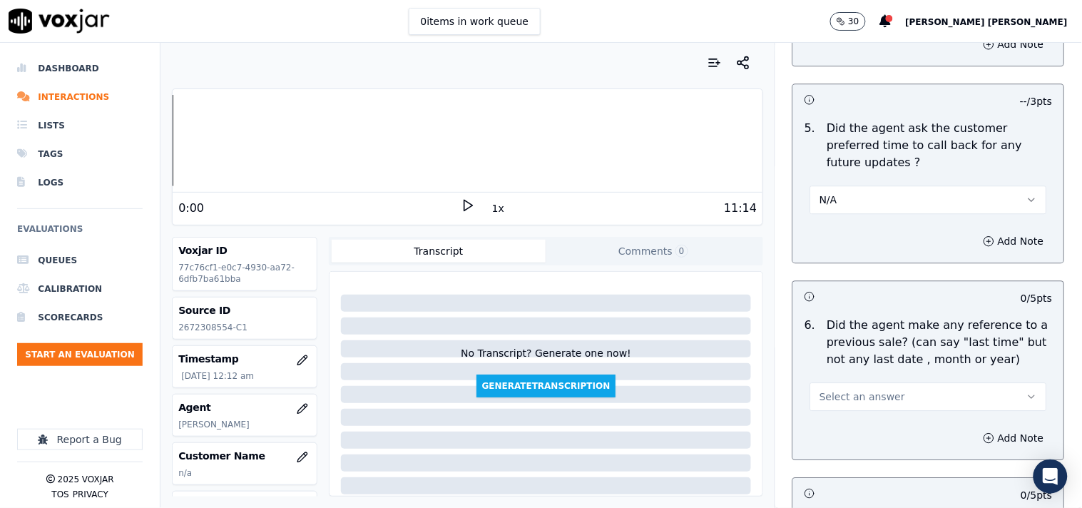
click at [866, 390] on span "Select an answer" at bounding box center [863, 397] width 86 height 14
click at [850, 441] on div "No" at bounding box center [904, 436] width 210 height 23
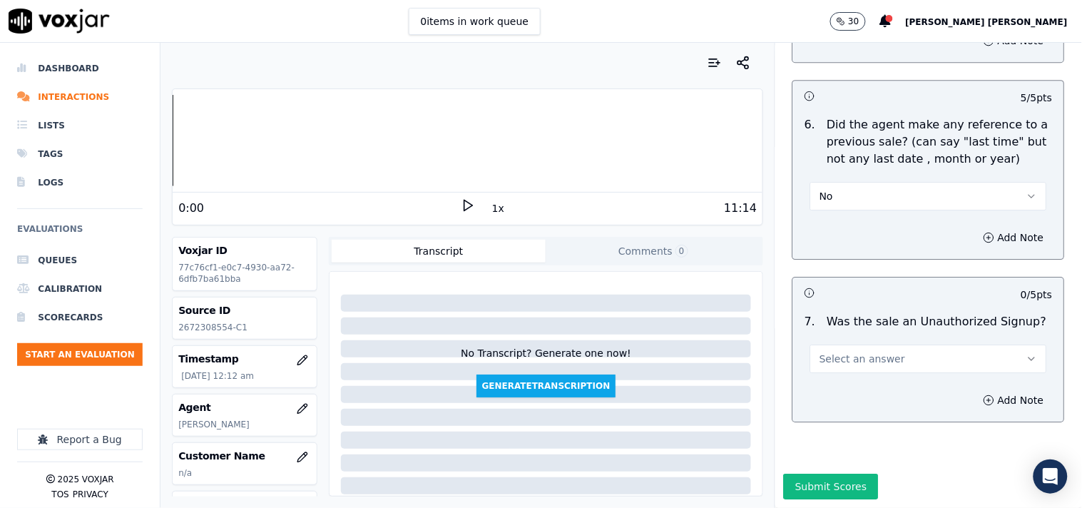
scroll to position [3906, 0]
click at [896, 345] on button "Select an answer" at bounding box center [929, 359] width 237 height 29
click at [843, 395] on div "N/A" at bounding box center [904, 401] width 210 height 23
click at [975, 390] on button "Add Note" at bounding box center [1014, 400] width 78 height 20
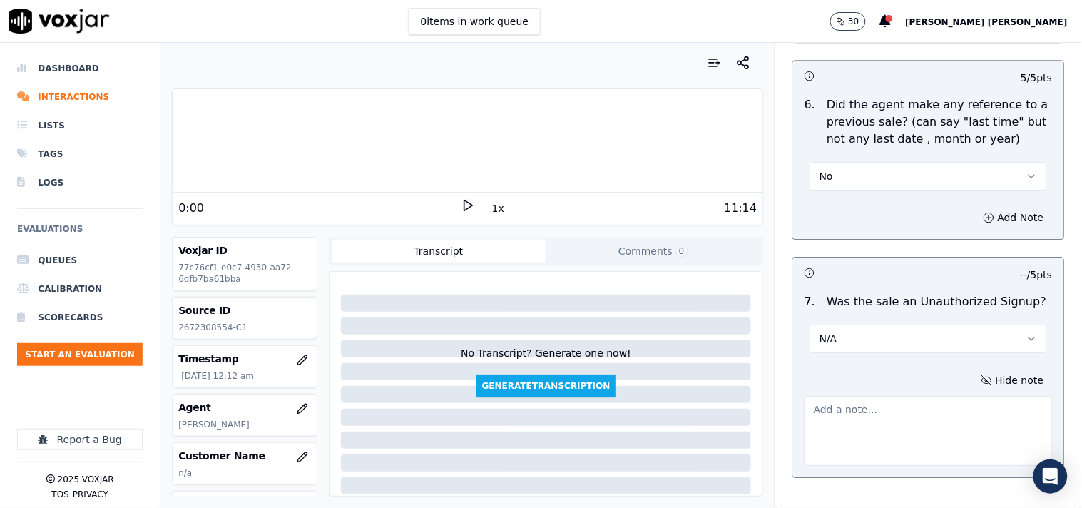
click at [910, 397] on textarea at bounding box center [929, 431] width 248 height 70
click at [840, 425] on textarea at bounding box center [929, 431] width 248 height 70
paste textarea "call id-20250912-200900 [PERSON_NAME] educate the cx for the verification,infor…"
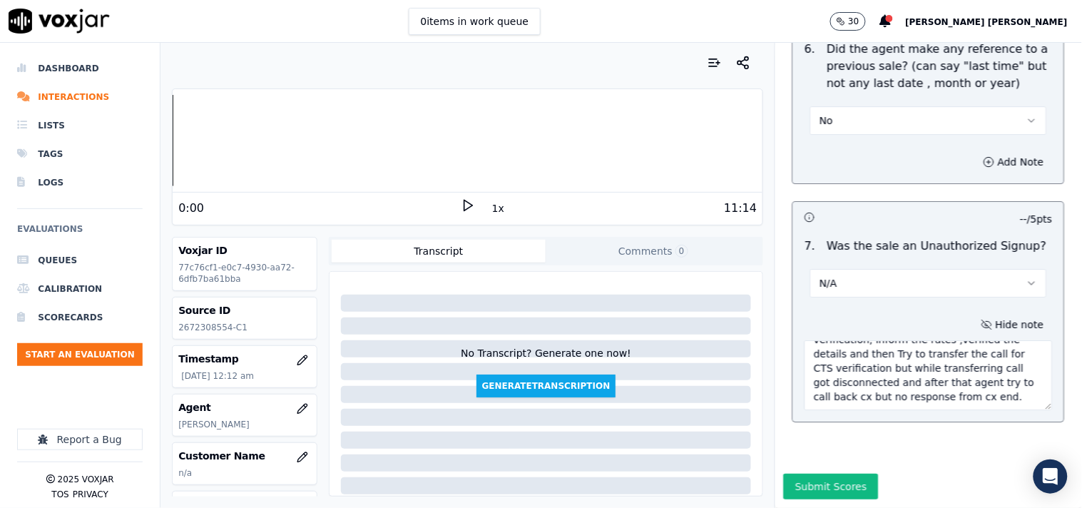
scroll to position [79, 0]
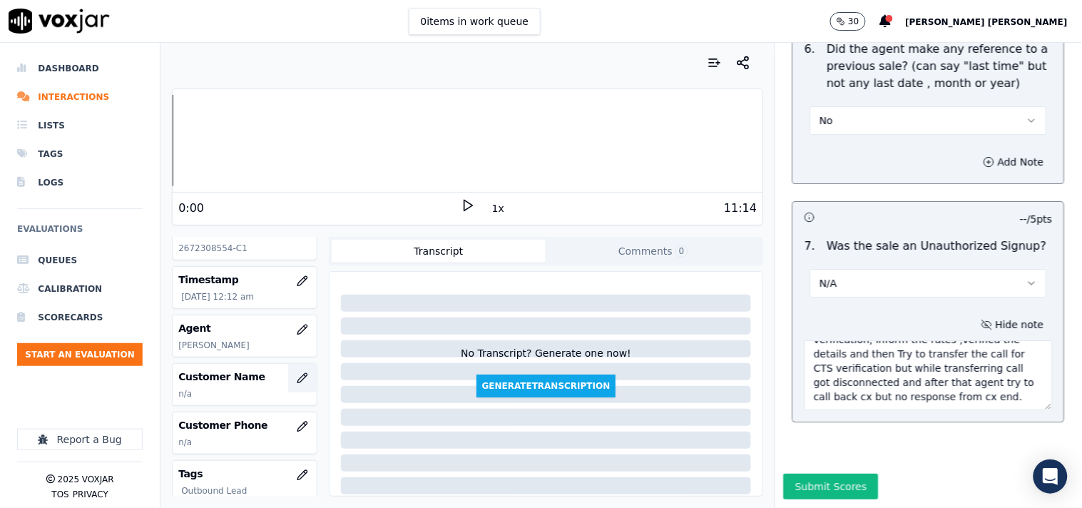
type textarea "call id-20250912-200900 [PERSON_NAME] educate the cx for the verification, info…"
click at [288, 390] on button "button" at bounding box center [302, 378] width 29 height 29
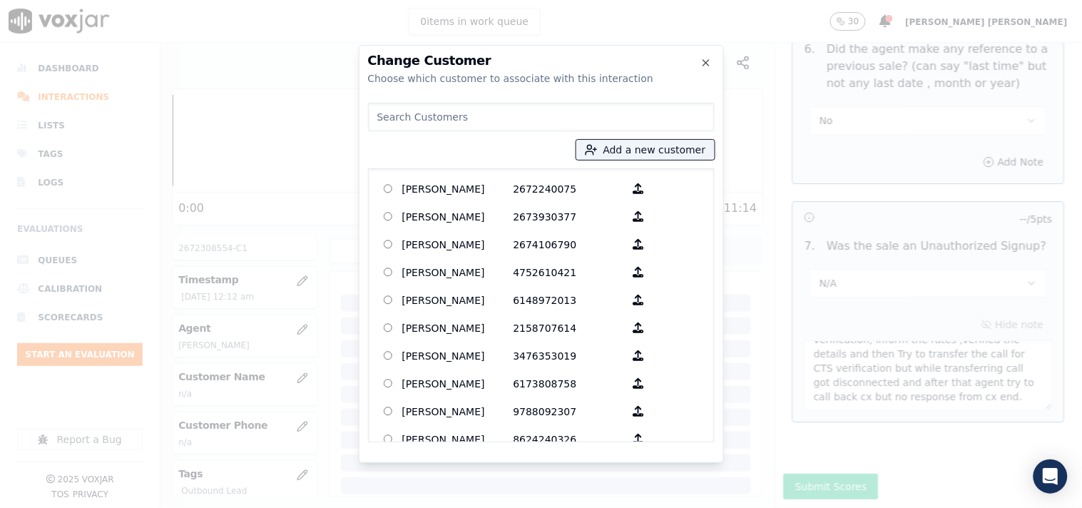
paste input "[PERSON_NAME]"
type input "[PERSON_NAME]"
click at [596, 146] on icon "button" at bounding box center [591, 149] width 13 height 13
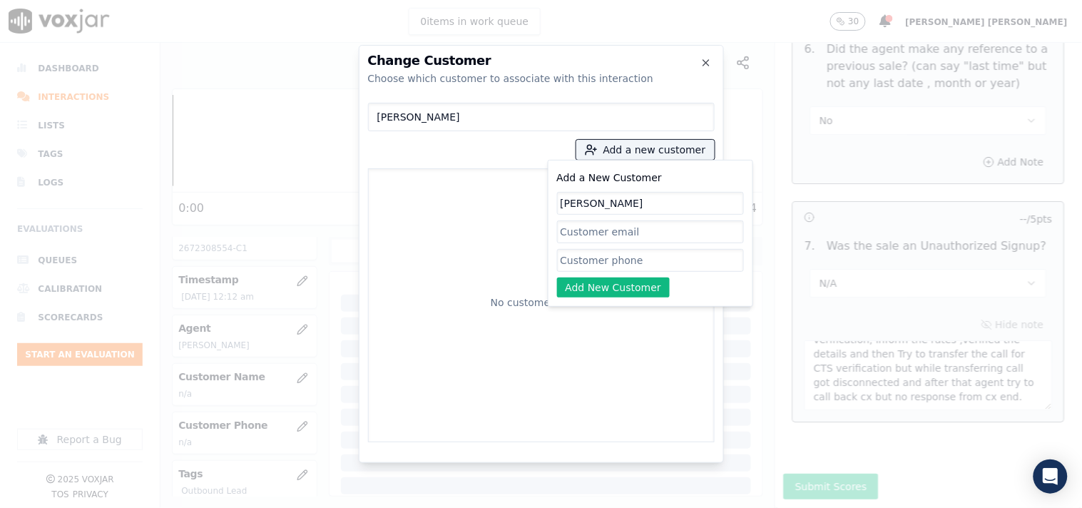
type input "[PERSON_NAME]"
click at [636, 267] on input "Add a New Customer" at bounding box center [650, 260] width 187 height 23
paste input "2672308554"
type input "2672308554"
click at [588, 285] on button "Add New Customer" at bounding box center [613, 288] width 113 height 20
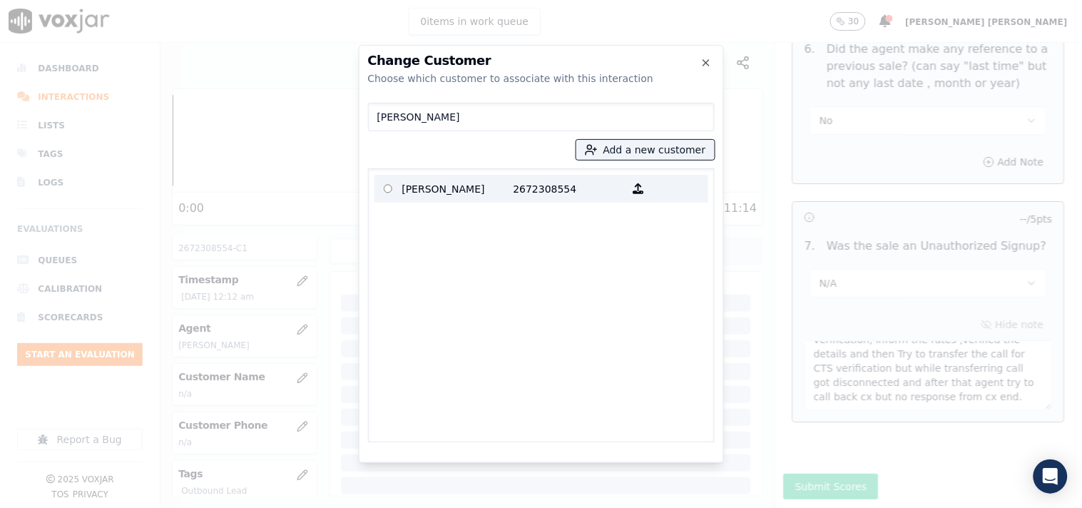
click at [489, 189] on p "[PERSON_NAME]" at bounding box center [457, 189] width 111 height 22
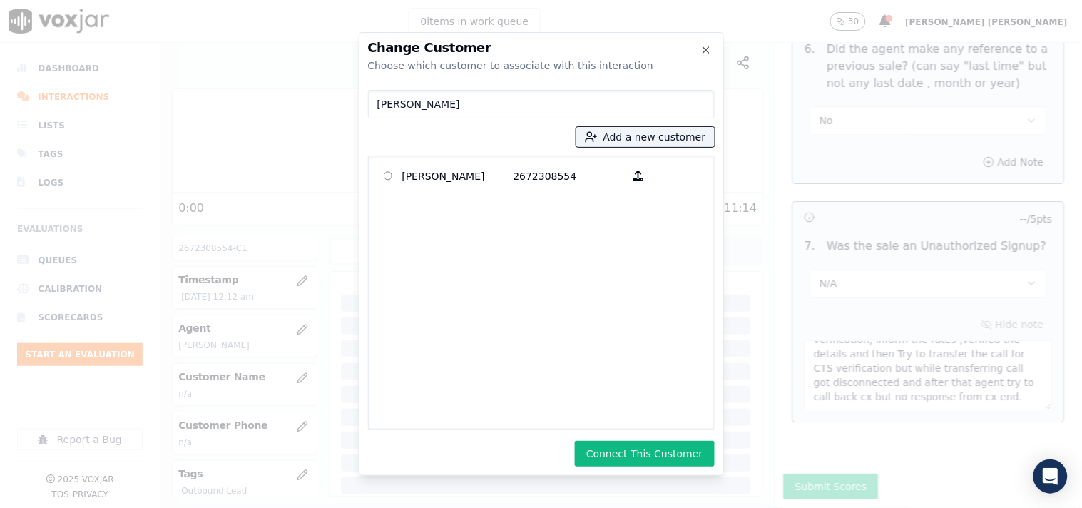
click at [617, 432] on div "Change Customer Choose which customer to associate with this interaction [PERSO…" at bounding box center [541, 254] width 365 height 444
click at [621, 443] on button "Connect This Customer" at bounding box center [644, 454] width 139 height 26
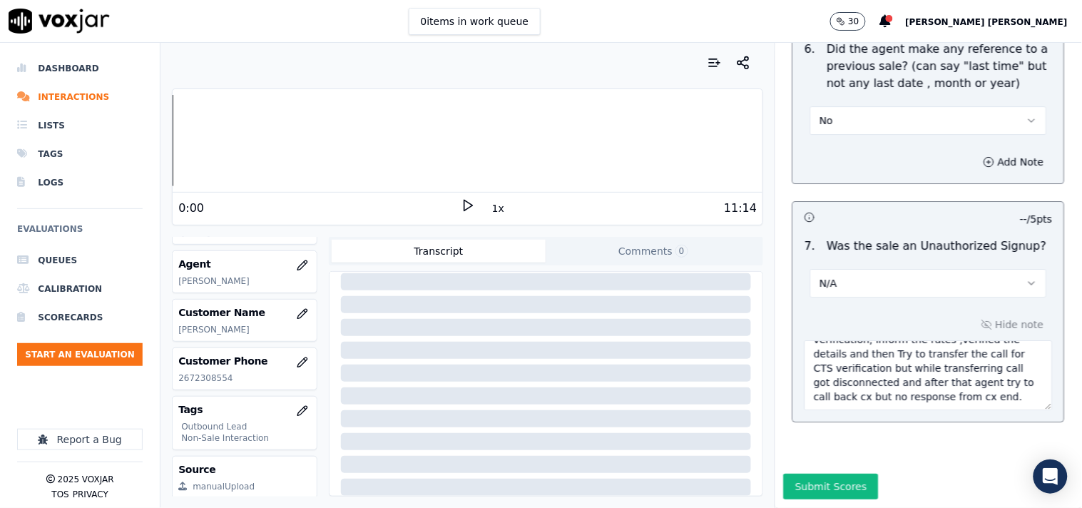
scroll to position [230, 0]
click at [803, 474] on div "Submit Scores" at bounding box center [929, 491] width 307 height 34
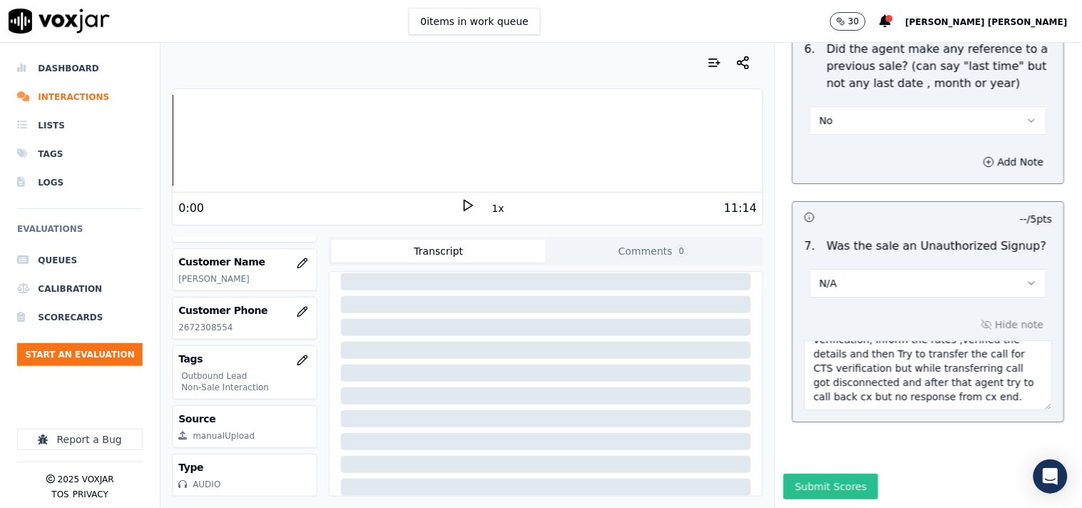
click at [807, 474] on button "Submit Scores" at bounding box center [831, 487] width 95 height 26
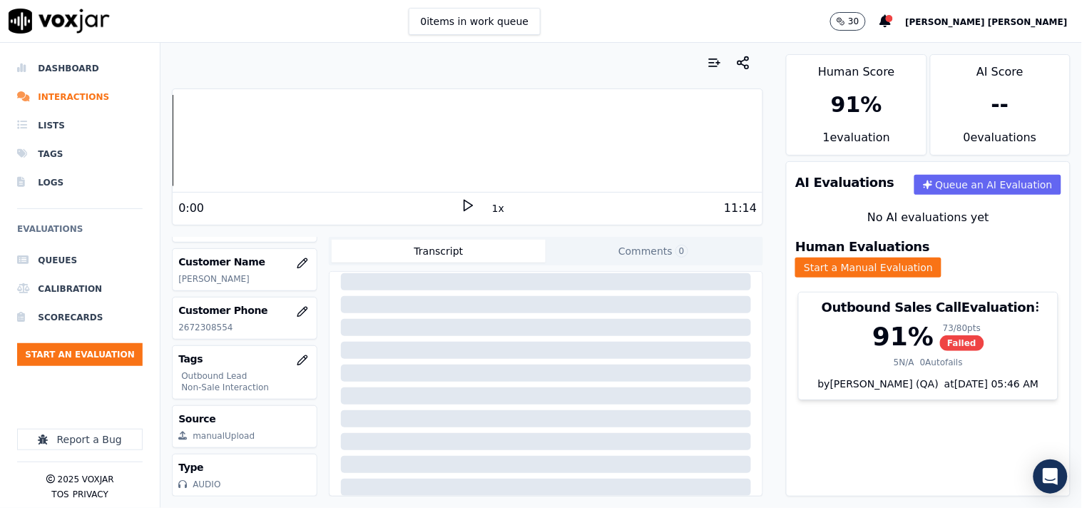
click at [230, 273] on p "[PERSON_NAME]" at bounding box center [244, 278] width 132 height 11
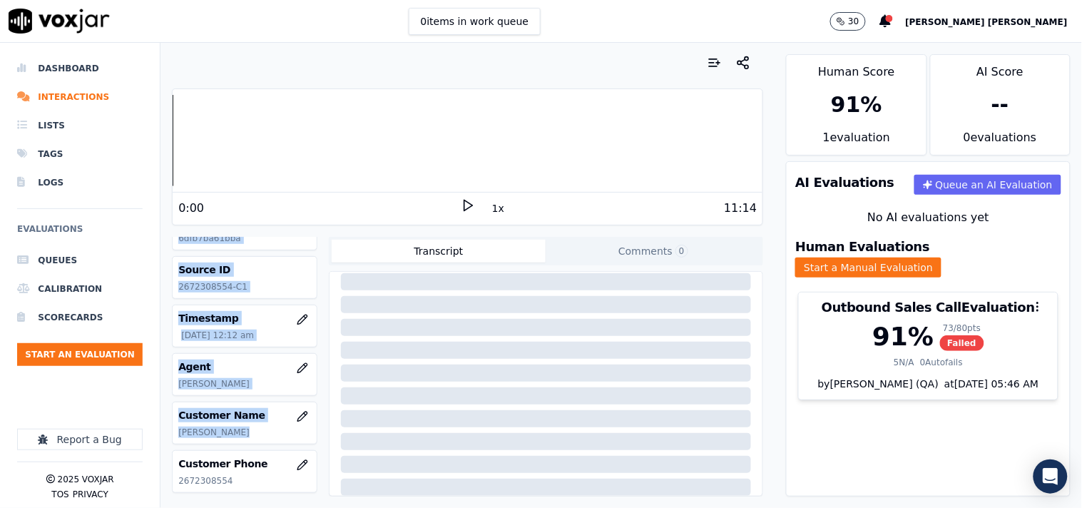
scroll to position [0, 0]
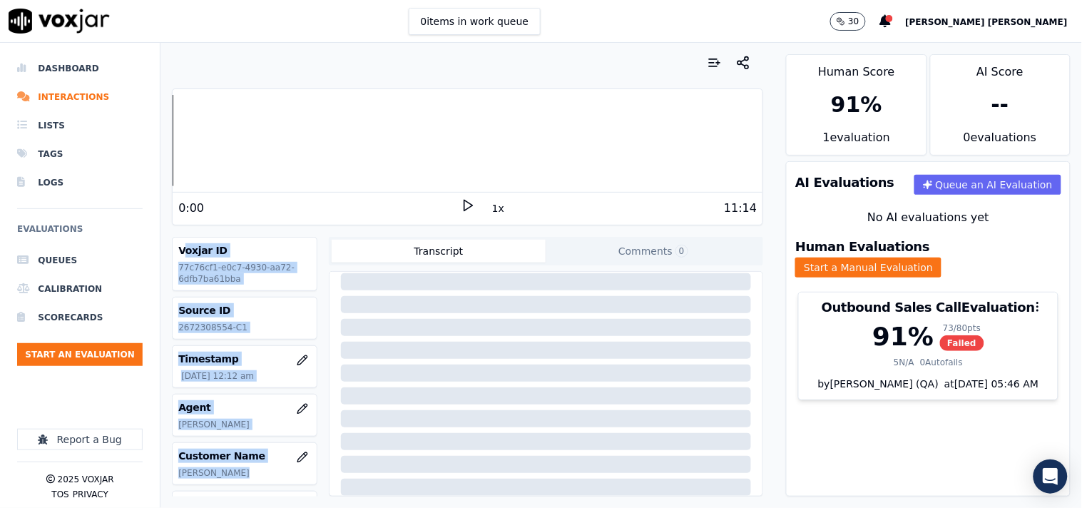
drag, startPoint x: 225, startPoint y: 241, endPoint x: 182, endPoint y: 240, distance: 42.8
click at [182, 240] on div "Voxjar ID 77c76cf1-e0c7-4930-aa72-6dfb7ba61bba Source ID 2672308554-C1 Timestam…" at bounding box center [244, 367] width 145 height 260
click at [272, 311] on h3 "Source ID" at bounding box center [244, 310] width 132 height 14
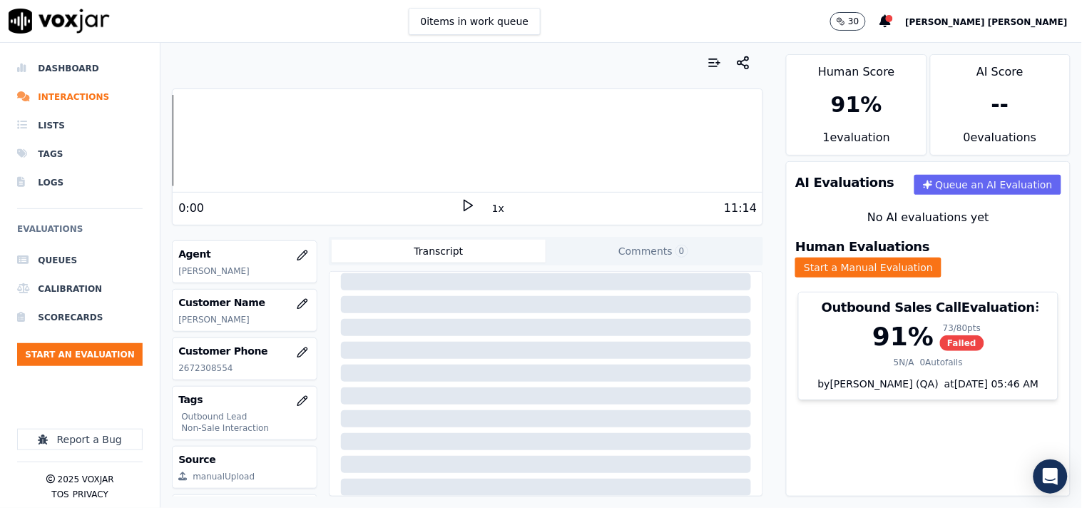
scroll to position [158, 0]
click at [298, 303] on icon "button" at bounding box center [302, 298] width 9 height 9
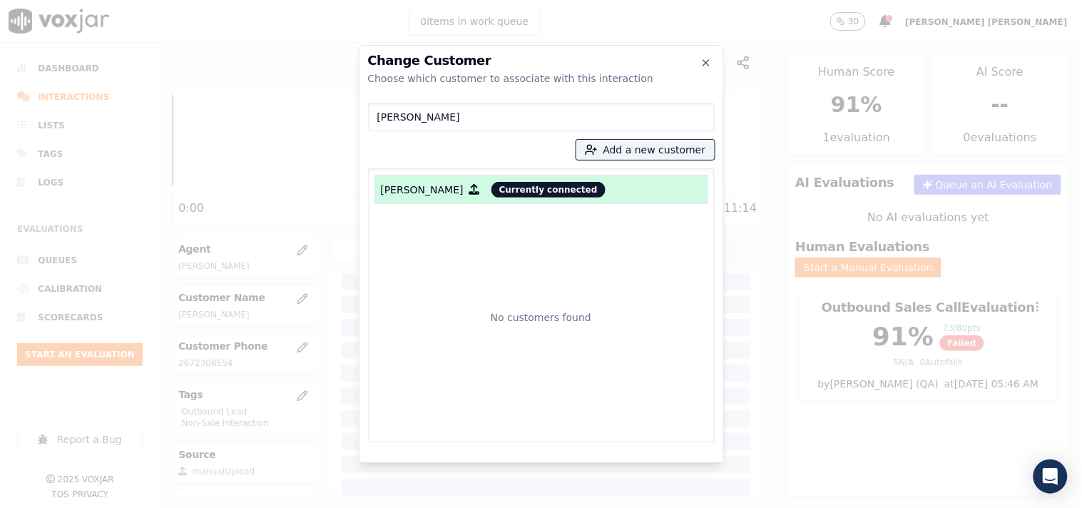
click at [447, 195] on p "[PERSON_NAME]" at bounding box center [422, 190] width 83 height 14
click at [751, 227] on div at bounding box center [541, 254] width 1082 height 508
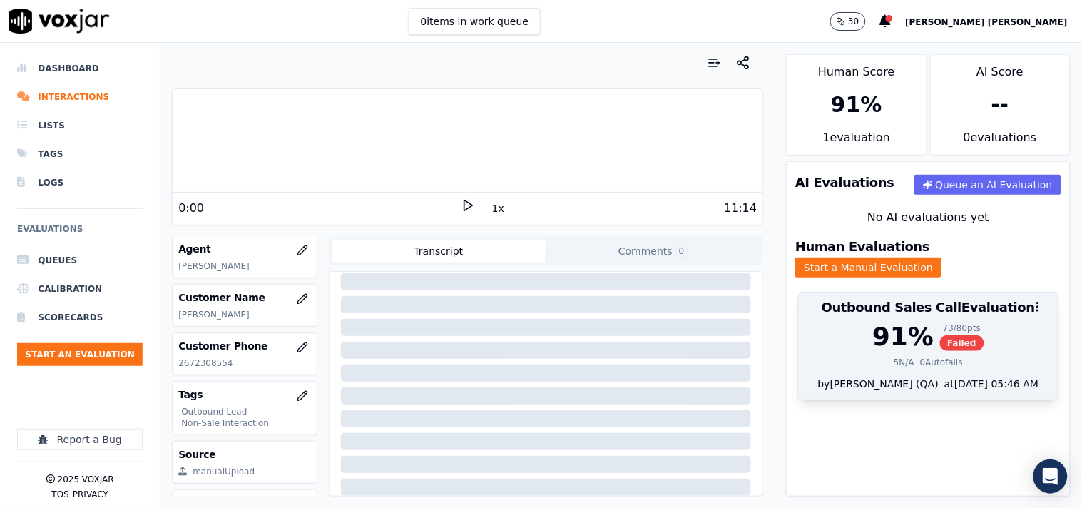
click at [925, 340] on div "91 % 73 / 80 pts Failed 5 N/A 0 Autofails" at bounding box center [928, 349] width 259 height 54
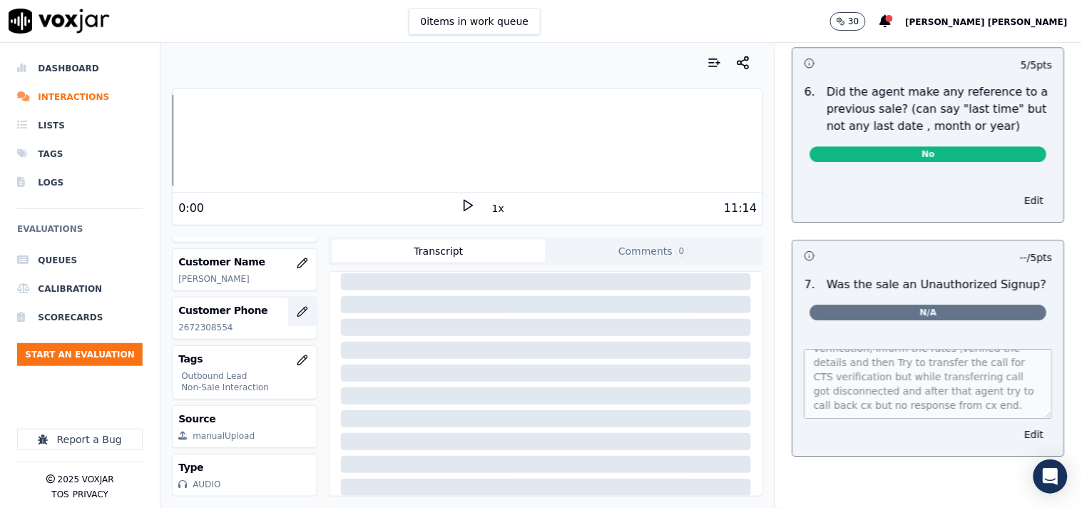
scroll to position [230, 0]
